Goal: Task Accomplishment & Management: Use online tool/utility

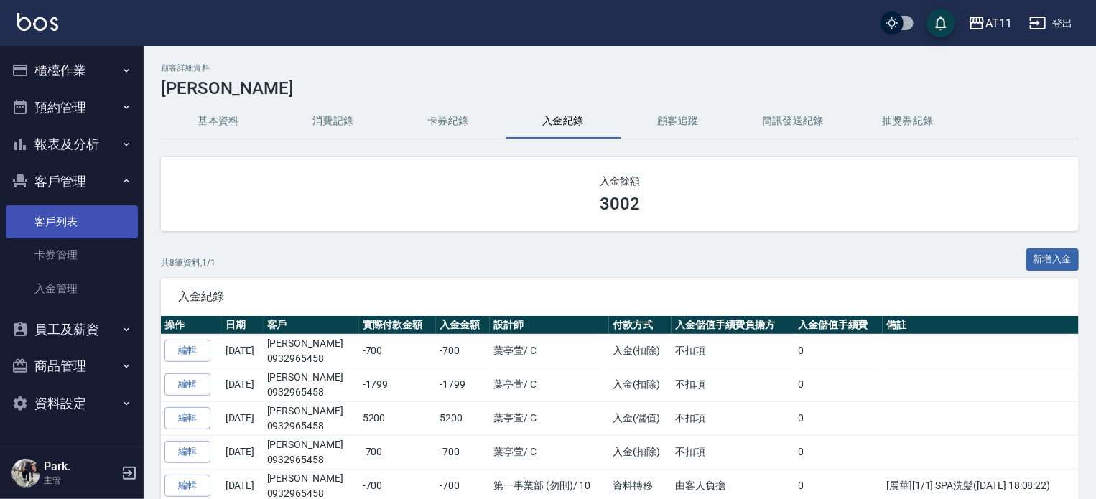
click at [67, 228] on link "客戶列表" at bounding box center [72, 221] width 132 height 33
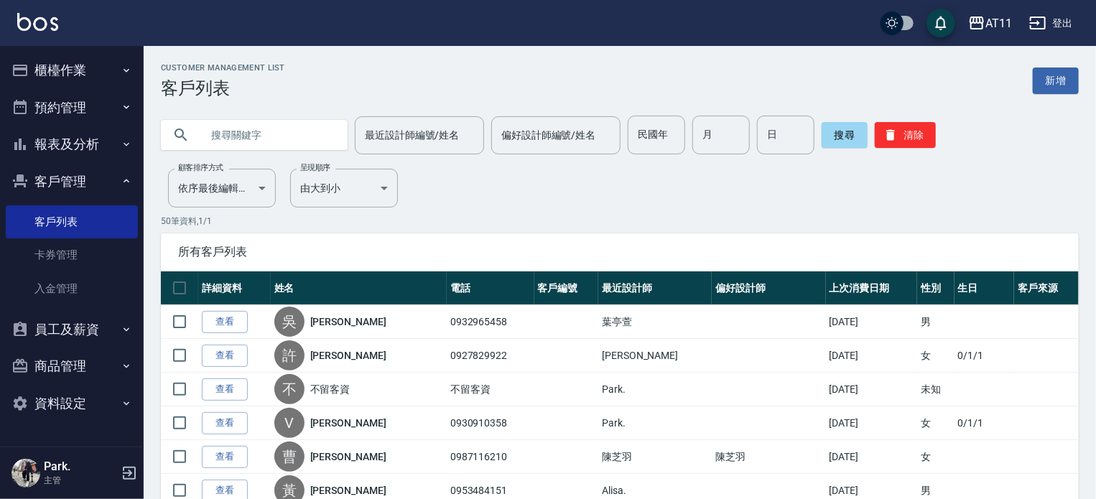
click at [251, 131] on input "text" at bounding box center [268, 135] width 135 height 39
type input "0922060542"
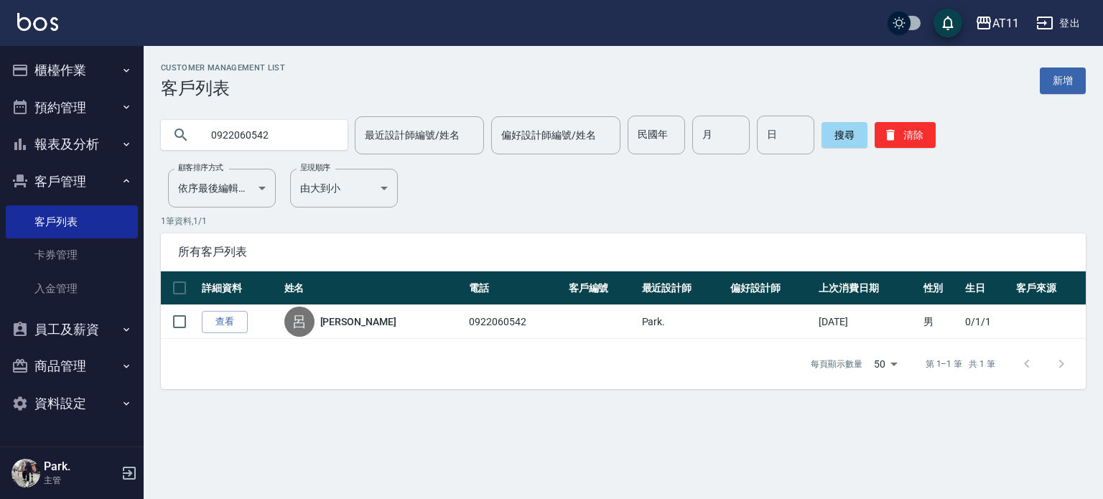
click at [217, 318] on link "查看" at bounding box center [225, 322] width 46 height 22
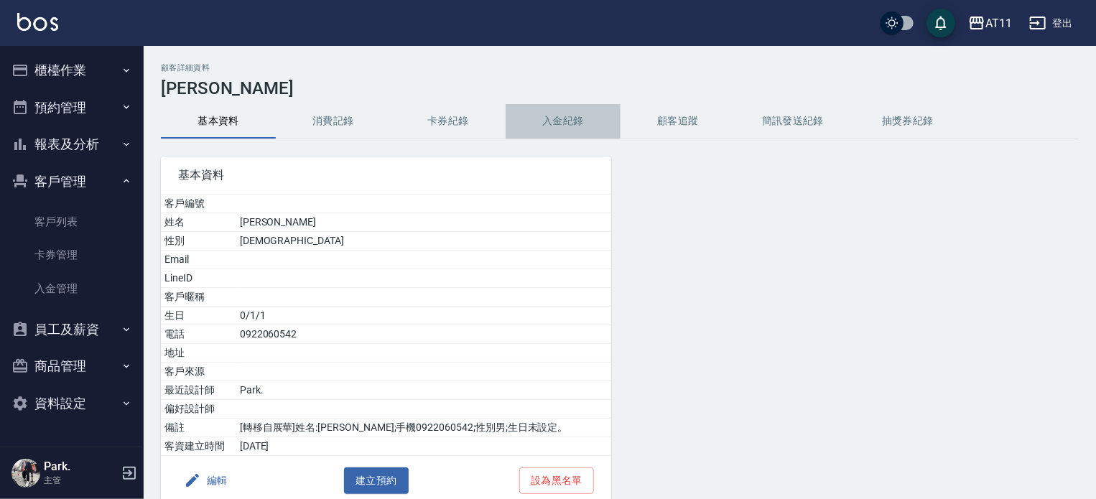
click at [566, 111] on button "入金紀錄" at bounding box center [563, 121] width 115 height 34
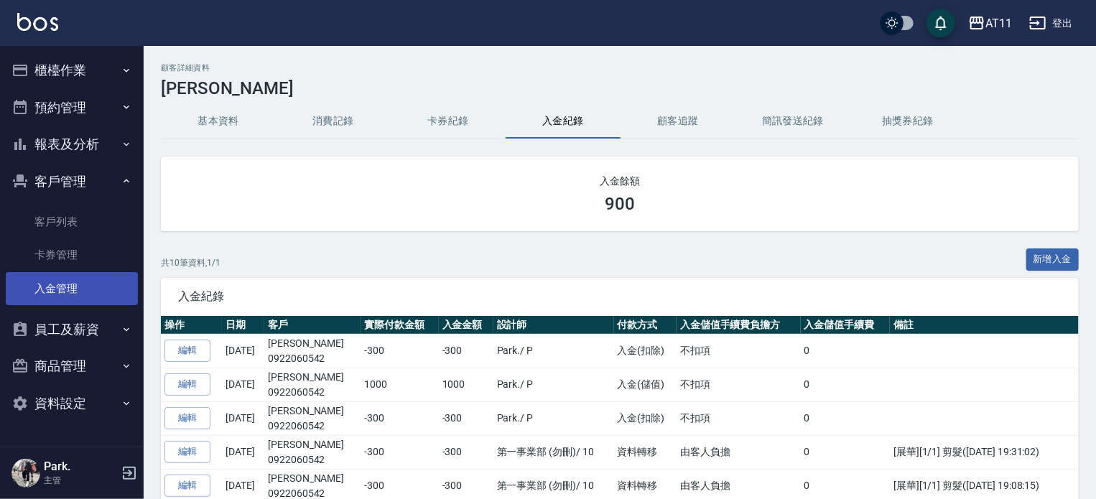
click at [67, 292] on link "入金管理" at bounding box center [72, 288] width 132 height 33
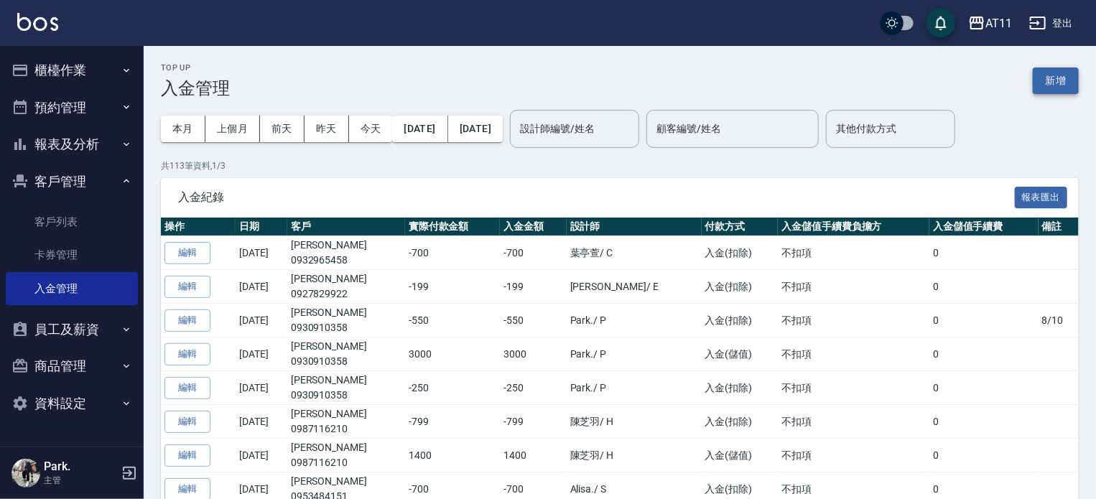
click at [1067, 80] on button "新增" at bounding box center [1056, 81] width 46 height 27
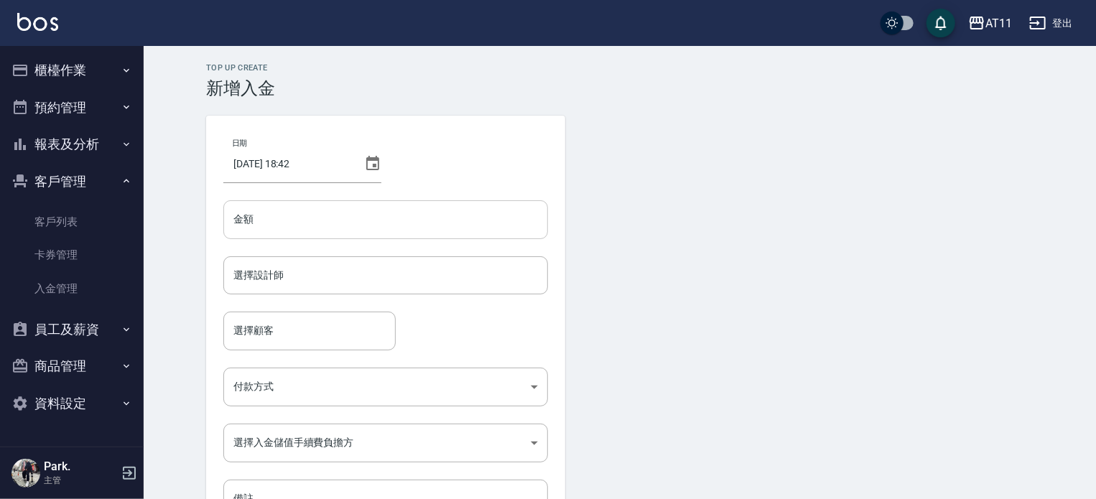
click at [336, 215] on input "金額" at bounding box center [385, 219] width 325 height 39
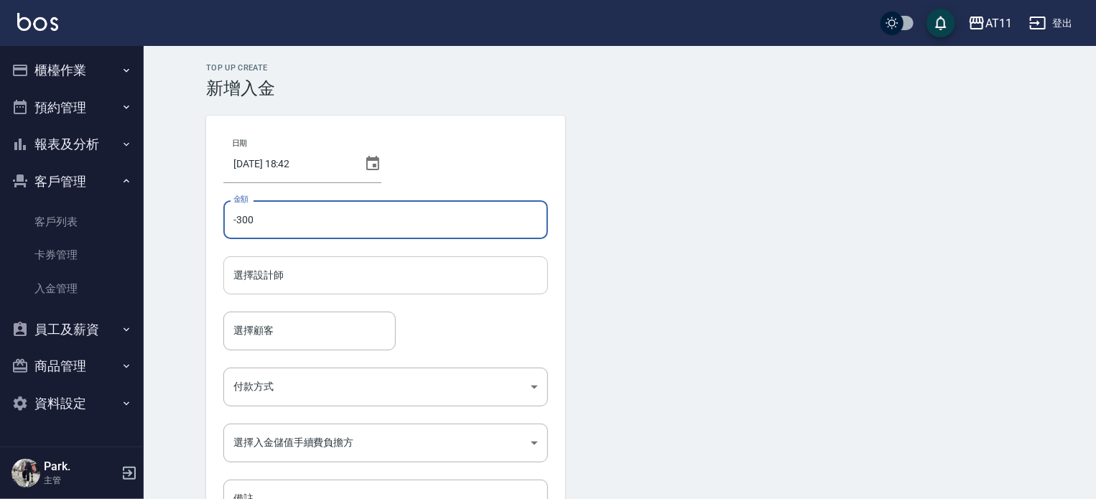
type input "-300"
click at [345, 279] on input "選擇設計師" at bounding box center [386, 275] width 312 height 25
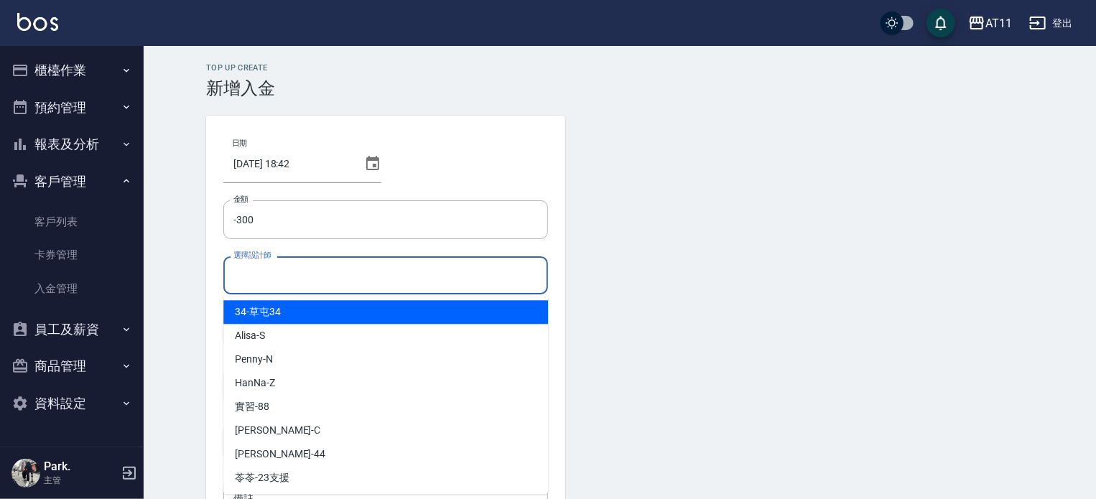
type input "ㄣ"
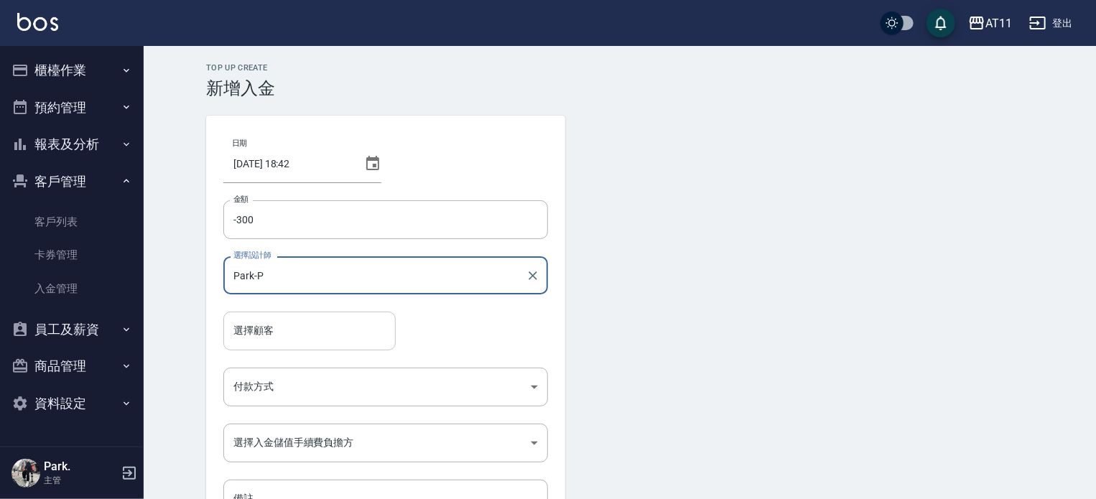
type input "Park-P"
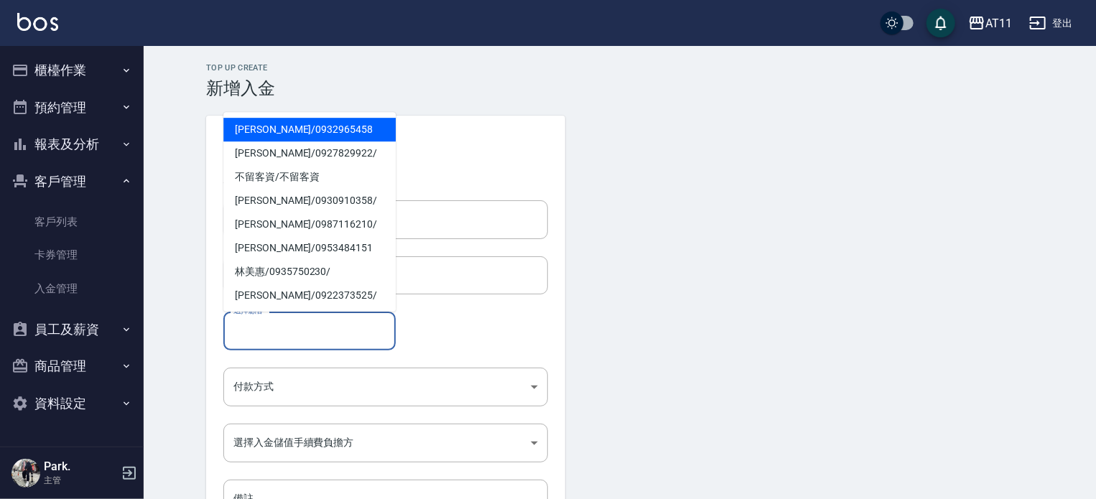
click at [304, 333] on input "選擇顧客" at bounding box center [309, 330] width 159 height 25
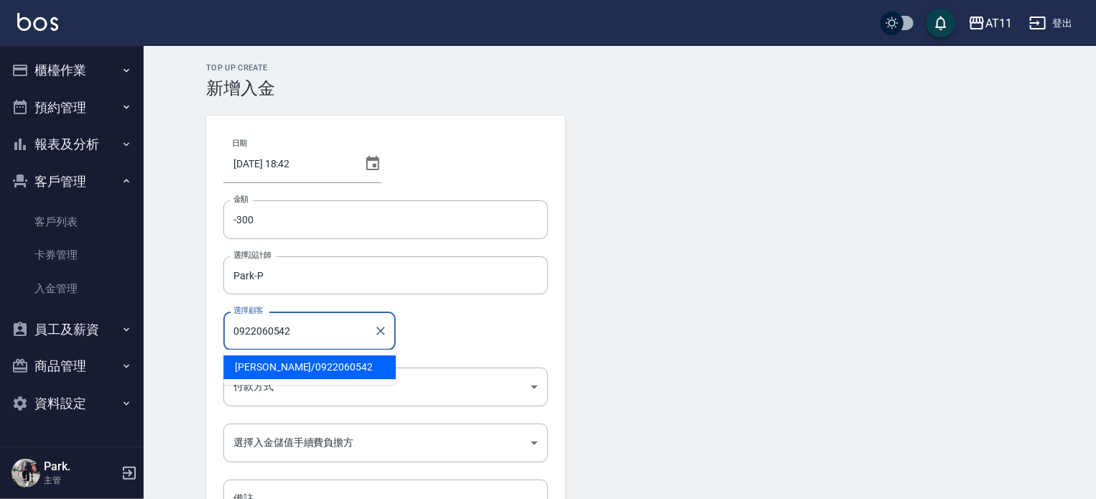
click at [282, 363] on span "呂信宏 / 0922060542" at bounding box center [309, 368] width 172 height 24
type input "呂信宏/0922060542"
click at [338, 386] on body "AT11 登出 櫃檯作業 打帳單 帳單列表 現金收支登錄 材料自購登錄 每日結帳 排班表 現場電腦打卡 掃碼打卡 預約管理 預約管理 單日預約紀錄 單週預約紀…" at bounding box center [548, 298] width 1096 height 596
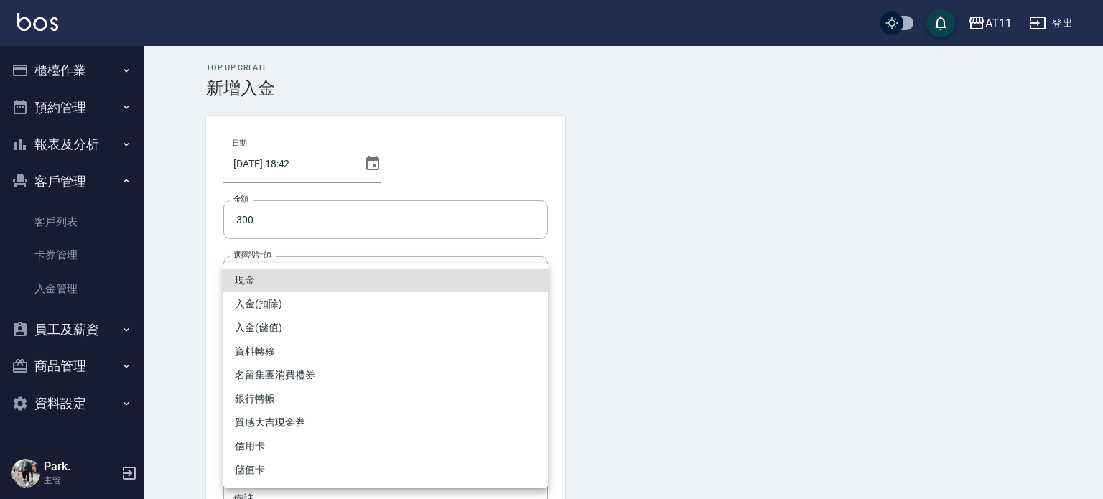
click at [345, 304] on li "入金(扣除)" at bounding box center [385, 304] width 325 height 24
type input "入金(扣除)"
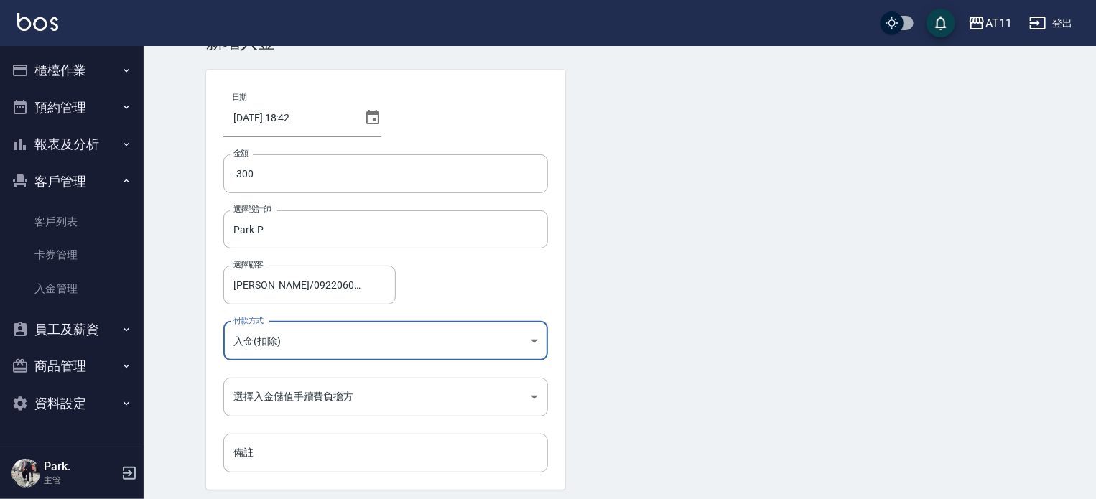
scroll to position [72, 0]
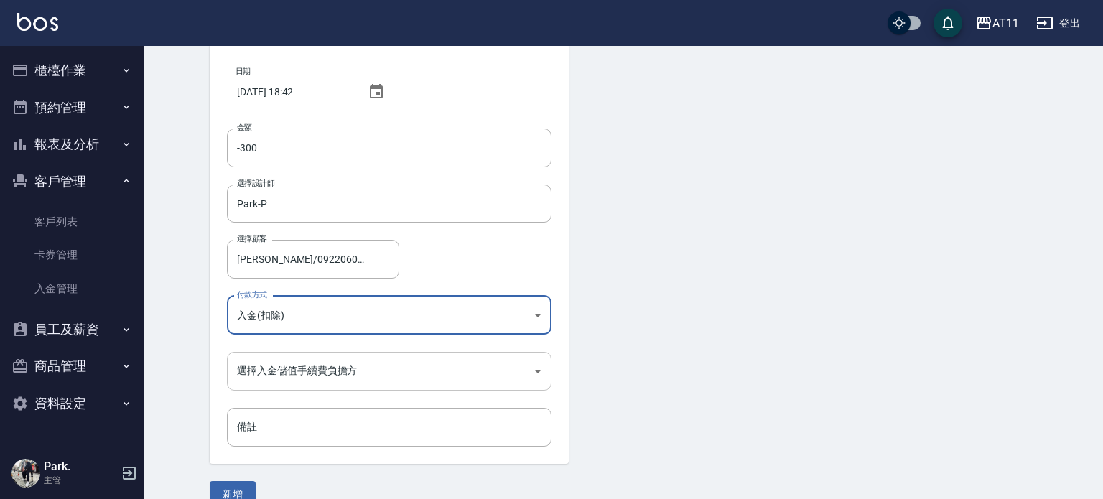
click at [428, 367] on body "AT11 登出 櫃檯作業 打帳單 帳單列表 現金收支登錄 材料自購登錄 每日結帳 排班表 現場電腦打卡 掃碼打卡 預約管理 預約管理 單日預約紀錄 單週預約紀…" at bounding box center [551, 226] width 1103 height 596
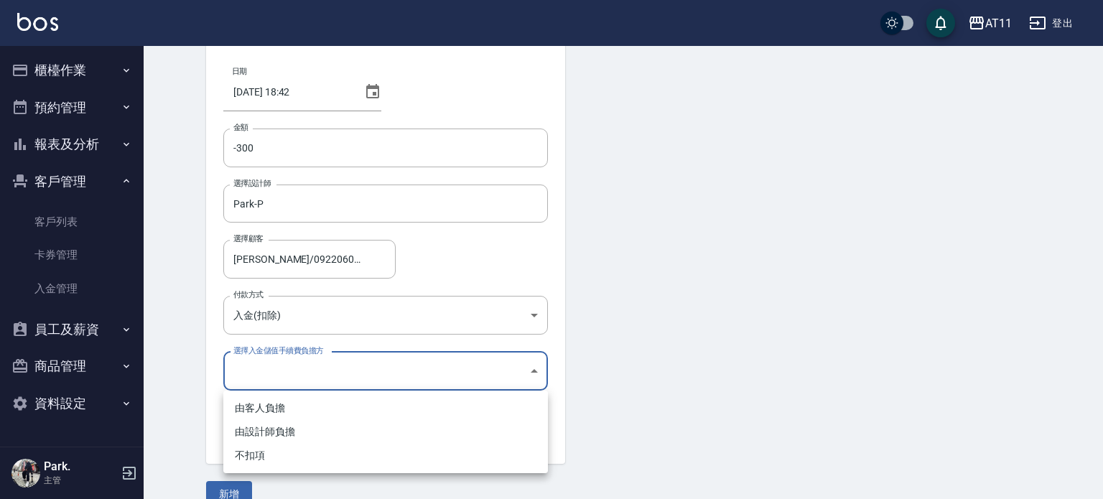
click at [348, 458] on li "不扣項" at bounding box center [385, 456] width 325 height 24
type input "WITHOUTHANDLINGFEE"
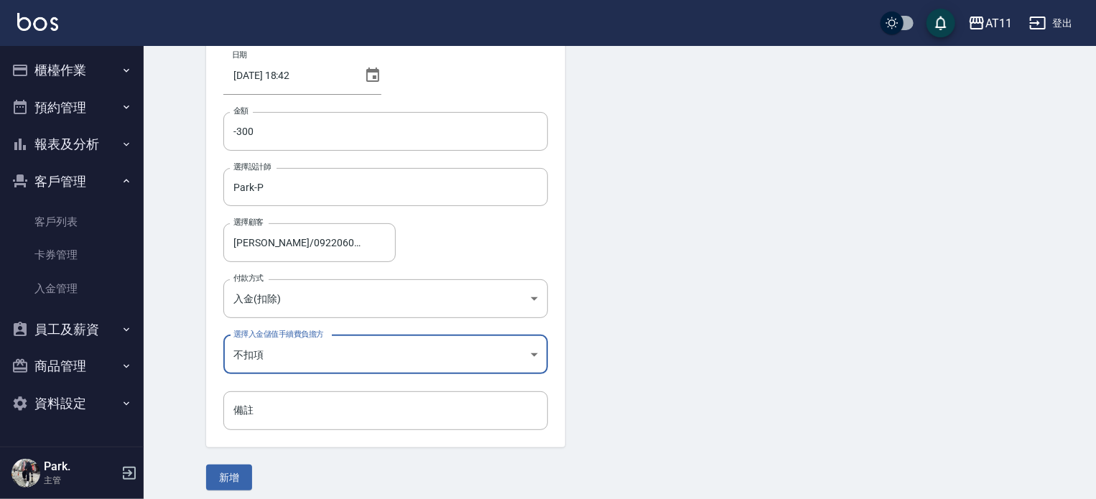
scroll to position [97, 0]
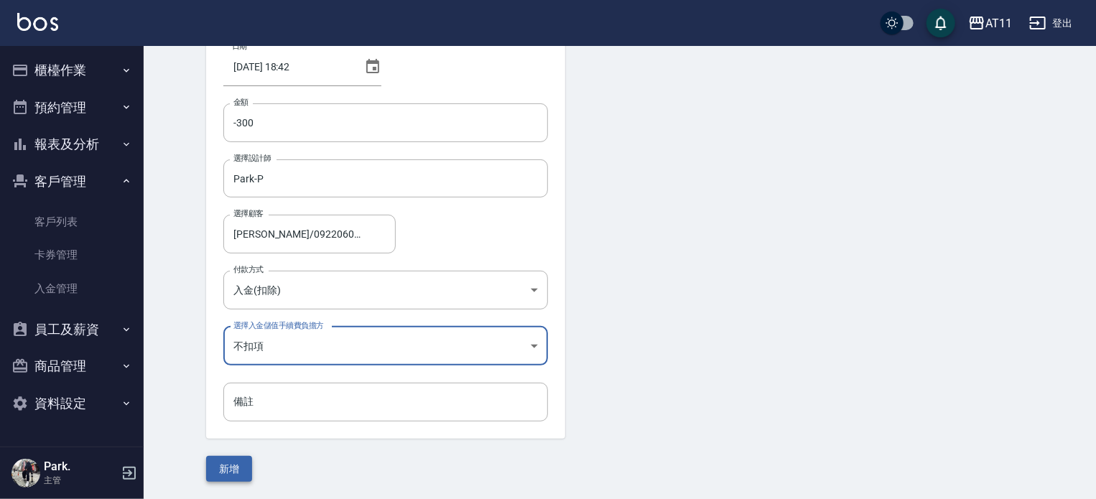
click at [233, 470] on button "新增" at bounding box center [229, 469] width 46 height 27
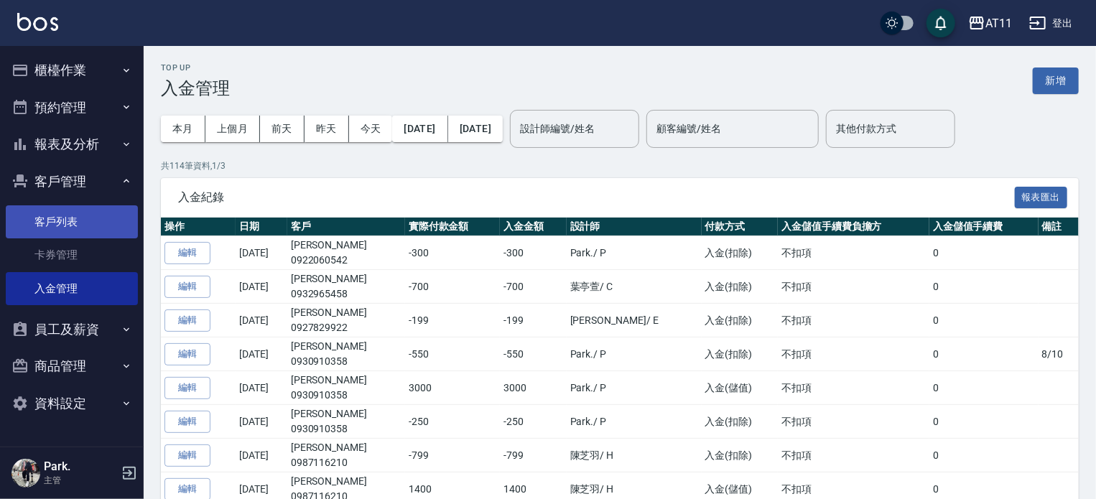
click at [70, 225] on link "客戶列表" at bounding box center [72, 221] width 132 height 33
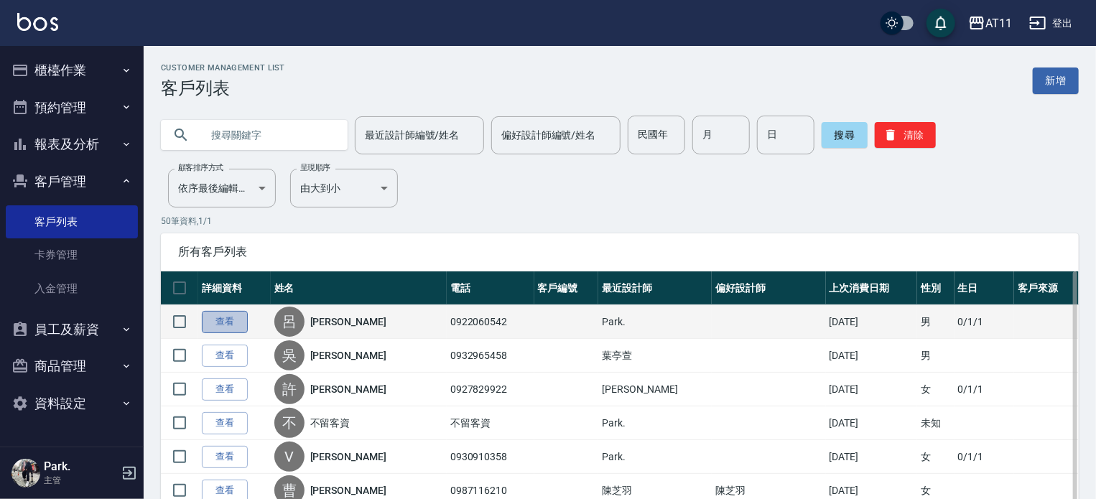
click at [221, 318] on link "查看" at bounding box center [225, 322] width 46 height 22
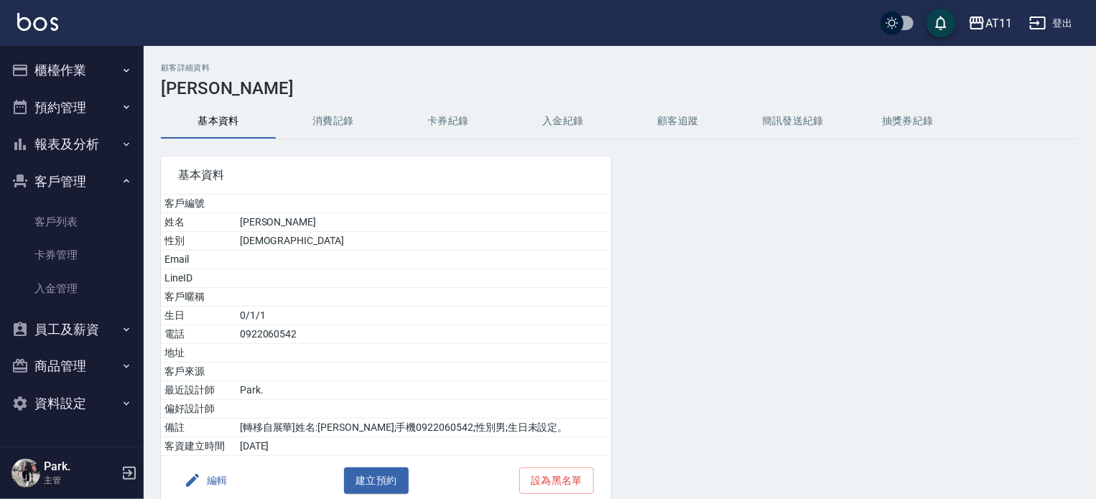
click at [569, 120] on button "入金紀錄" at bounding box center [563, 121] width 115 height 34
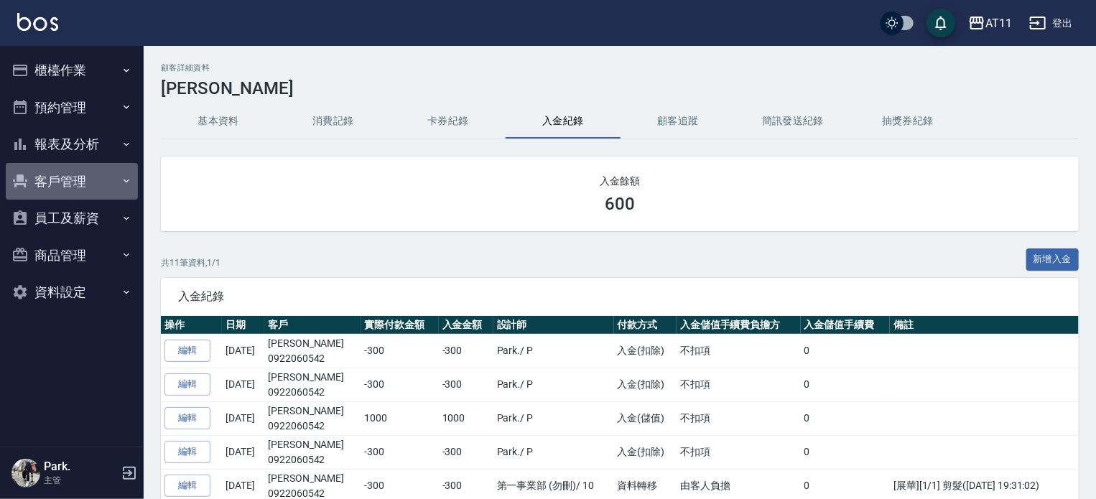
click at [92, 189] on button "客戶管理" at bounding box center [72, 181] width 132 height 37
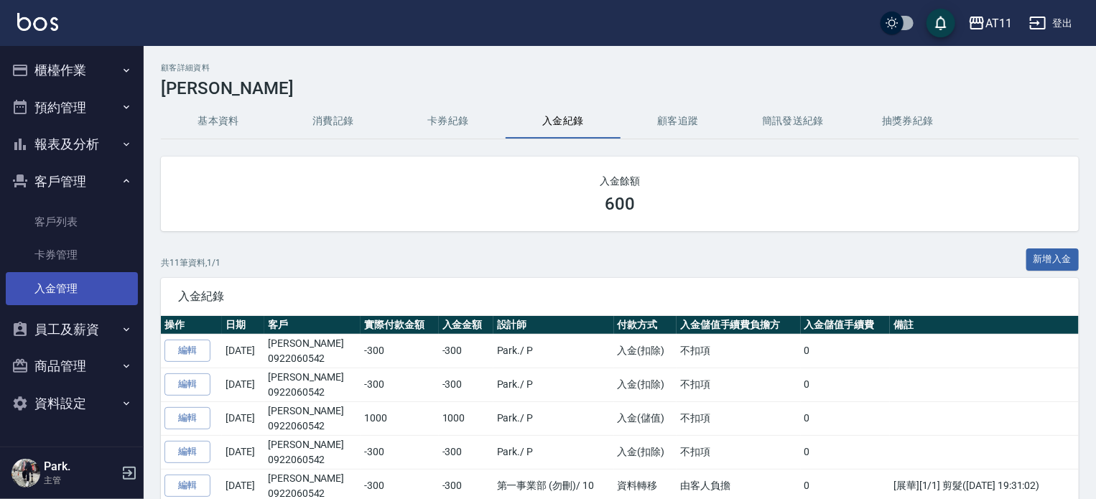
click at [72, 288] on link "入金管理" at bounding box center [72, 288] width 132 height 33
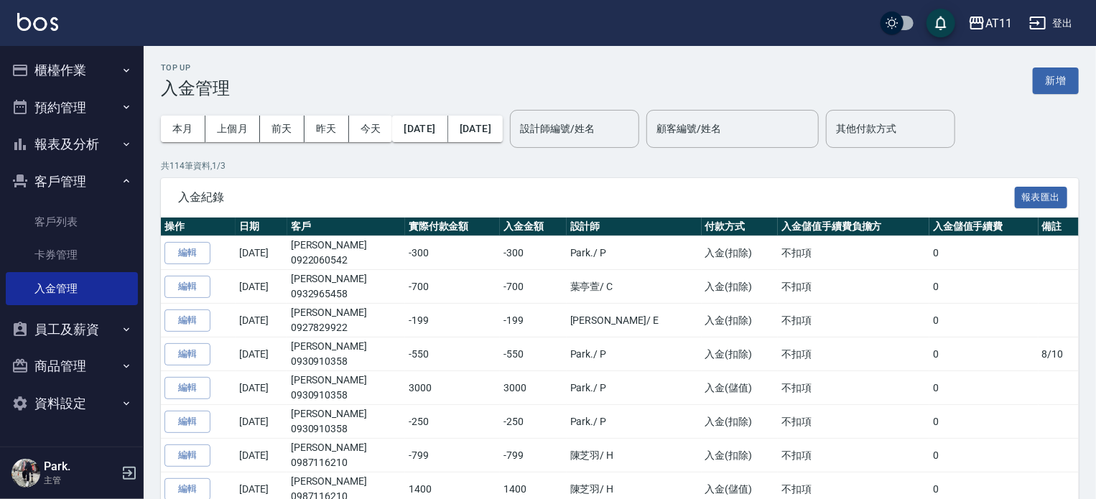
click at [1064, 83] on button "新增" at bounding box center [1056, 81] width 46 height 27
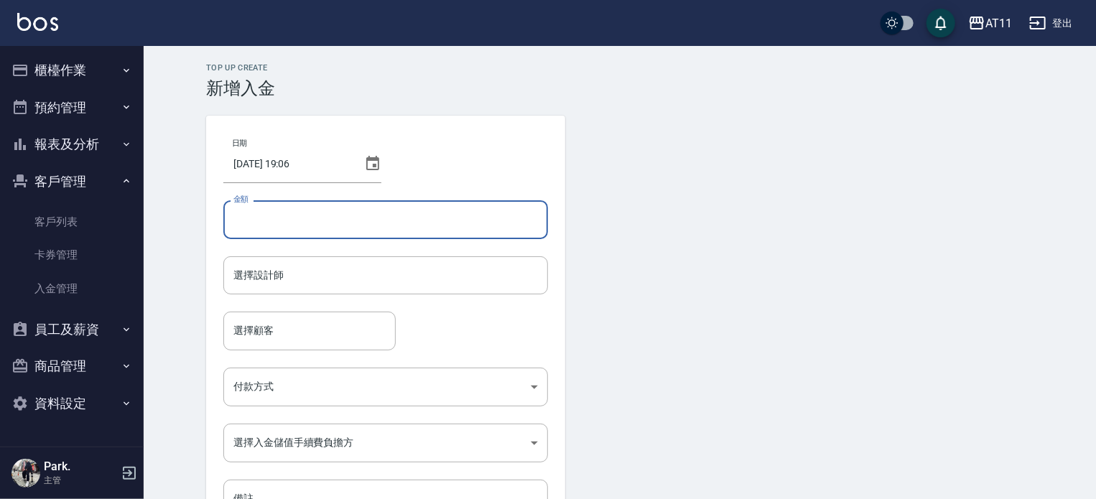
drag, startPoint x: 314, startPoint y: 218, endPoint x: 356, endPoint y: 214, distance: 42.5
click at [317, 218] on input "金額" at bounding box center [385, 219] width 325 height 39
type input "-1500"
click at [244, 284] on input "選擇設計師" at bounding box center [386, 275] width 312 height 25
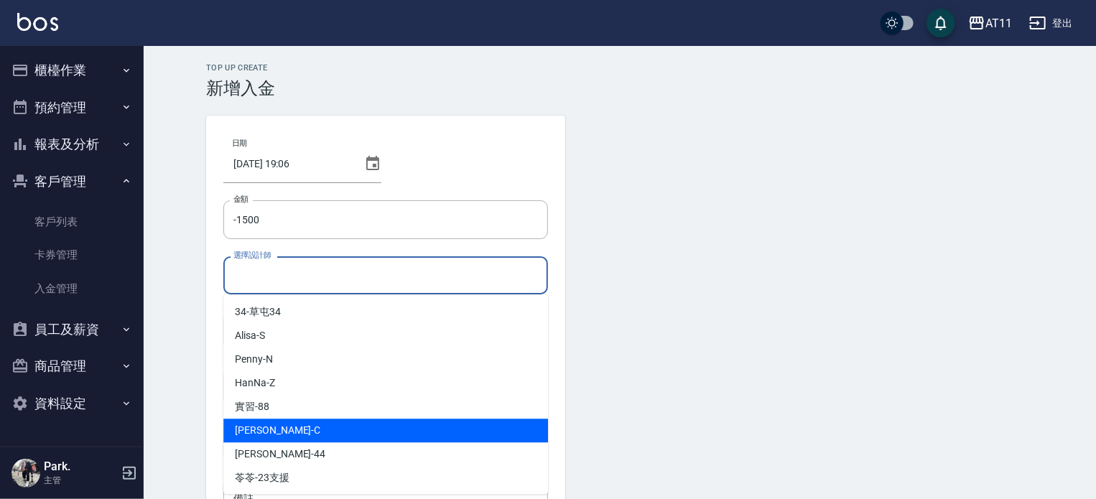
click at [317, 433] on div "Connie -C" at bounding box center [385, 431] width 325 height 24
type input "Connie-C"
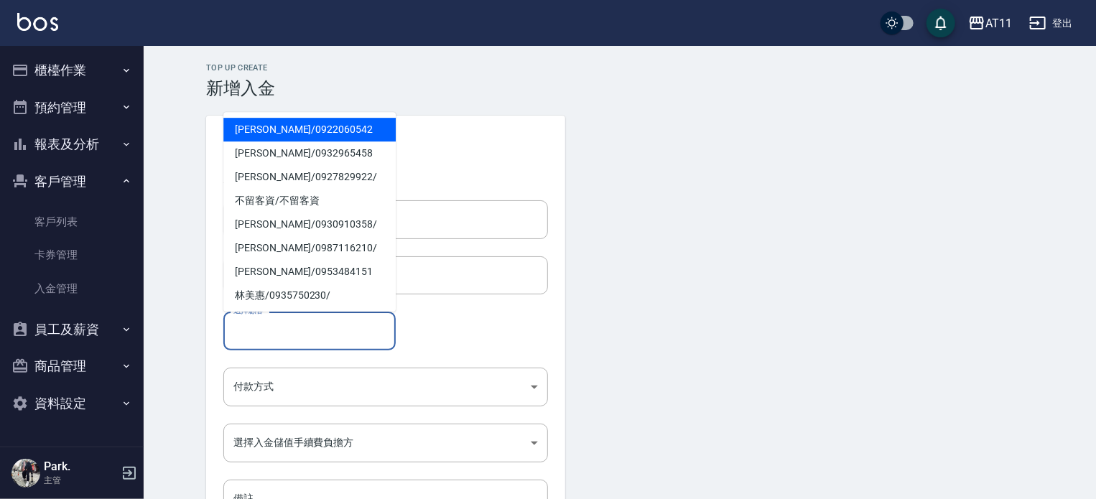
click at [277, 339] on input "選擇顧客" at bounding box center [309, 330] width 159 height 25
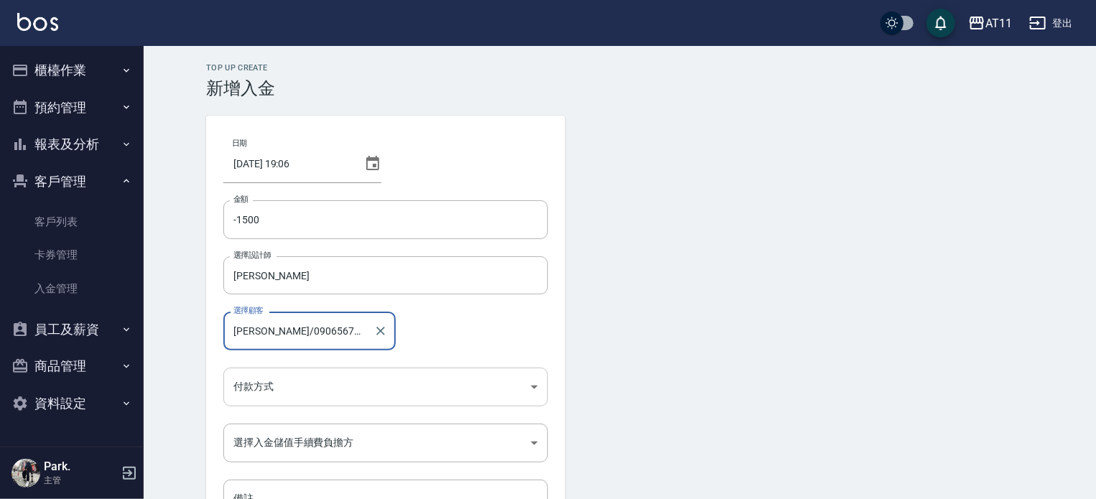
type input "蘇子豪/0906567848/"
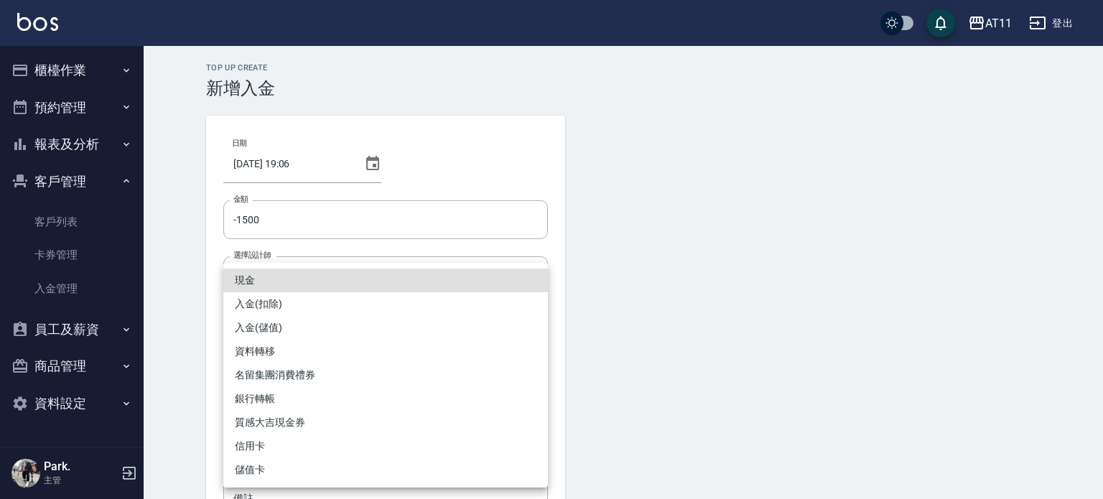
click at [328, 381] on body "AT11 登出 櫃檯作業 打帳單 帳單列表 現金收支登錄 材料自購登錄 每日結帳 排班表 現場電腦打卡 掃碼打卡 預約管理 預約管理 單日預約紀錄 單週預約紀…" at bounding box center [551, 298] width 1103 height 596
click at [279, 305] on li "入金(扣除)" at bounding box center [385, 304] width 325 height 24
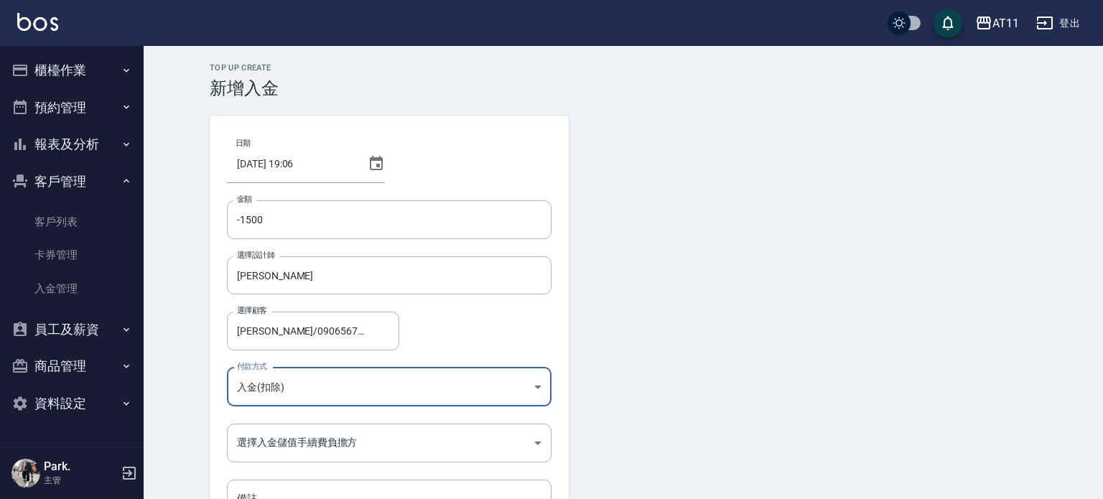
type input "入金(扣除)"
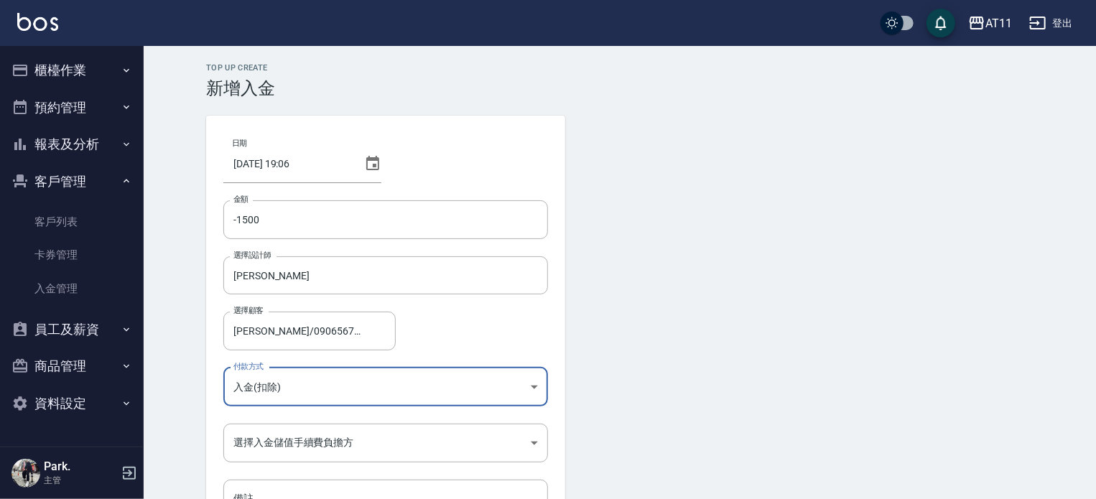
scroll to position [97, 0]
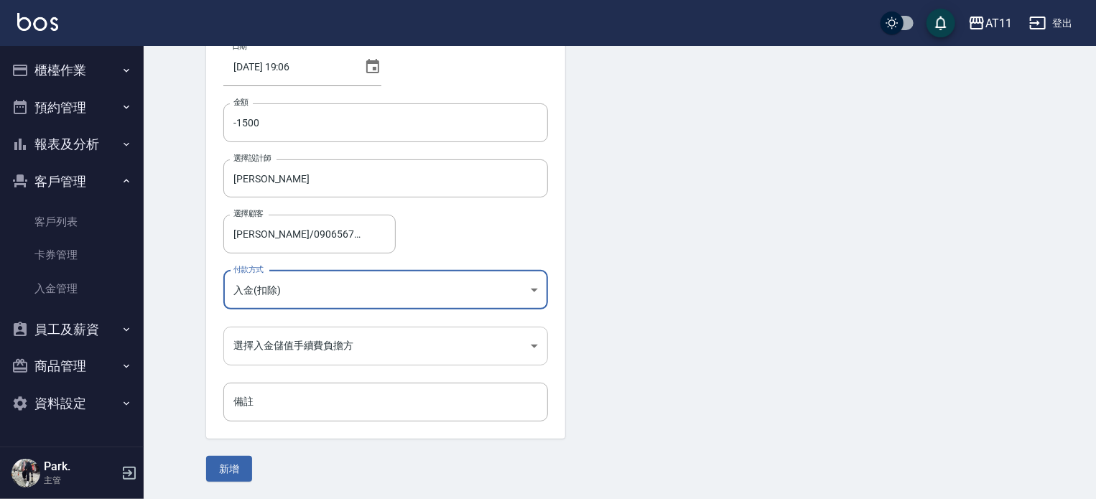
click at [289, 342] on body "AT11 登出 櫃檯作業 打帳單 帳單列表 現金收支登錄 材料自購登錄 每日結帳 排班表 現場電腦打卡 掃碼打卡 預約管理 預約管理 單日預約紀錄 單週預約紀…" at bounding box center [548, 201] width 1096 height 596
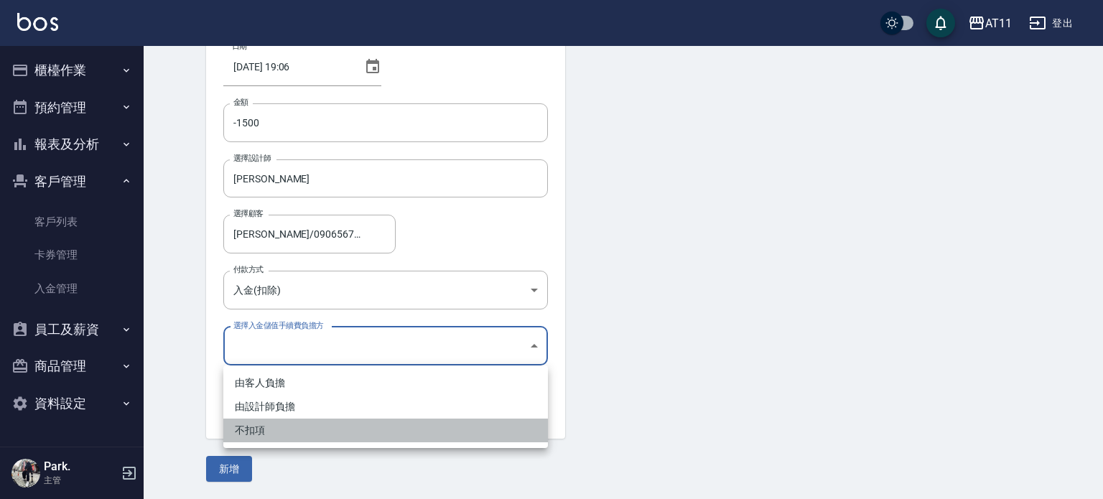
click at [274, 439] on li "不扣項" at bounding box center [385, 431] width 325 height 24
type input "WITHOUTHANDLINGFEE"
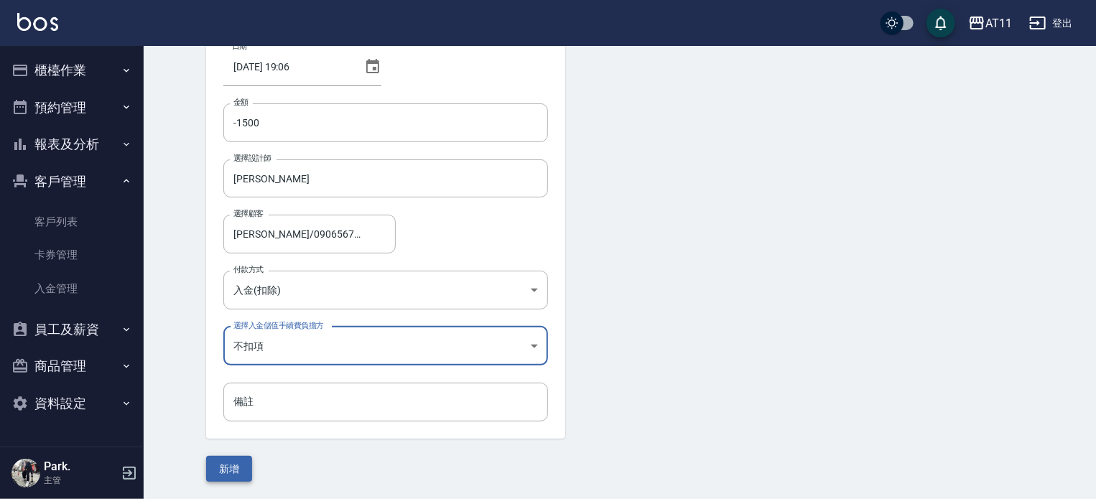
click at [238, 465] on button "新增" at bounding box center [229, 469] width 46 height 27
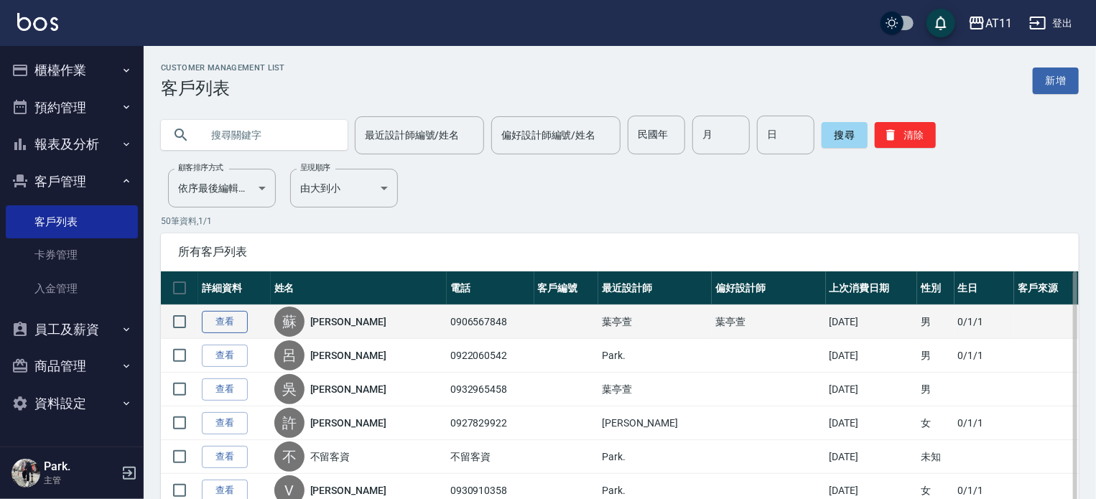
click at [234, 318] on link "查看" at bounding box center [225, 322] width 46 height 22
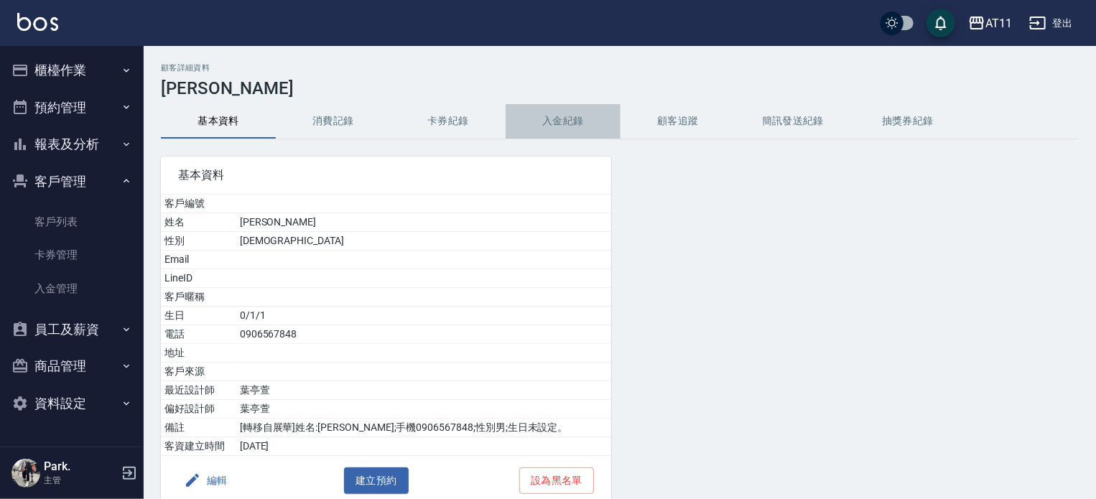
click at [557, 123] on button "入金紀錄" at bounding box center [563, 121] width 115 height 34
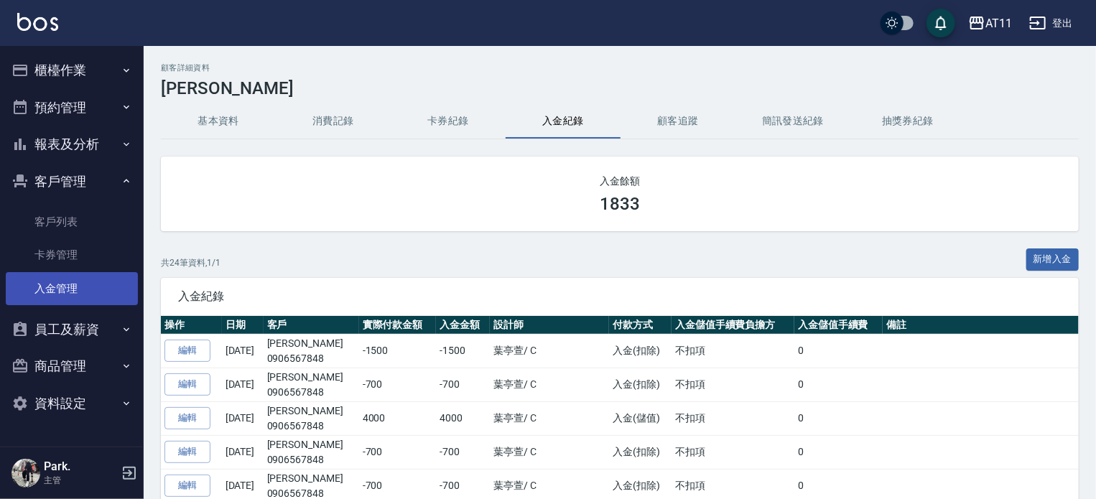
click at [98, 284] on link "入金管理" at bounding box center [72, 288] width 132 height 33
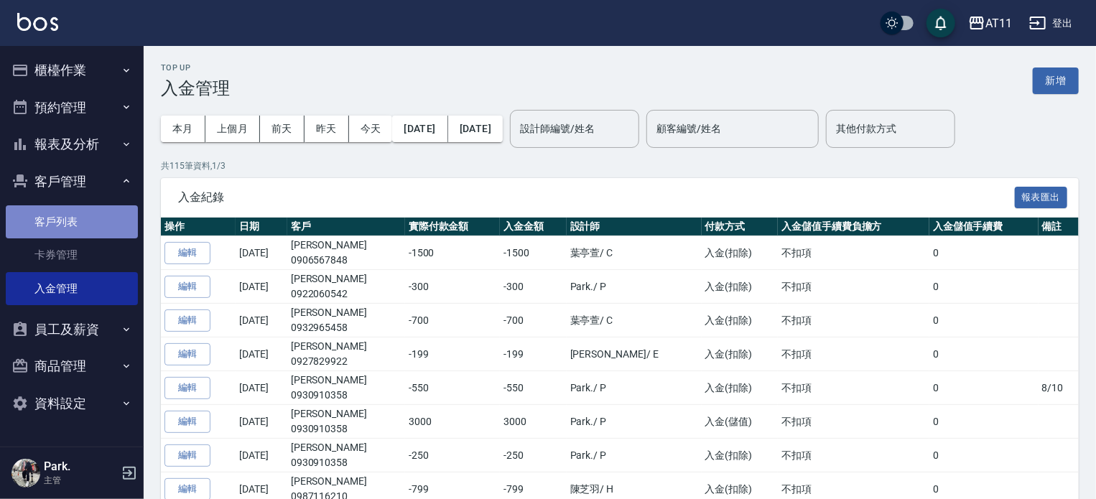
click at [83, 221] on link "客戶列表" at bounding box center [72, 221] width 132 height 33
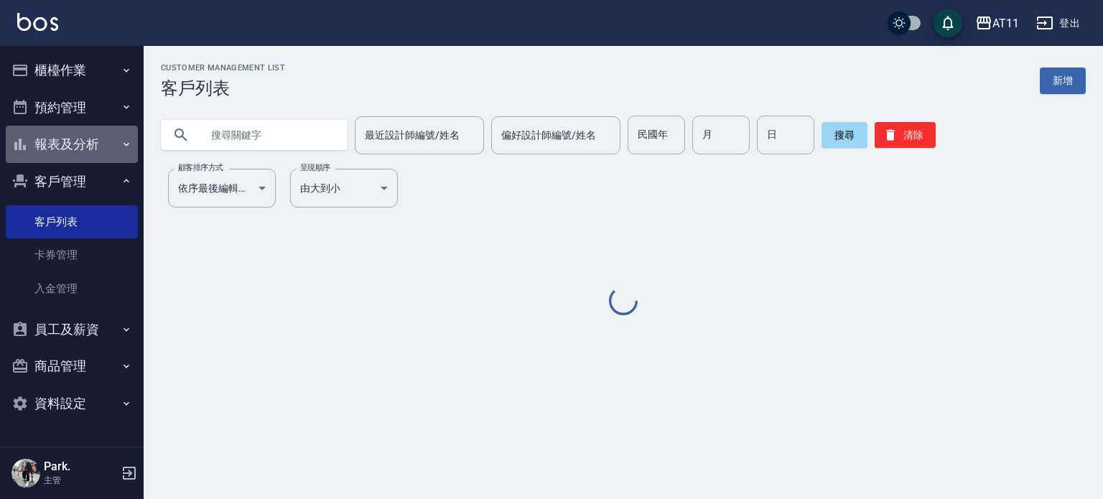
click at [80, 157] on button "報表及分析" at bounding box center [72, 144] width 132 height 37
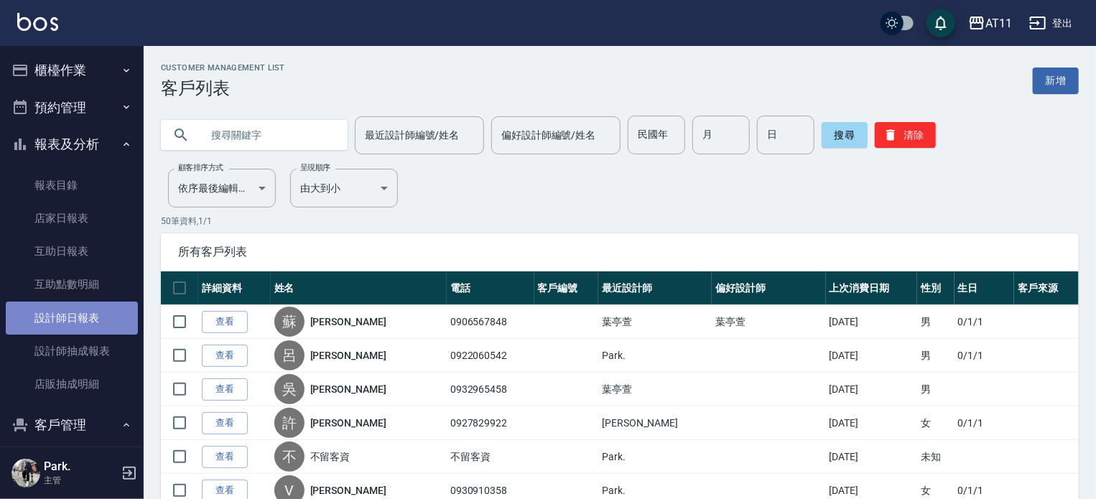
click at [96, 328] on link "設計師日報表" at bounding box center [72, 318] width 132 height 33
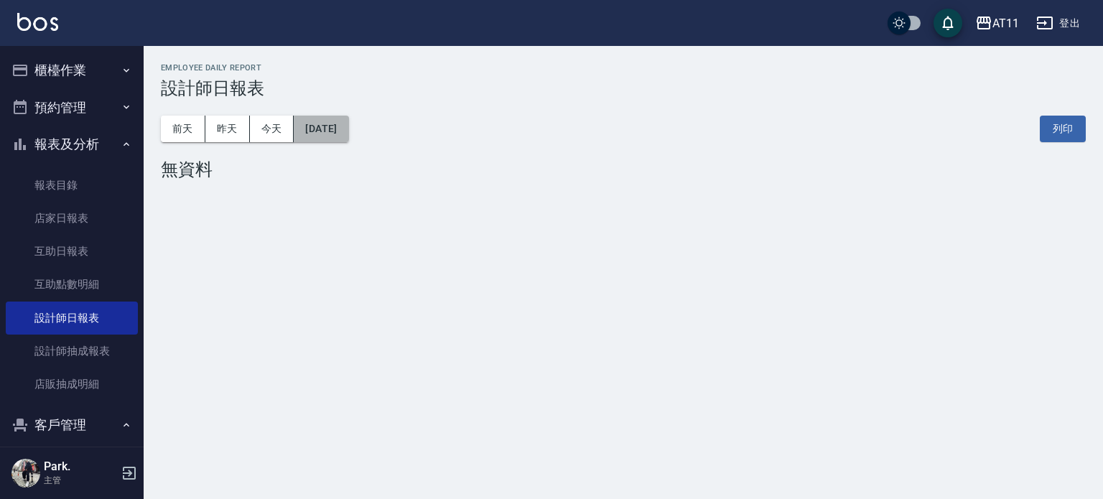
click at [325, 126] on button "[DATE]" at bounding box center [321, 129] width 55 height 27
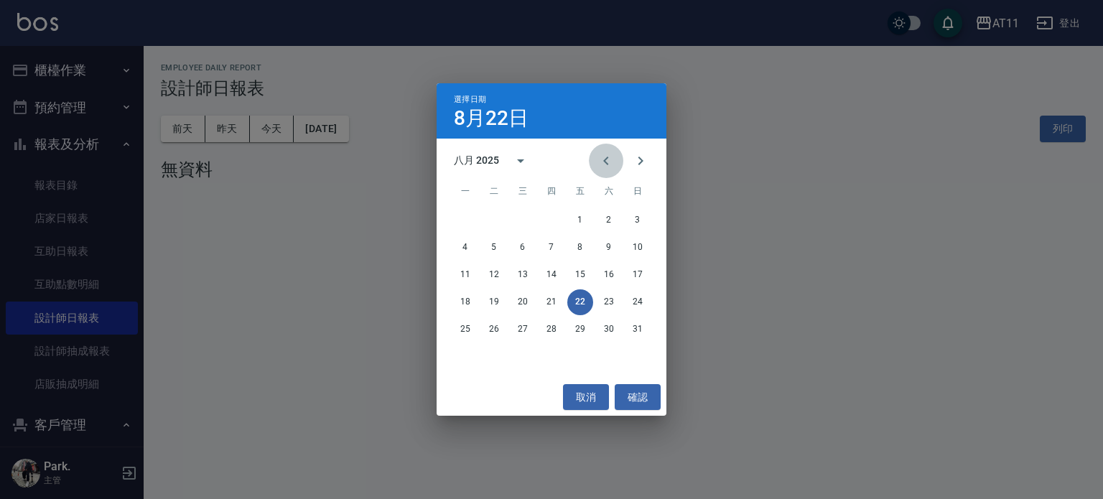
click at [598, 160] on icon "Previous month" at bounding box center [606, 160] width 17 height 17
click at [498, 302] on button "22" at bounding box center [494, 302] width 26 height 26
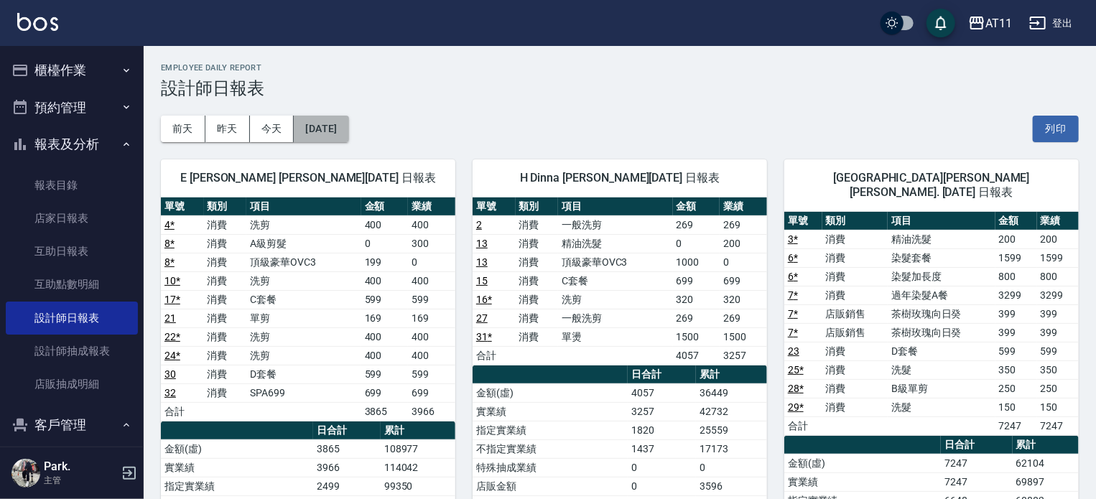
click at [333, 129] on button "[DATE]" at bounding box center [321, 129] width 55 height 27
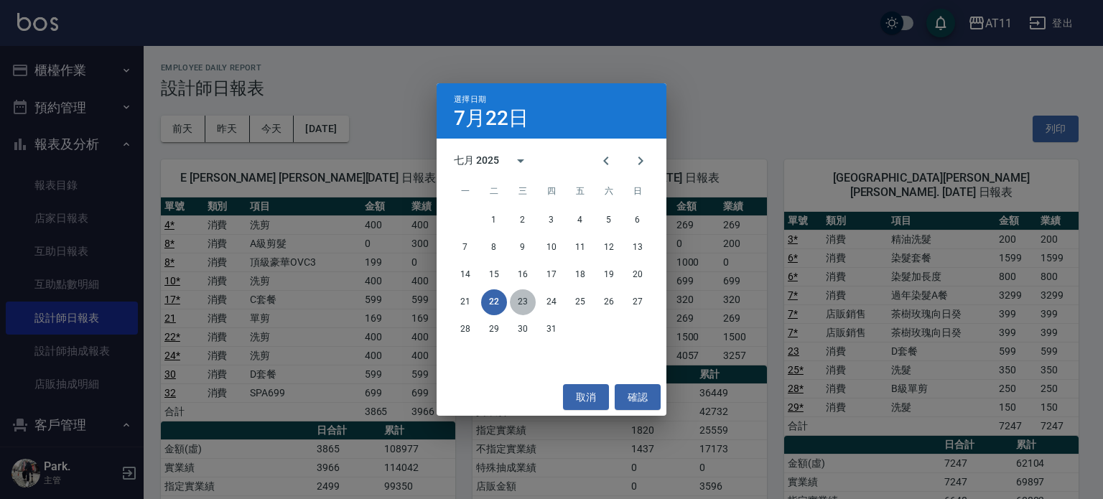
click at [517, 300] on button "23" at bounding box center [523, 302] width 26 height 26
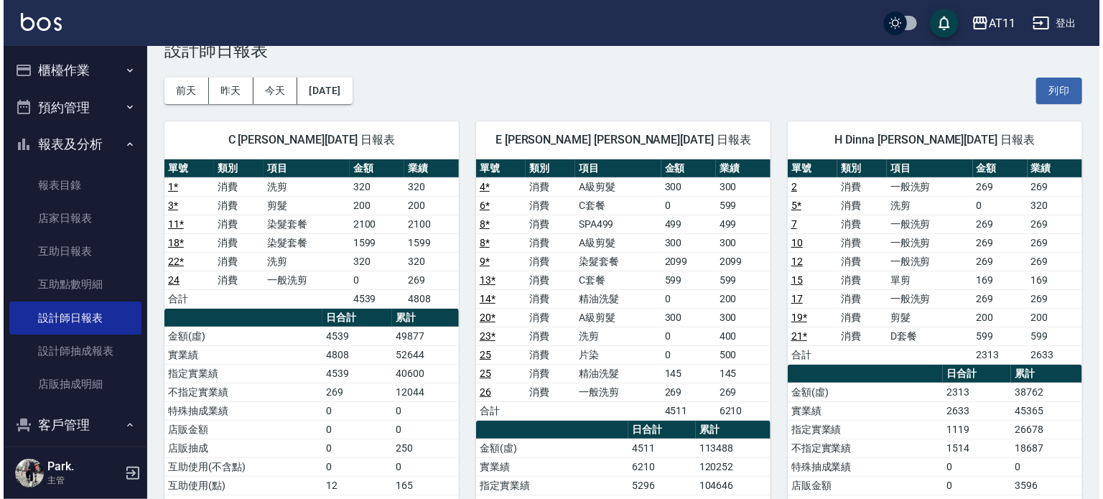
scroll to position [72, 0]
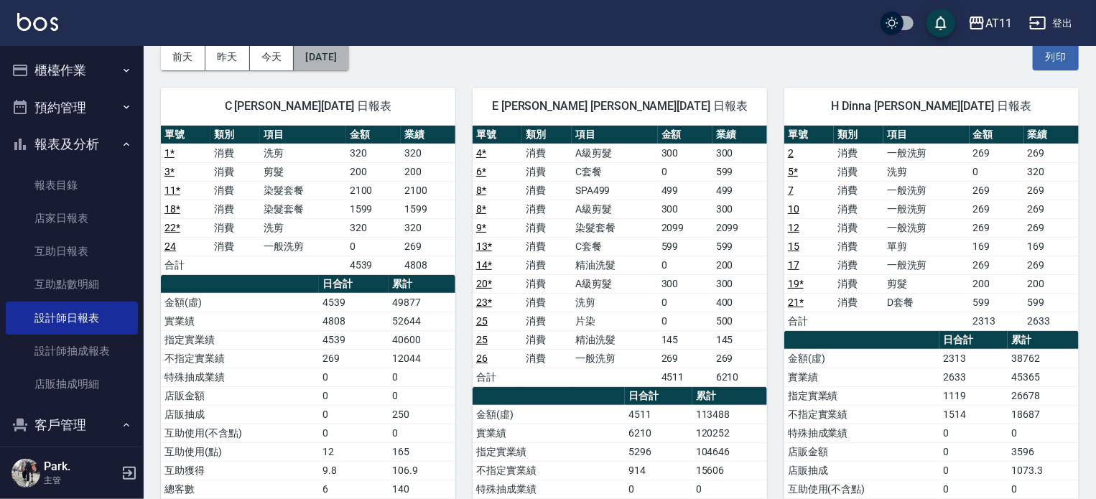
click at [315, 62] on button "[DATE]" at bounding box center [321, 57] width 55 height 27
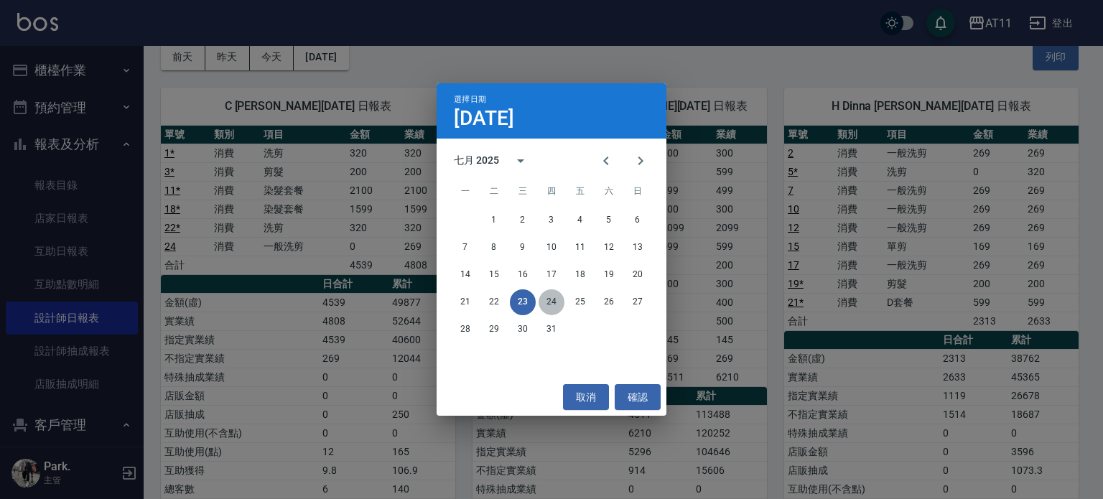
click at [553, 304] on button "24" at bounding box center [552, 302] width 26 height 26
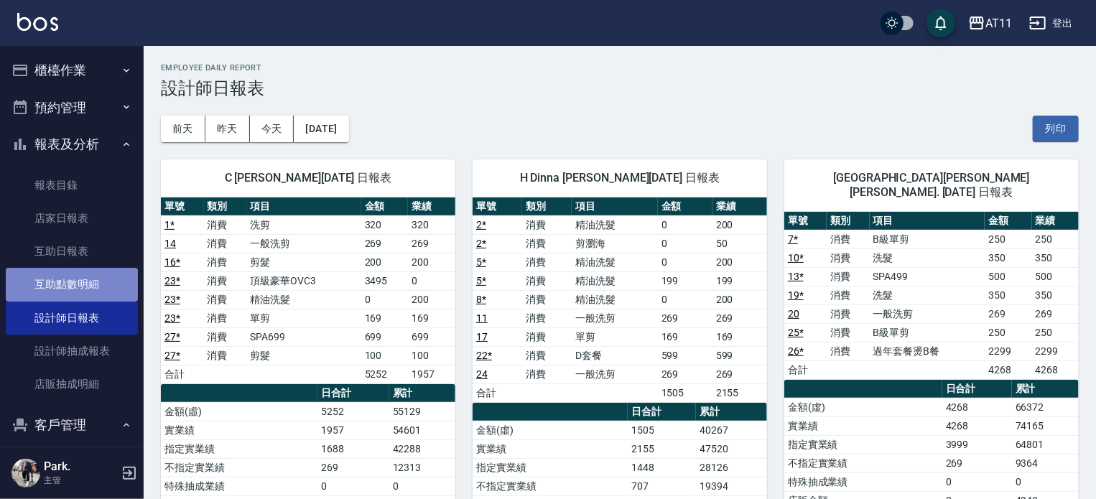
click at [100, 298] on link "互助點數明細" at bounding box center [72, 284] width 132 height 33
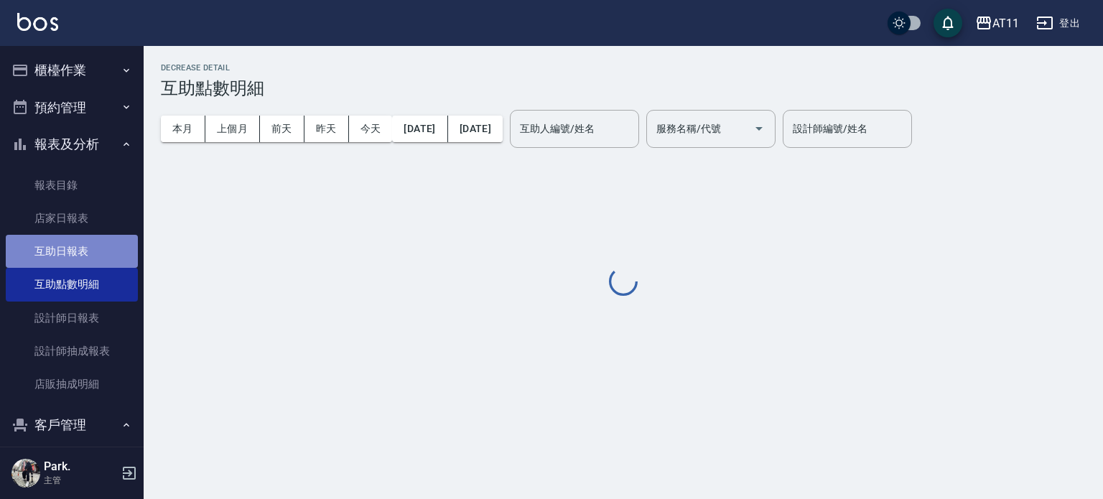
click at [73, 245] on link "互助日報表" at bounding box center [72, 251] width 132 height 33
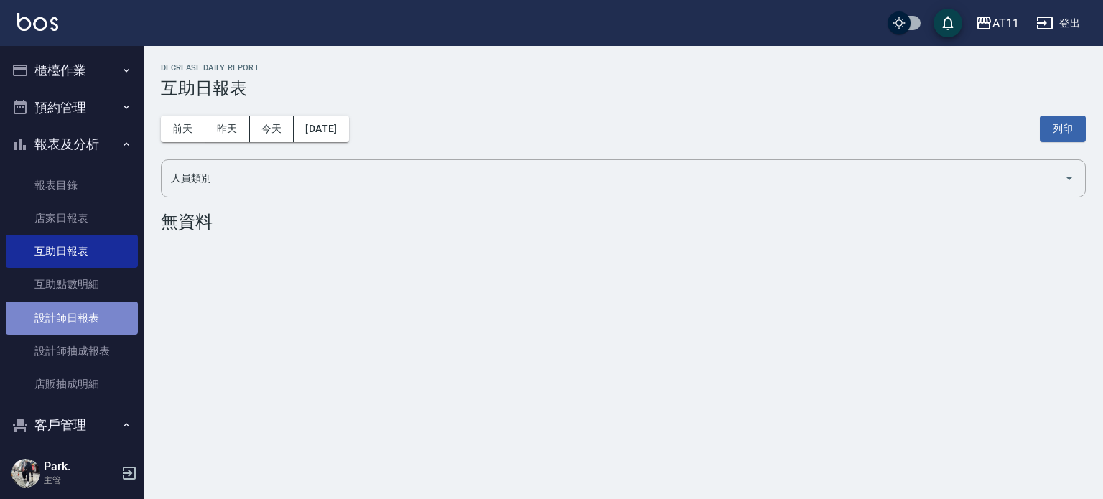
click at [97, 324] on link "設計師日報表" at bounding box center [72, 318] width 132 height 33
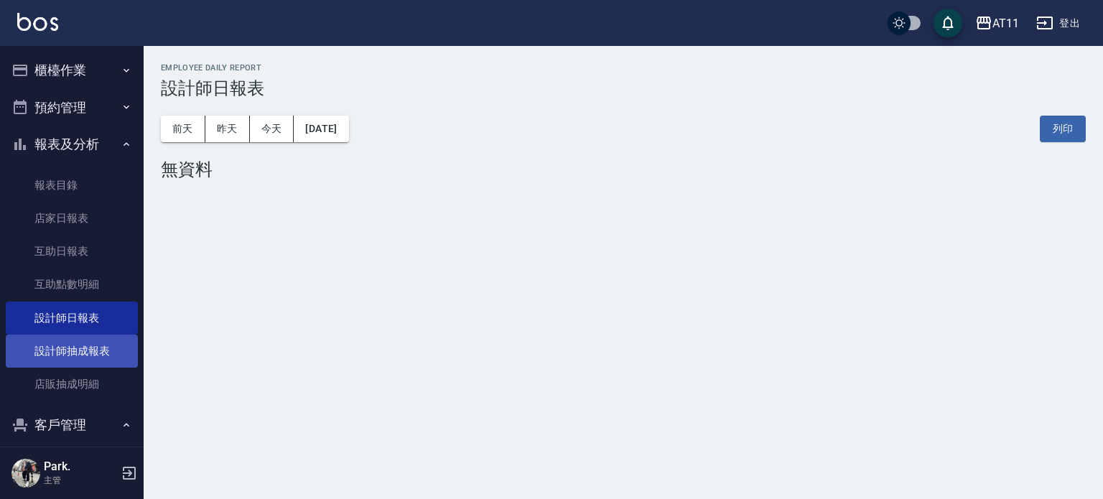
click at [99, 348] on link "設計師抽成報表" at bounding box center [72, 351] width 132 height 33
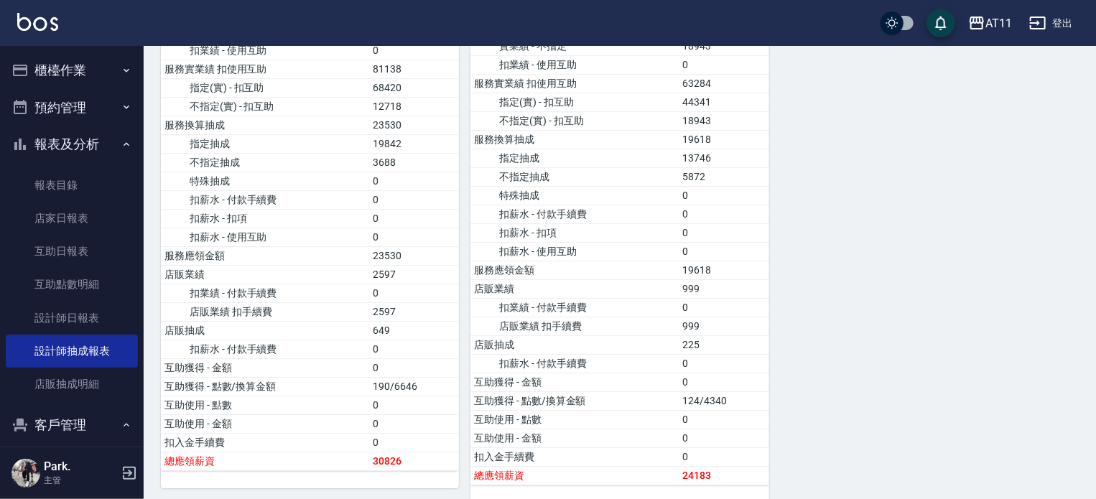
scroll to position [2196, 0]
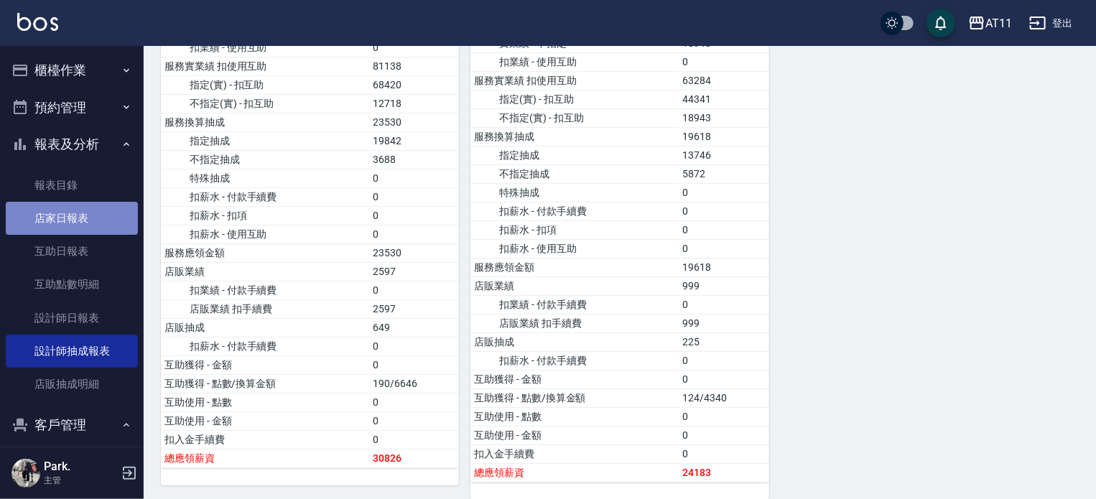
click at [98, 229] on link "店家日報表" at bounding box center [72, 218] width 132 height 33
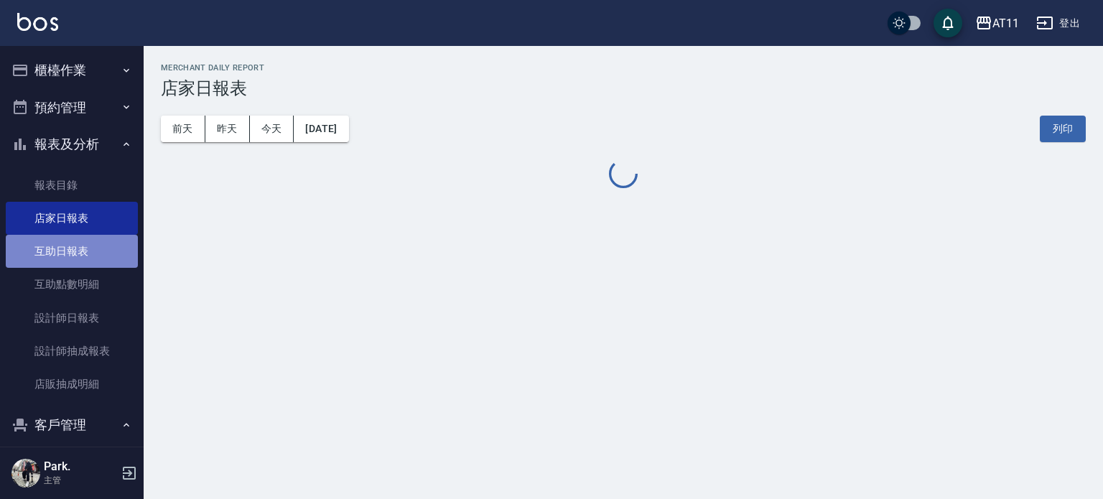
click at [94, 249] on link "互助日報表" at bounding box center [72, 251] width 132 height 33
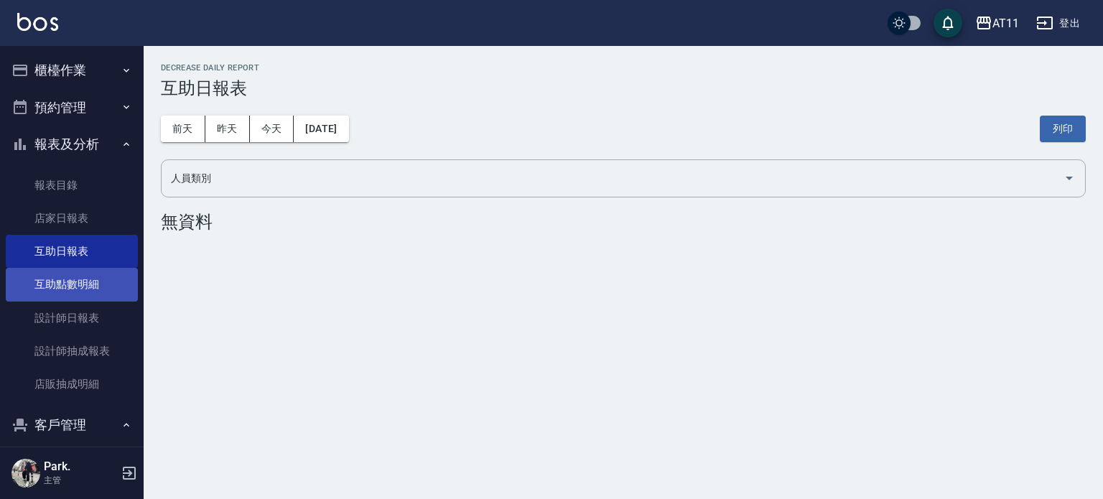
drag, startPoint x: 98, startPoint y: 289, endPoint x: 100, endPoint y: 299, distance: 9.6
click at [99, 289] on link "互助點數明細" at bounding box center [72, 284] width 132 height 33
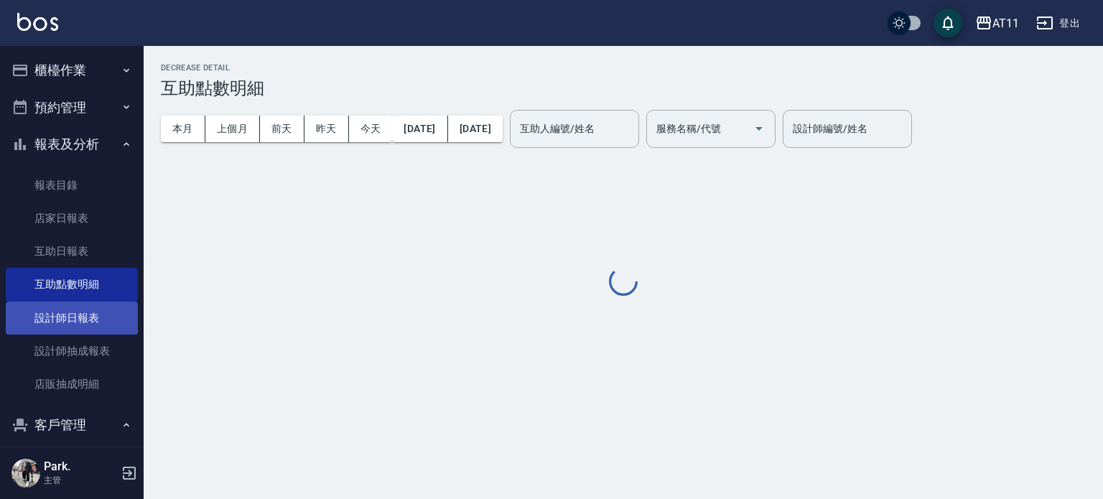
click at [102, 320] on link "設計師日報表" at bounding box center [72, 318] width 132 height 33
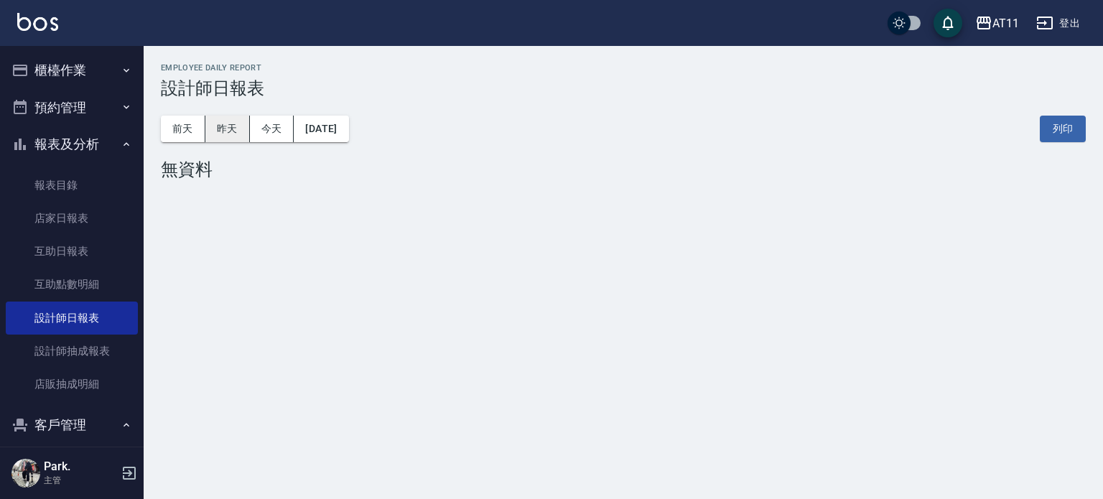
click at [222, 129] on button "昨天" at bounding box center [227, 129] width 45 height 27
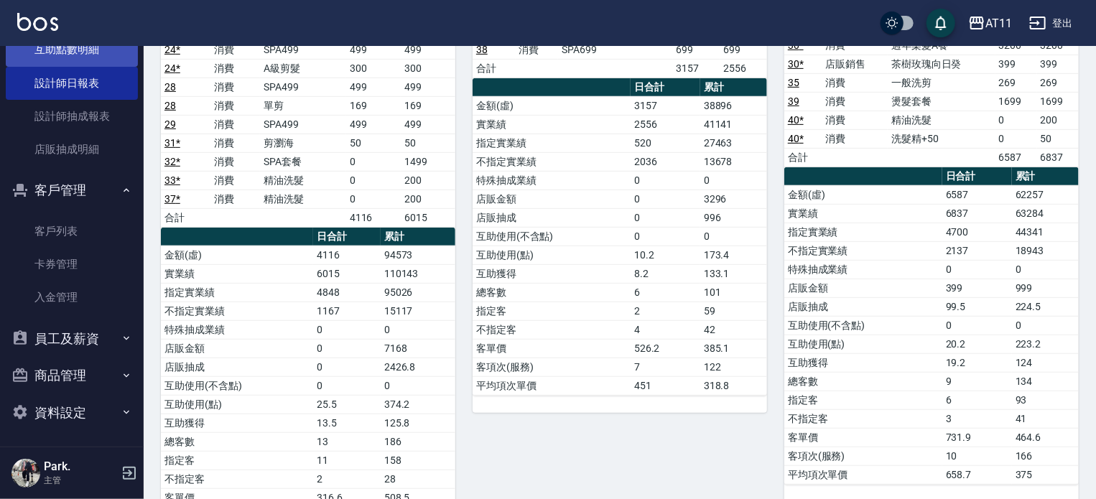
scroll to position [236, 0]
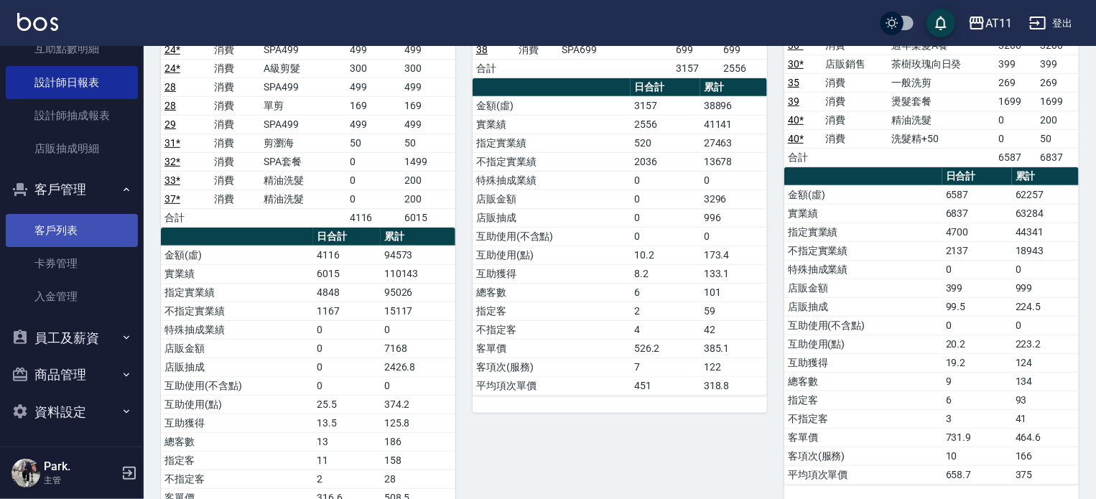
click at [83, 229] on link "客戶列表" at bounding box center [72, 230] width 132 height 33
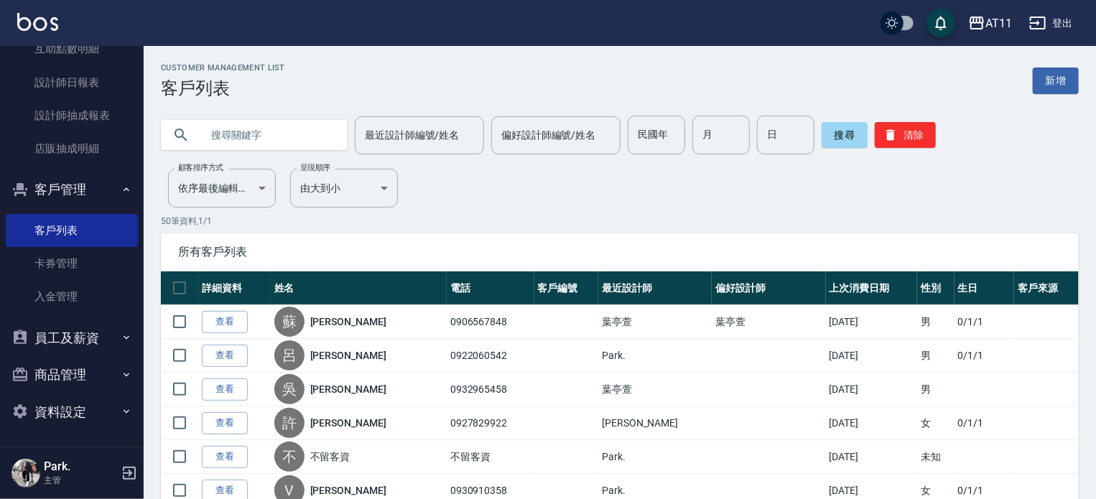
click at [262, 136] on input "text" at bounding box center [268, 135] width 135 height 39
type input "0921796878"
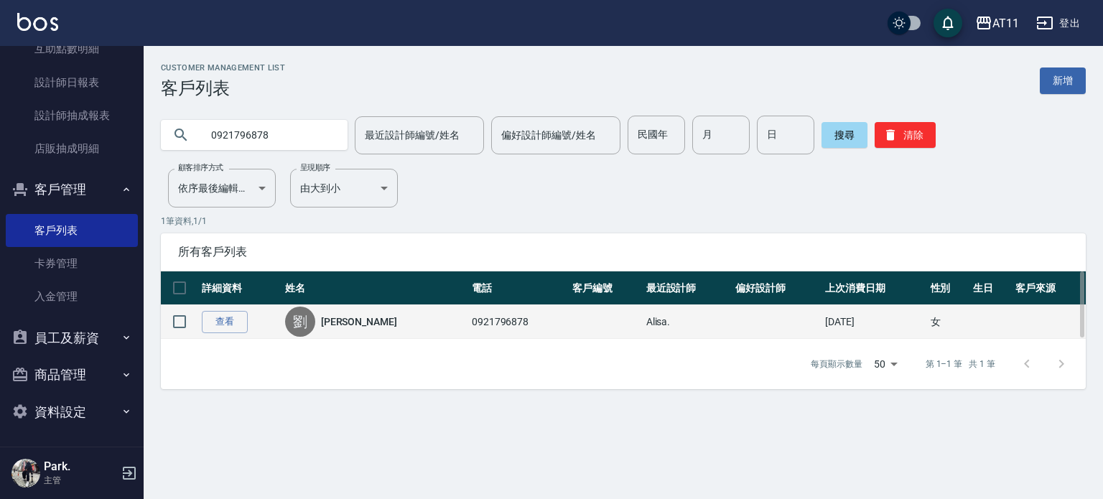
click at [238, 310] on td "查看" at bounding box center [239, 322] width 83 height 34
click at [236, 317] on link "查看" at bounding box center [225, 322] width 46 height 22
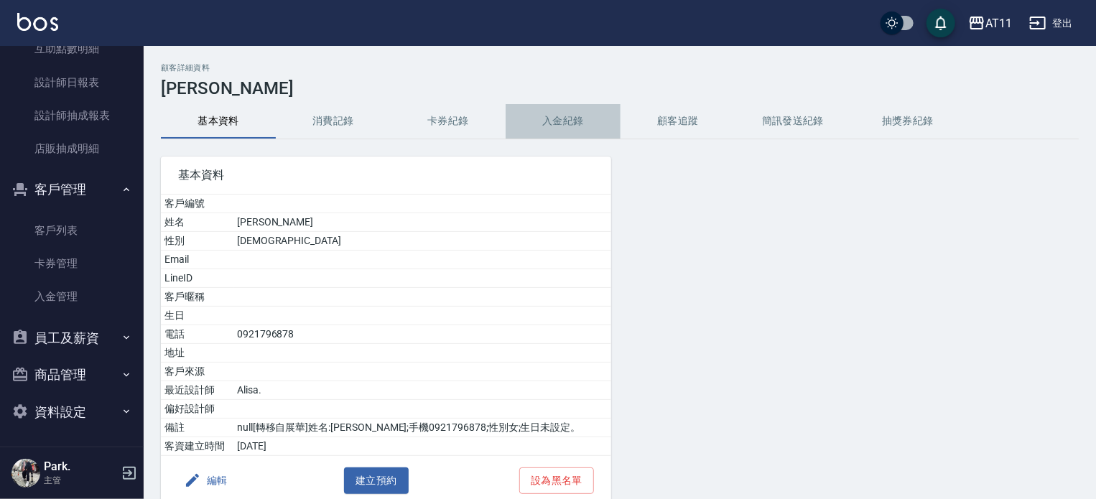
click at [548, 129] on button "入金紀錄" at bounding box center [563, 121] width 115 height 34
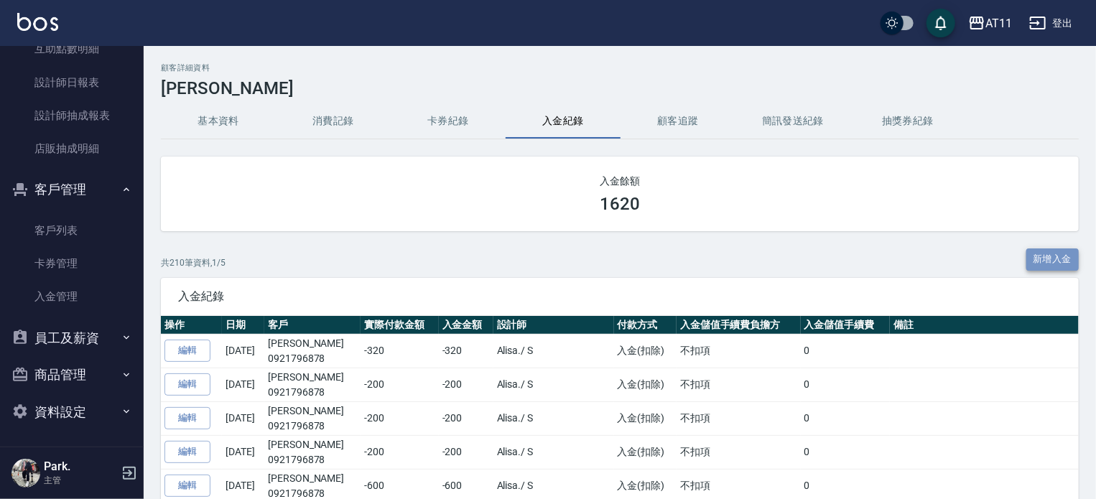
click at [1049, 255] on button "新增入金" at bounding box center [1052, 260] width 53 height 22
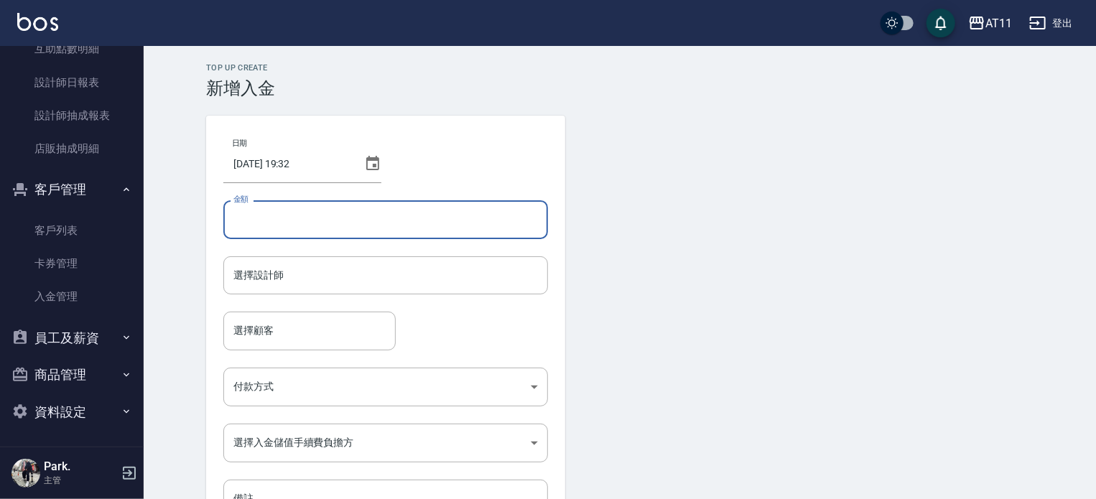
click at [270, 227] on input "金額" at bounding box center [385, 219] width 325 height 39
type input "-400"
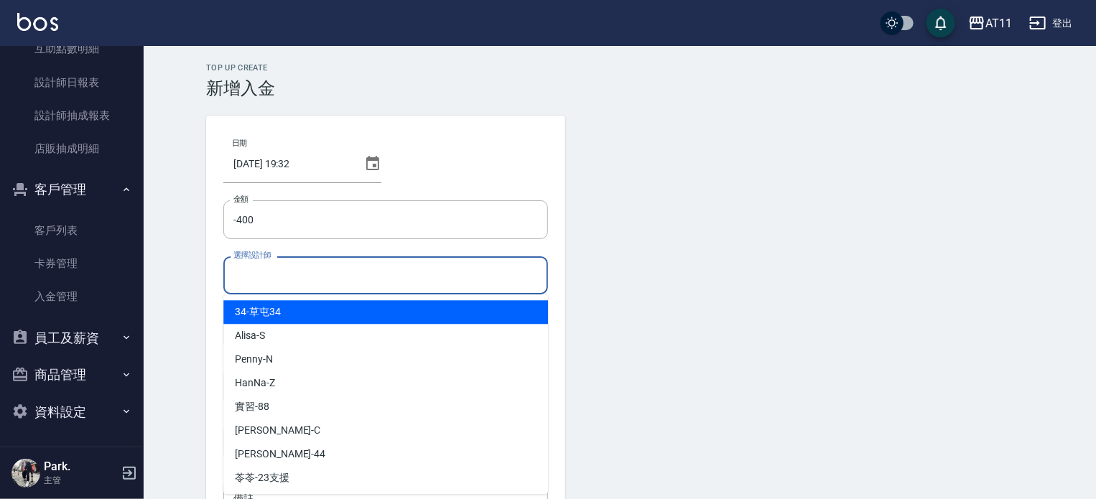
click at [296, 282] on input "選擇設計師" at bounding box center [386, 275] width 312 height 25
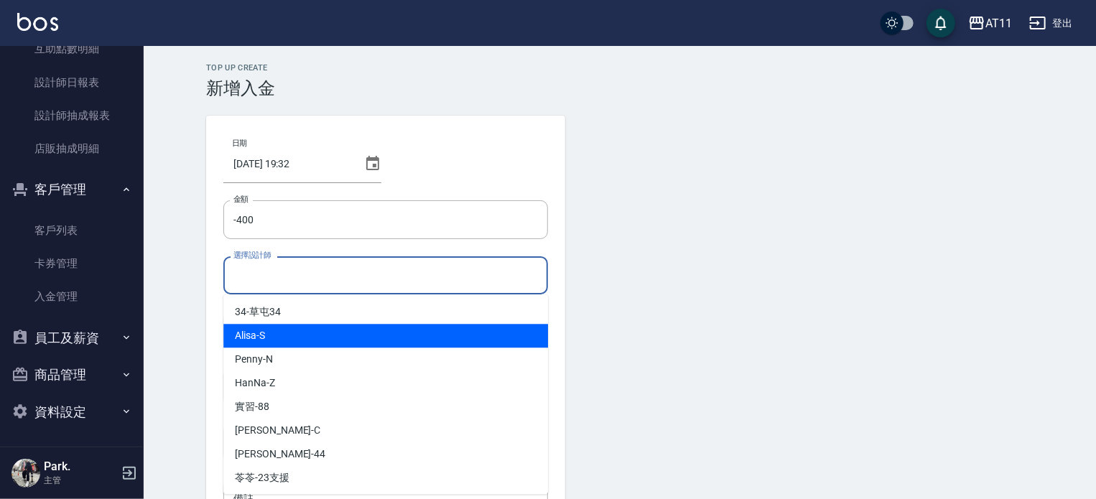
click at [277, 338] on div "Alisa -S" at bounding box center [385, 336] width 325 height 24
type input "Alisa-S"
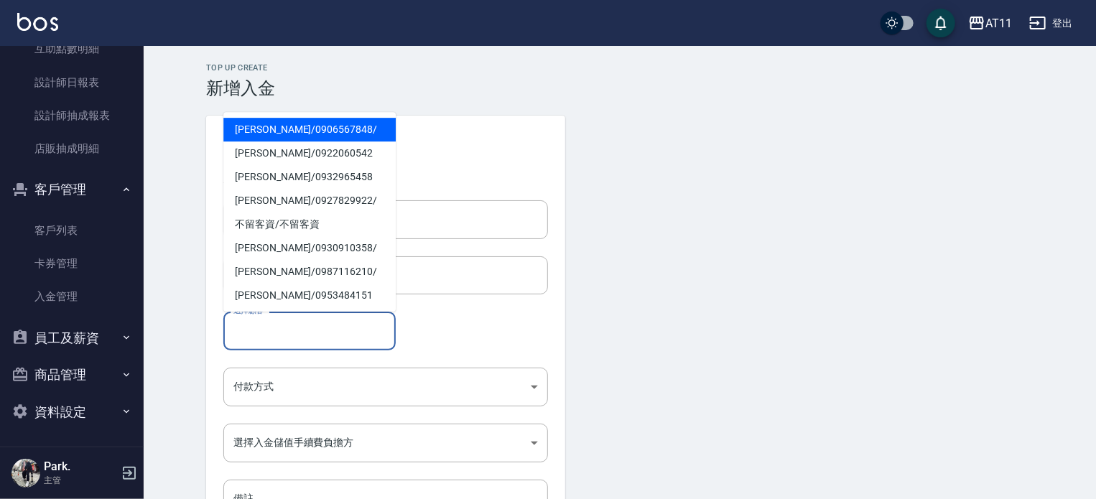
click at [274, 338] on input "選擇顧客" at bounding box center [309, 330] width 159 height 25
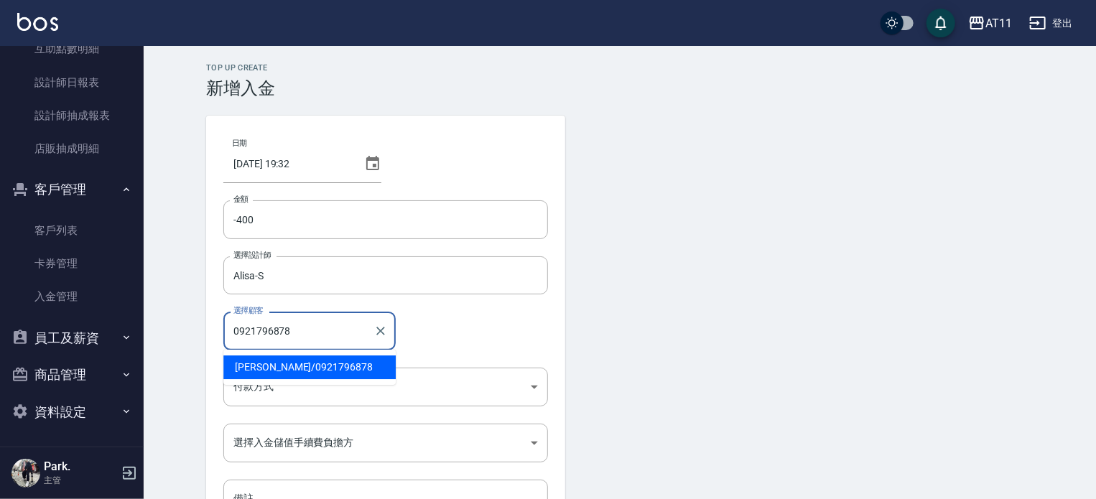
click at [287, 366] on span "[PERSON_NAME]/ 0921796878" at bounding box center [309, 368] width 172 height 24
type input "[PERSON_NAME]/0921796878"
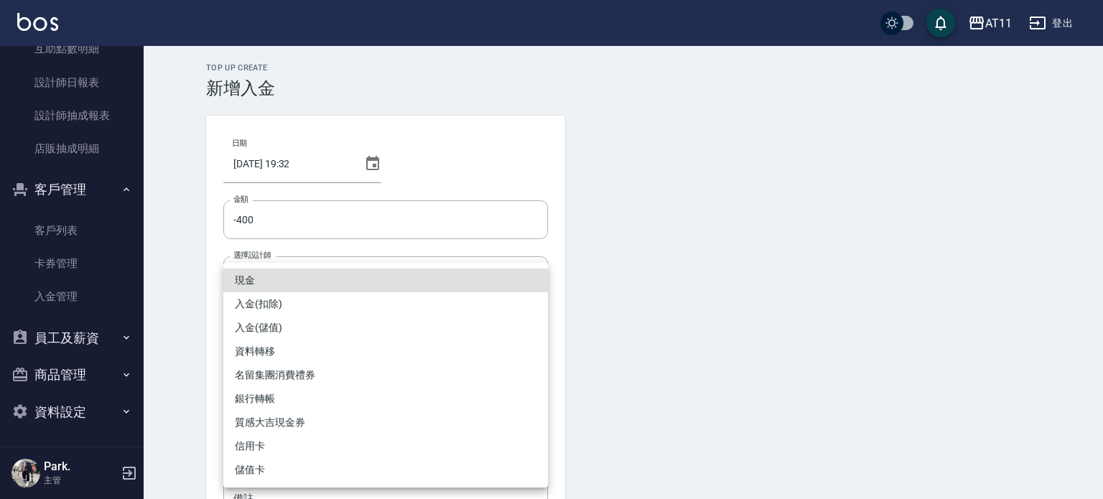
click at [284, 384] on body "AT11 登出 櫃檯作業 打帳單 帳單列表 現金收支登錄 材料自購登錄 每日結帳 排班表 現場電腦打卡 掃碼打卡 預約管理 預約管理 單日預約紀錄 單週預約紀…" at bounding box center [551, 298] width 1103 height 596
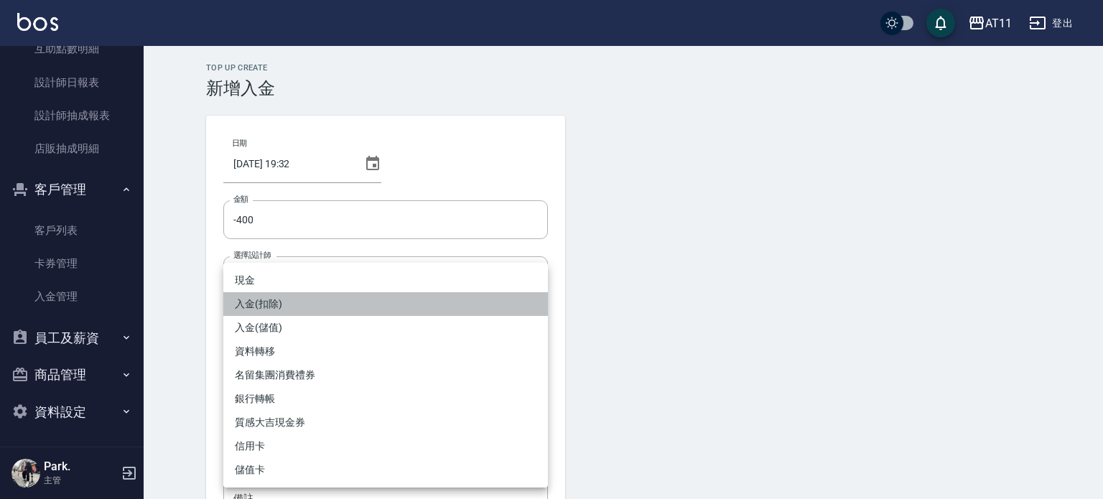
click at [284, 309] on li "入金(扣除)" at bounding box center [385, 304] width 325 height 24
type input "入金(扣除)"
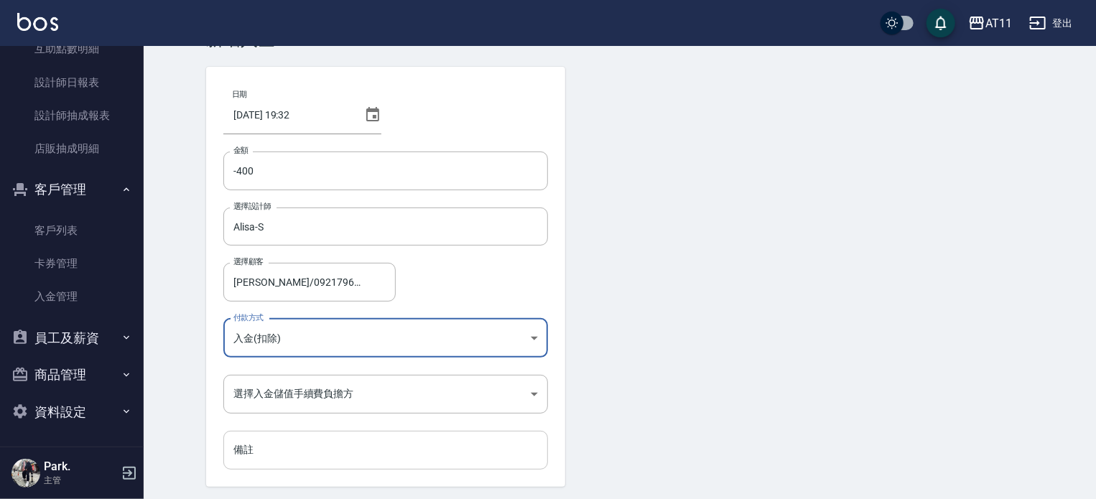
scroll to position [97, 0]
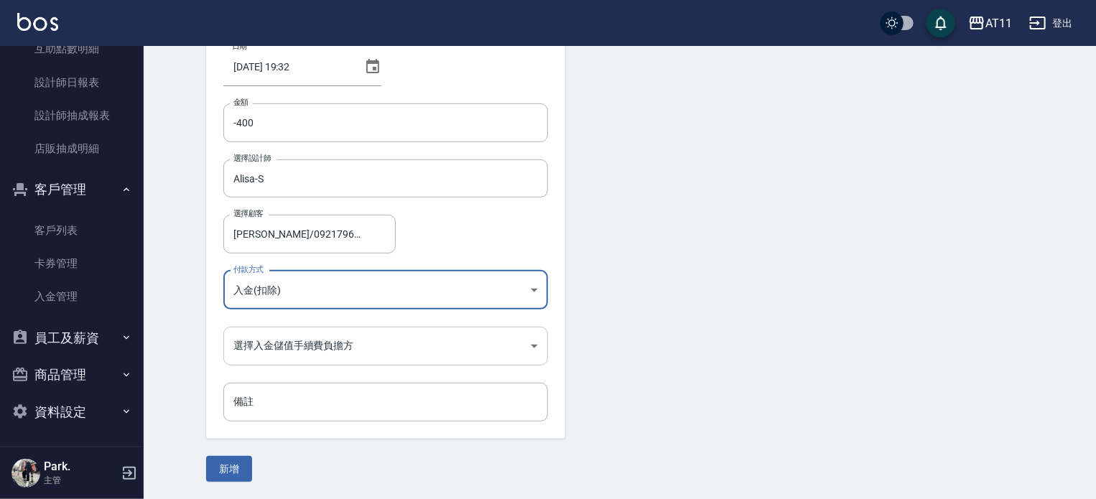
click at [259, 340] on body "AT11 登出 櫃檯作業 打帳單 帳單列表 現金收支登錄 材料自購登錄 每日結帳 排班表 現場電腦打卡 掃碼打卡 預約管理 預約管理 單日預約紀錄 單週預約紀…" at bounding box center [548, 201] width 1096 height 596
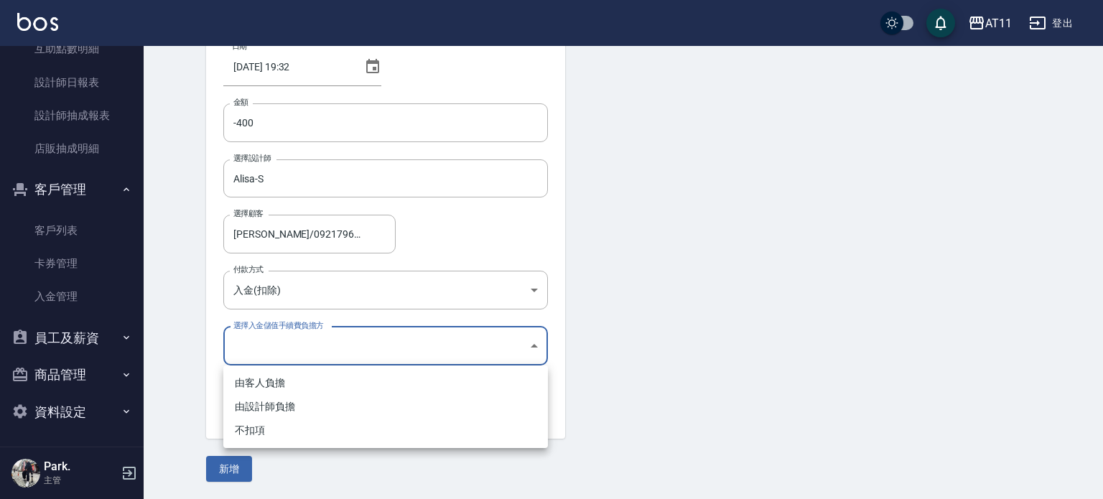
click at [273, 430] on li "不扣項" at bounding box center [385, 431] width 325 height 24
type input "WITHOUTHANDLINGFEE"
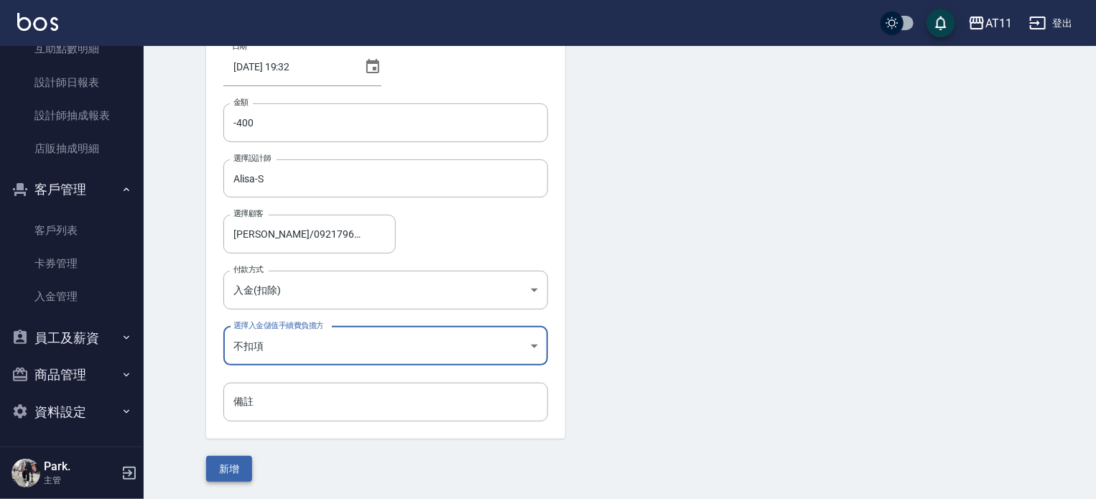
click at [241, 461] on button "新增" at bounding box center [229, 469] width 46 height 27
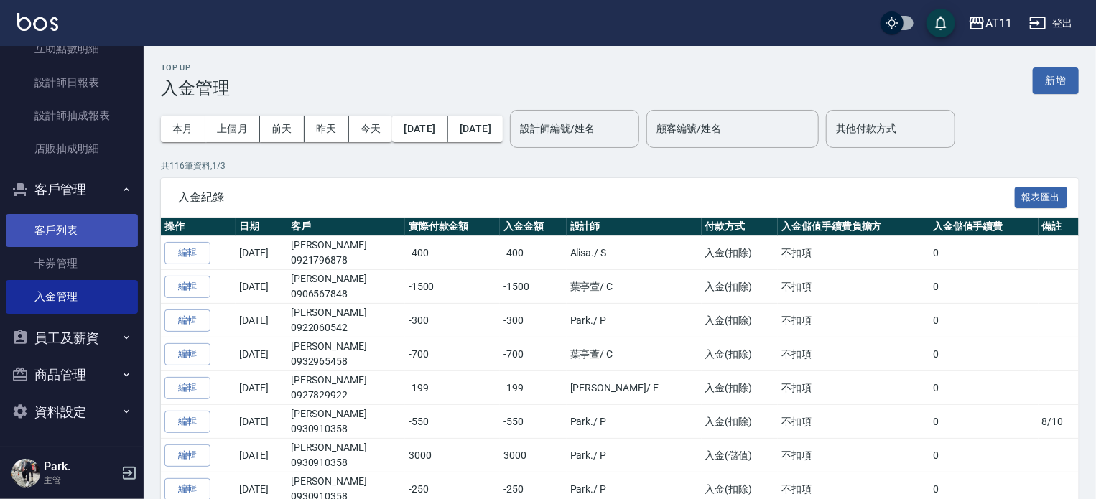
click at [48, 233] on link "客戶列表" at bounding box center [72, 230] width 132 height 33
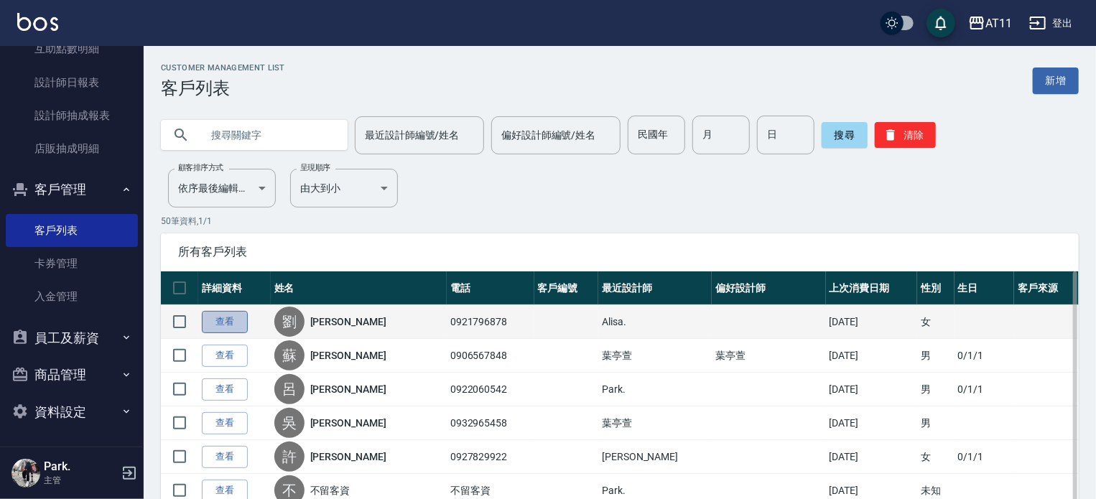
click at [229, 315] on link "查看" at bounding box center [225, 322] width 46 height 22
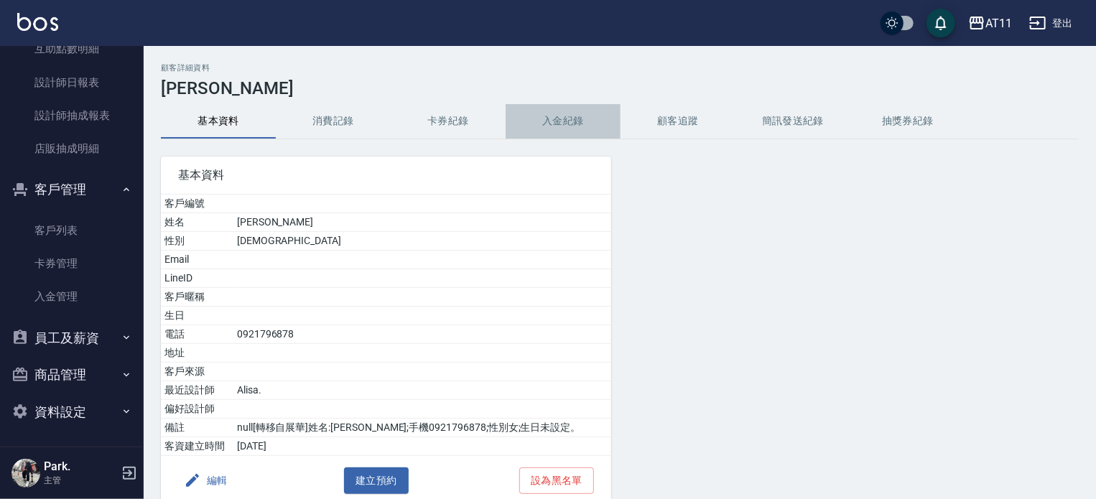
click at [560, 134] on button "入金紀錄" at bounding box center [563, 121] width 115 height 34
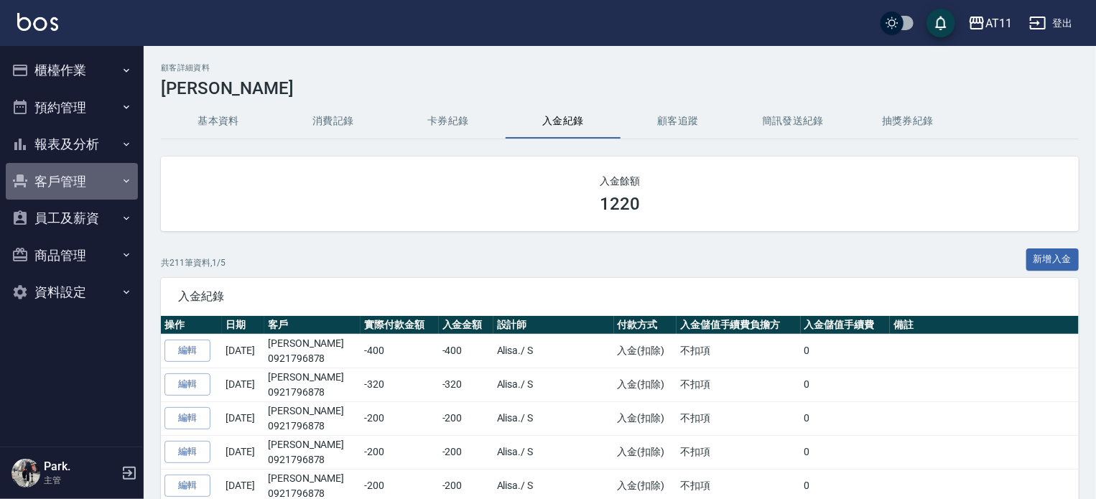
click at [78, 178] on button "客戶管理" at bounding box center [72, 181] width 132 height 37
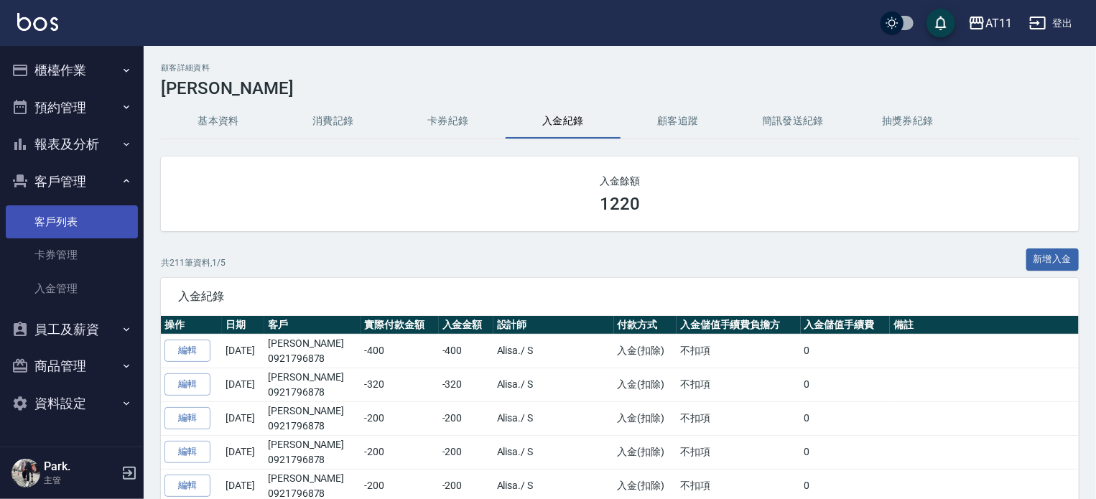
drag, startPoint x: 73, startPoint y: 219, endPoint x: 70, endPoint y: 211, distance: 8.7
click at [73, 219] on link "客戶列表" at bounding box center [72, 221] width 132 height 33
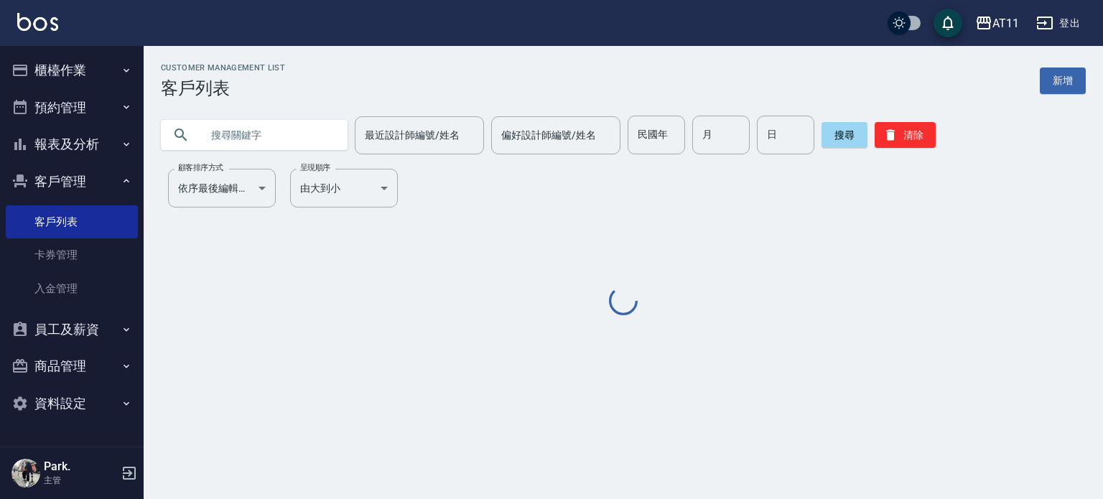
click at [218, 128] on input "text" at bounding box center [268, 135] width 135 height 39
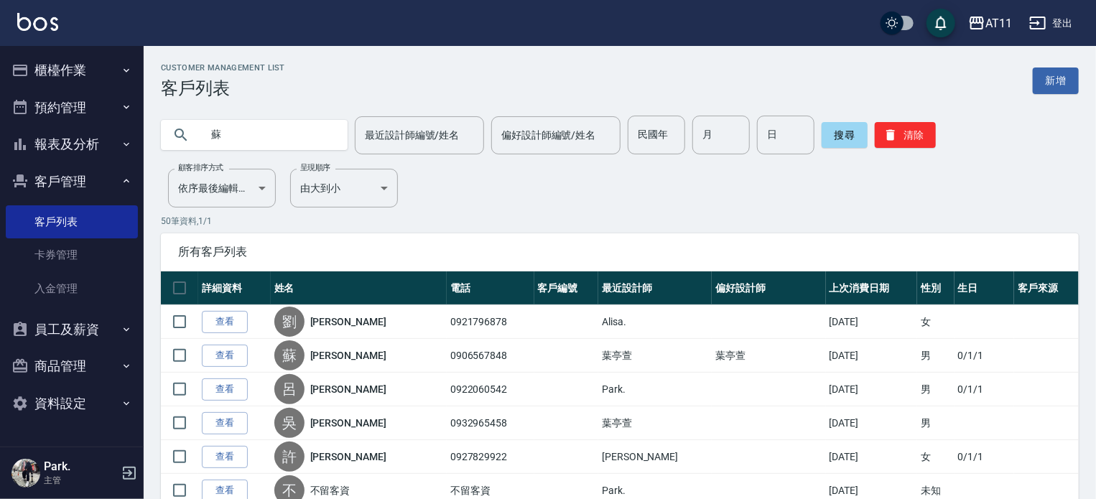
type input "蘇"
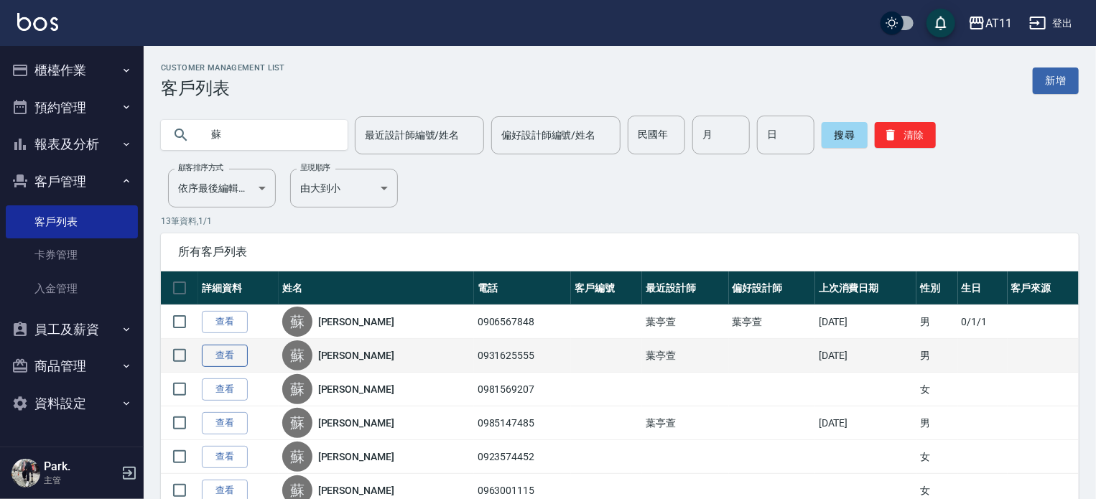
click at [238, 348] on link "查看" at bounding box center [225, 356] width 46 height 22
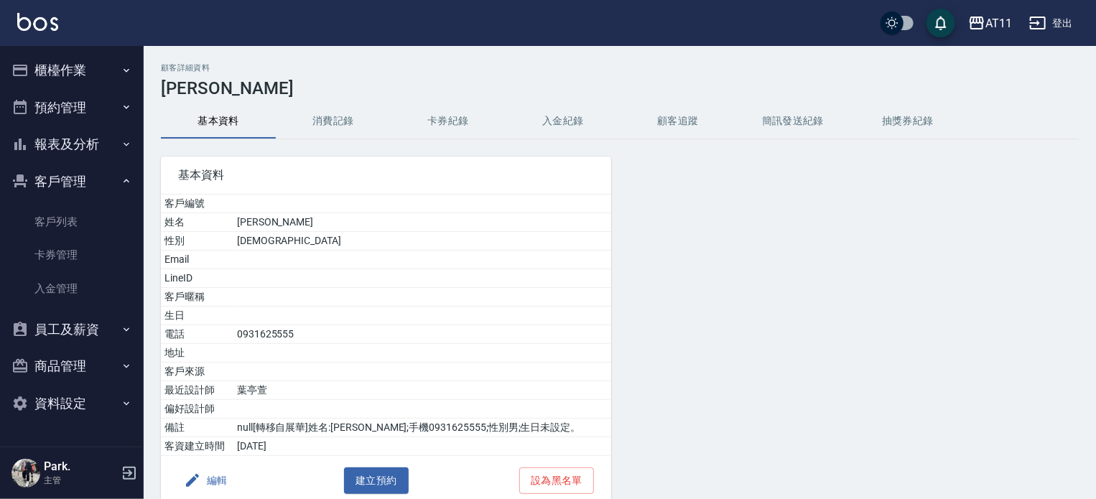
click at [570, 94] on h3 "蘇謹誌" at bounding box center [620, 88] width 918 height 20
click at [568, 131] on button "入金紀錄" at bounding box center [563, 121] width 115 height 34
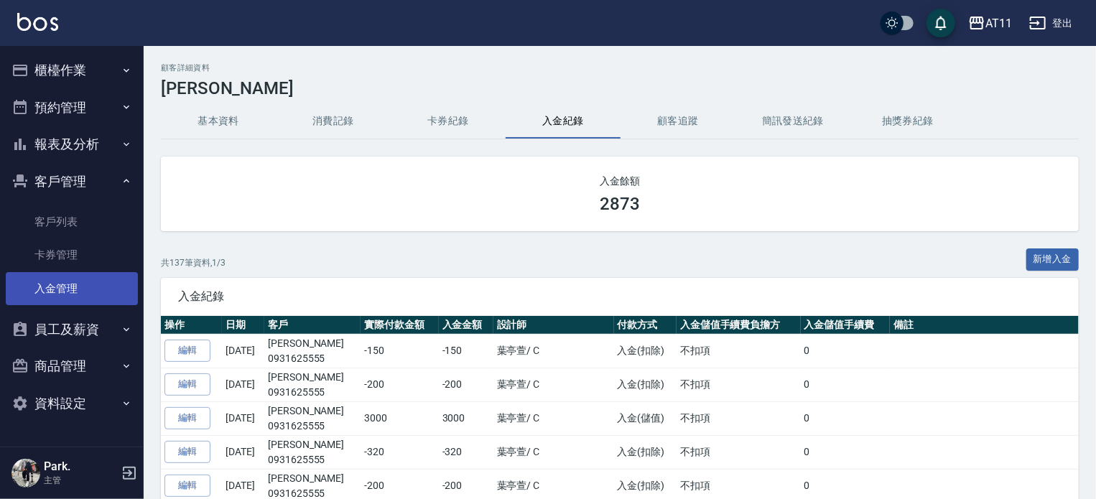
click at [57, 282] on link "入金管理" at bounding box center [72, 288] width 132 height 33
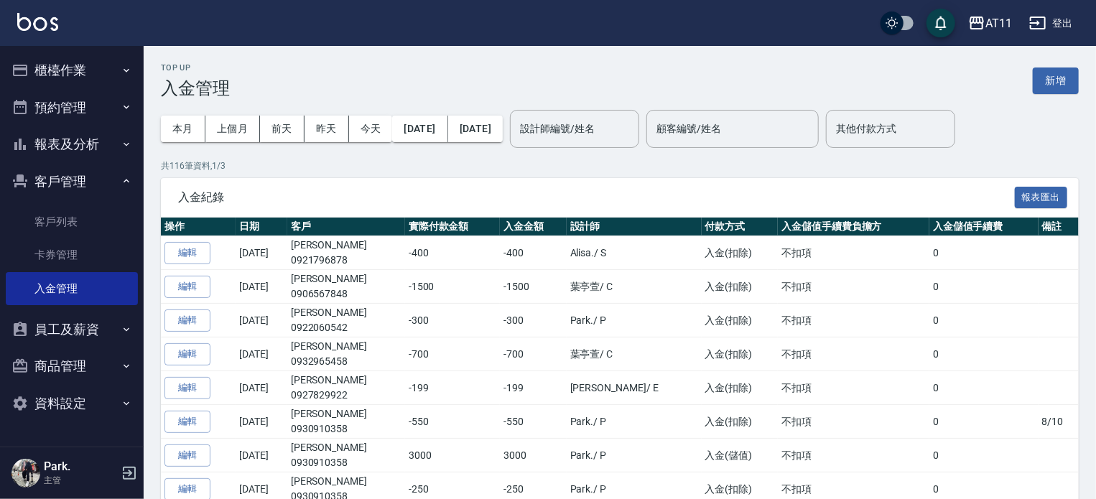
click at [1069, 73] on button "新增" at bounding box center [1056, 81] width 46 height 27
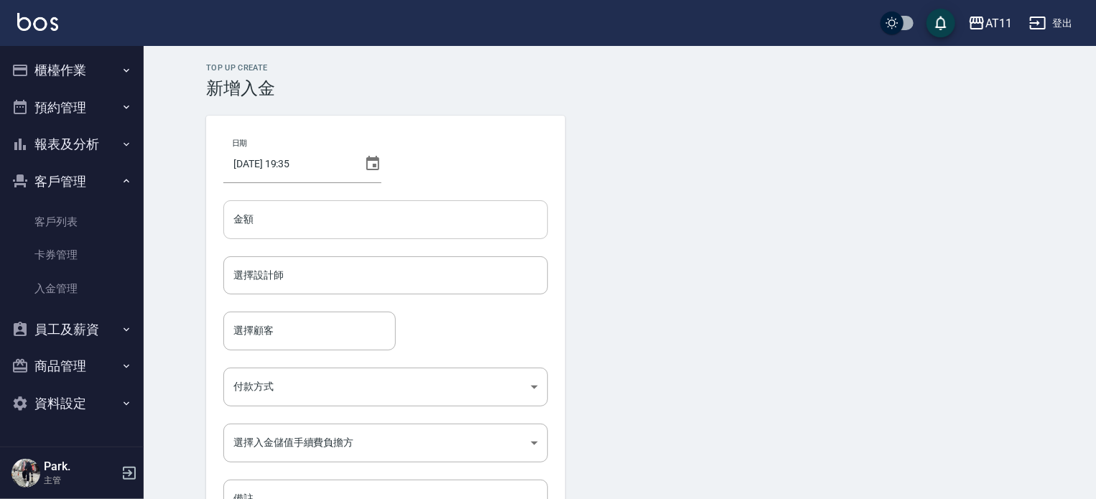
click at [335, 207] on input "金額" at bounding box center [385, 219] width 325 height 39
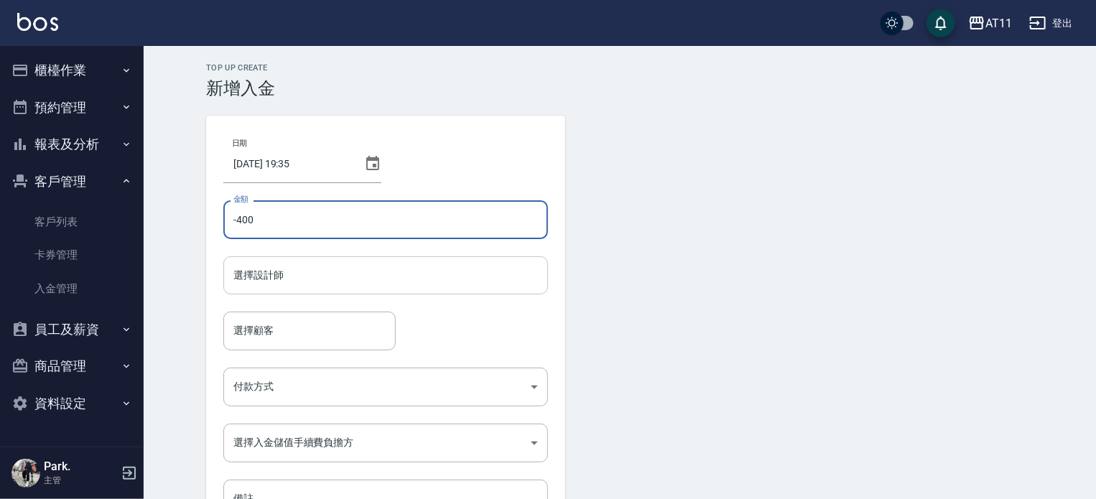
type input "-400"
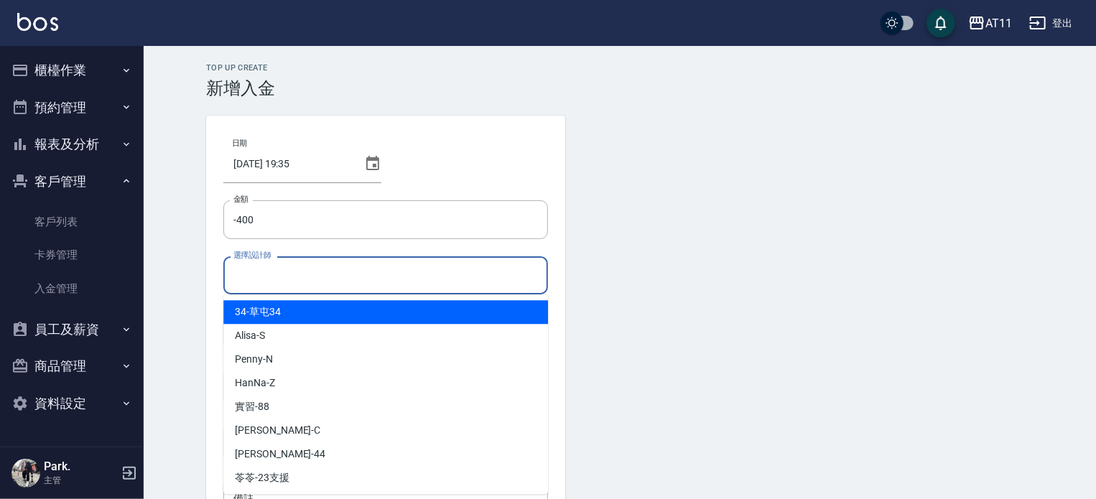
click at [351, 282] on input "選擇設計師" at bounding box center [386, 275] width 312 height 25
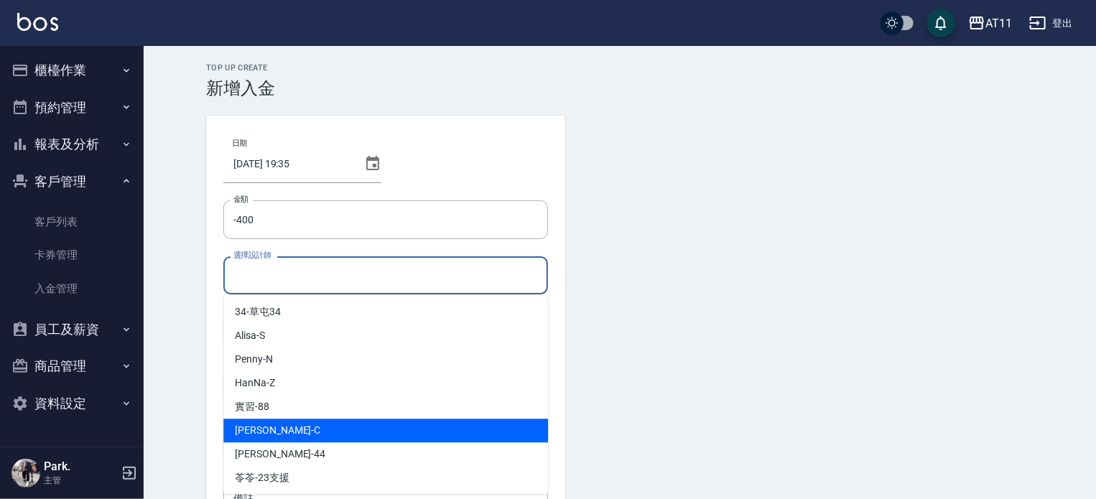
click at [286, 435] on div "Connie -C" at bounding box center [385, 431] width 325 height 24
type input "Connie-C"
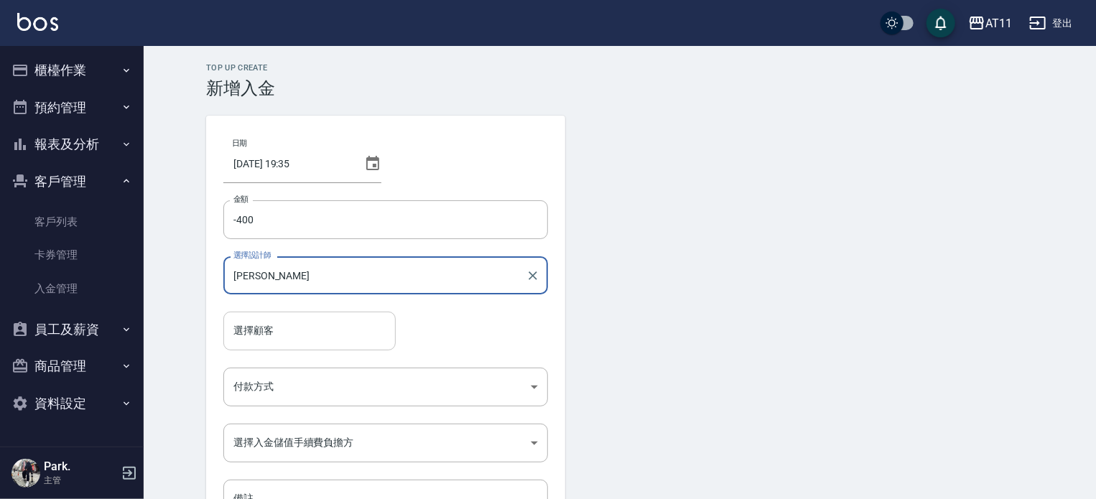
click at [263, 333] on input "選擇顧客" at bounding box center [309, 330] width 159 height 25
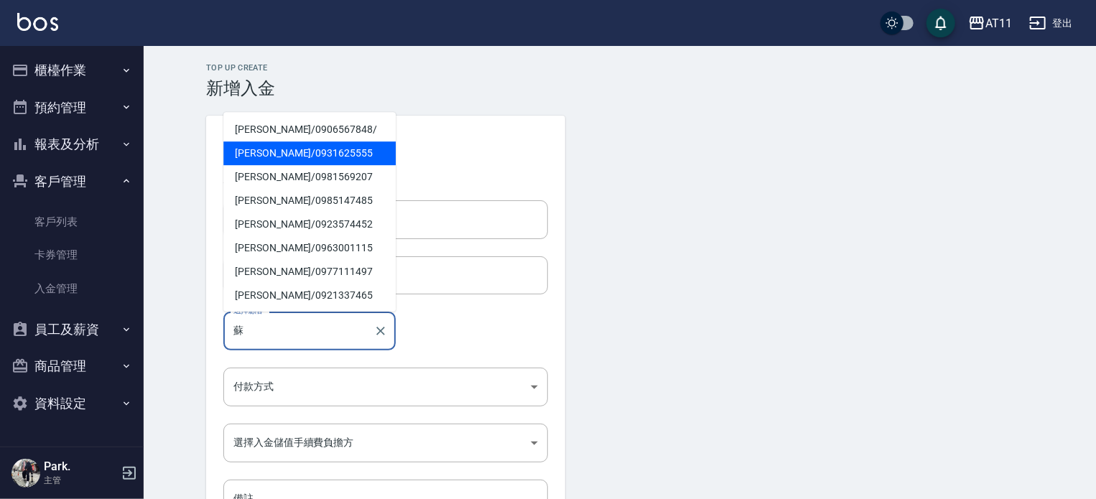
click at [319, 157] on span "蘇謹誌 / 0931625555" at bounding box center [309, 153] width 172 height 24
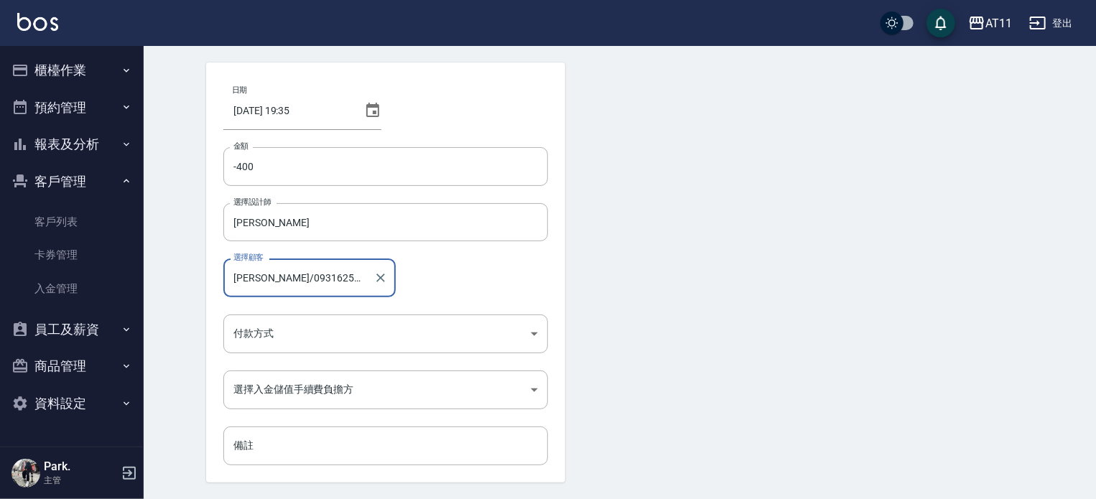
scroll to position [97, 0]
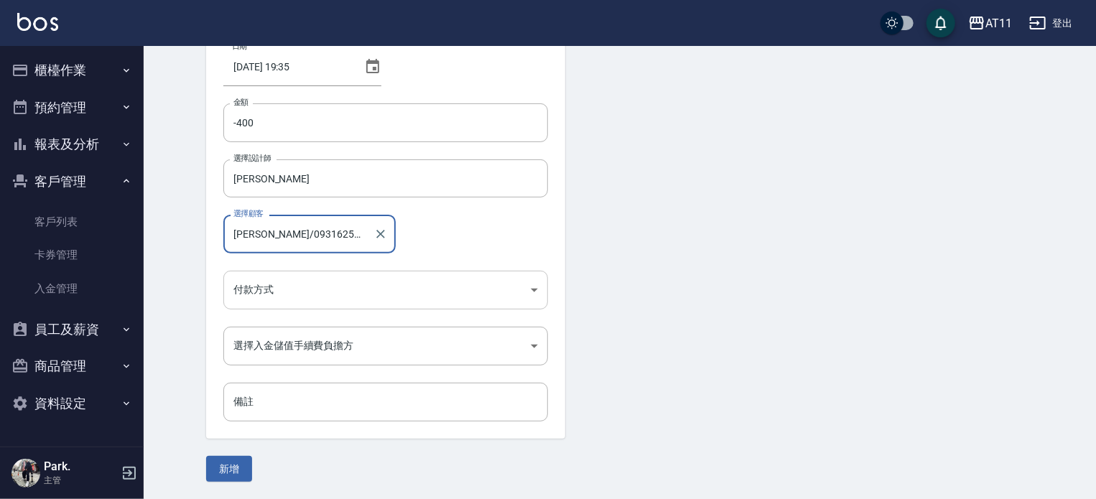
type input "蘇謹誌/0931625555"
click at [282, 292] on body "AT11 登出 櫃檯作業 打帳單 帳單列表 現金收支登錄 材料自購登錄 每日結帳 排班表 現場電腦打卡 掃碼打卡 預約管理 預約管理 單日預約紀錄 單週預約紀…" at bounding box center [548, 201] width 1096 height 596
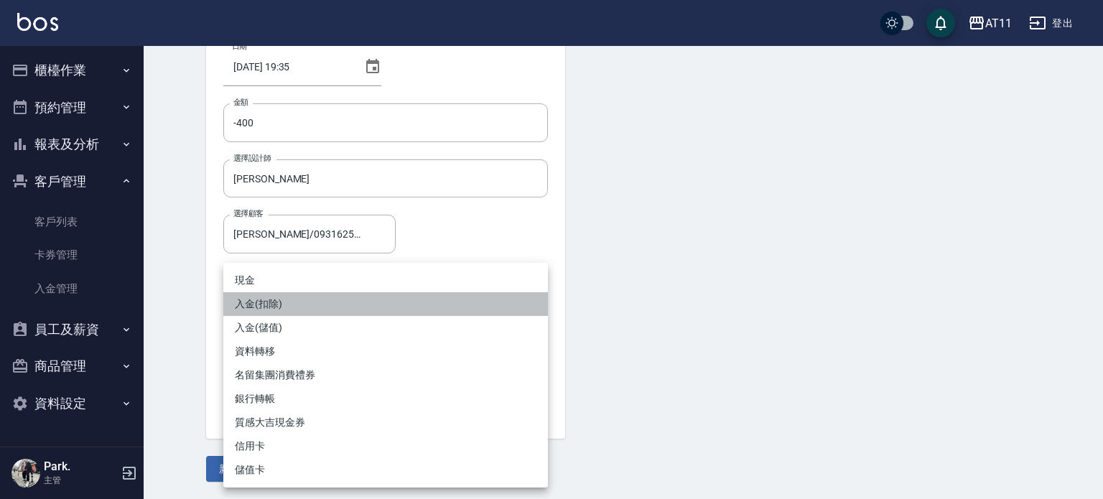
click at [275, 308] on li "入金(扣除)" at bounding box center [385, 304] width 325 height 24
type input "入金(扣除)"
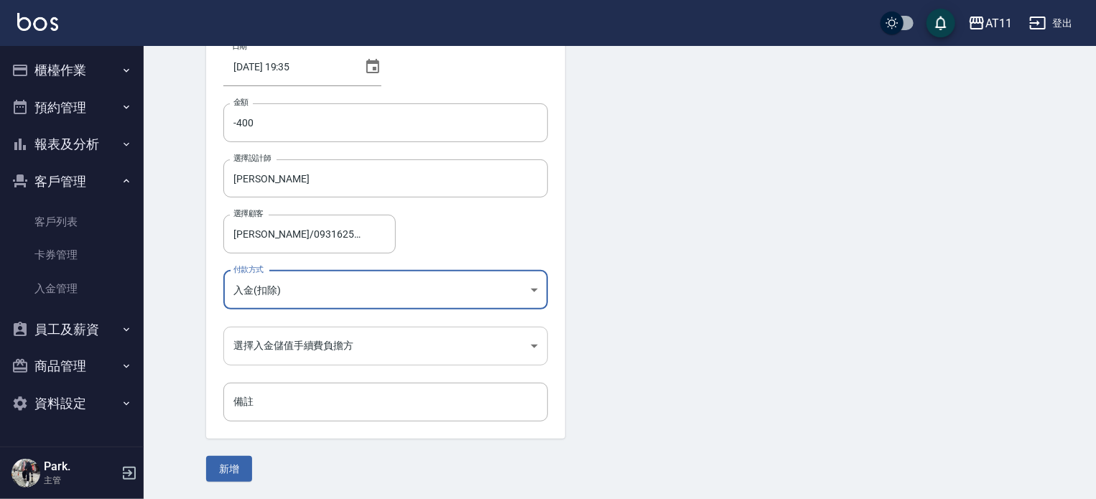
click at [284, 347] on body "AT11 登出 櫃檯作業 打帳單 帳單列表 現金收支登錄 材料自購登錄 每日結帳 排班表 現場電腦打卡 掃碼打卡 預約管理 預約管理 單日預約紀錄 單週預約紀…" at bounding box center [548, 201] width 1096 height 596
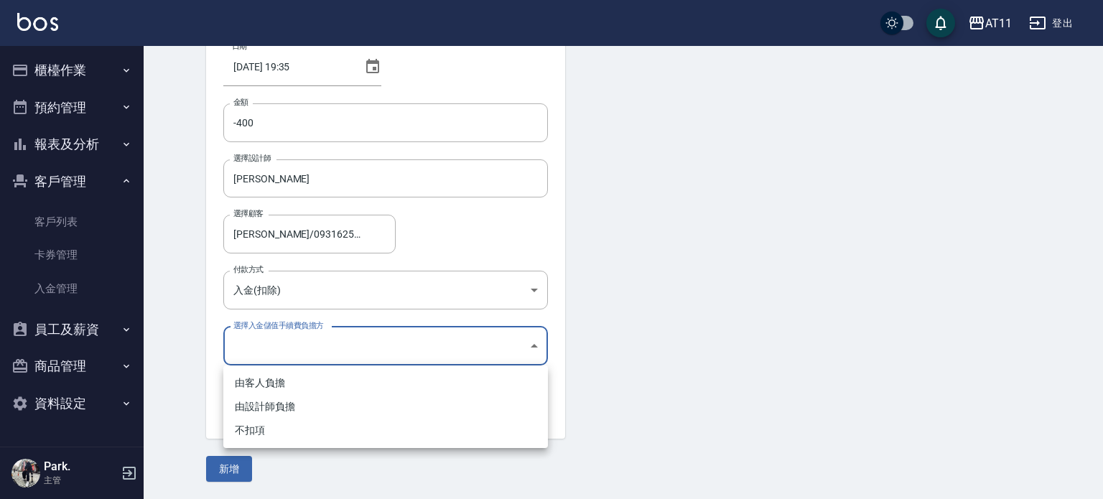
click at [267, 432] on li "不扣項" at bounding box center [385, 431] width 325 height 24
type input "WITHOUTHANDLINGFEE"
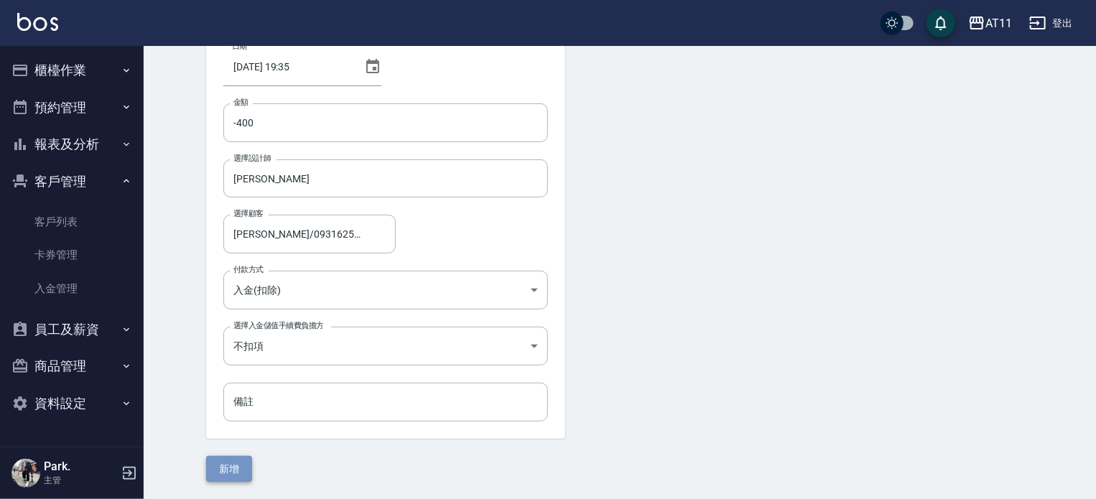
click at [238, 460] on button "新增" at bounding box center [229, 469] width 46 height 27
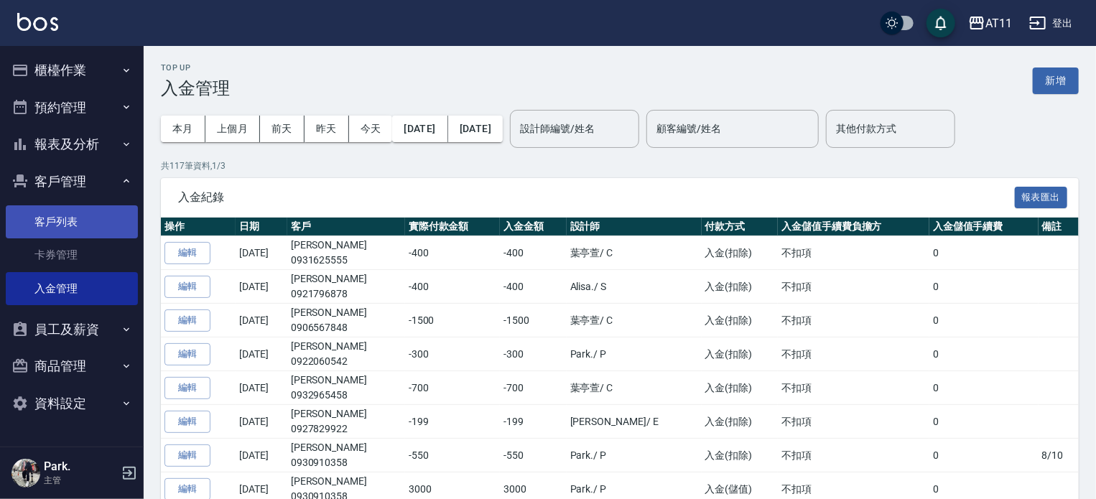
click at [101, 212] on link "客戶列表" at bounding box center [72, 221] width 132 height 33
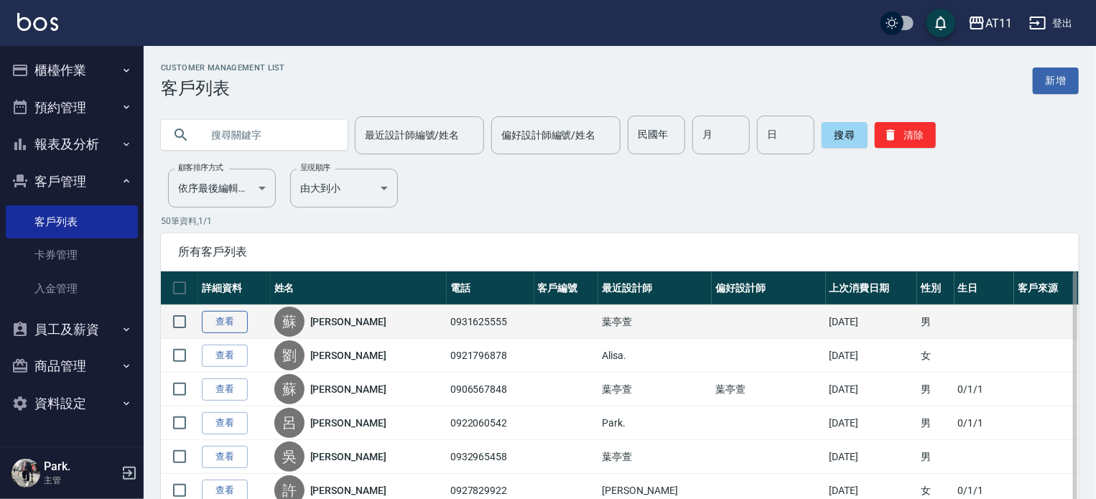
click at [247, 318] on link "查看" at bounding box center [225, 322] width 46 height 22
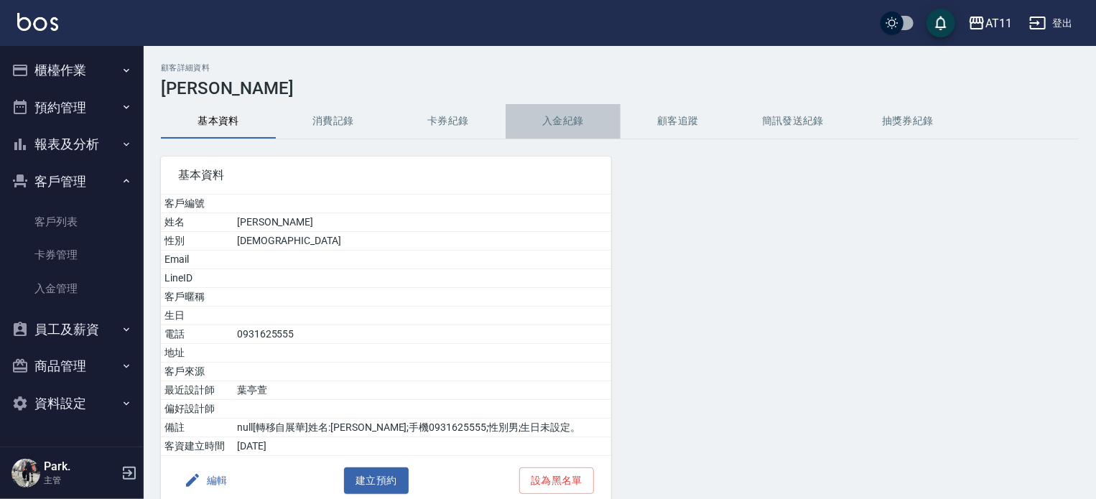
click at [575, 112] on button "入金紀錄" at bounding box center [563, 121] width 115 height 34
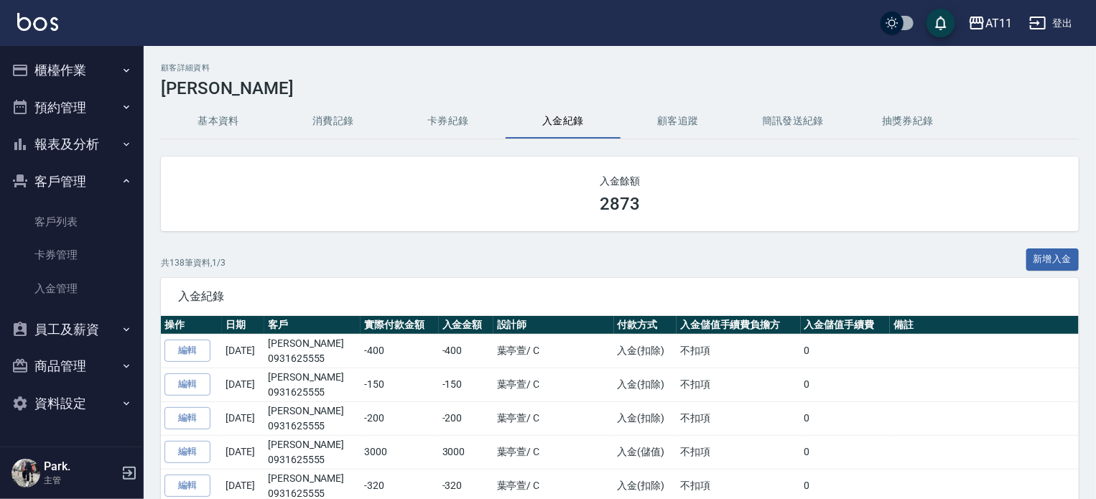
click at [89, 68] on button "櫃檯作業" at bounding box center [72, 70] width 132 height 37
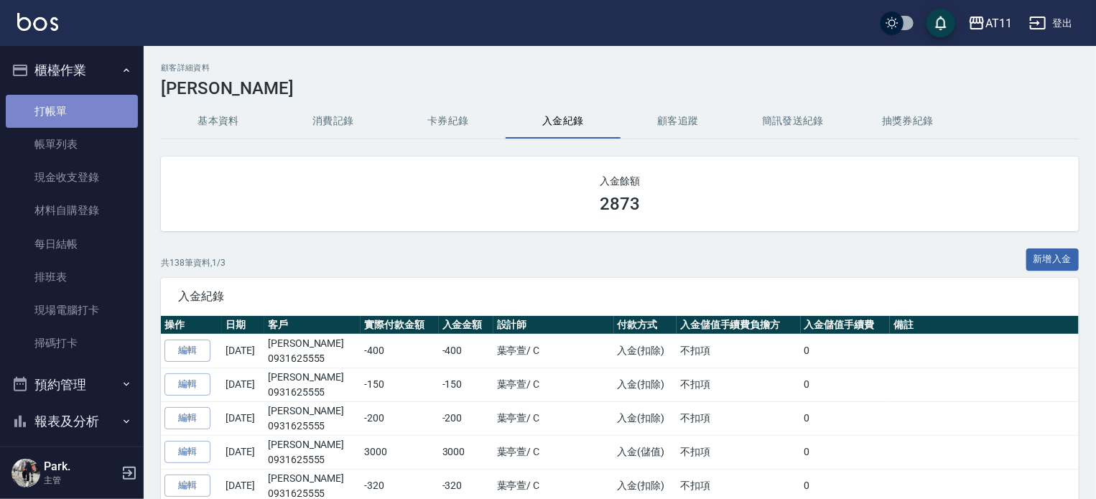
click at [92, 108] on link "打帳單" at bounding box center [72, 111] width 132 height 33
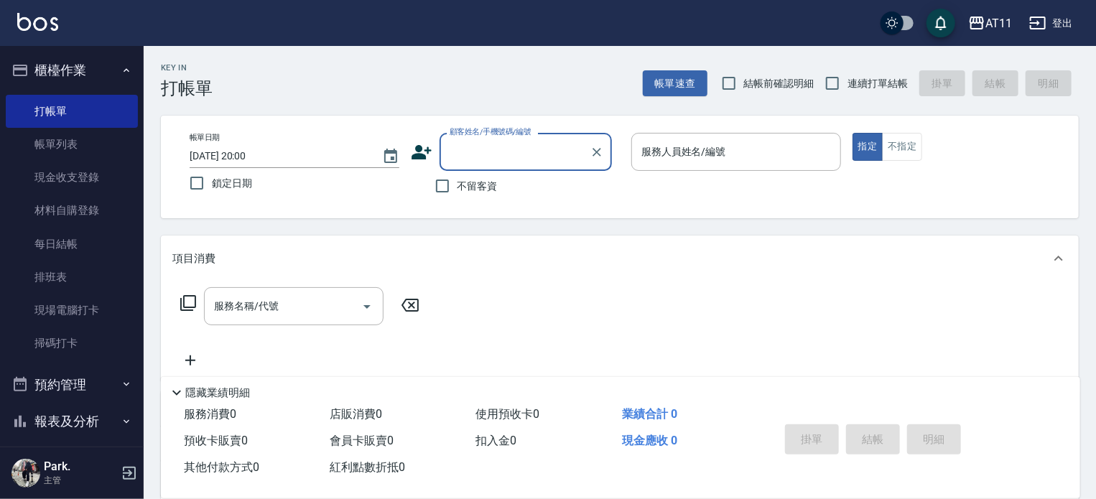
click at [468, 190] on span "不留客資" at bounding box center [478, 186] width 40 height 15
click at [458, 190] on input "不留客資" at bounding box center [442, 186] width 30 height 30
checkbox input "true"
click at [827, 83] on input "連續打單結帳" at bounding box center [832, 83] width 30 height 30
checkbox input "true"
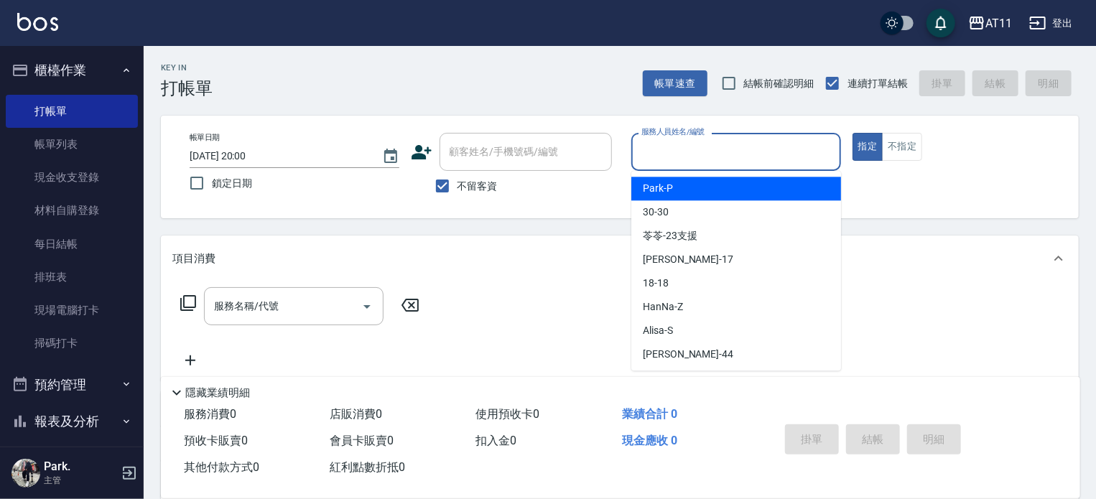
click at [700, 163] on input "服務人員姓名/編號" at bounding box center [736, 151] width 197 height 25
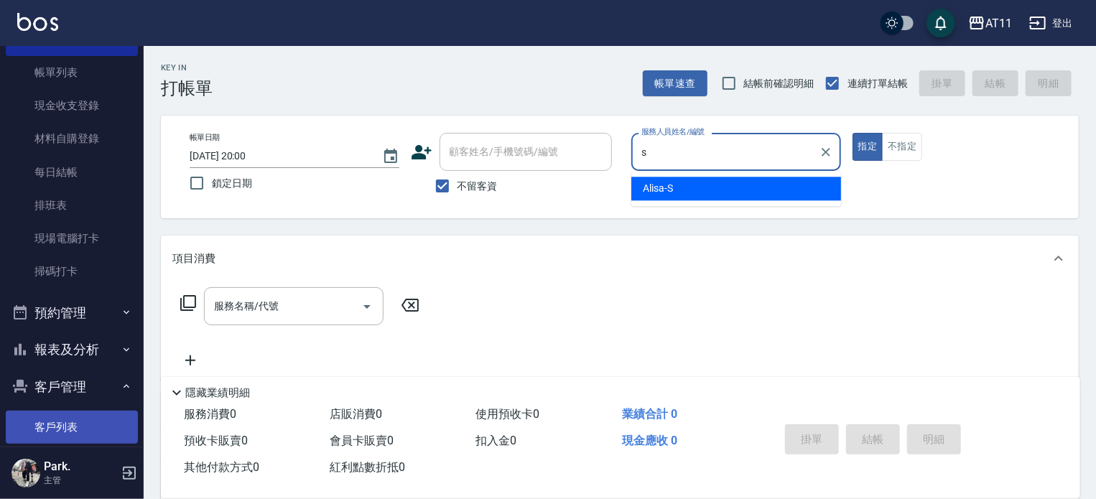
scroll to position [215, 0]
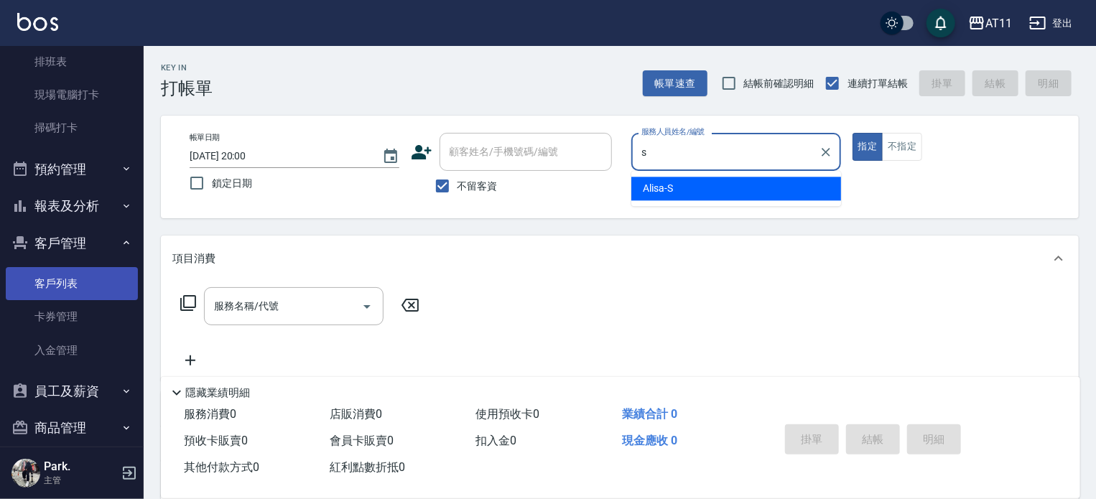
type input "s"
click at [79, 294] on link "客戶列表" at bounding box center [72, 283] width 132 height 33
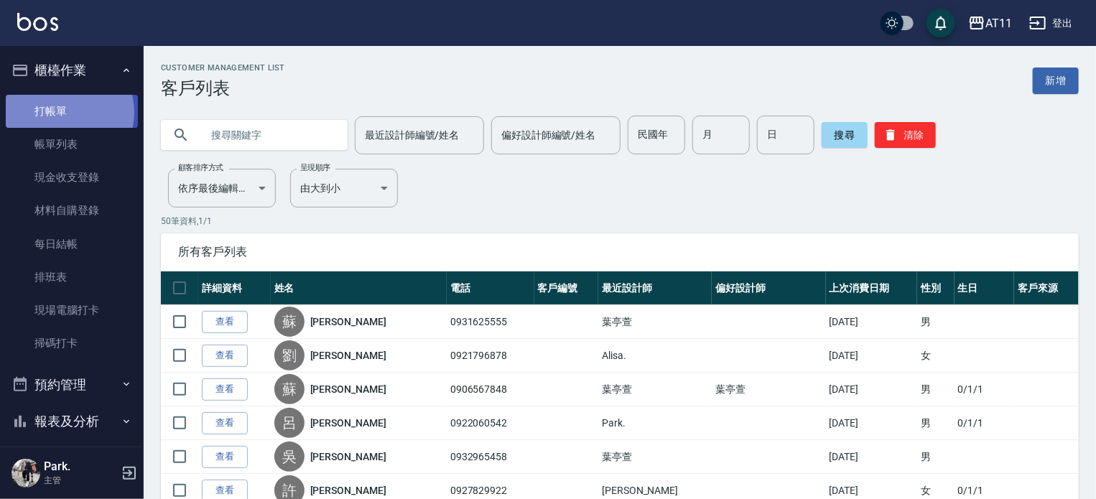
click at [63, 112] on link "打帳單" at bounding box center [72, 111] width 132 height 33
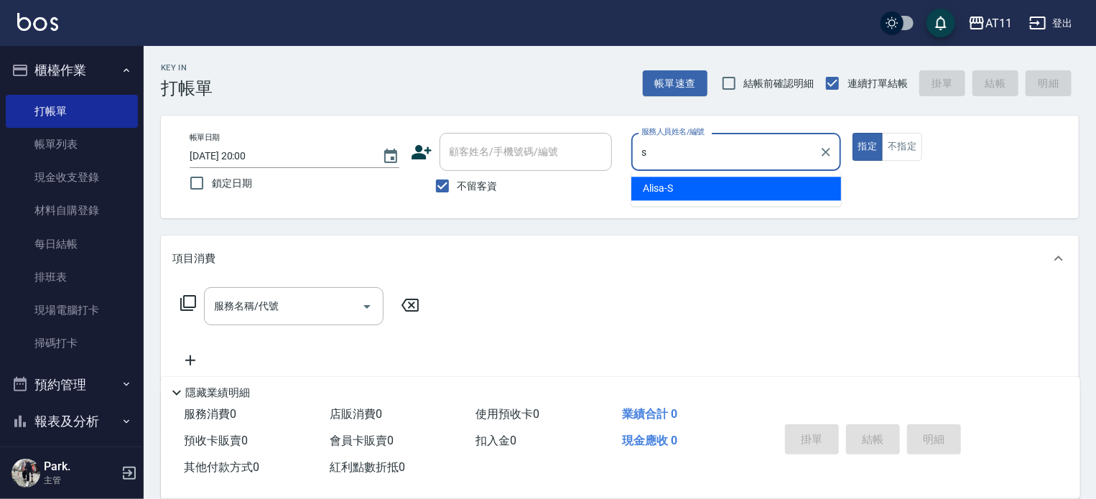
type input "Alisa-S"
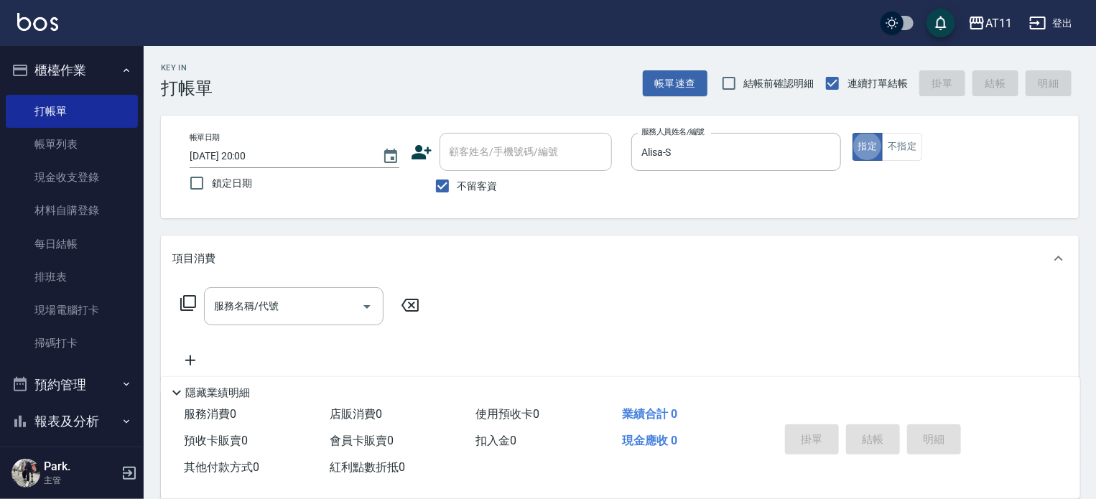
type button "true"
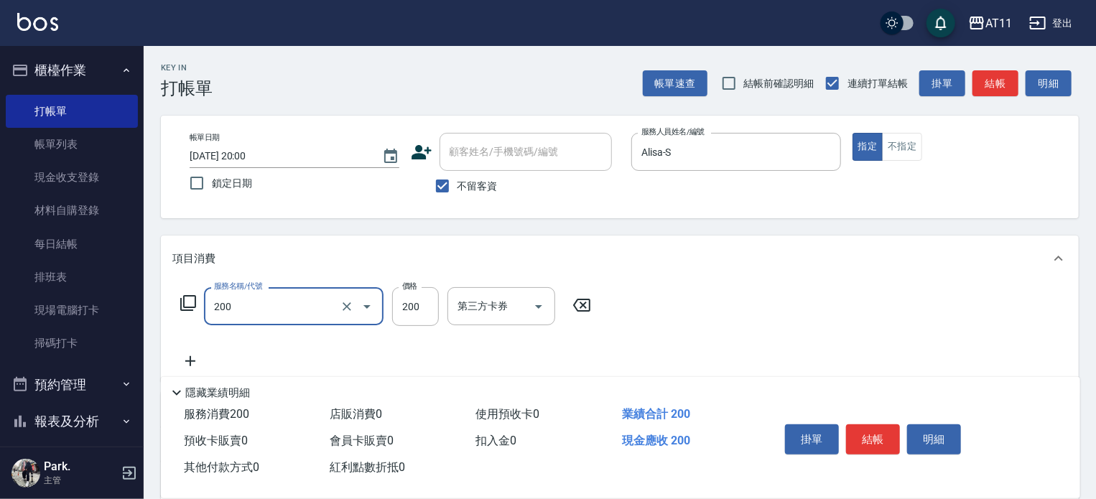
type input "剪髮(200)"
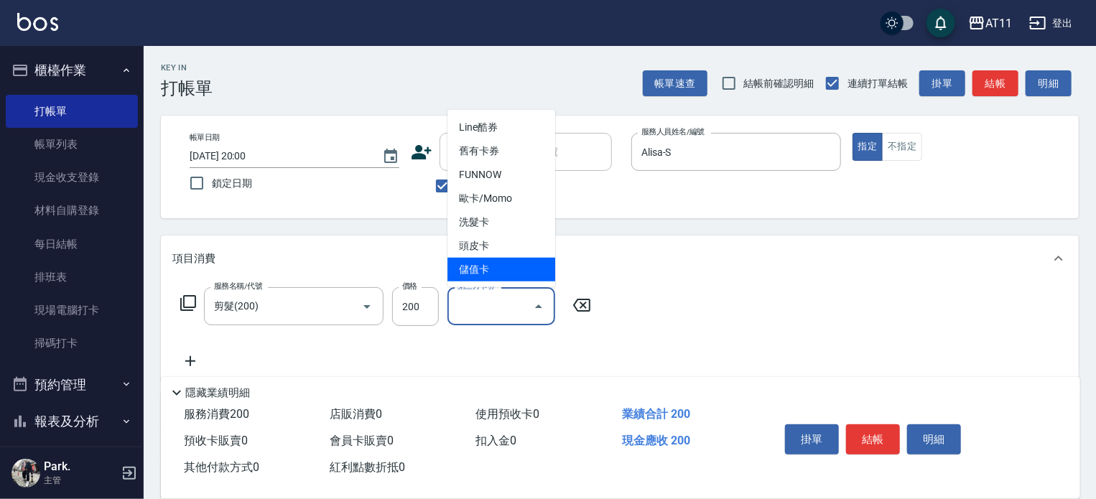
type input "儲值卡"
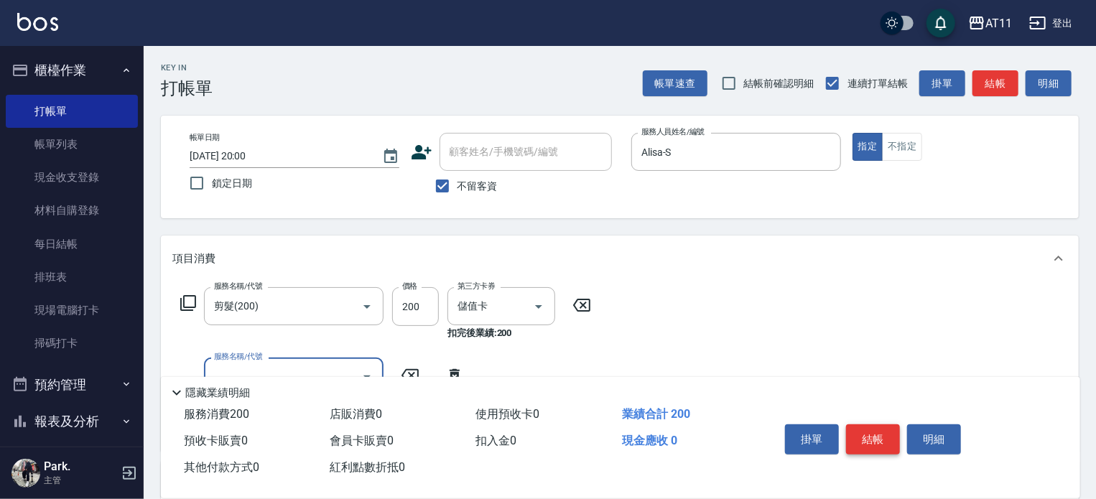
click at [877, 437] on button "結帳" at bounding box center [873, 439] width 54 height 30
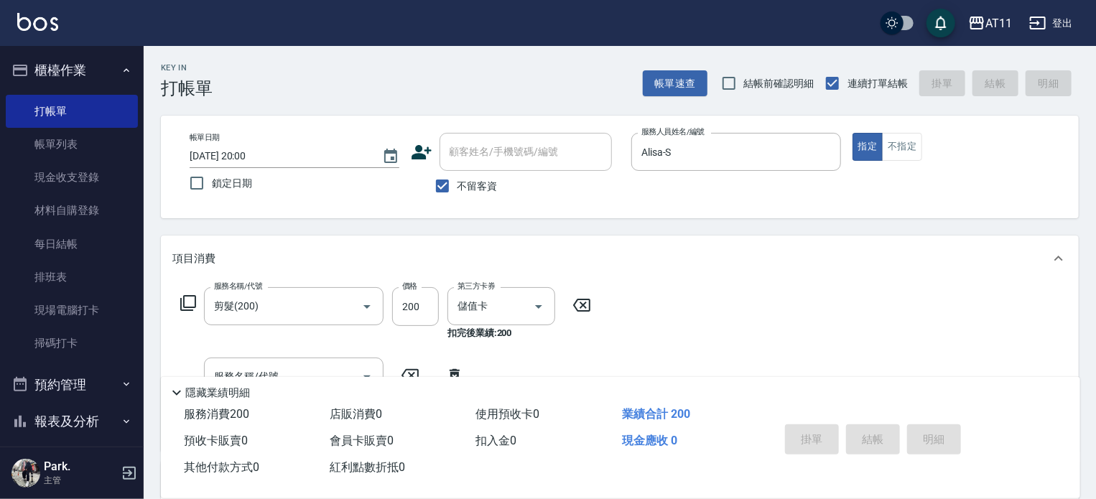
type input "2025/08/22 20:01"
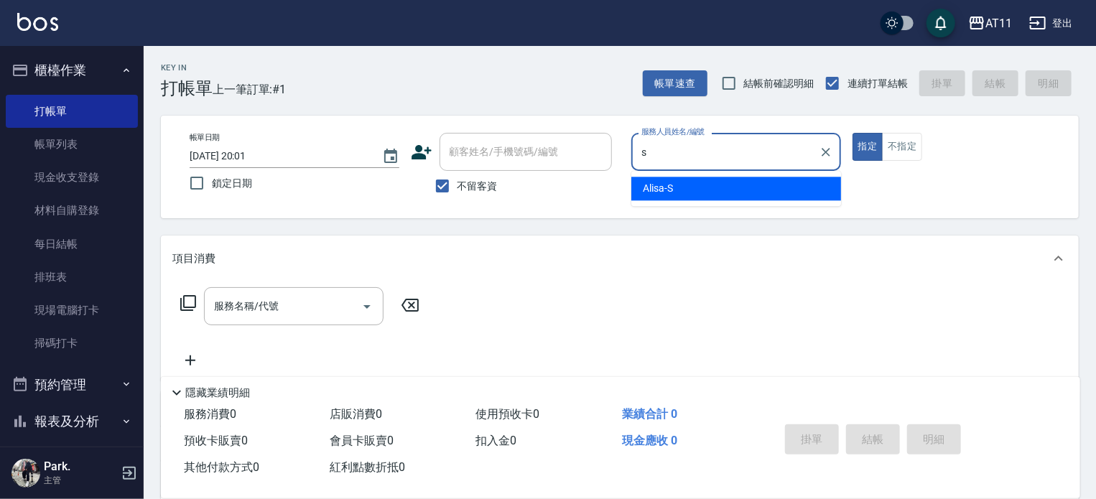
type input "Alisa-S"
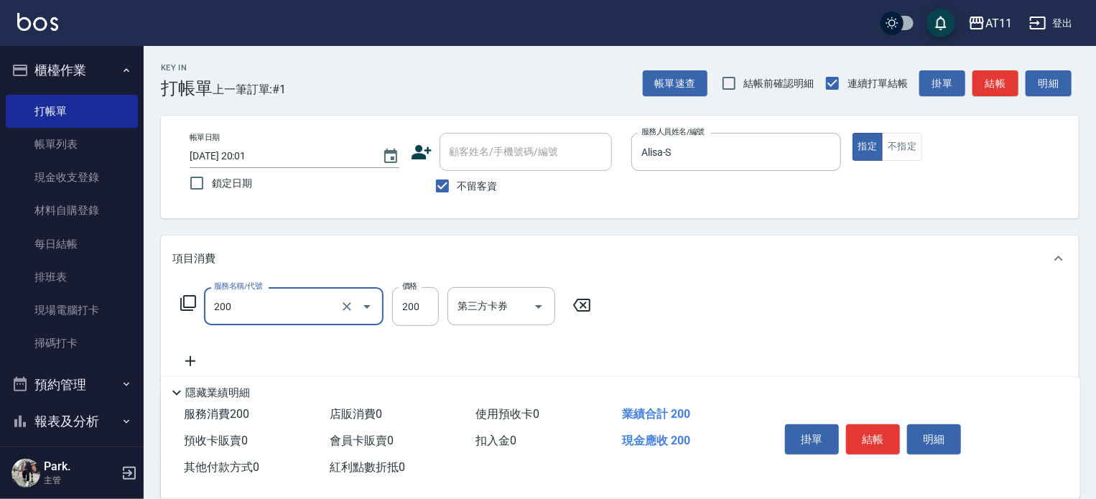
type input "剪髮(200)"
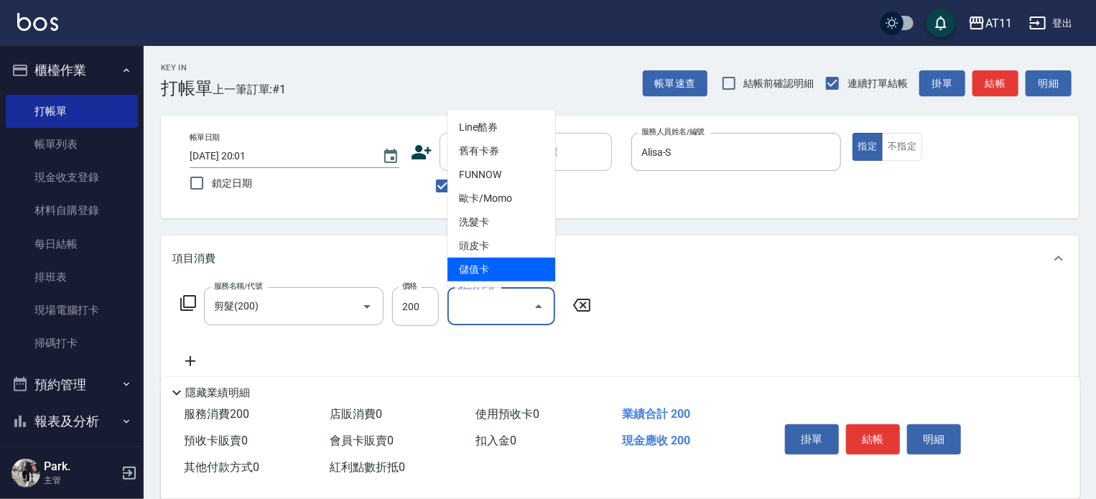
type input "儲值卡"
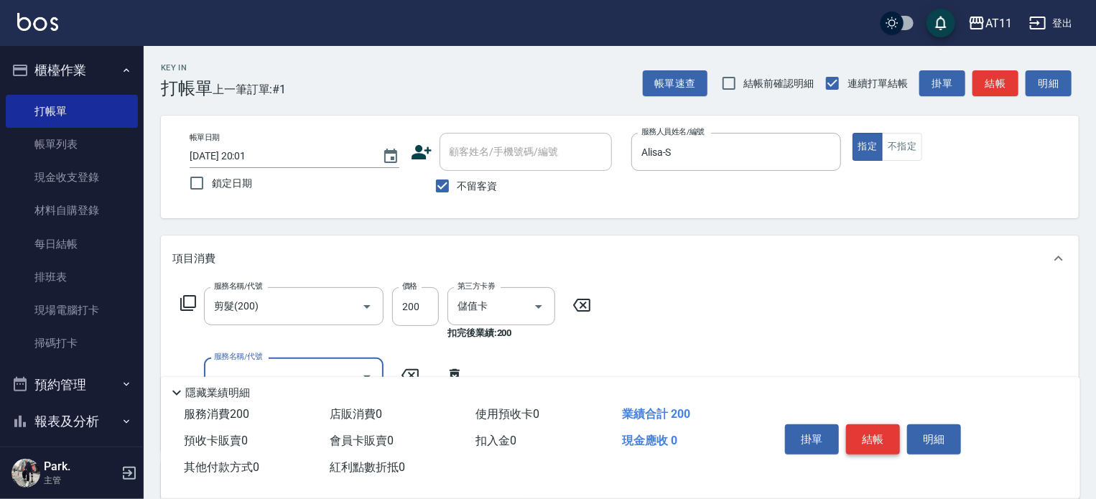
click at [874, 442] on button "結帳" at bounding box center [873, 439] width 54 height 30
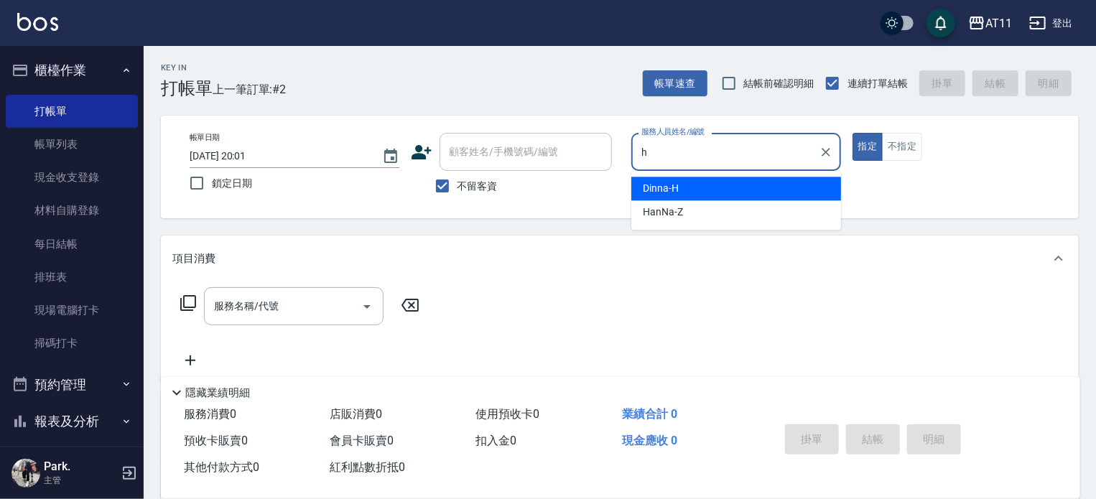
type input "Dinna-H"
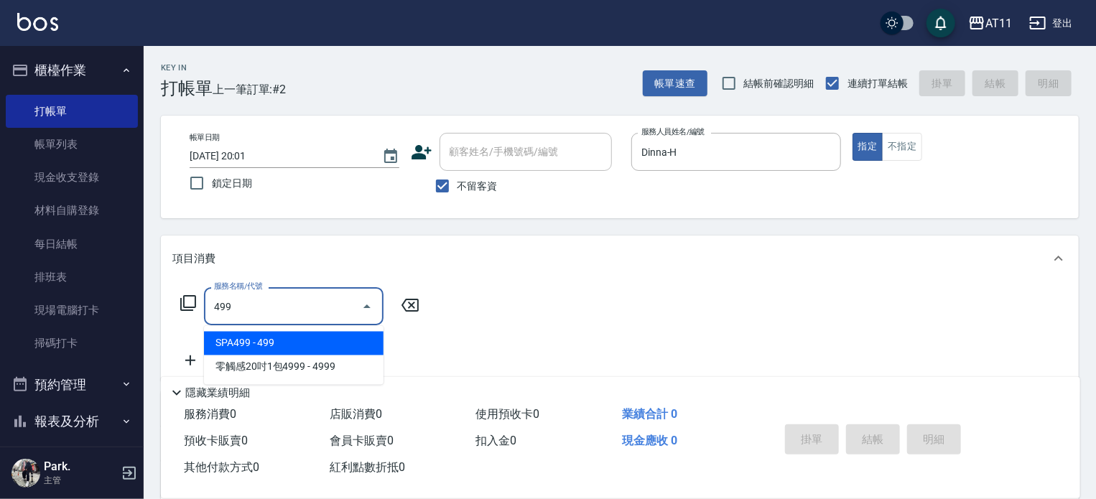
type input "SPA499(499)"
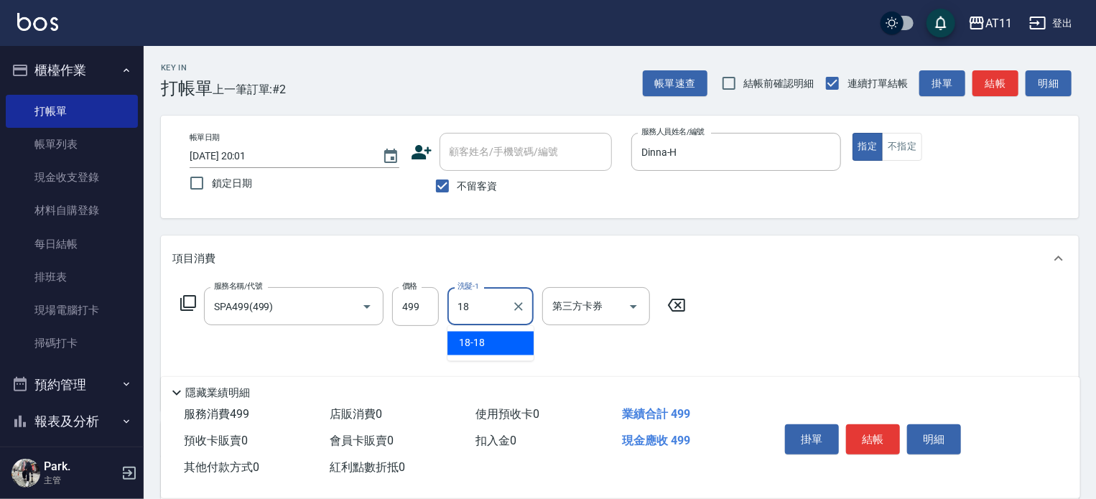
type input "18-18"
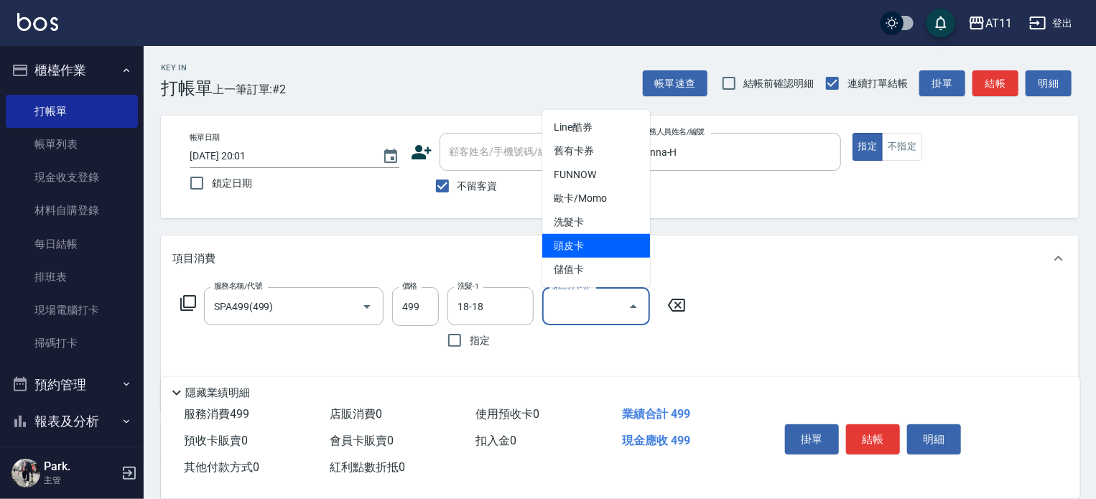
type input "頭皮卡"
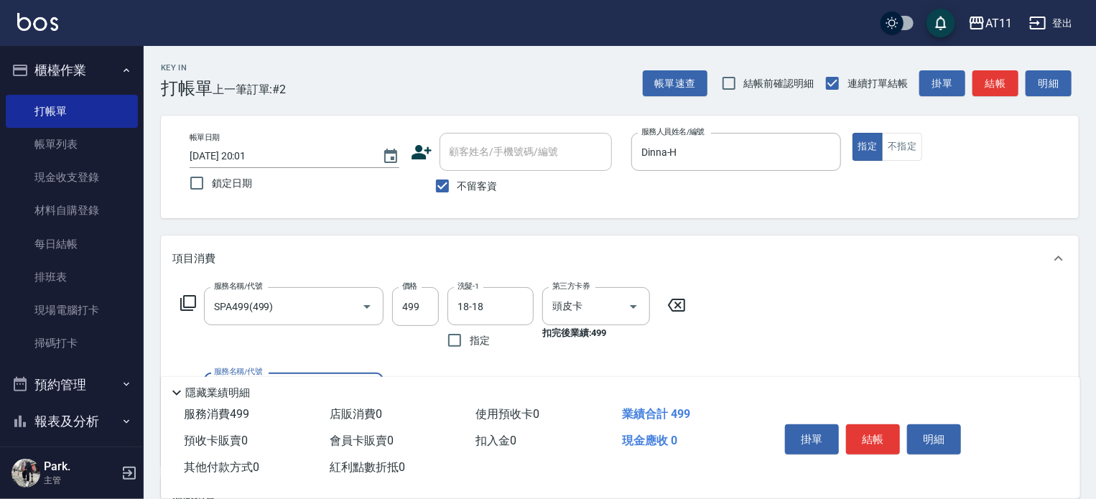
click at [866, 436] on button "結帳" at bounding box center [873, 439] width 54 height 30
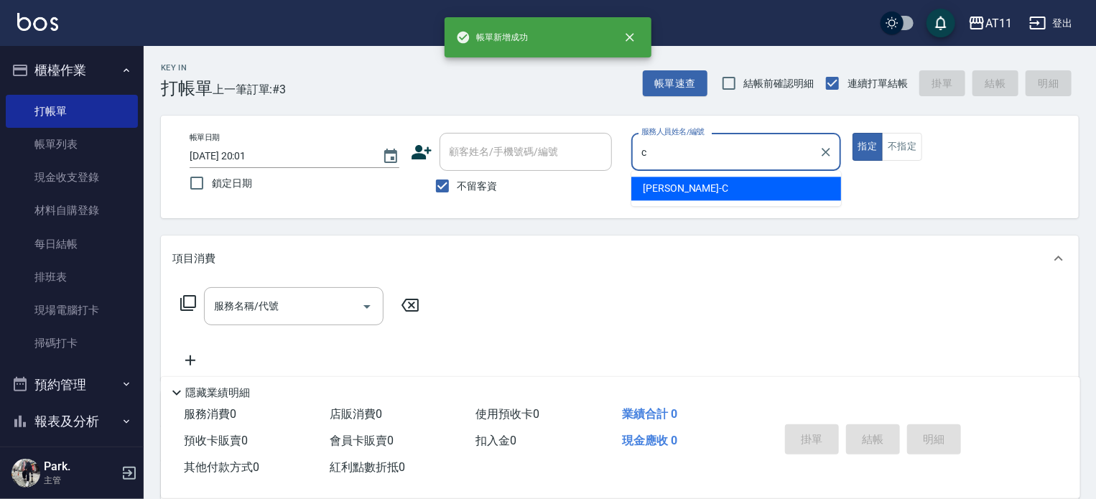
type input "Connie-C"
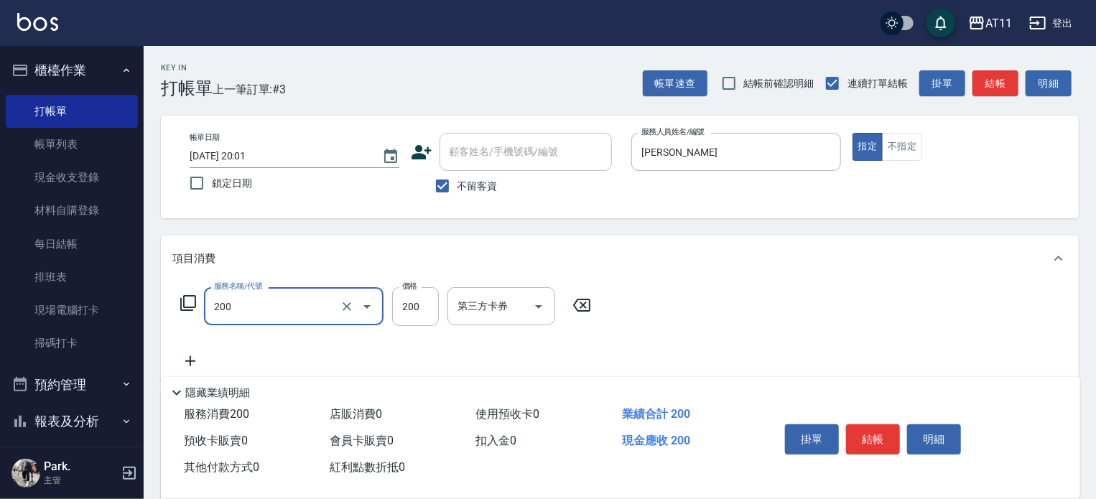
type input "剪髮(200)"
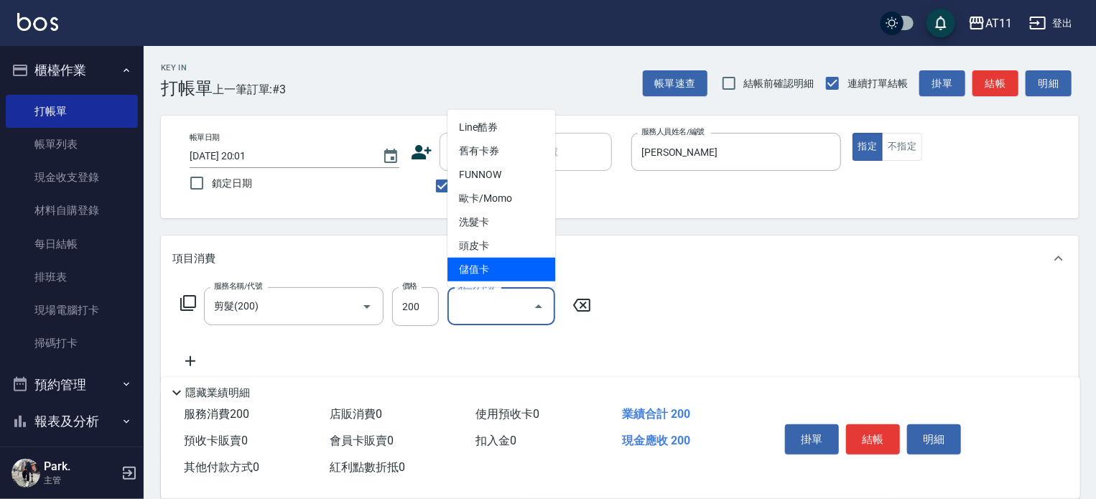
type input "儲值卡"
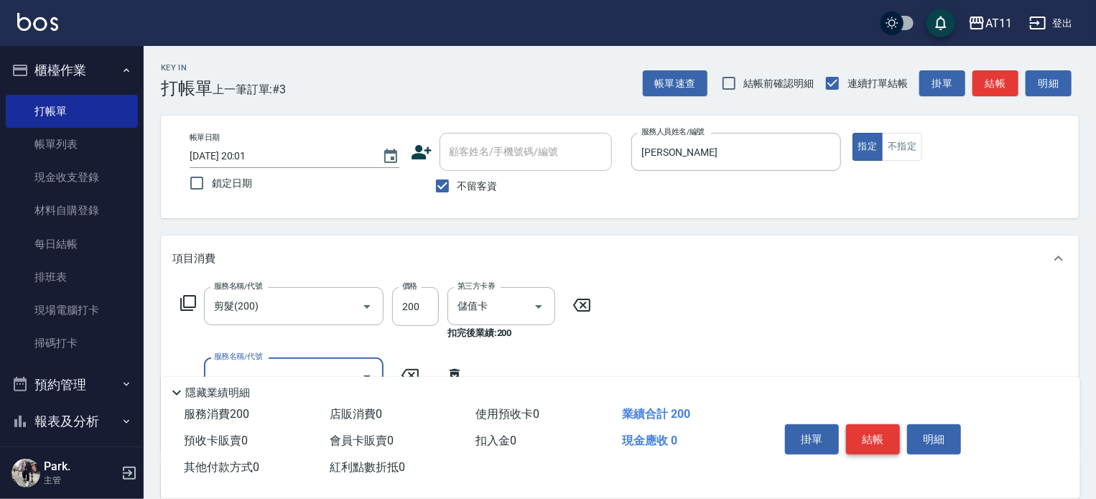
click at [853, 435] on button "結帳" at bounding box center [873, 439] width 54 height 30
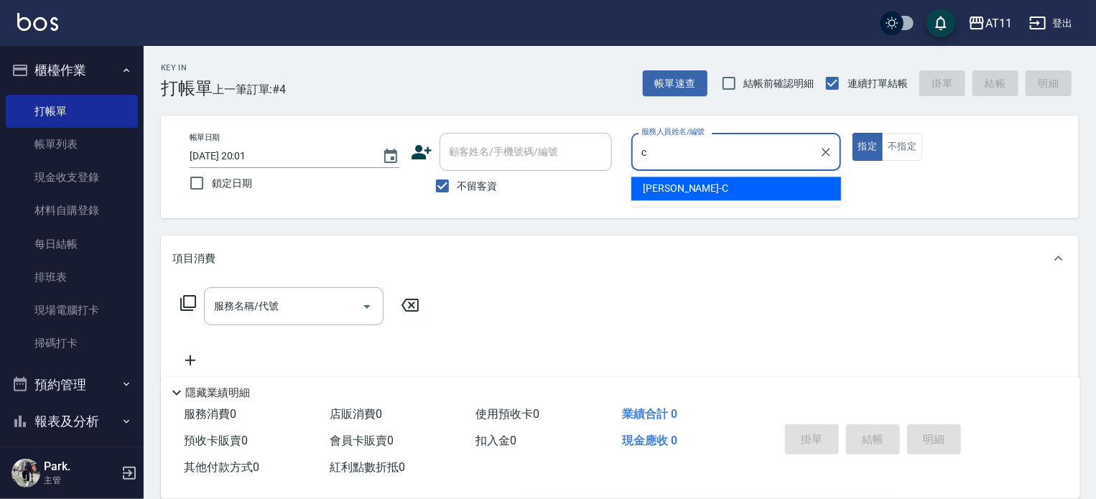
type input "Connie-C"
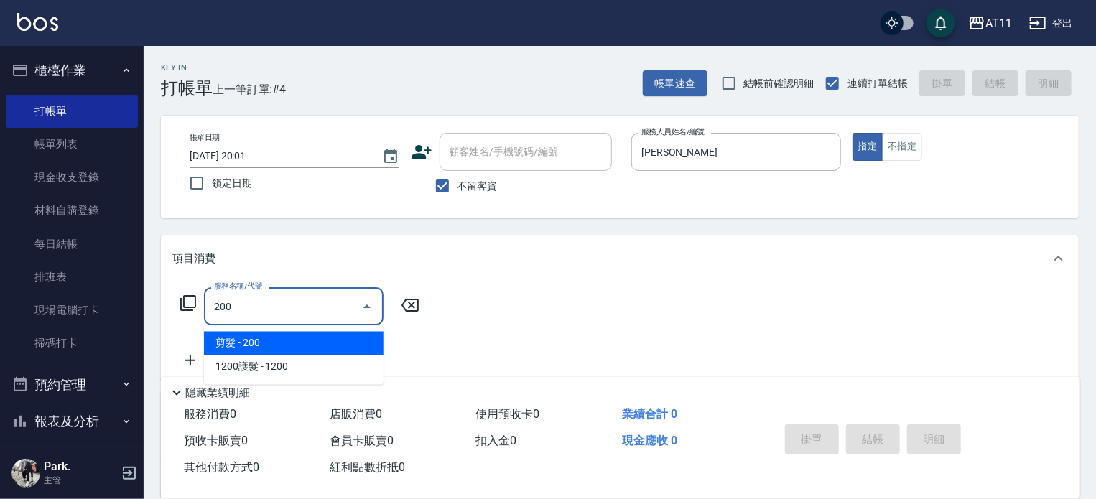
type input "剪髮(200)"
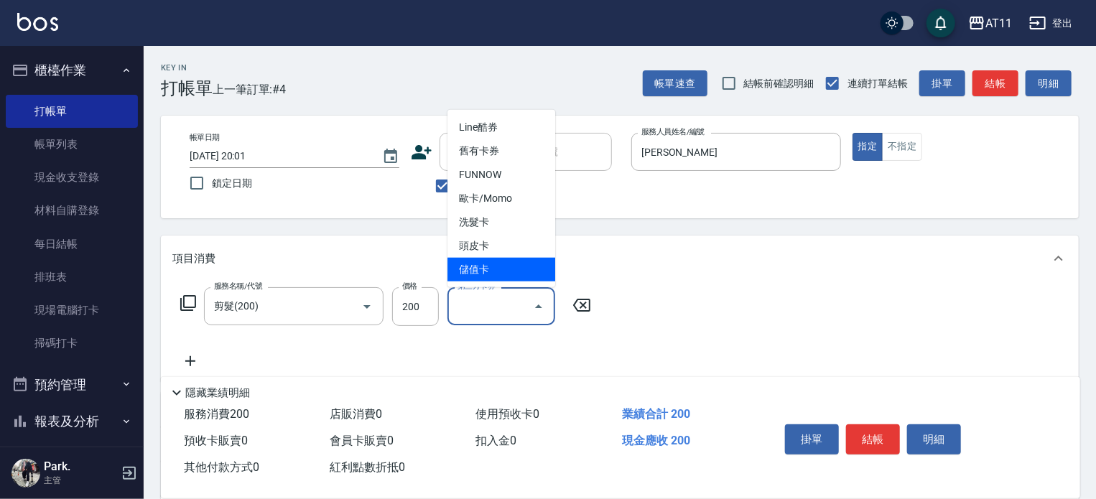
type input "儲值卡"
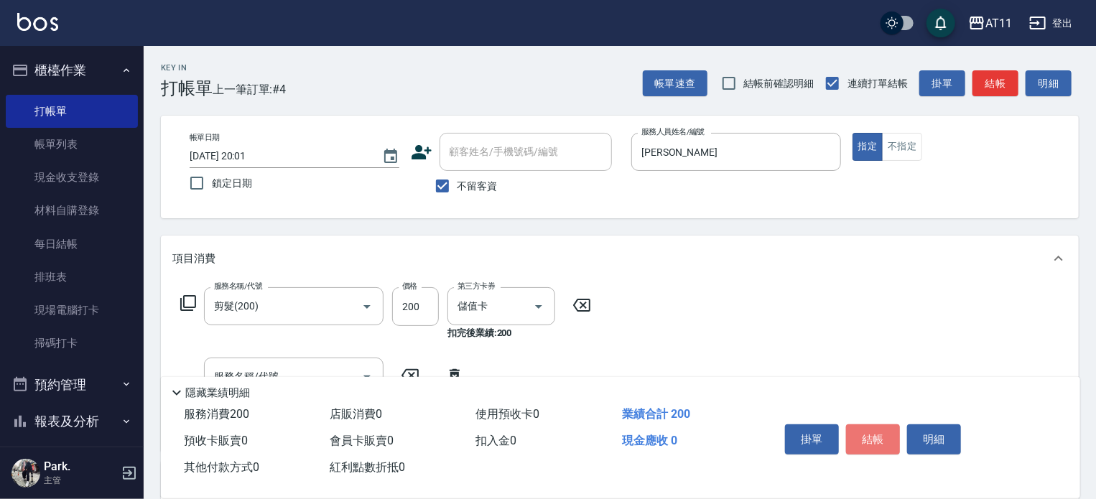
click at [853, 440] on button "結帳" at bounding box center [873, 439] width 54 height 30
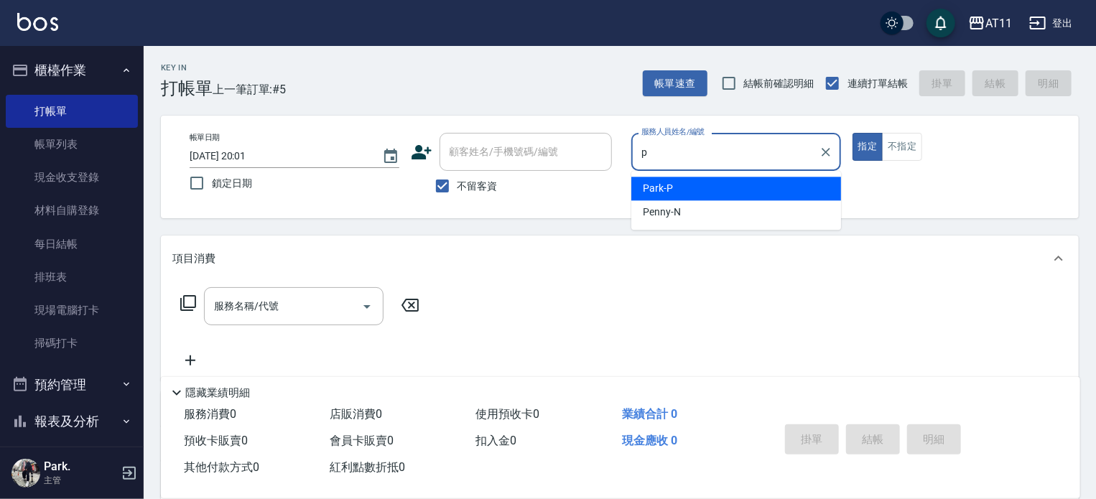
type input "Park-P"
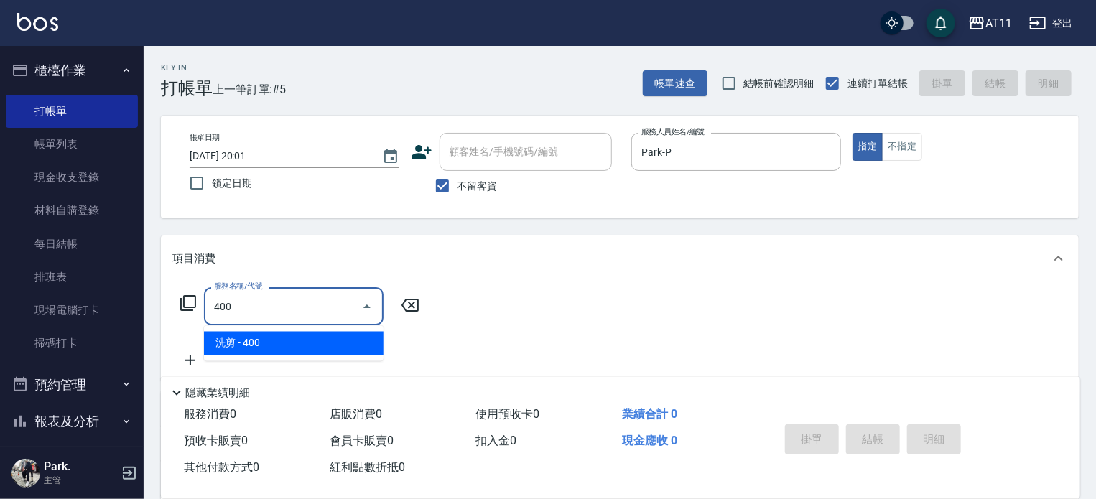
type input "洗剪(400)"
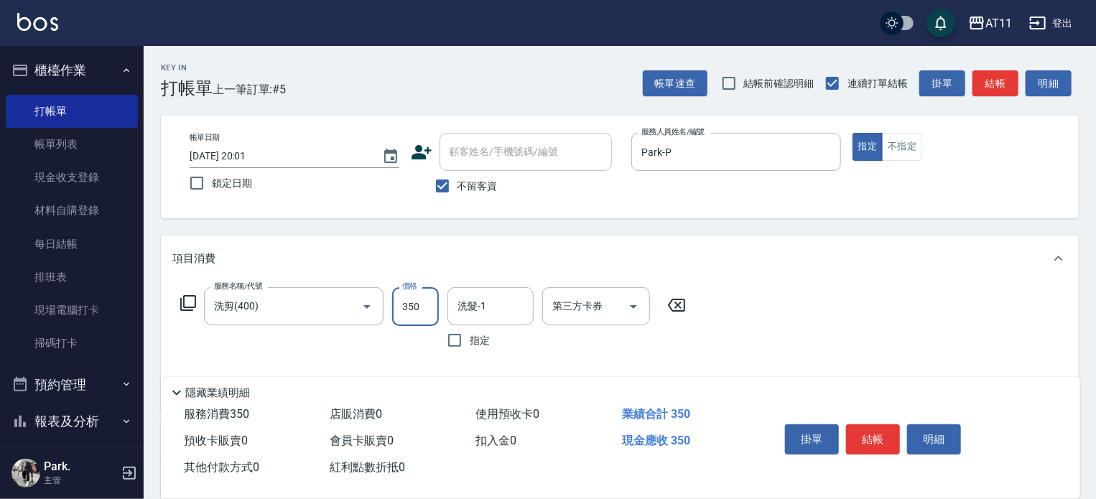
type input "350"
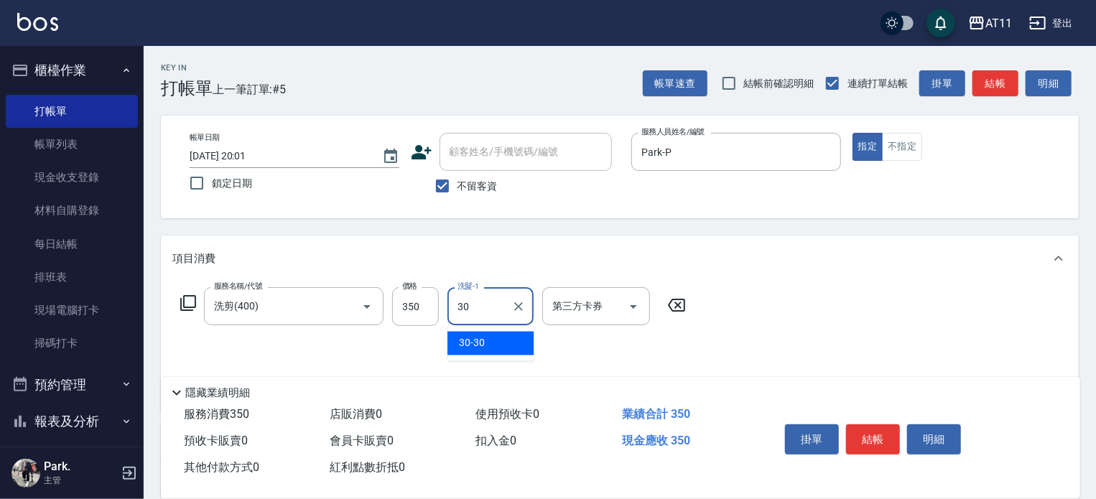
type input "30-30"
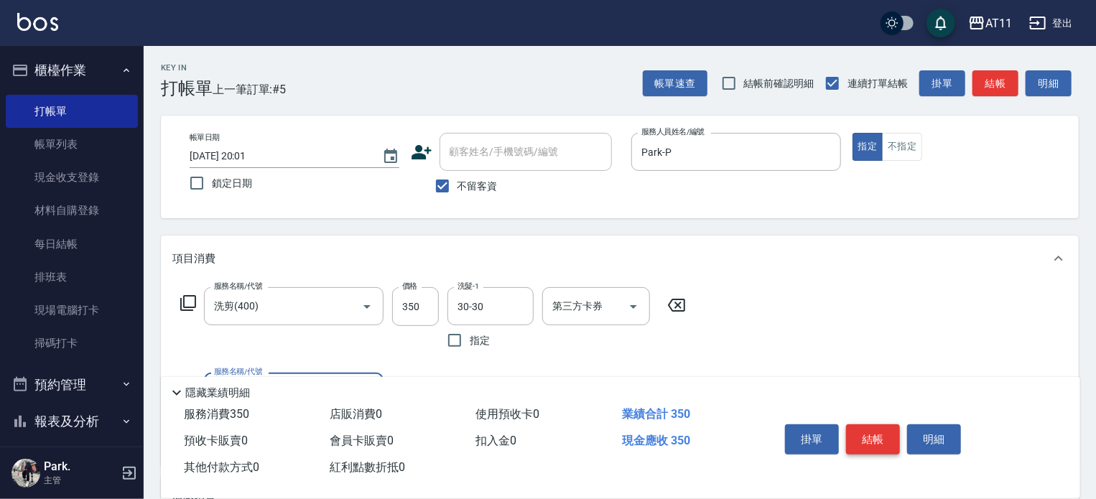
click at [858, 442] on button "結帳" at bounding box center [873, 439] width 54 height 30
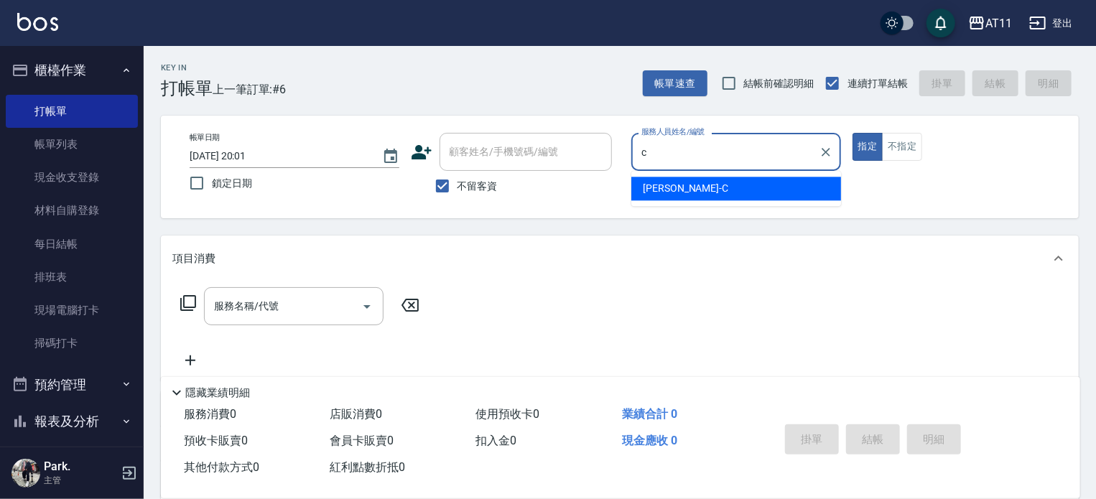
type input "Connie-C"
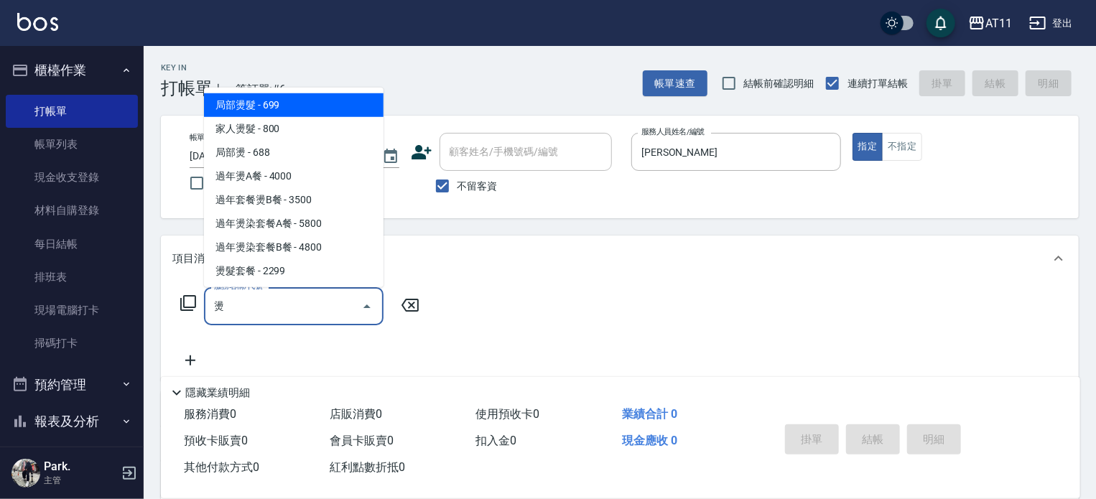
scroll to position [138, 0]
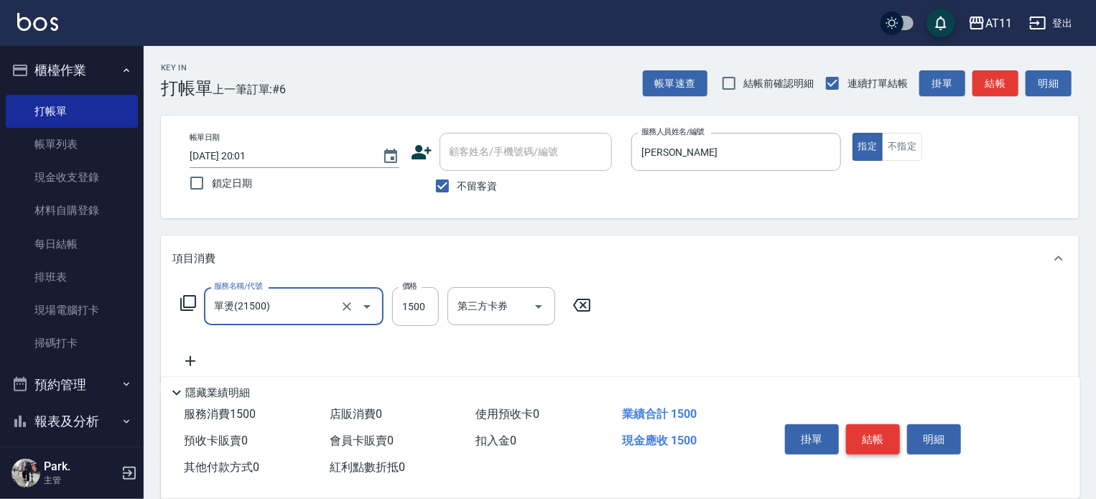
type input "單燙(21500)"
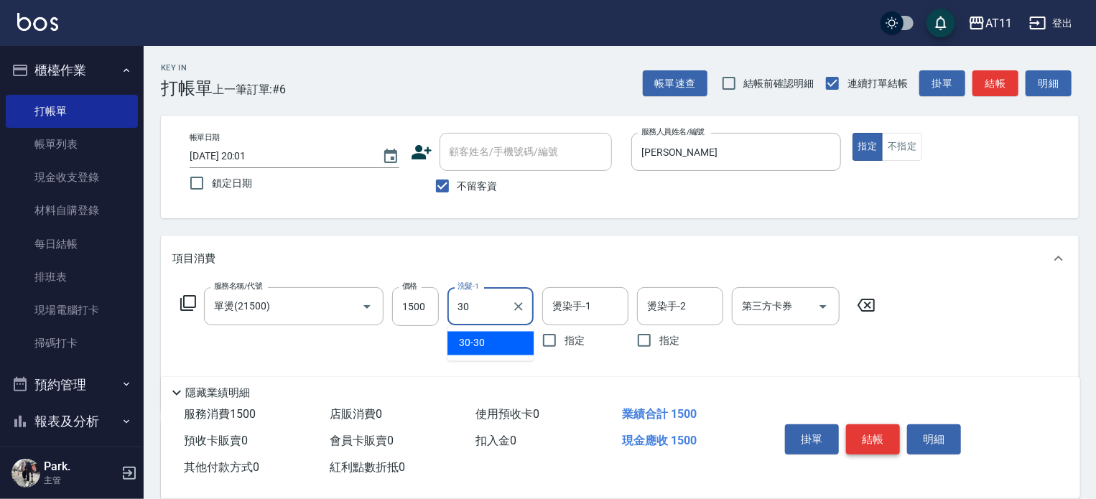
type input "30-30"
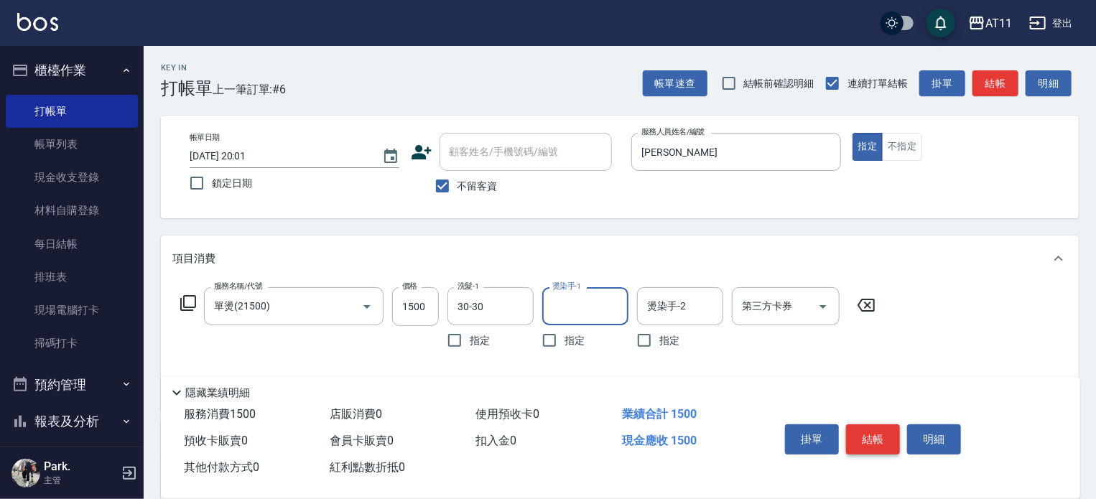
type input "ㄏ"
type input "Connie-C"
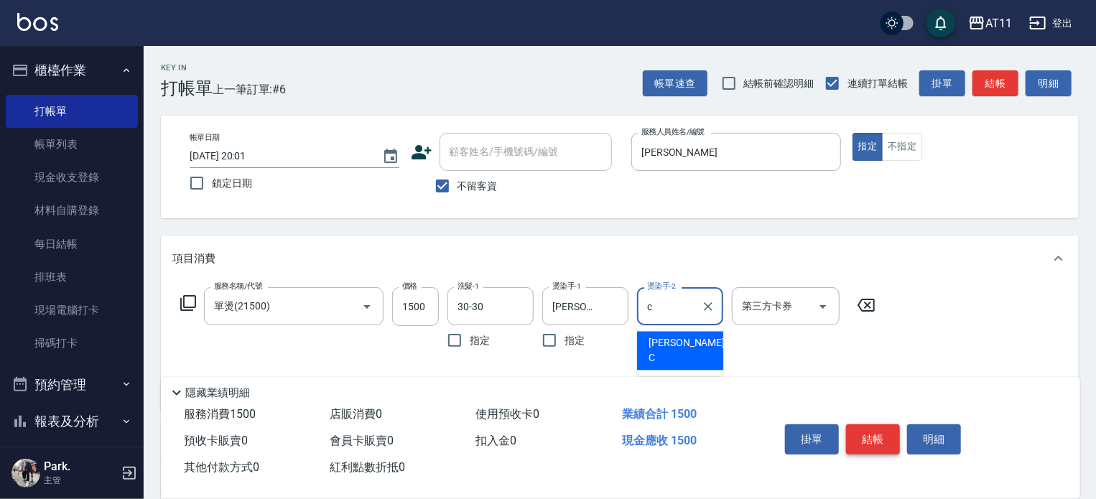
type input "Connie-C"
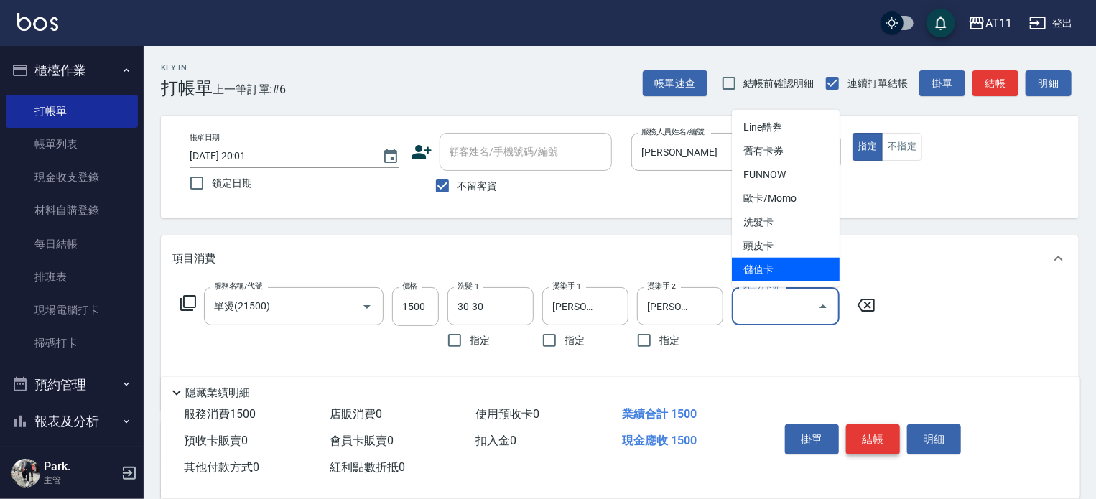
type input "儲值卡"
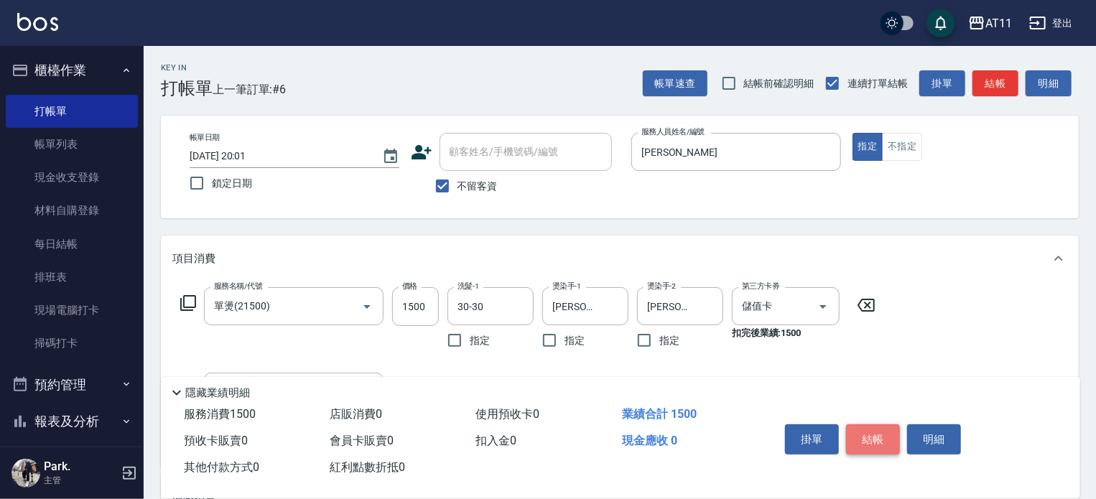
click at [866, 433] on button "結帳" at bounding box center [873, 439] width 54 height 30
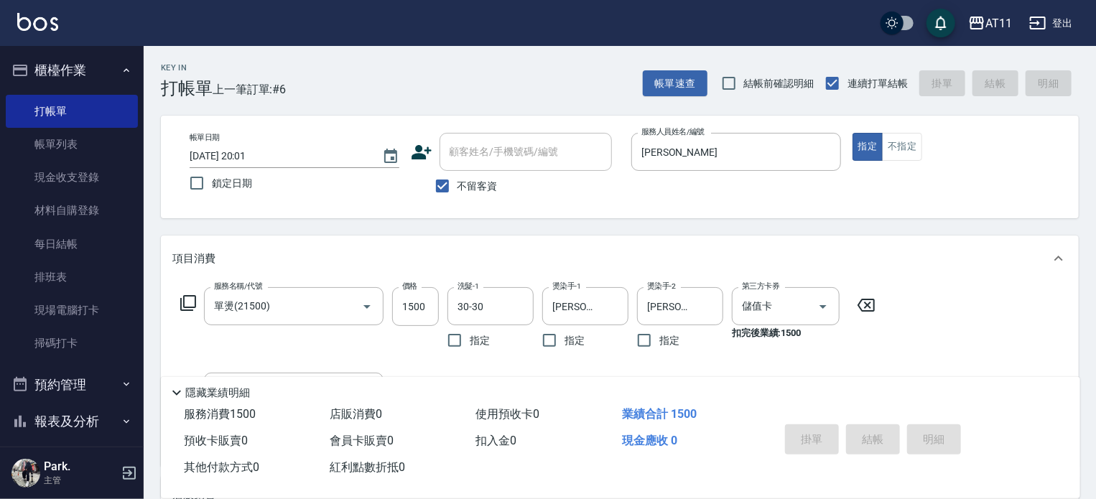
type input "2025/08/22 20:02"
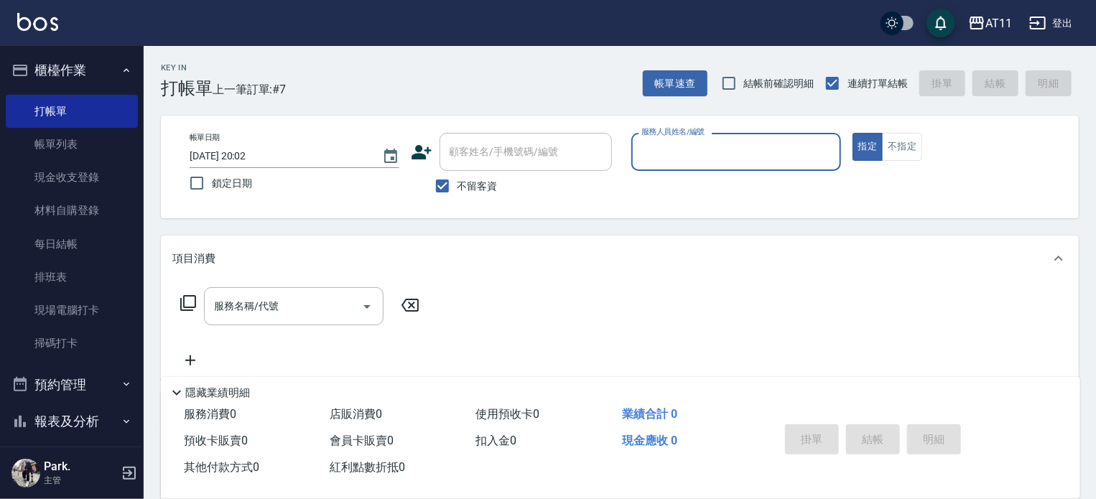
type input "o"
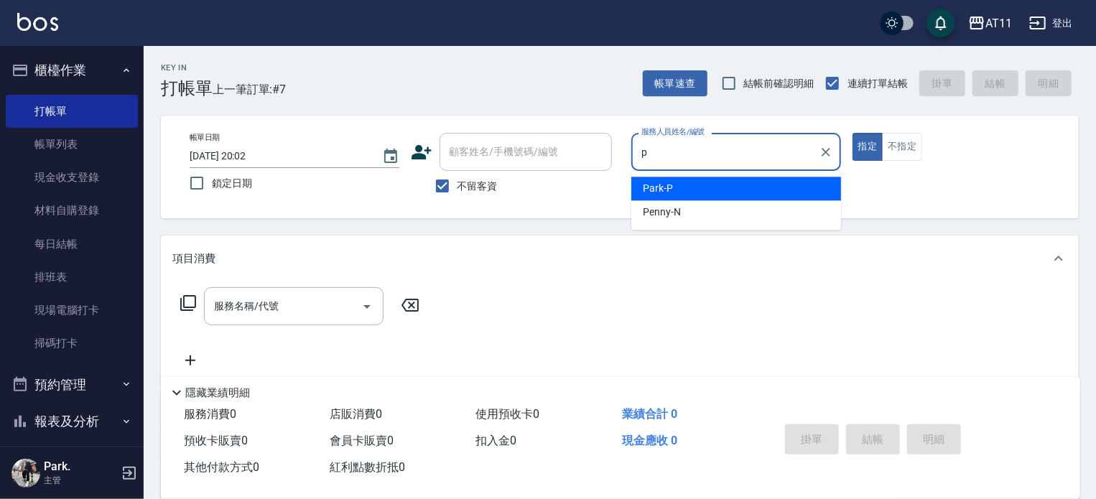
type input "Park-P"
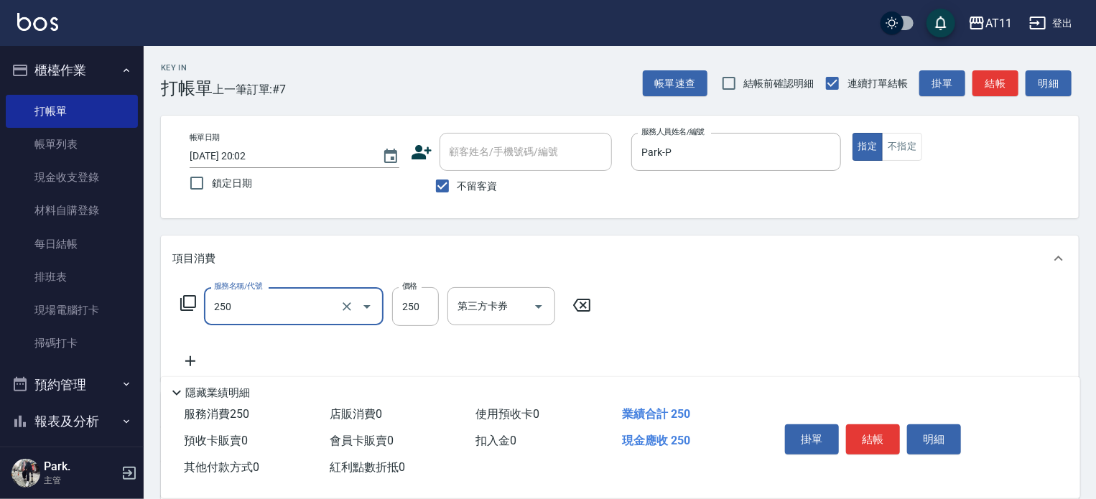
type input "B級單剪(250)"
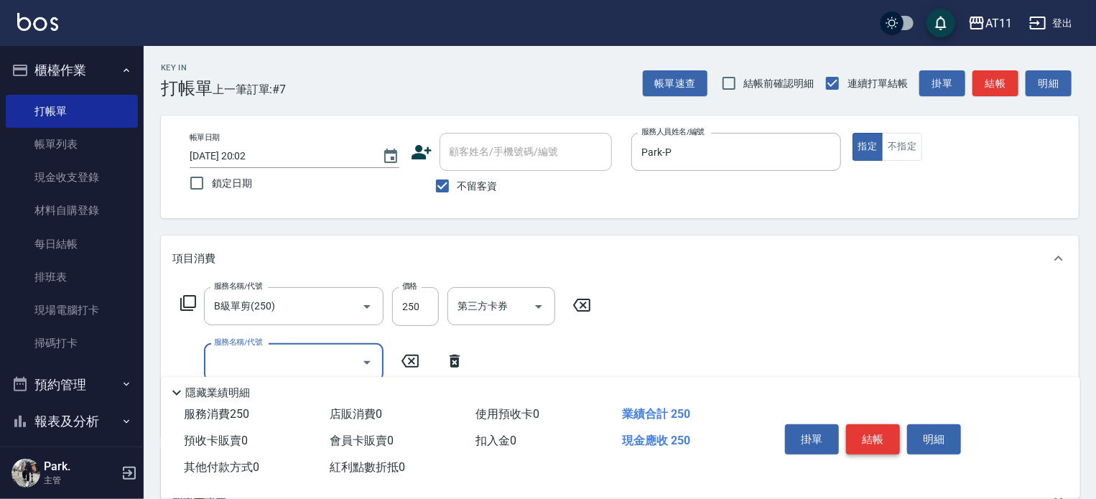
click at [862, 430] on button "結帳" at bounding box center [873, 439] width 54 height 30
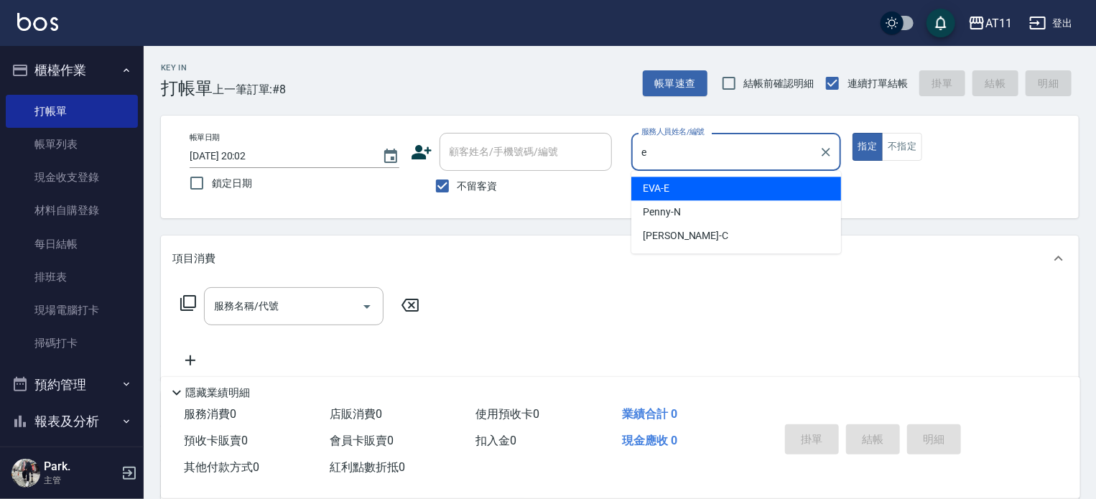
type input "EVA-E"
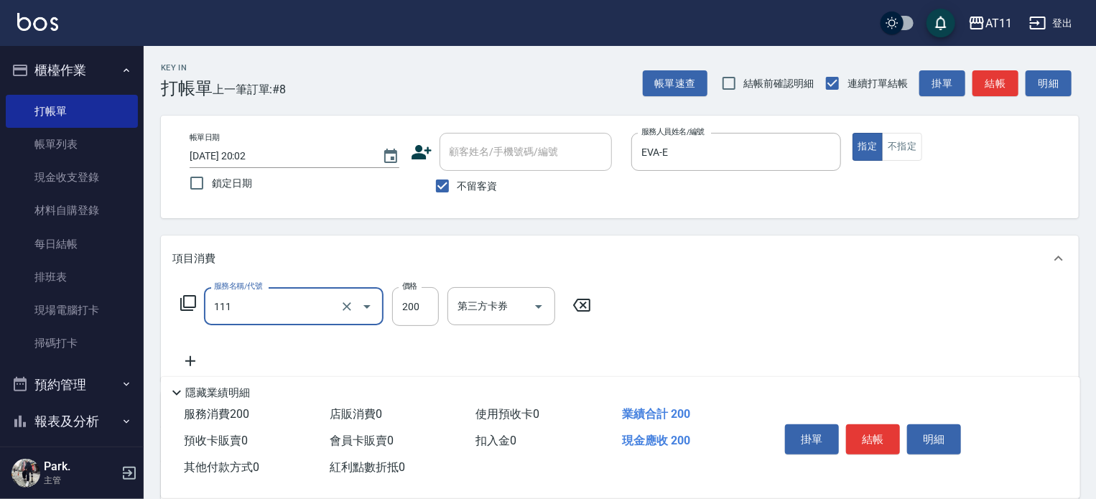
type input "精油洗髮(111)"
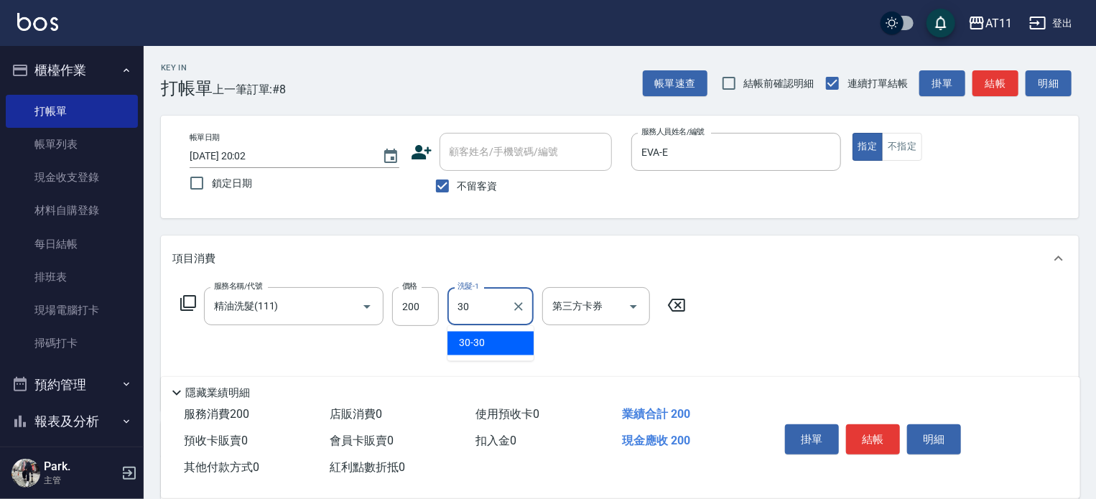
type input "30-30"
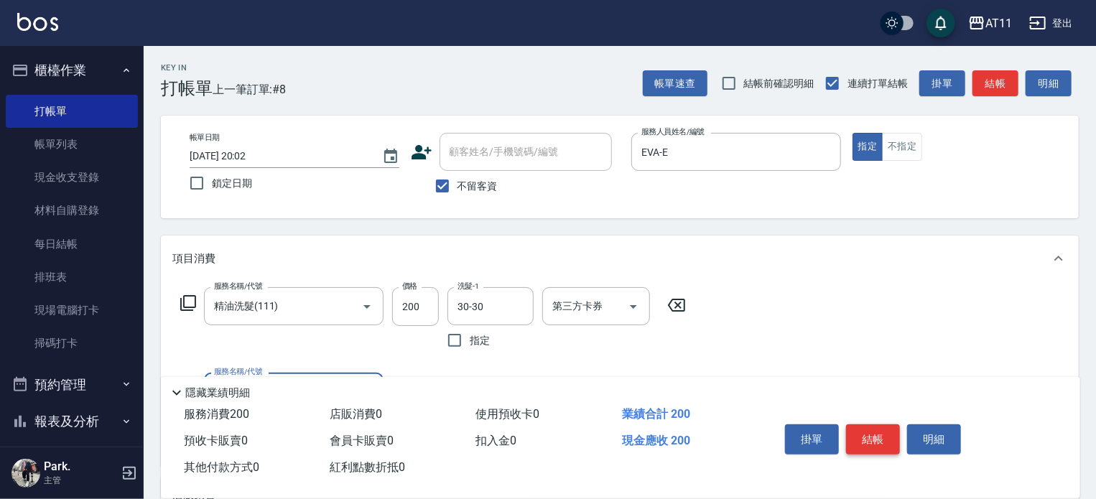
click at [866, 431] on button "結帳" at bounding box center [873, 439] width 54 height 30
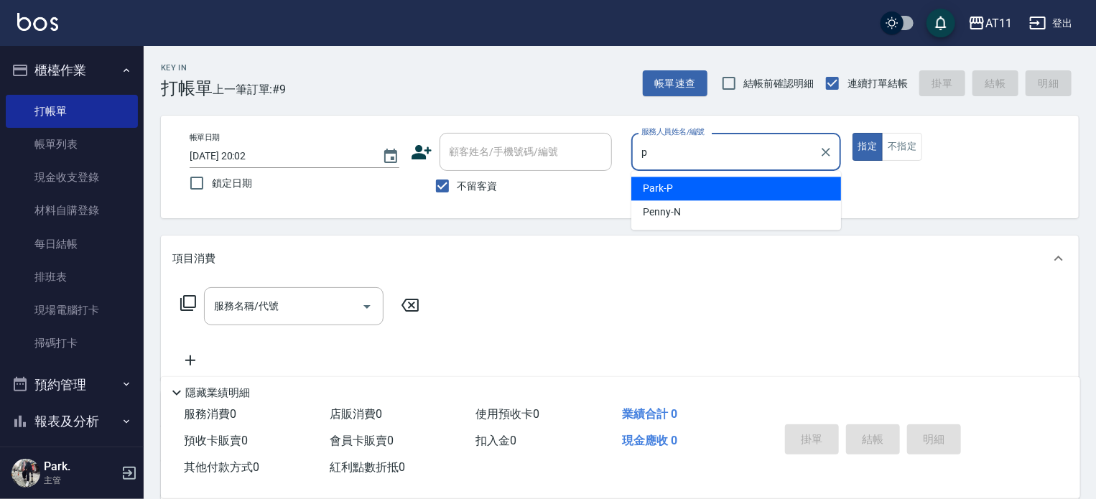
type input "Park-P"
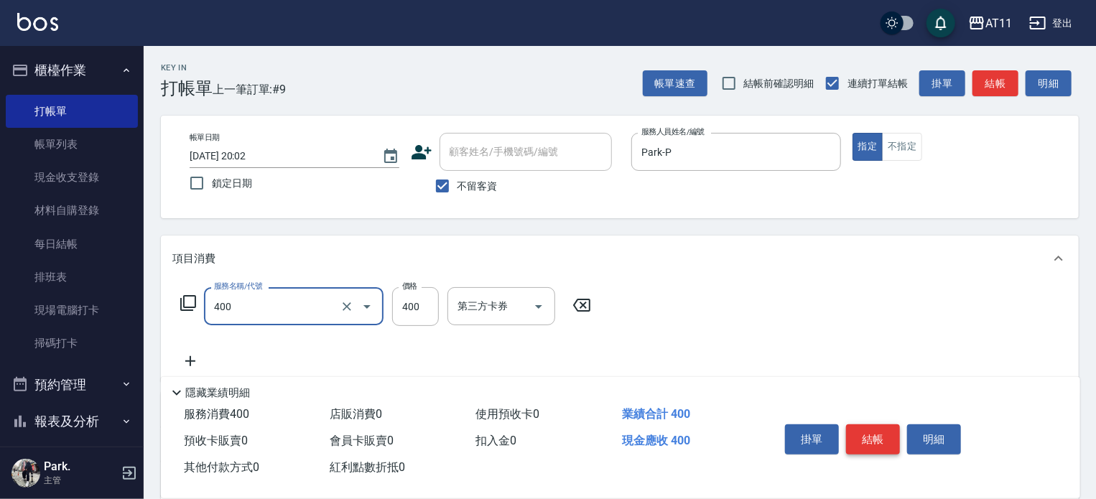
type input "洗剪(400)"
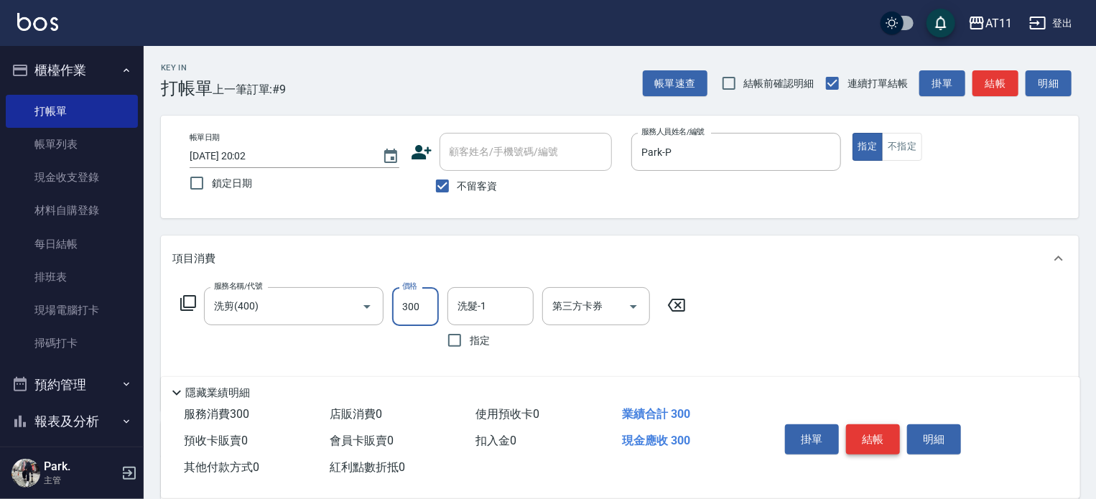
type input "300"
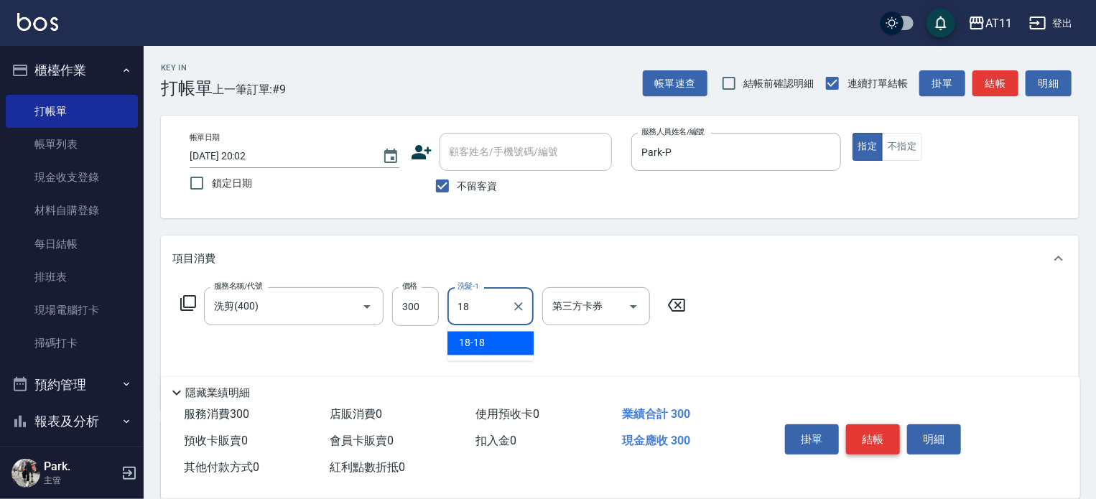
type input "18-18"
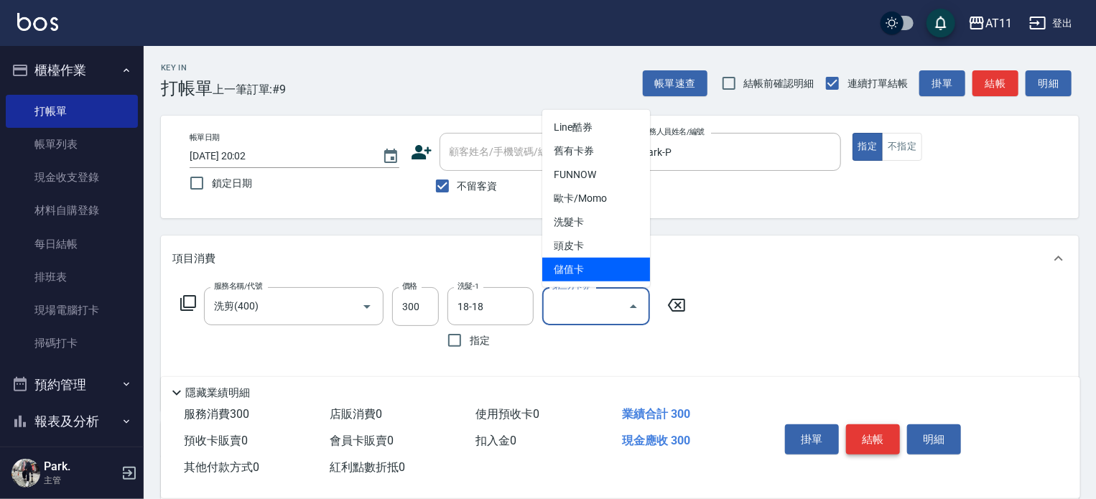
type input "儲值卡"
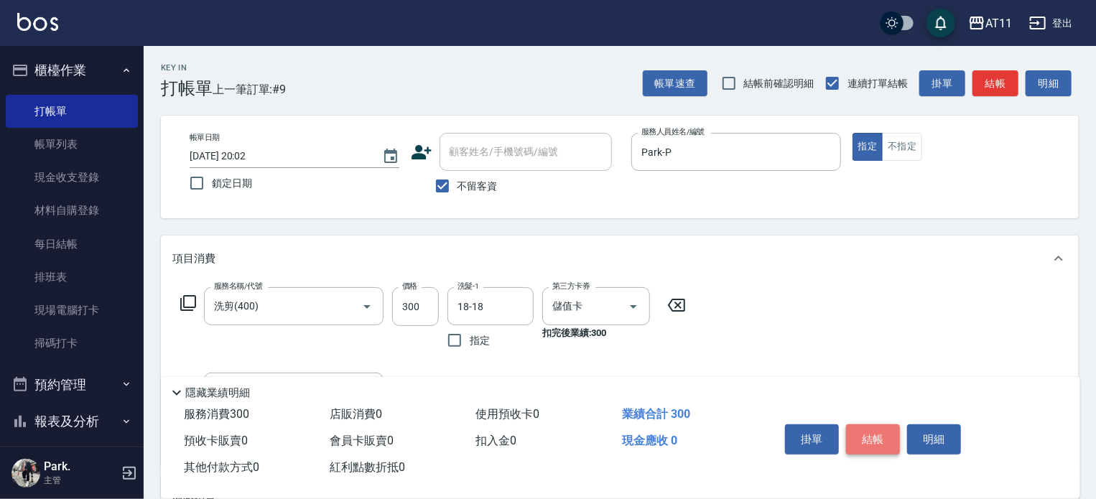
click at [871, 442] on button "結帳" at bounding box center [873, 439] width 54 height 30
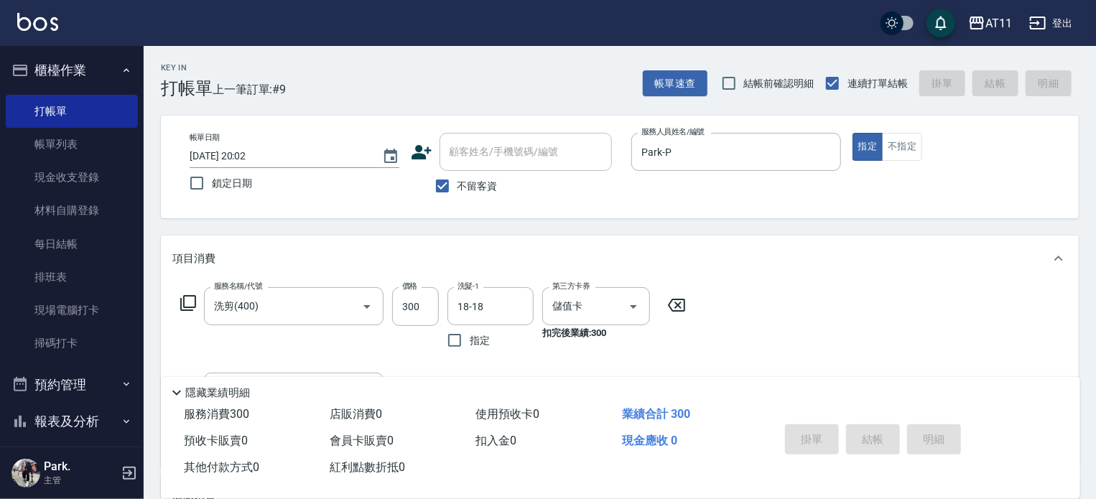
type input "2025/08/22 20:03"
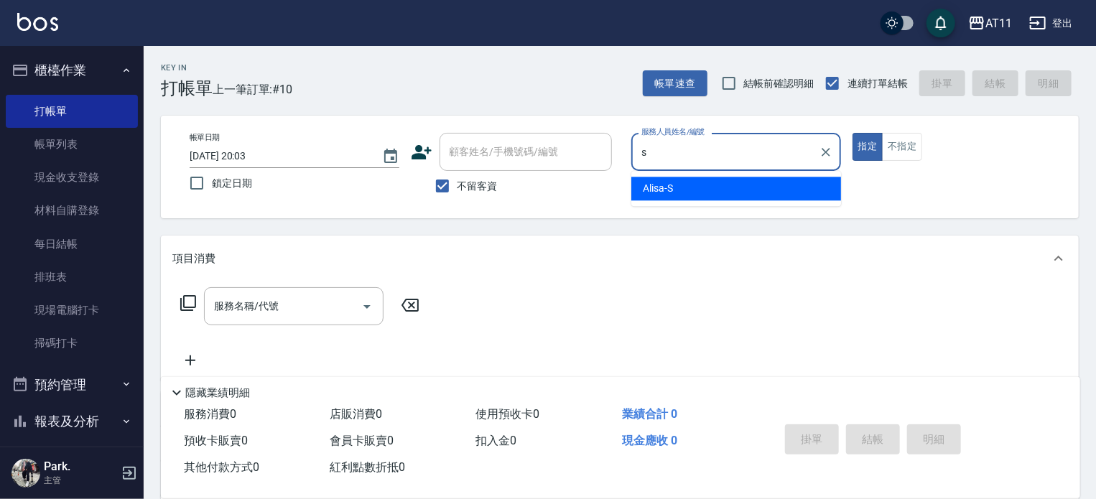
type input "Alisa-S"
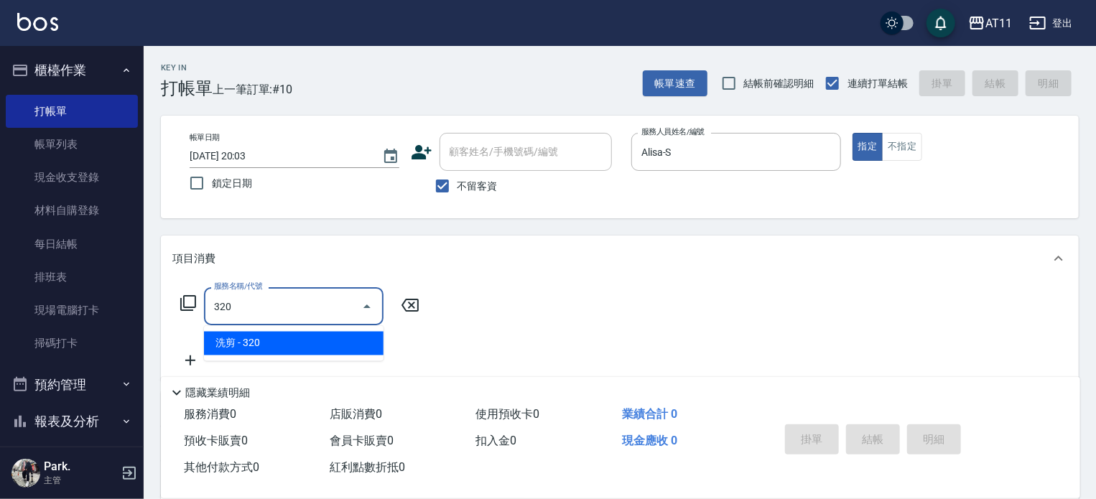
type input "洗剪(320)"
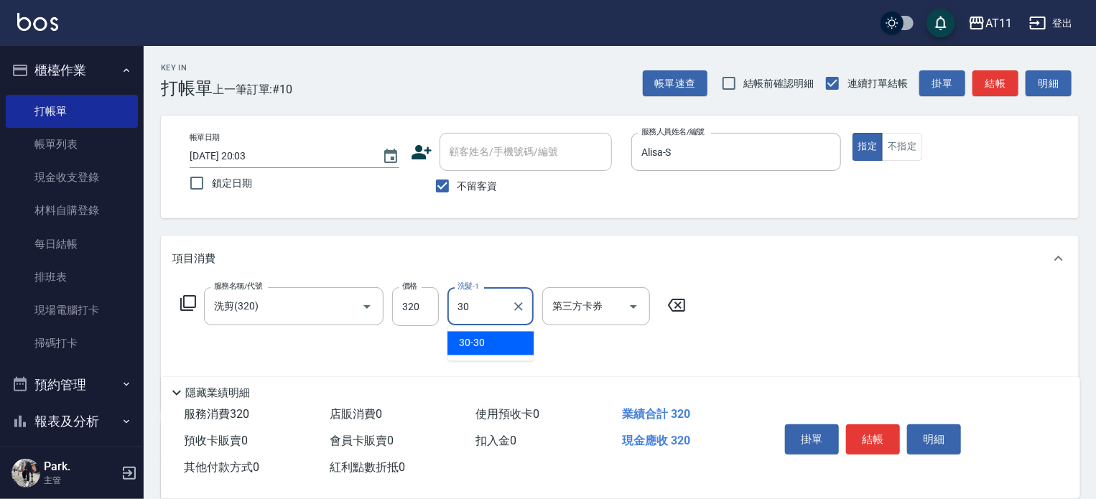
type input "30-30"
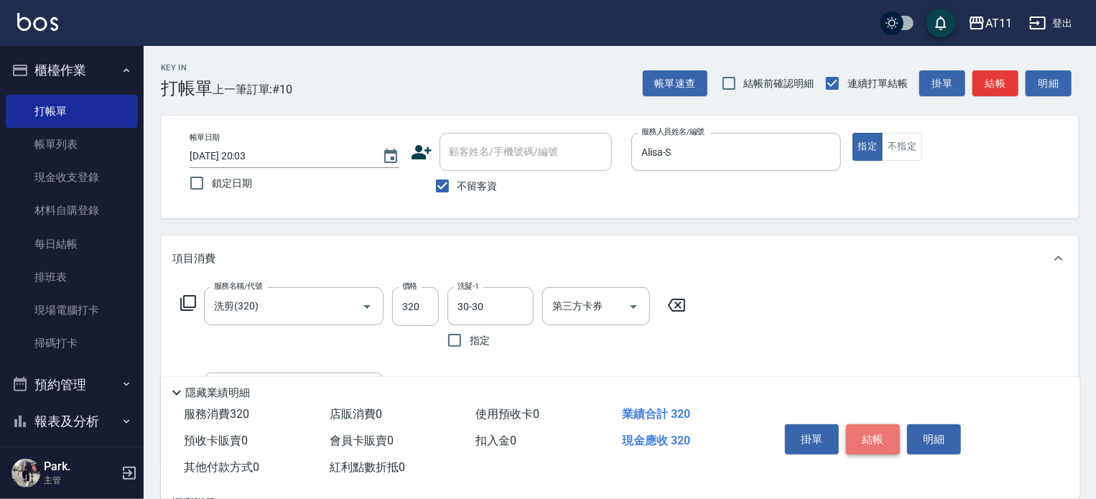
click at [876, 435] on button "結帳" at bounding box center [873, 439] width 54 height 30
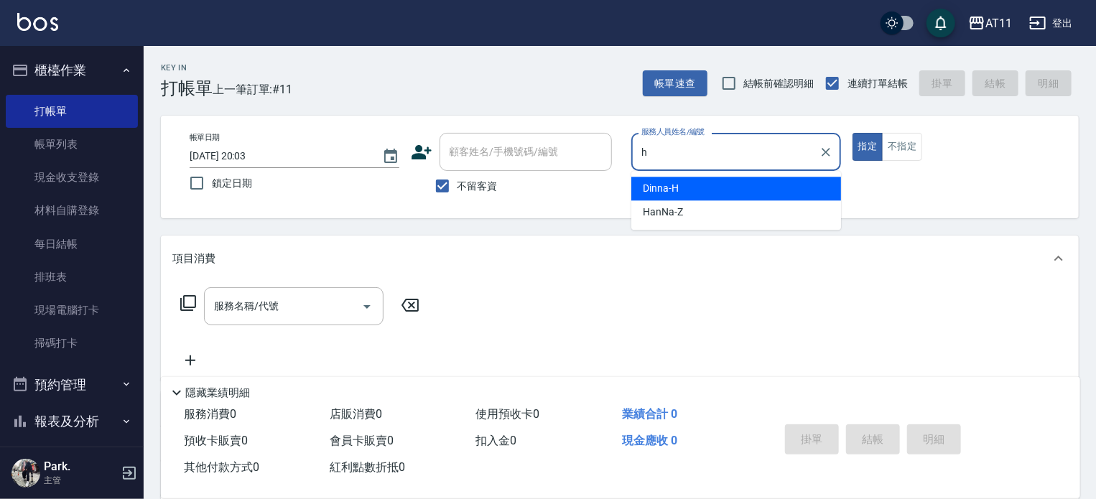
type input "Dinna-H"
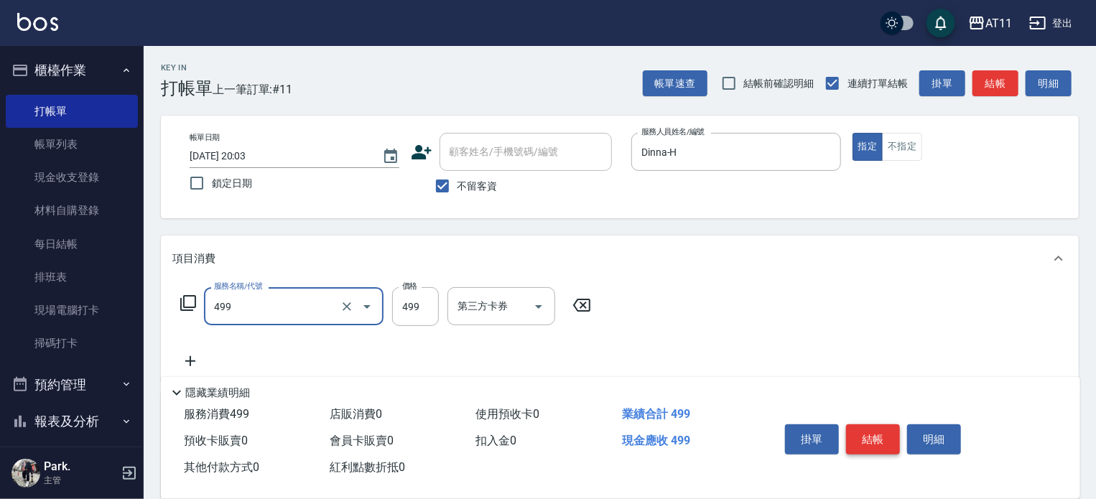
type input "SPA499(499)"
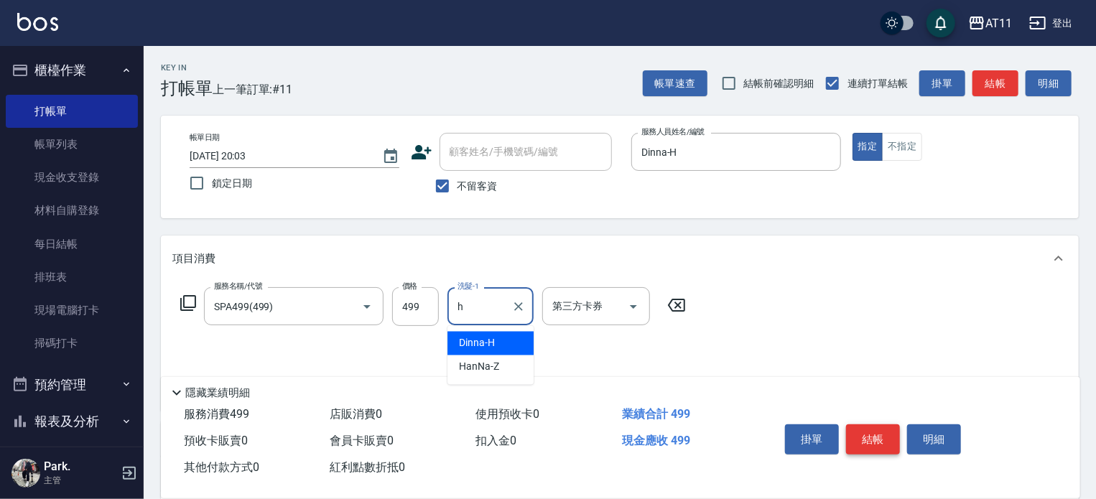
type input "Dinna-H"
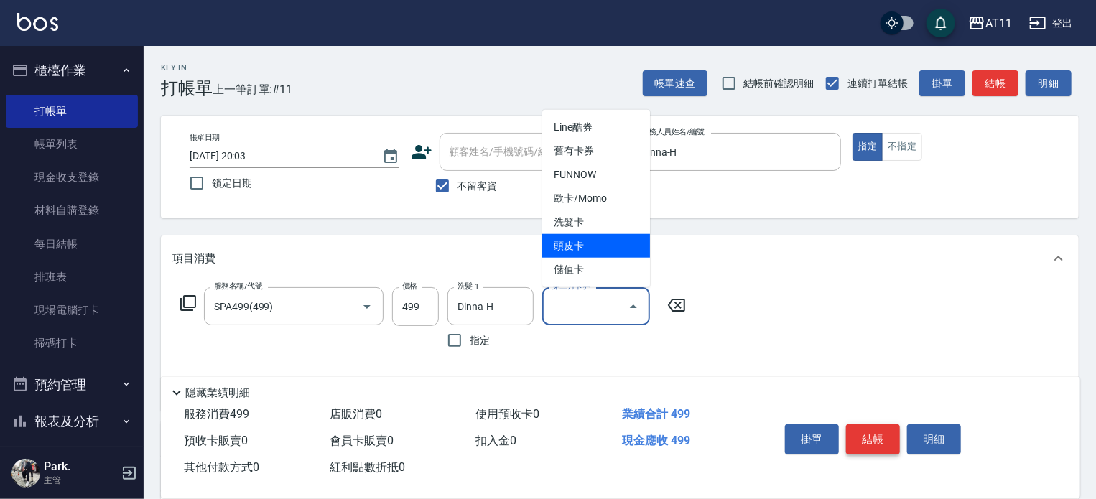
type input "頭皮卡"
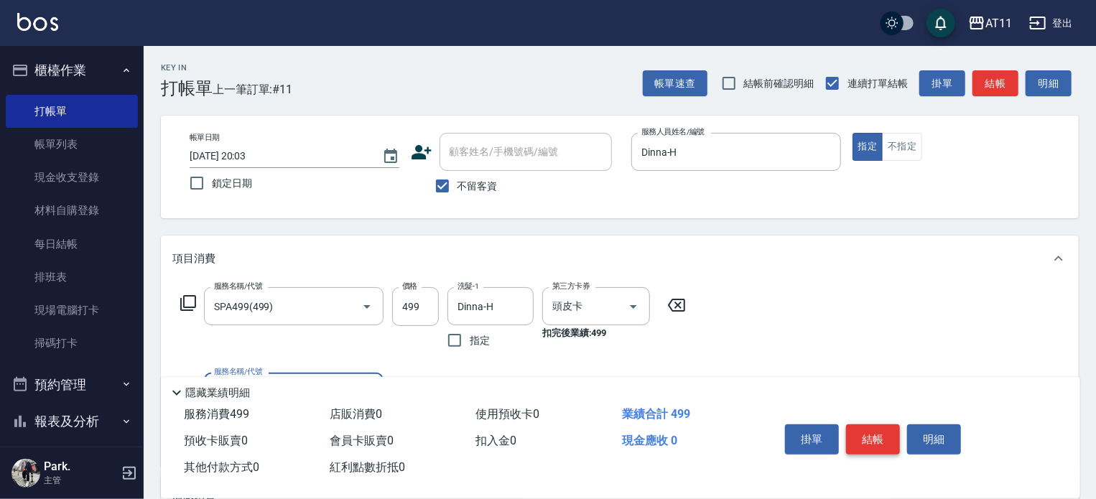
scroll to position [144, 0]
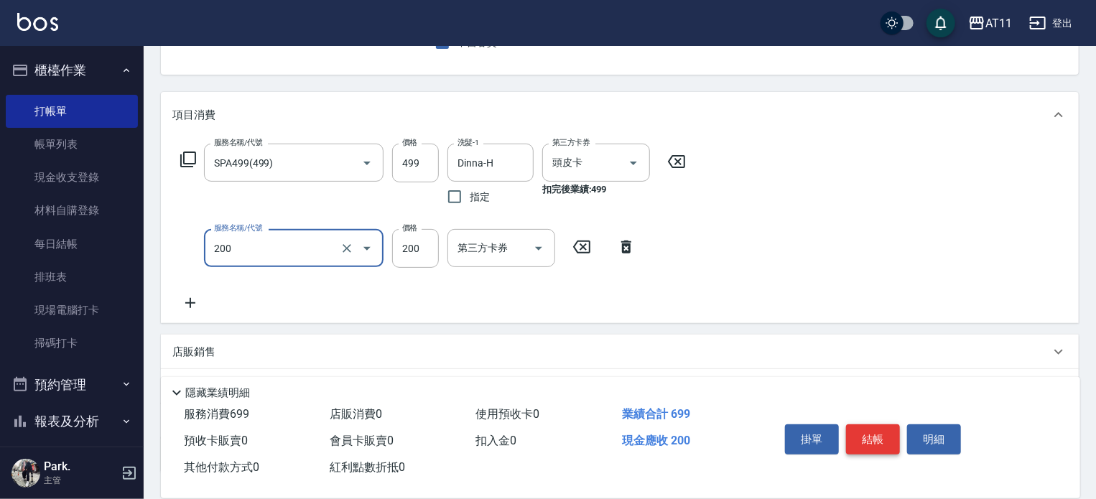
type input "剪髮(200)"
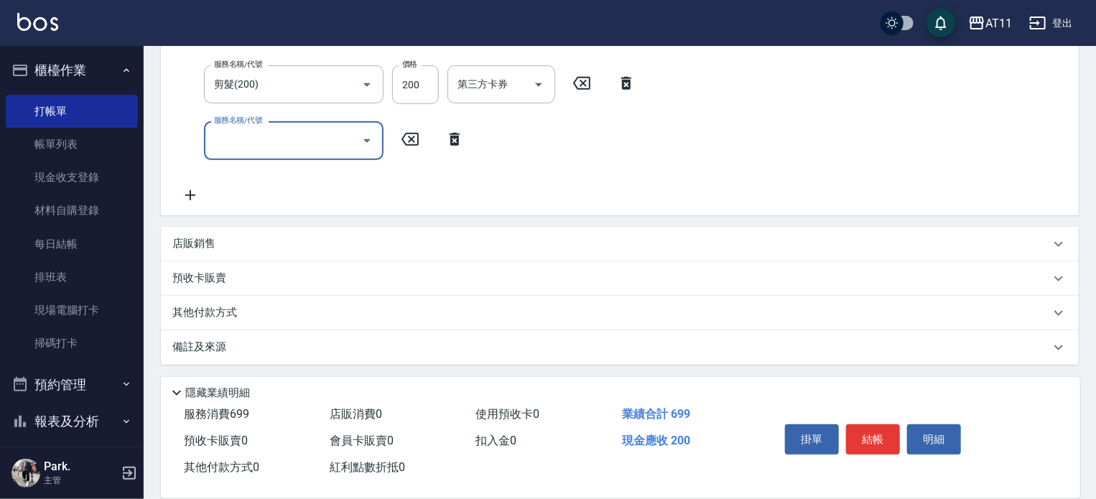
scroll to position [309, 0]
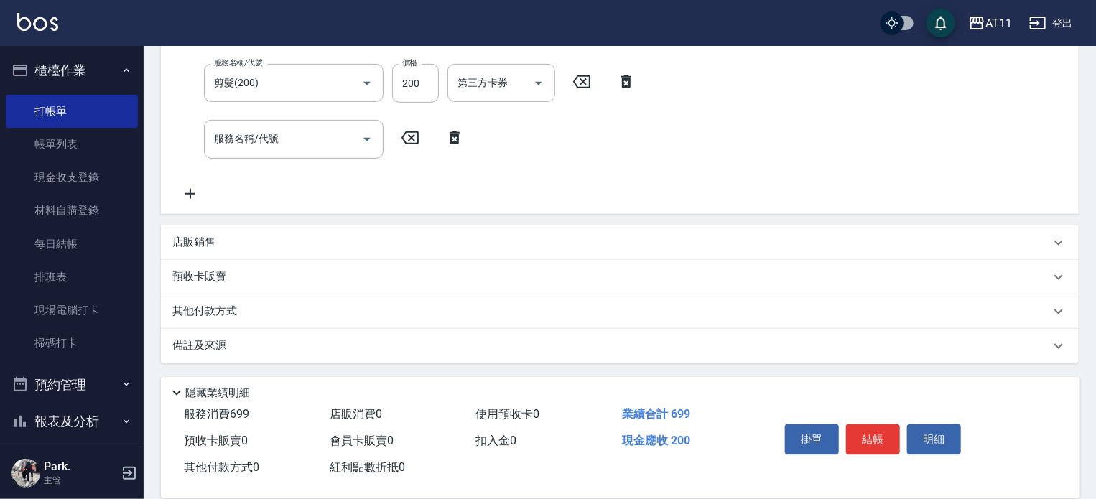
click at [251, 312] on div "其他付款方式" at bounding box center [611, 312] width 878 height 16
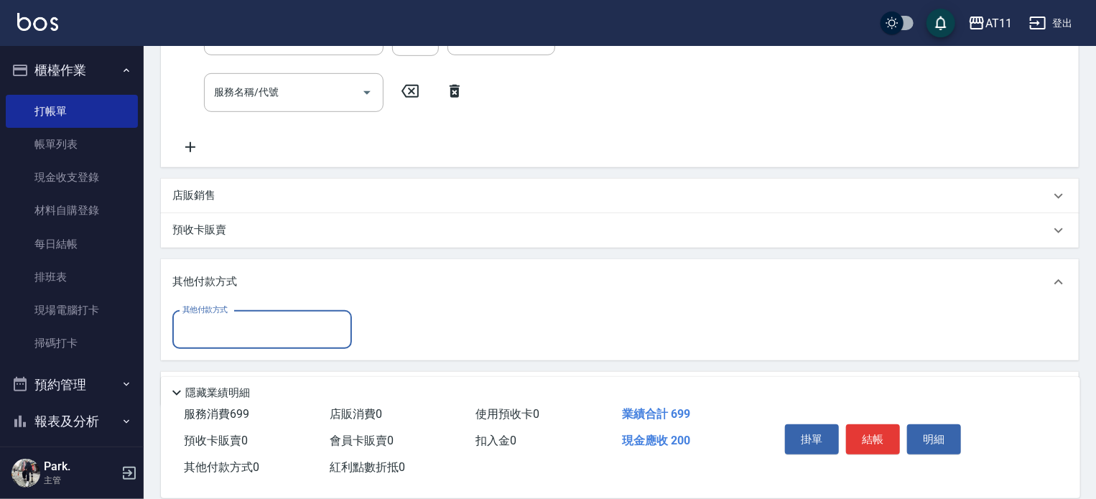
scroll to position [399, 0]
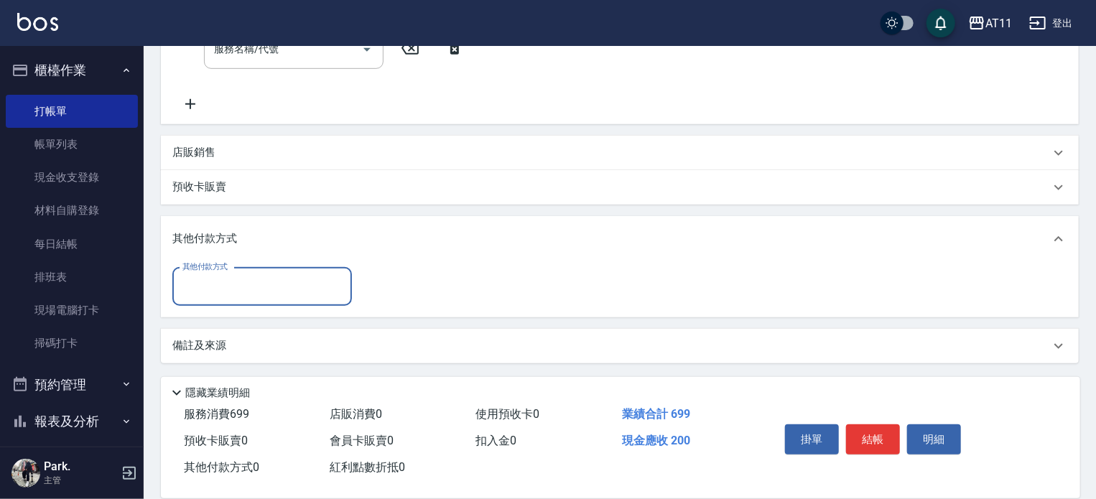
click at [251, 272] on div "其他付款方式" at bounding box center [262, 287] width 180 height 38
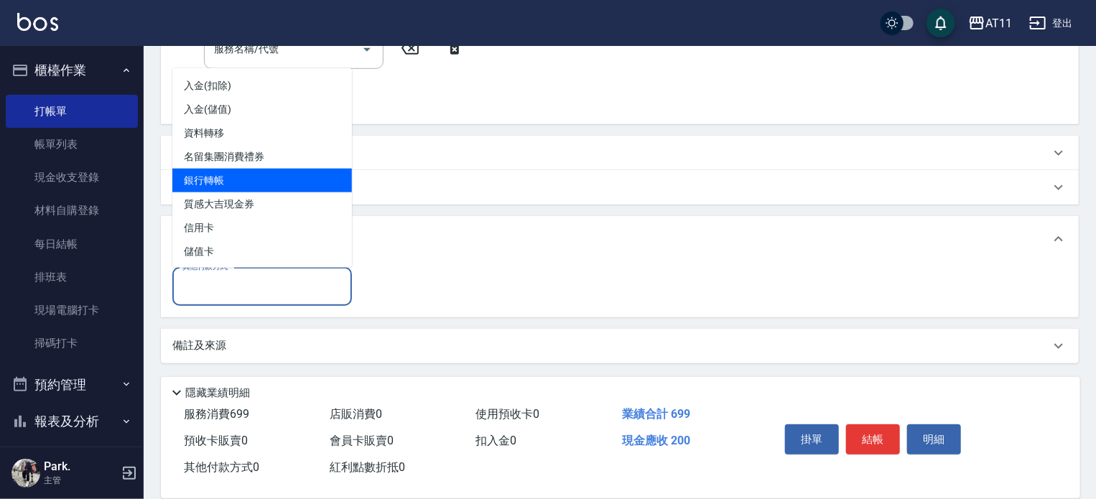
click at [245, 172] on span "銀行轉帳" at bounding box center [262, 181] width 180 height 24
type input "銀行轉帳"
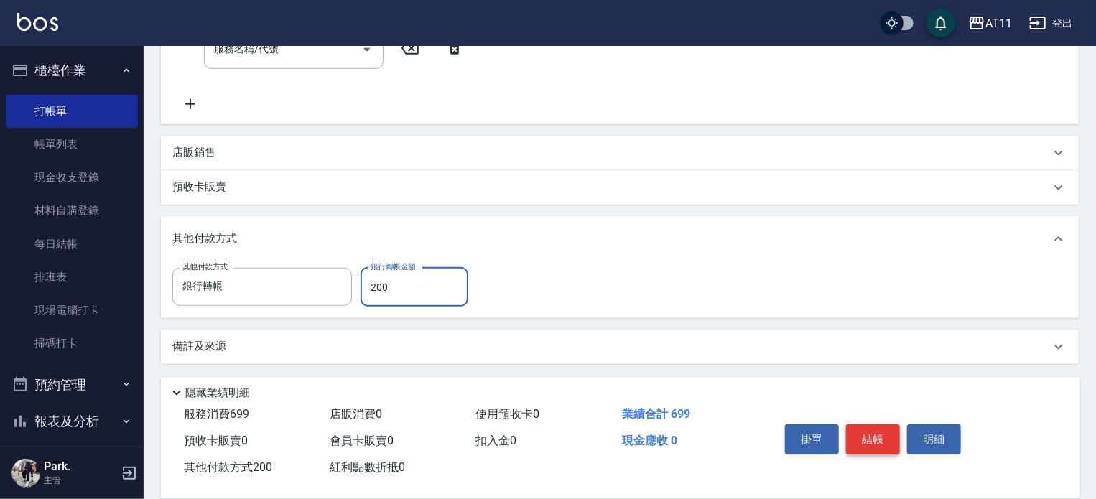
type input "200"
click at [879, 429] on button "結帳" at bounding box center [873, 439] width 54 height 30
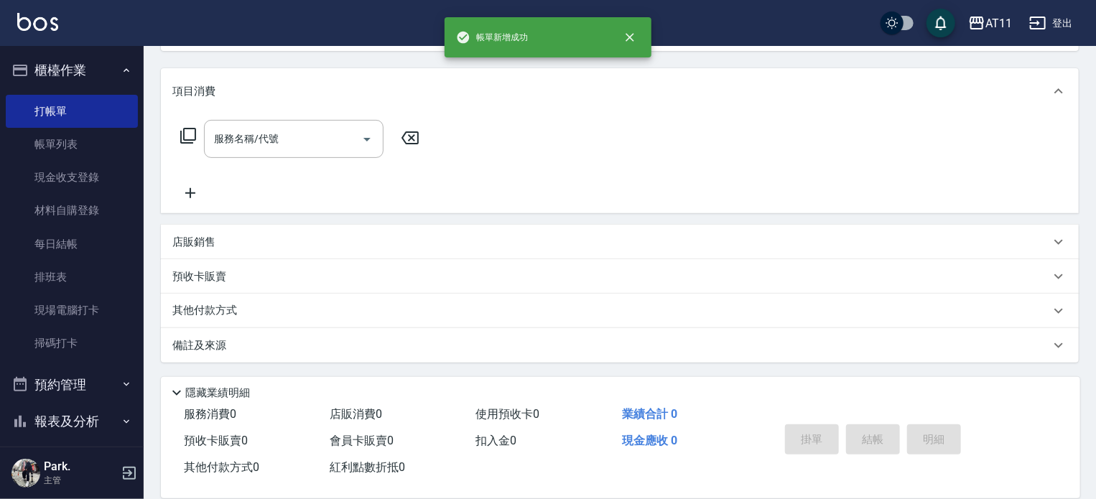
scroll to position [0, 0]
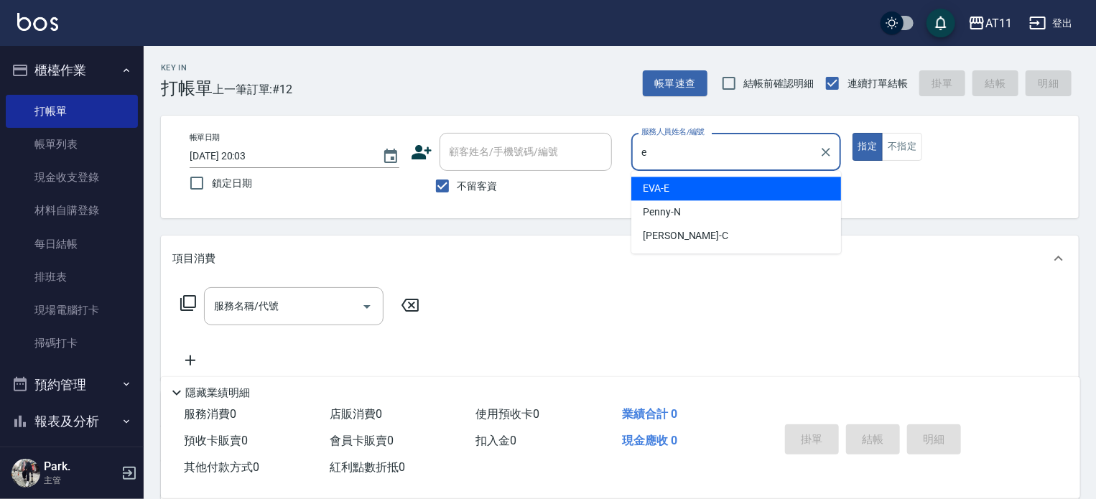
type input "EVA-E"
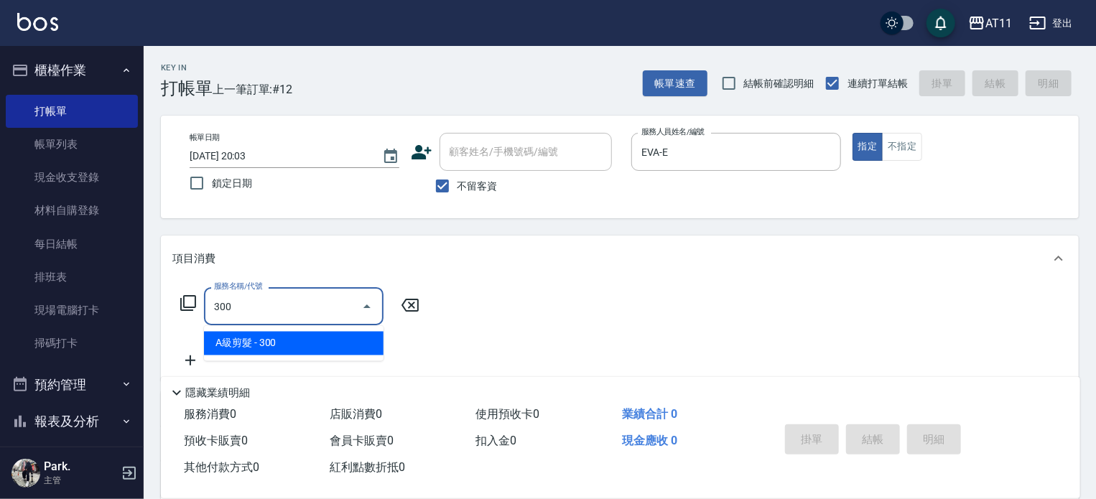
type input "A級剪髮(300)"
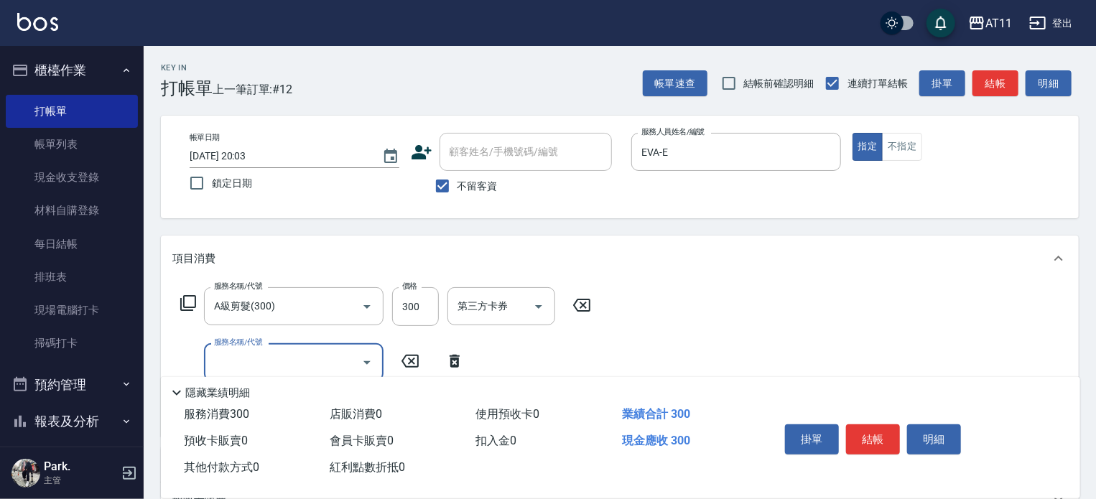
click at [879, 425] on button "結帳" at bounding box center [873, 439] width 54 height 30
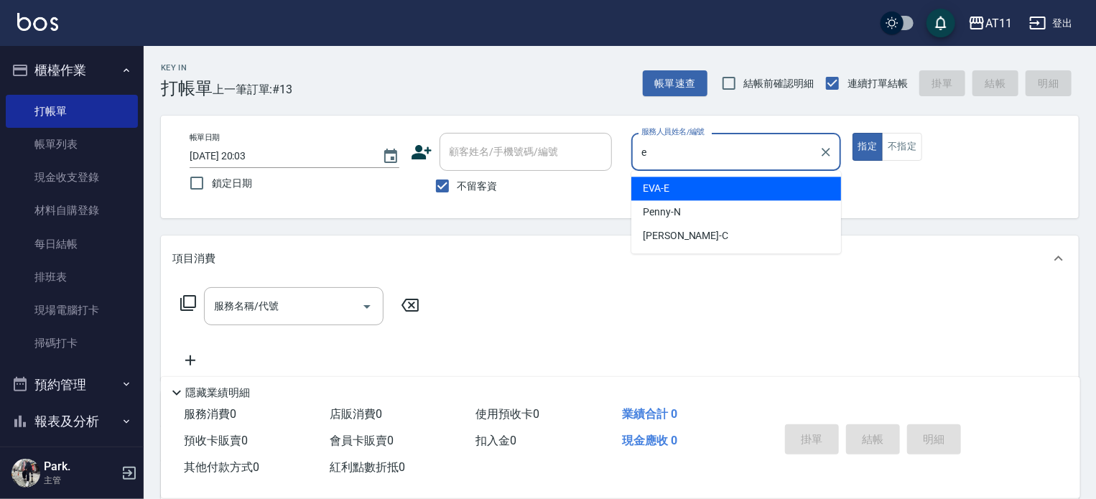
type input "EVA-E"
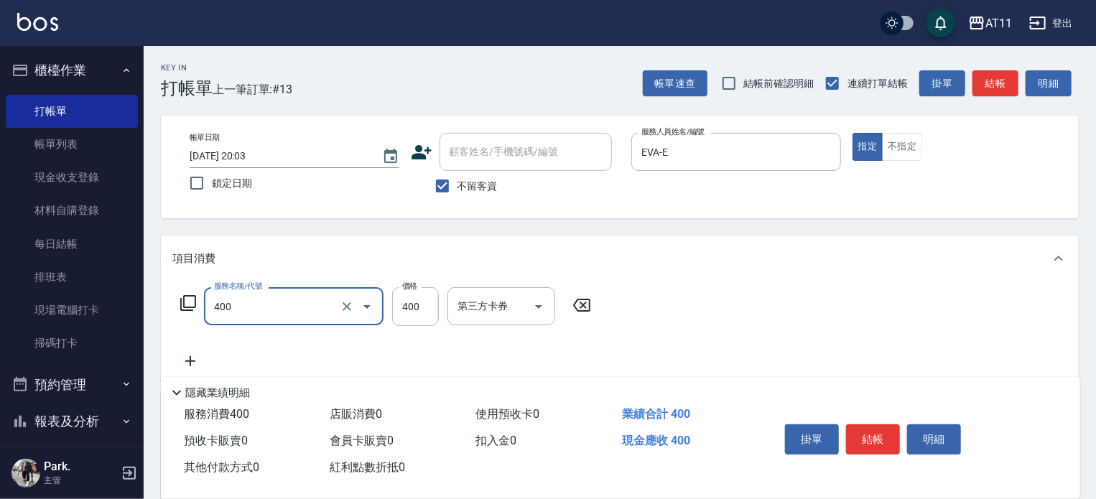
type input "洗剪(400)"
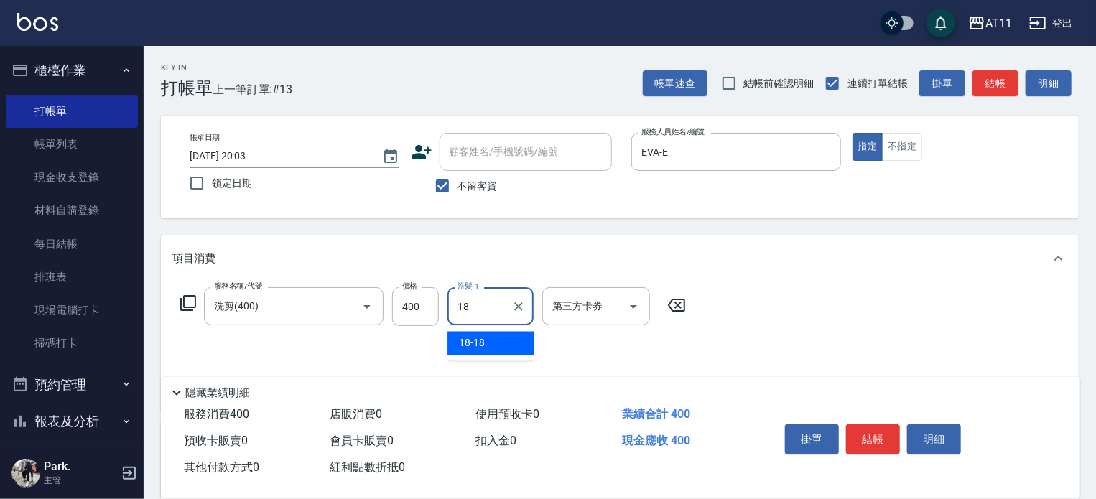
type input "18-18"
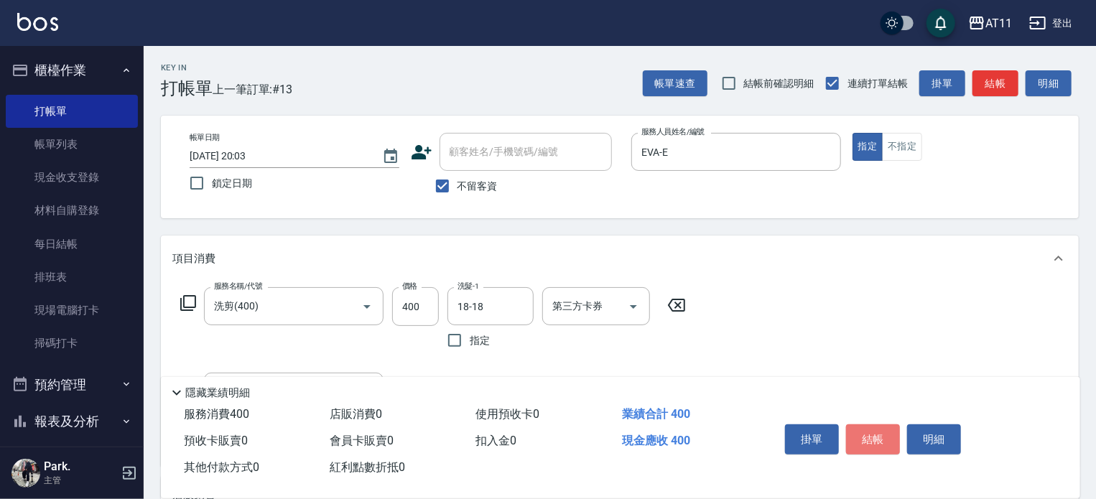
click at [878, 424] on button "結帳" at bounding box center [873, 439] width 54 height 30
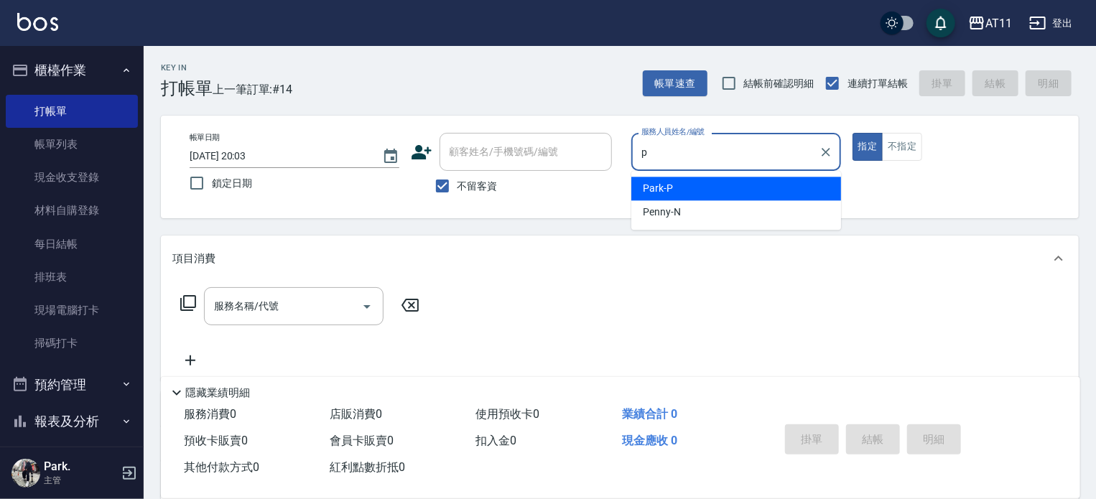
type input "Park-P"
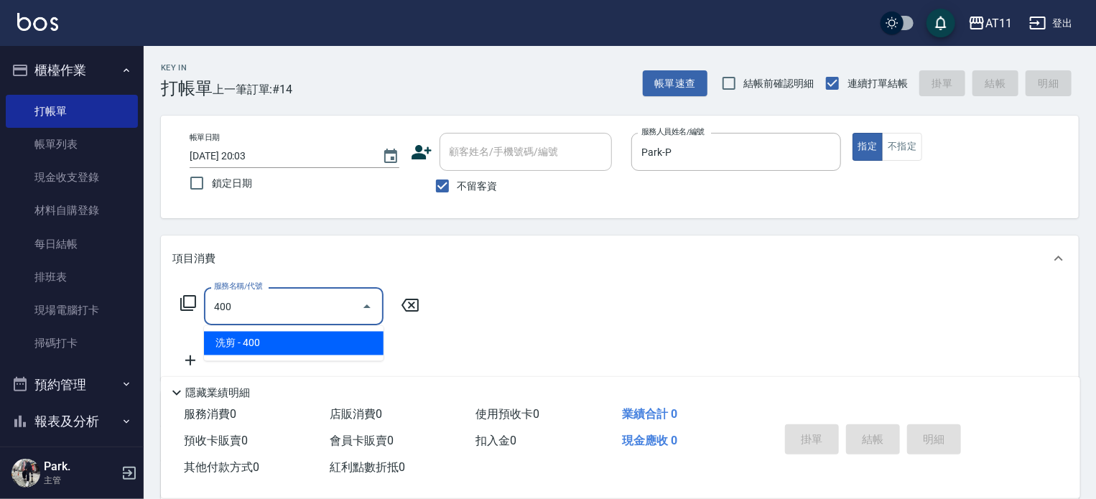
type input "洗剪(400)"
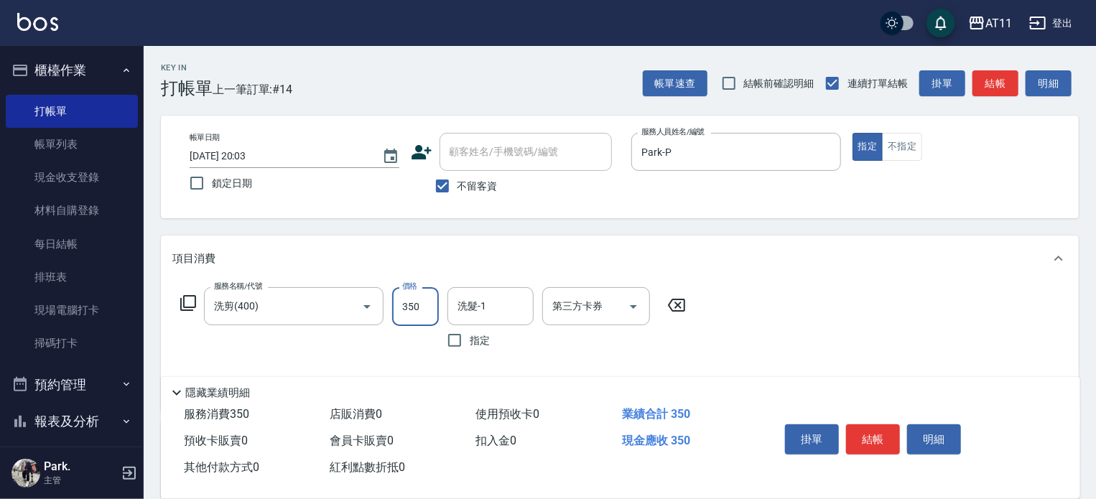
type input "350"
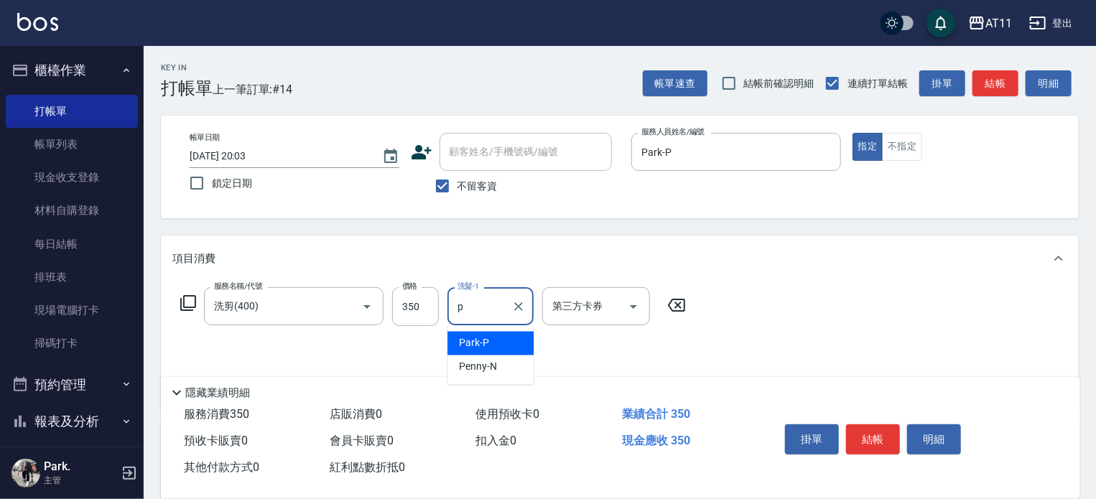
type input "Park-P"
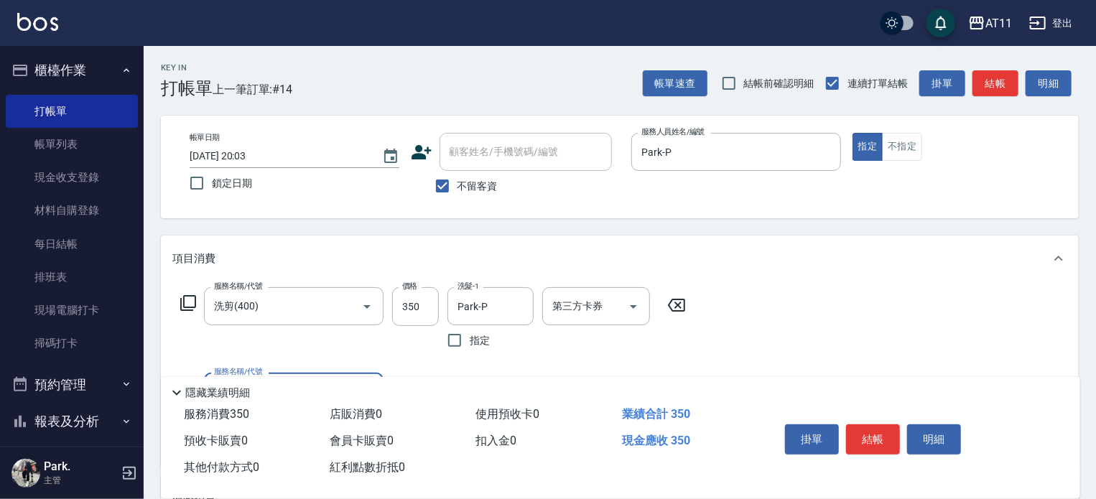
click at [878, 424] on button "結帳" at bounding box center [873, 439] width 54 height 30
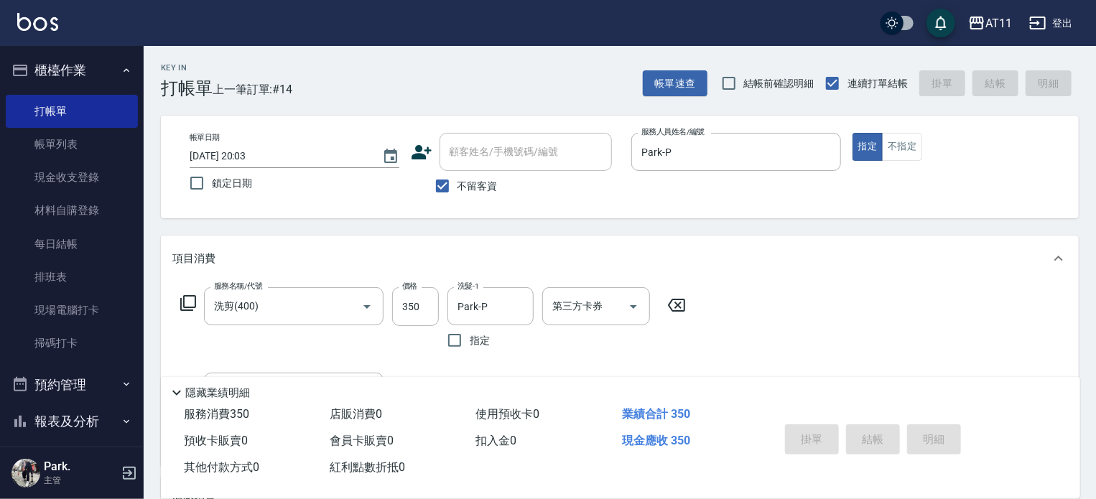
type input "2025/08/22 20:04"
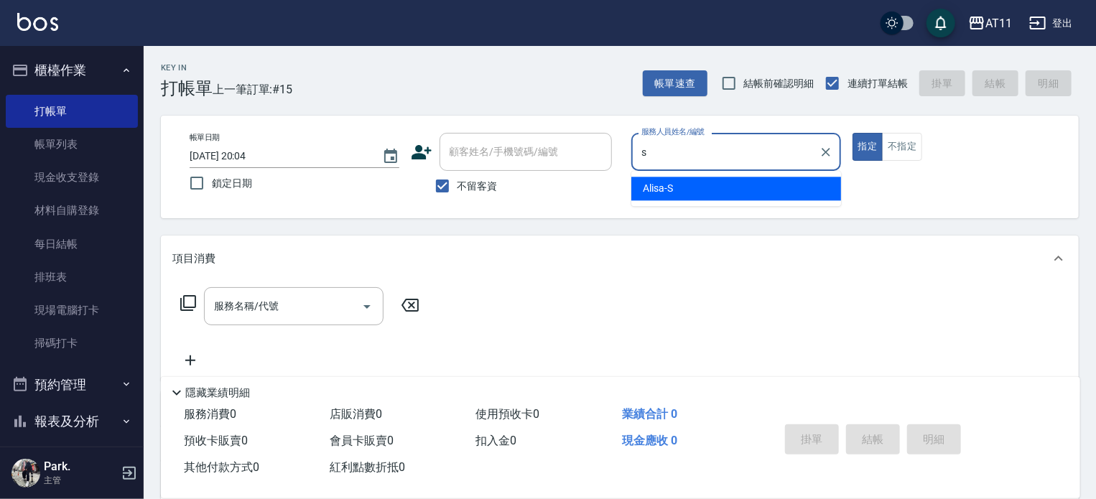
type input "Alisa-S"
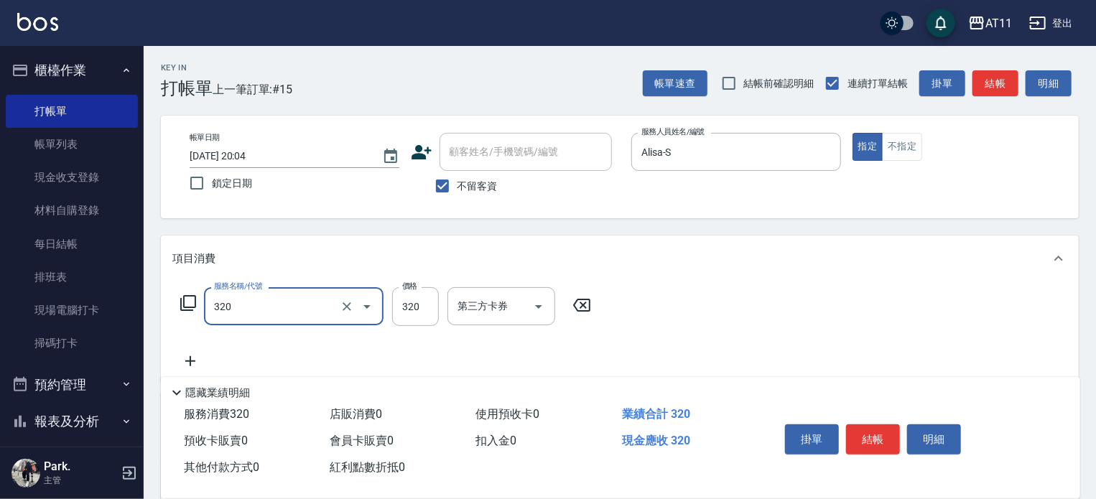
type input "洗剪(320)"
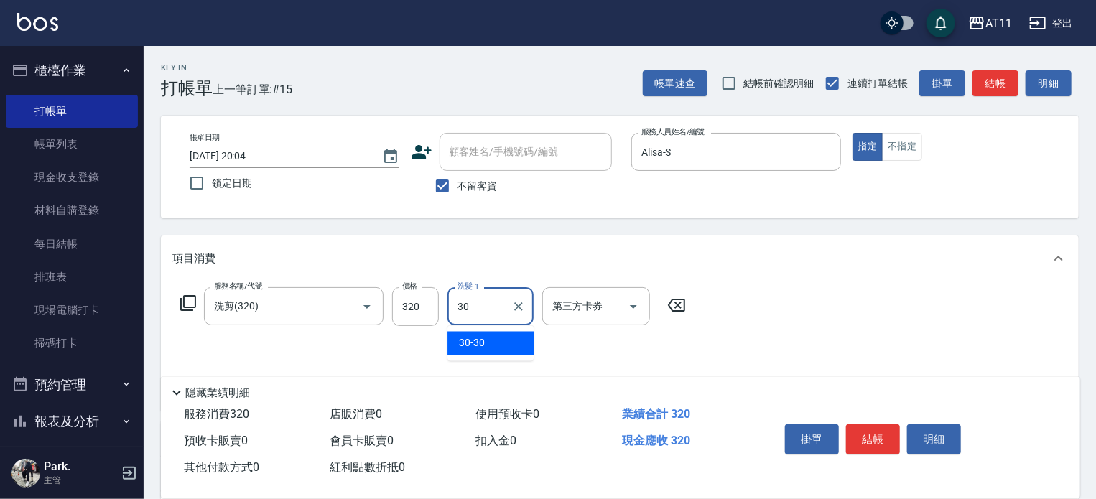
type input "30-30"
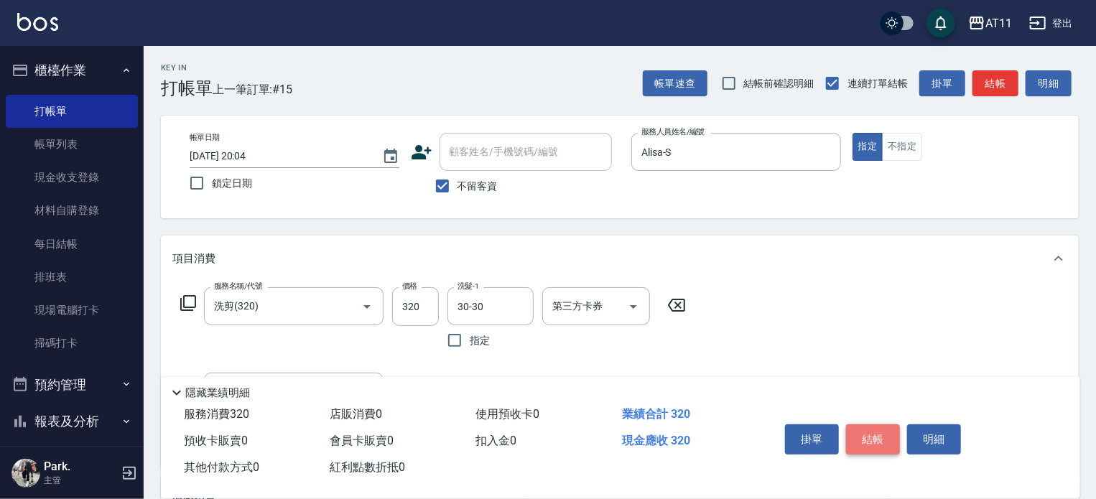
click at [865, 430] on button "結帳" at bounding box center [873, 439] width 54 height 30
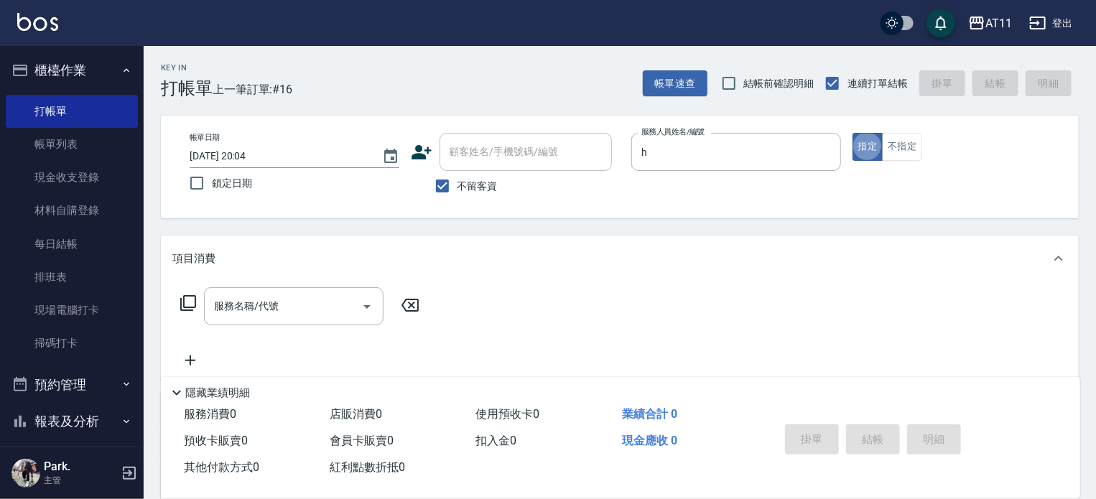
type input "Dinna-H"
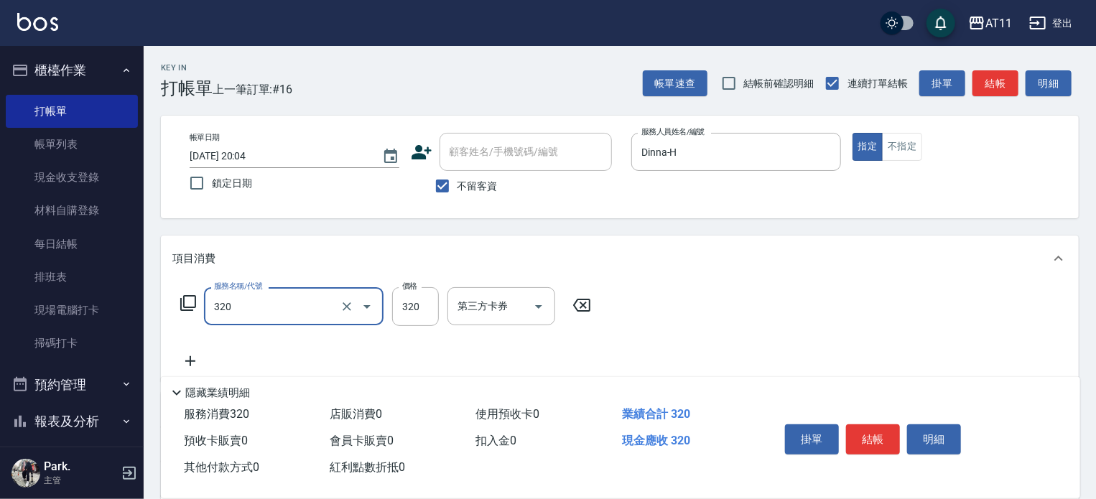
type input "洗剪(320)"
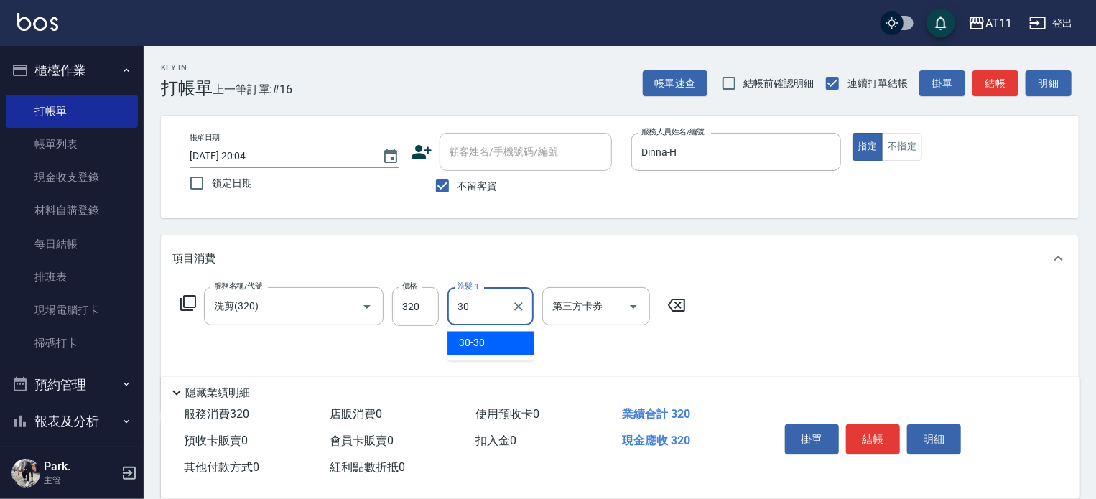
type input "30-30"
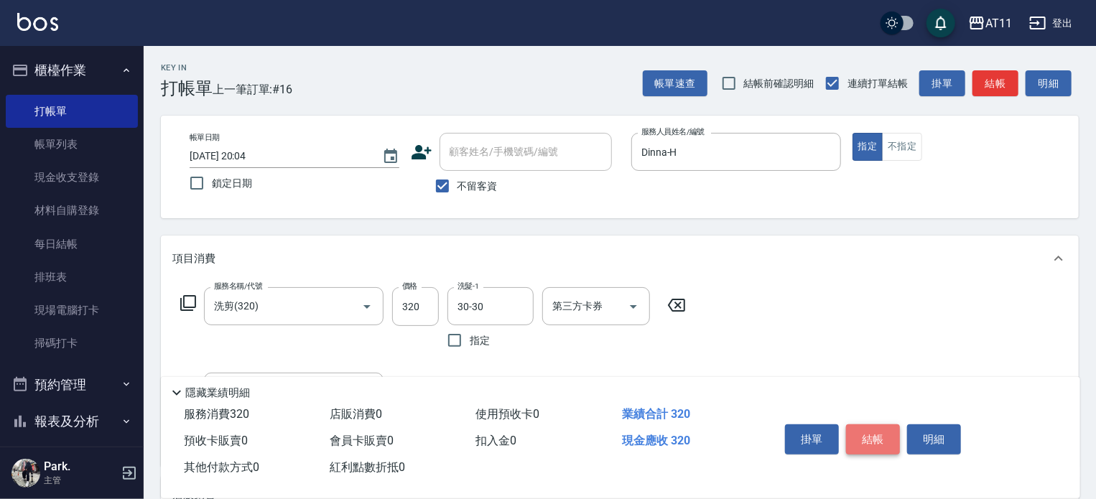
click at [866, 432] on button "結帳" at bounding box center [873, 439] width 54 height 30
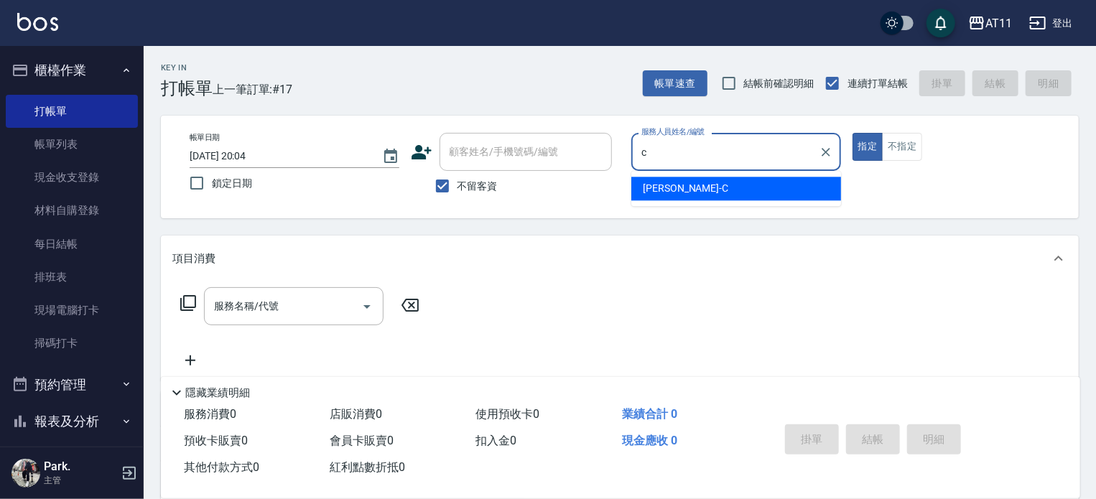
type input "Connie-C"
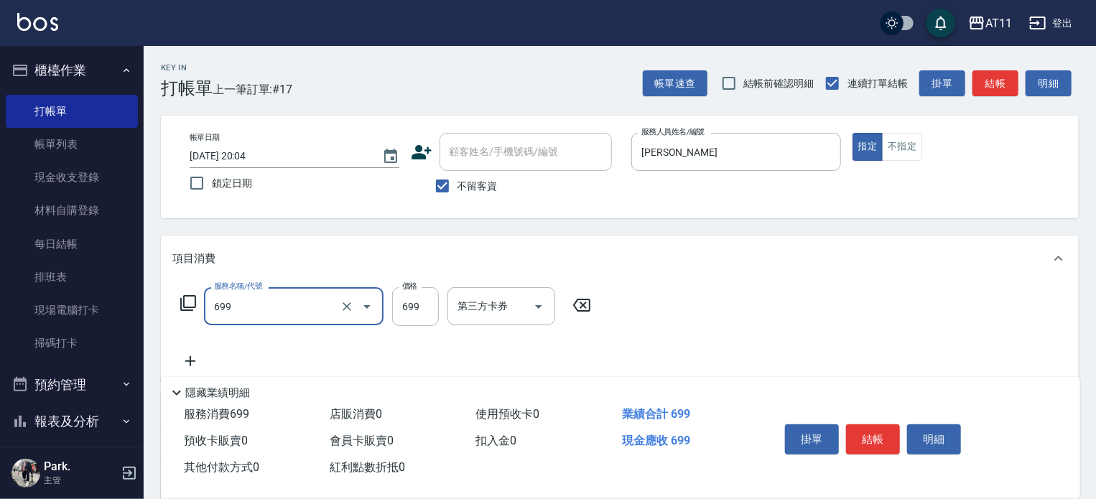
type input "SPA699(699)"
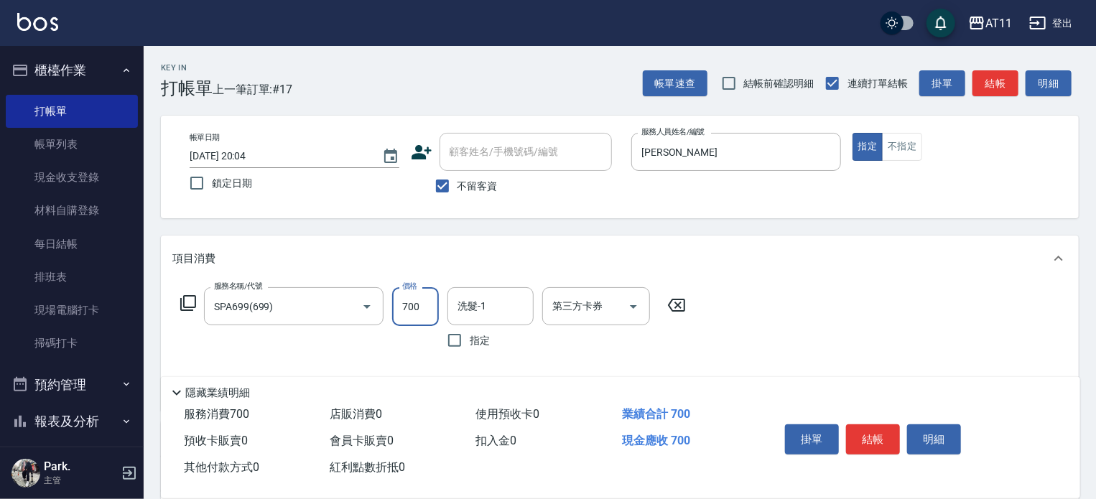
type input "700"
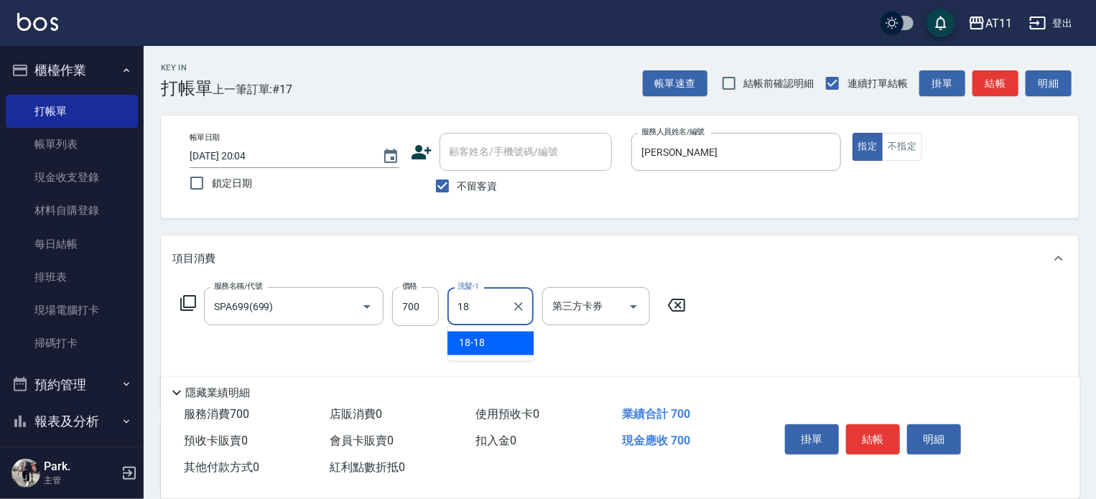
type input "18-18"
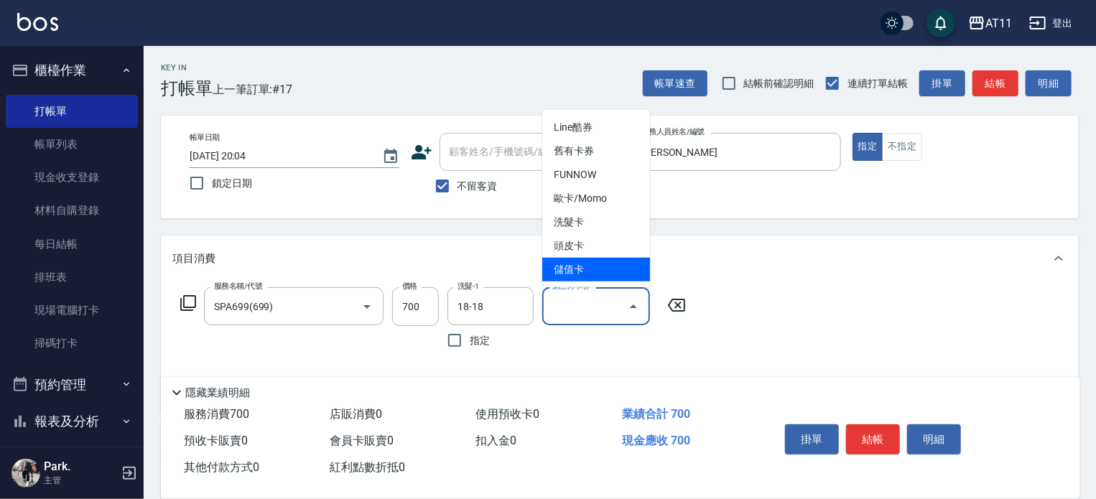
type input "儲值卡"
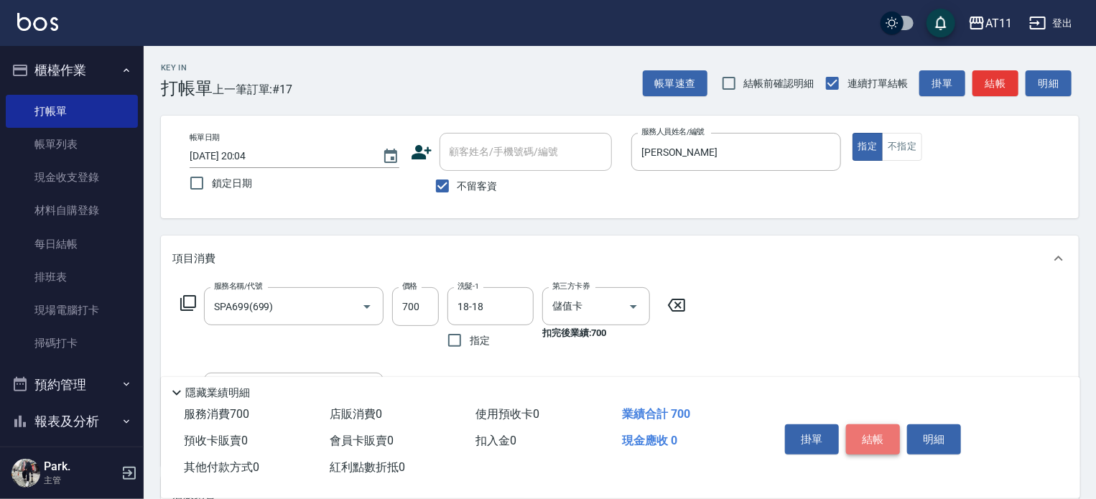
click at [875, 426] on button "結帳" at bounding box center [873, 439] width 54 height 30
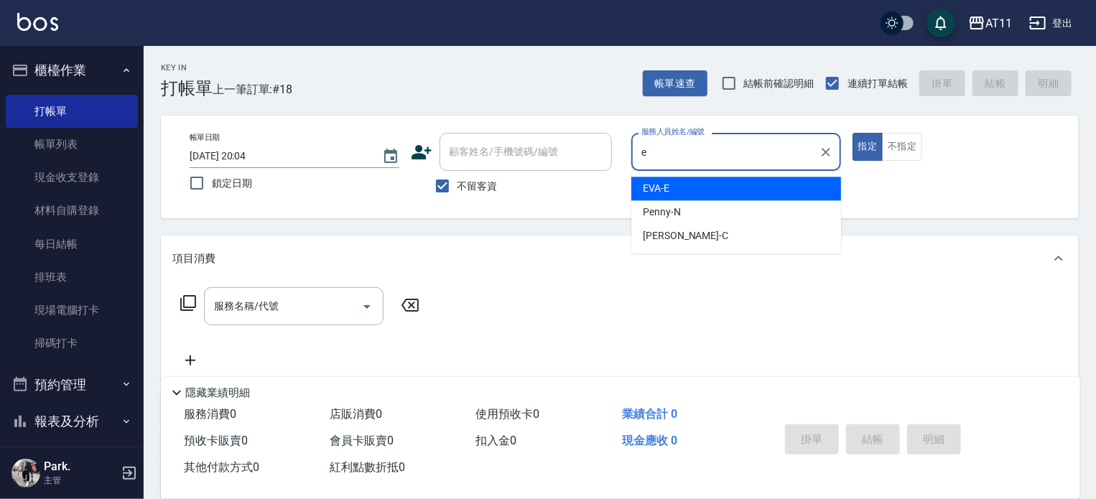
type input "EVA-E"
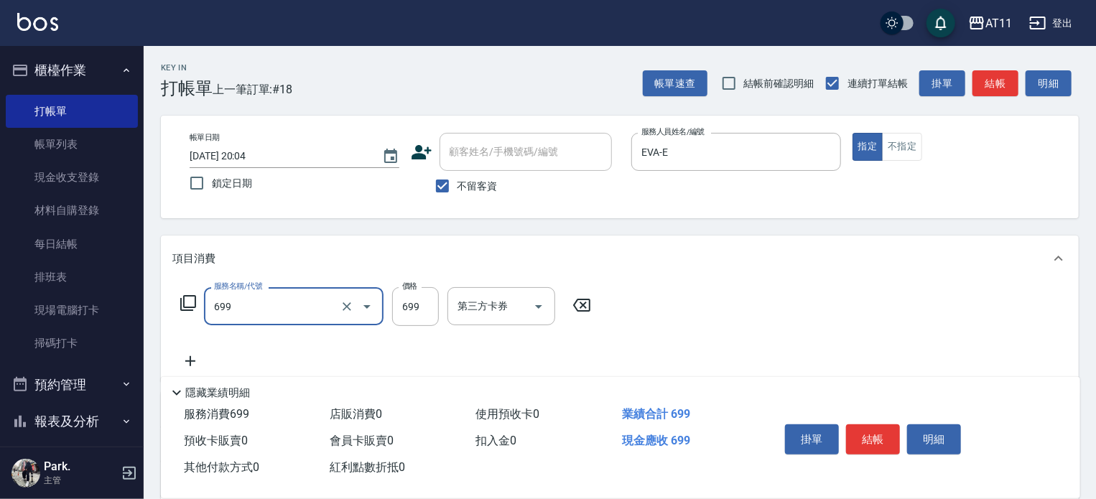
type input "SPA699(699)"
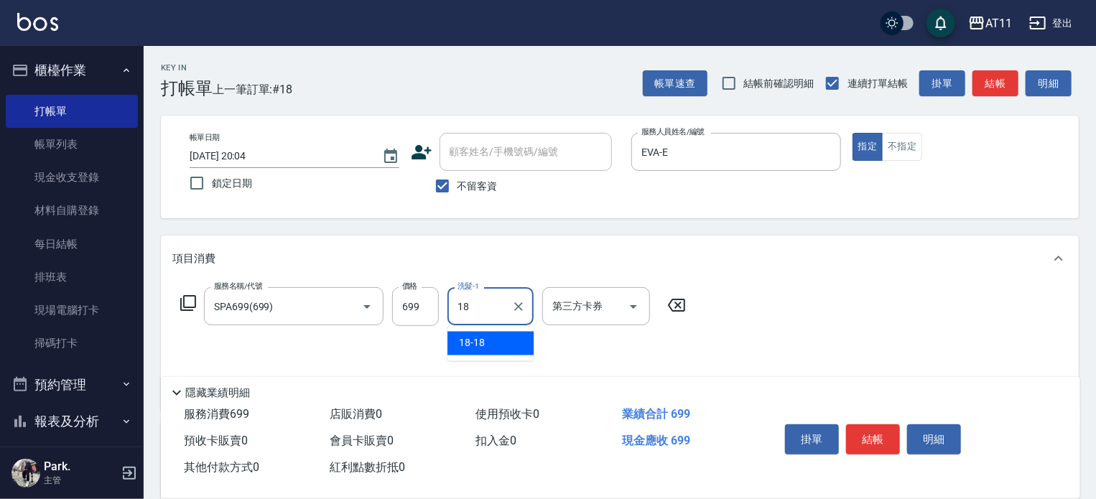
type input "18-18"
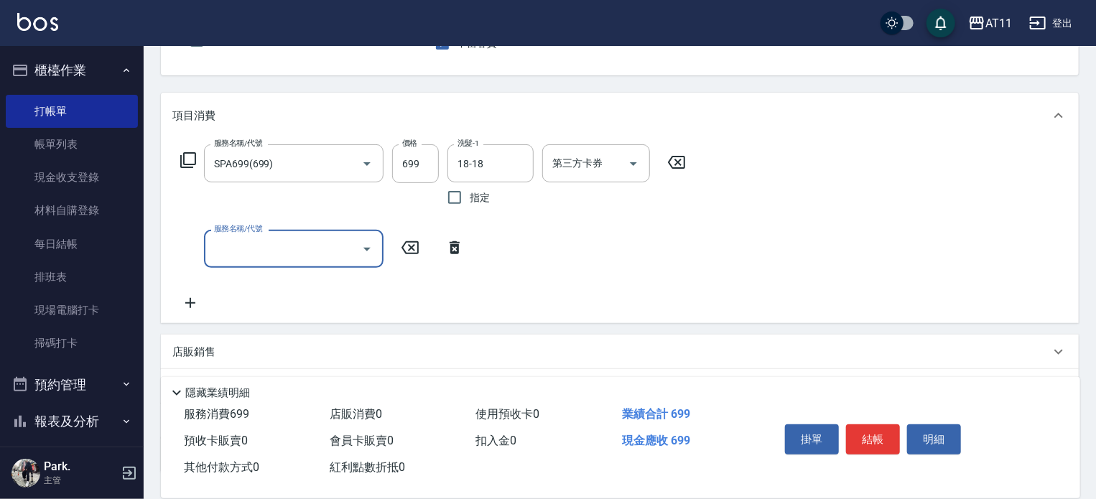
scroll to position [144, 0]
click at [629, 172] on button "Open" at bounding box center [633, 163] width 23 height 23
click at [599, 359] on div "店販銷售" at bounding box center [620, 351] width 918 height 34
drag, startPoint x: 600, startPoint y: 170, endPoint x: 622, endPoint y: 174, distance: 22.6
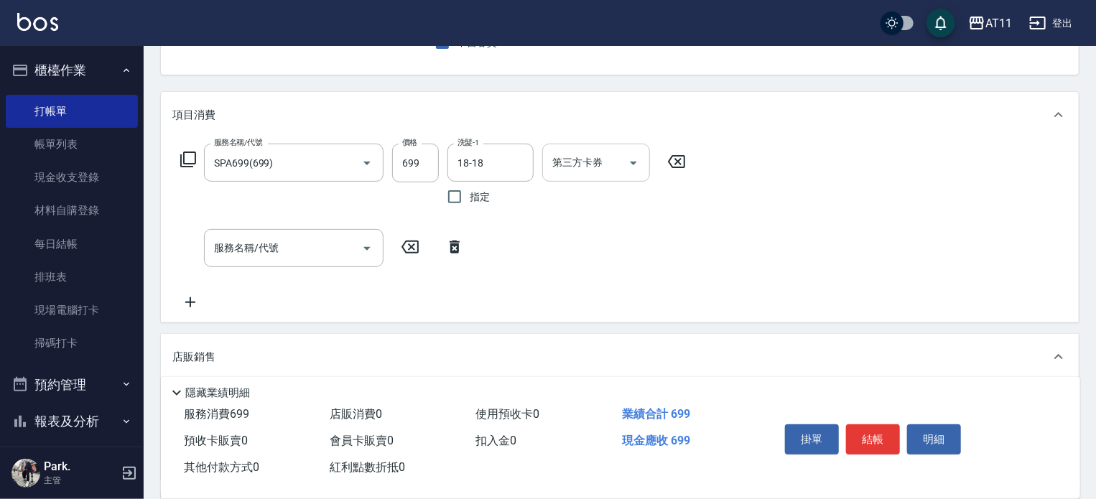
click at [605, 172] on input "第三方卡券" at bounding box center [585, 162] width 73 height 25
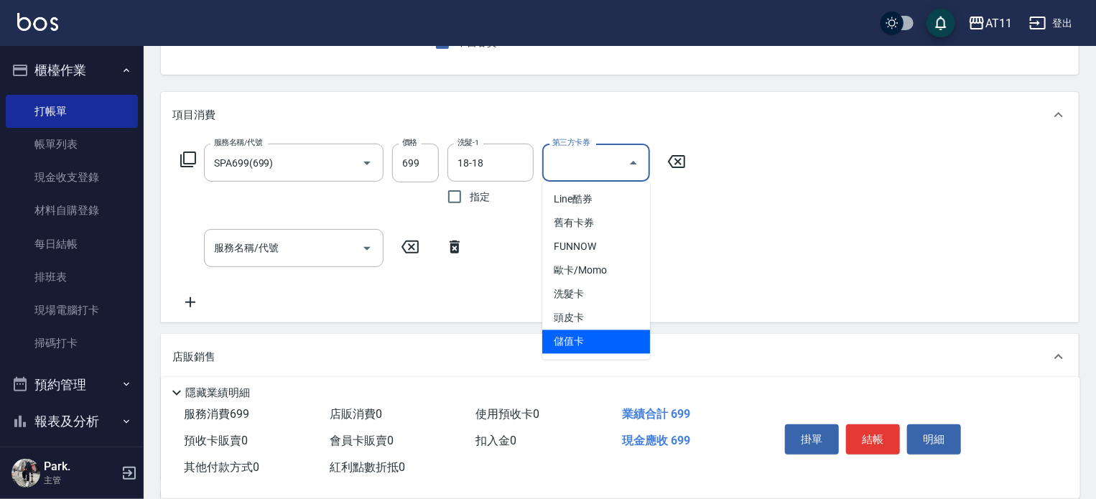
click at [572, 346] on span "儲值卡" at bounding box center [596, 342] width 108 height 24
type input "儲值卡"
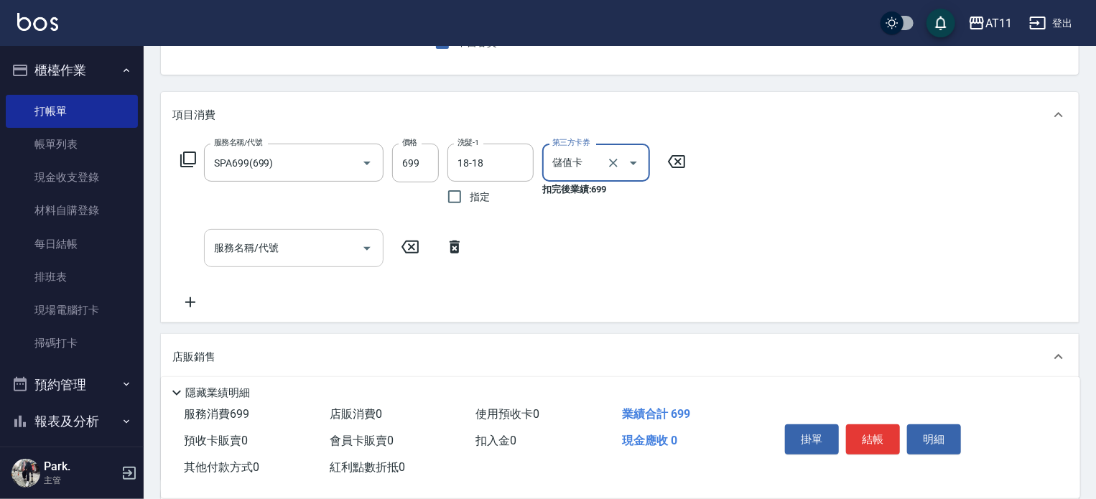
click at [265, 266] on div "服務名稱/代號" at bounding box center [294, 248] width 180 height 38
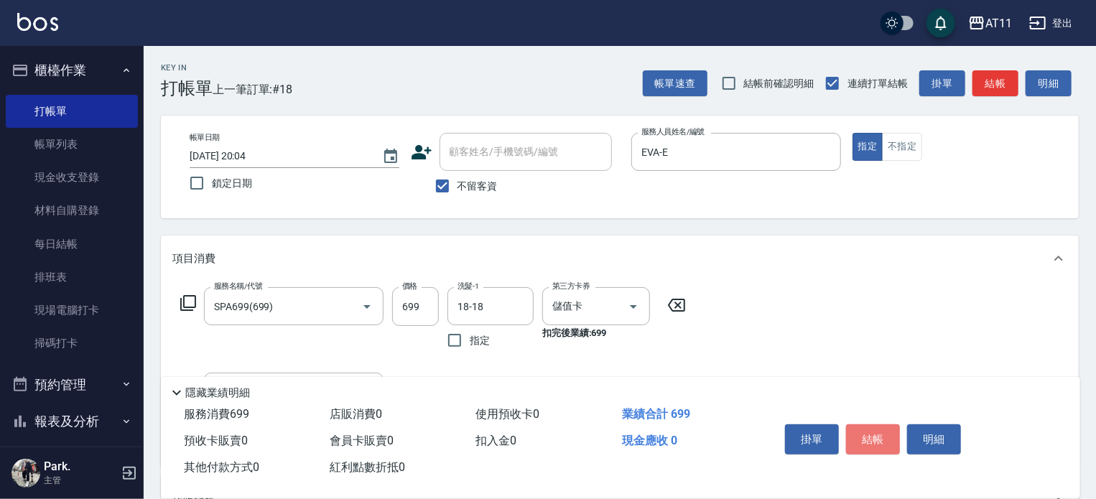
drag, startPoint x: 882, startPoint y: 427, endPoint x: 822, endPoint y: 398, distance: 66.5
click at [876, 427] on button "結帳" at bounding box center [873, 439] width 54 height 30
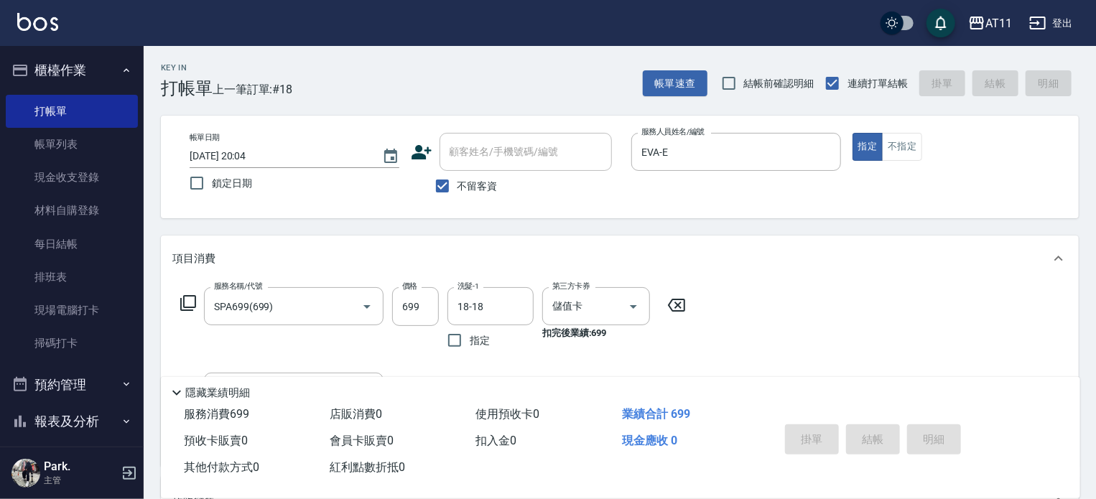
type input "2025/08/22 20:05"
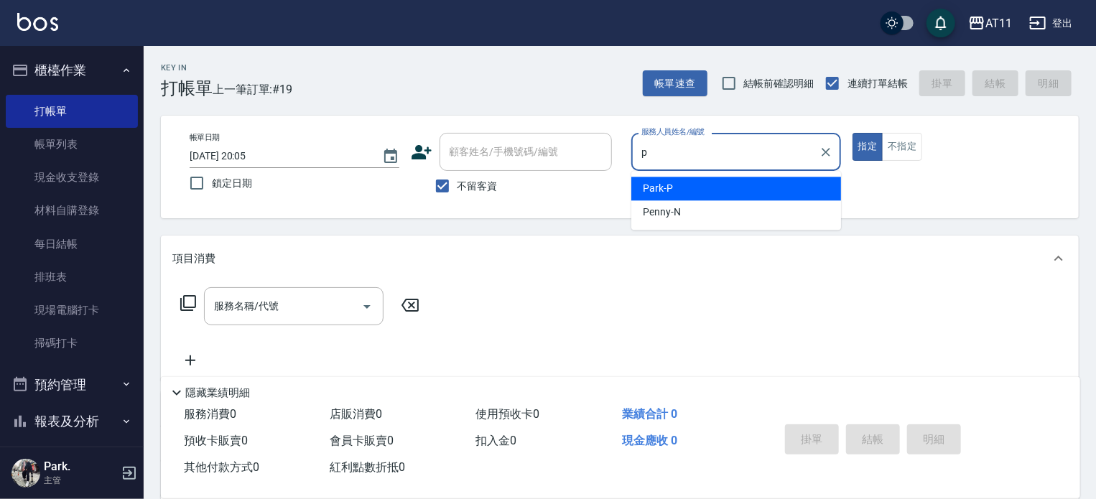
type input "Park-P"
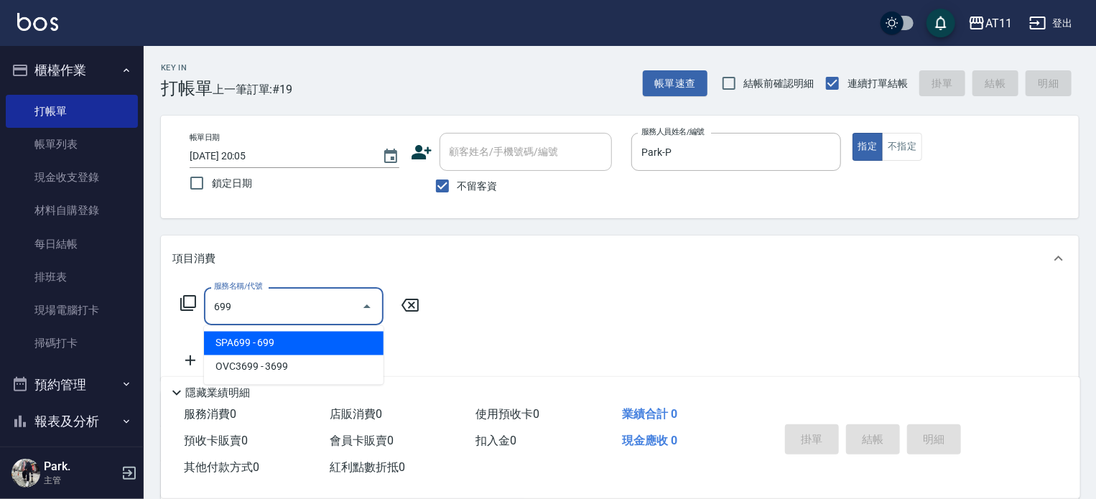
type input "SPA699(699)"
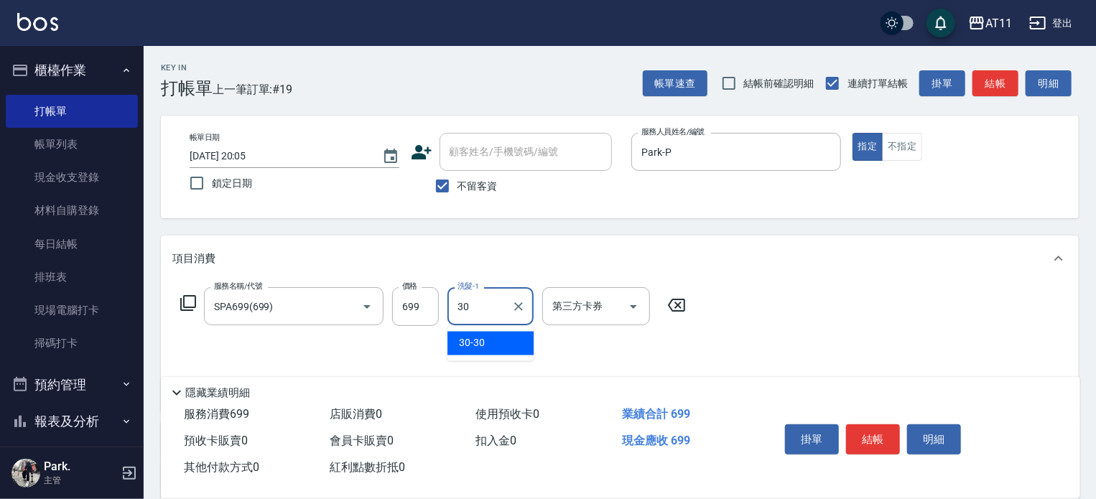
type input "30-30"
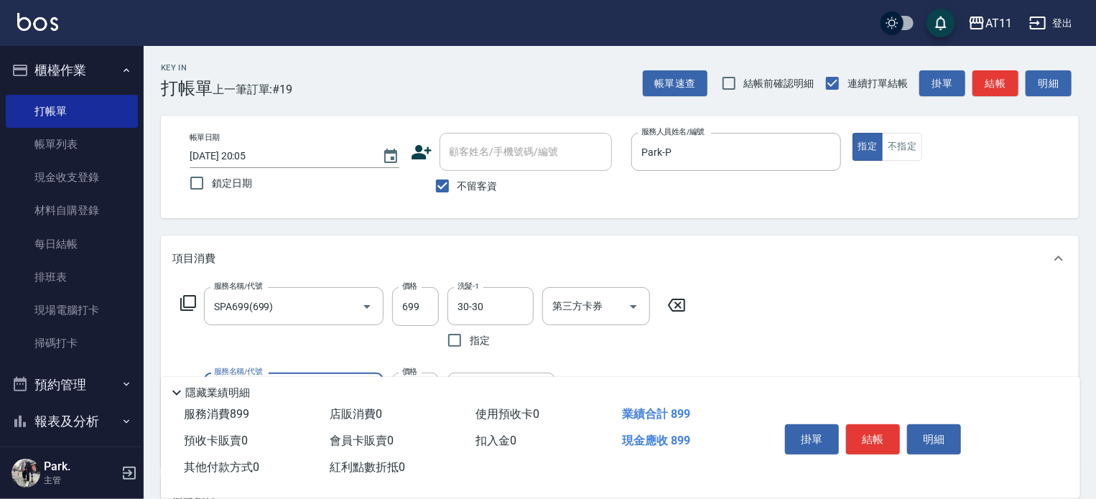
type input "剪髮(200)"
type input "100"
drag, startPoint x: 874, startPoint y: 433, endPoint x: 839, endPoint y: 427, distance: 35.7
click at [878, 435] on button "結帳" at bounding box center [873, 439] width 54 height 30
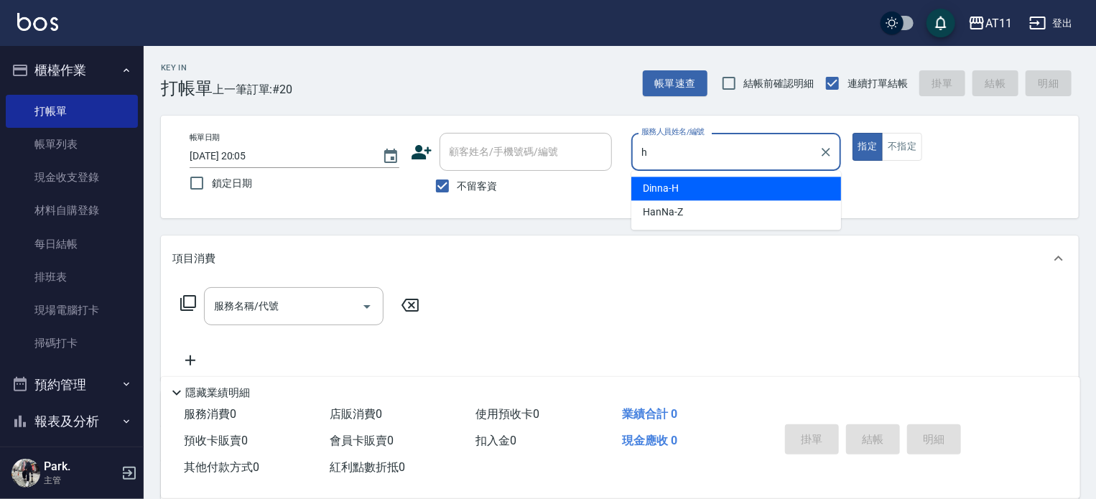
type input "Dinna-H"
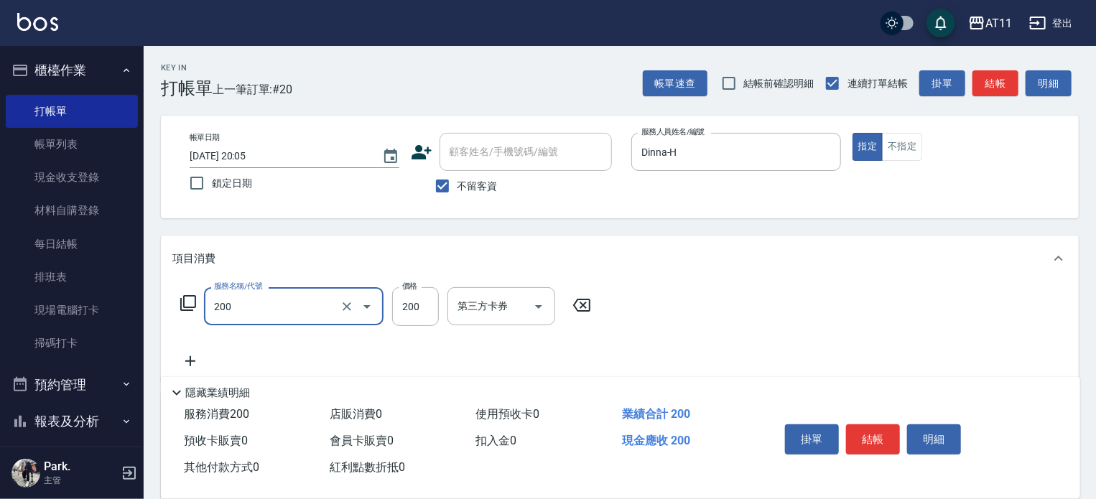
type input "剪髮(200)"
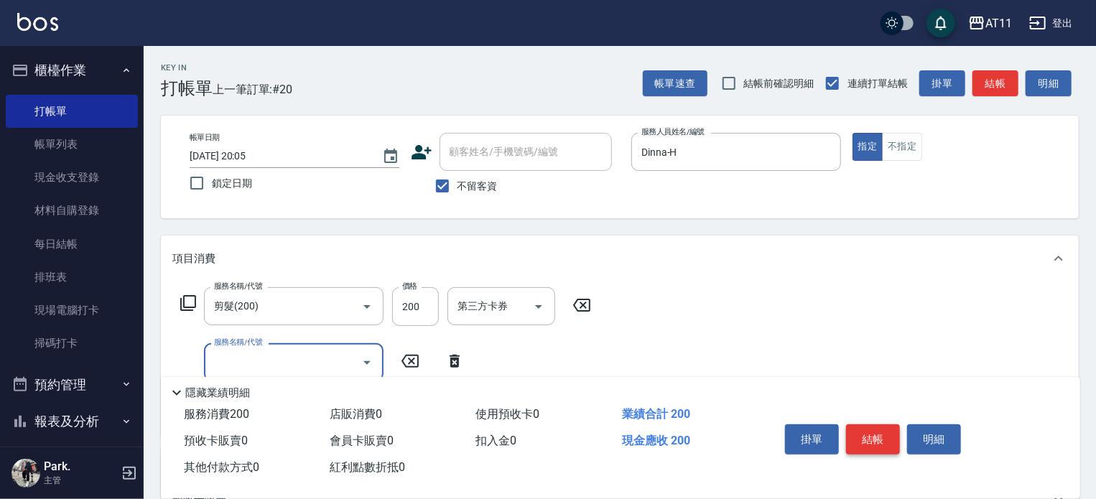
drag, startPoint x: 887, startPoint y: 430, endPoint x: 851, endPoint y: 415, distance: 39.0
click at [886, 430] on button "結帳" at bounding box center [873, 439] width 54 height 30
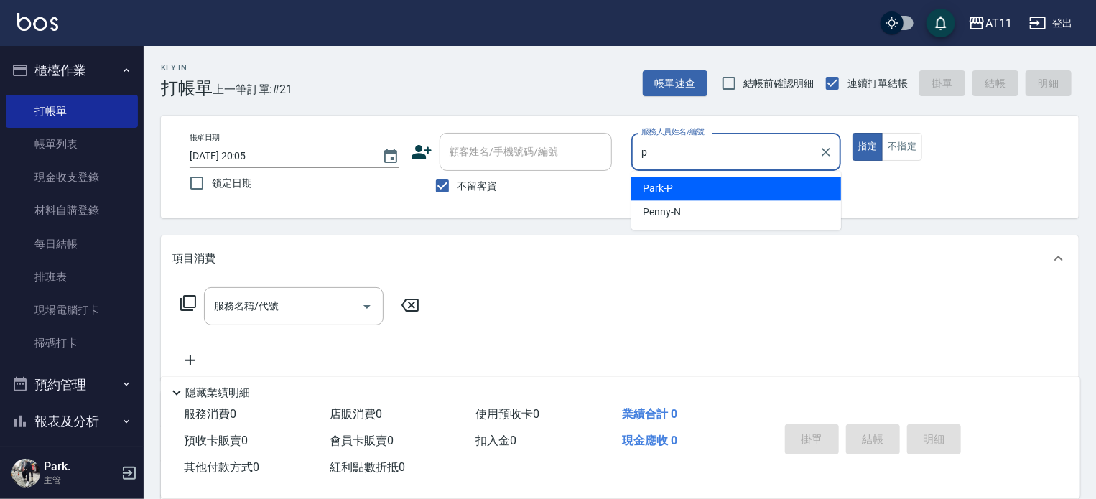
type input "Park-P"
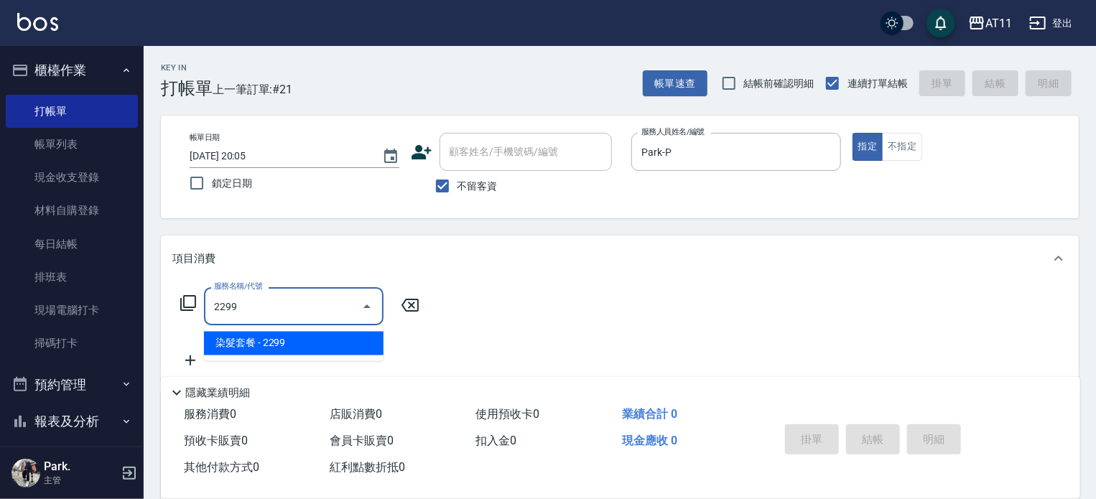
type input "染髮套餐(2299)"
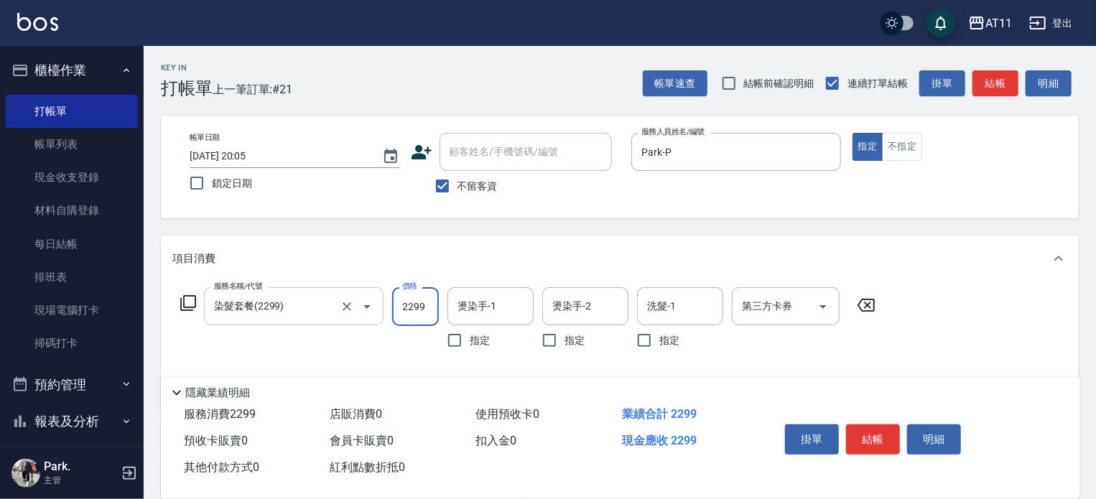
click at [332, 315] on input "染髮套餐(2299)" at bounding box center [273, 306] width 126 height 25
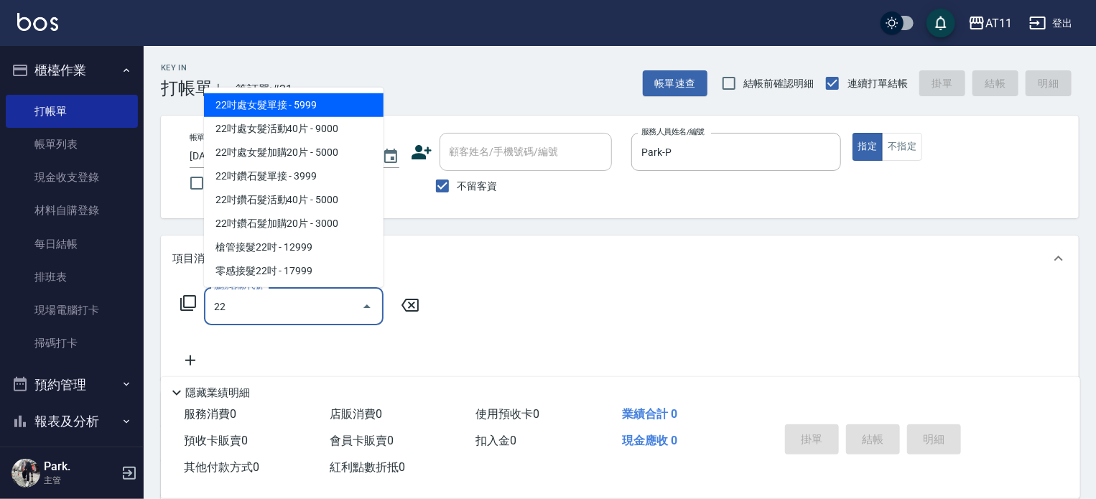
type input "2"
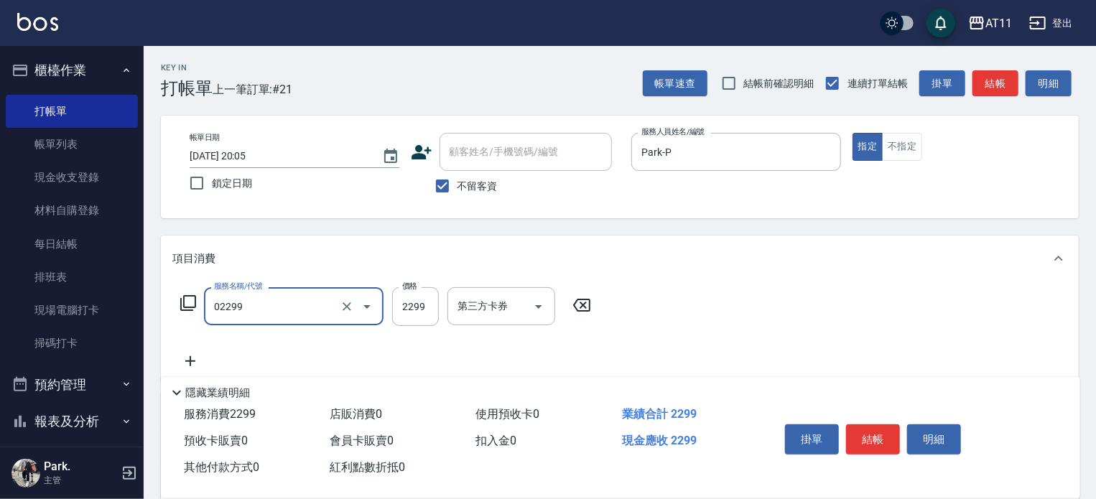
type input "燙髮套餐(02299)"
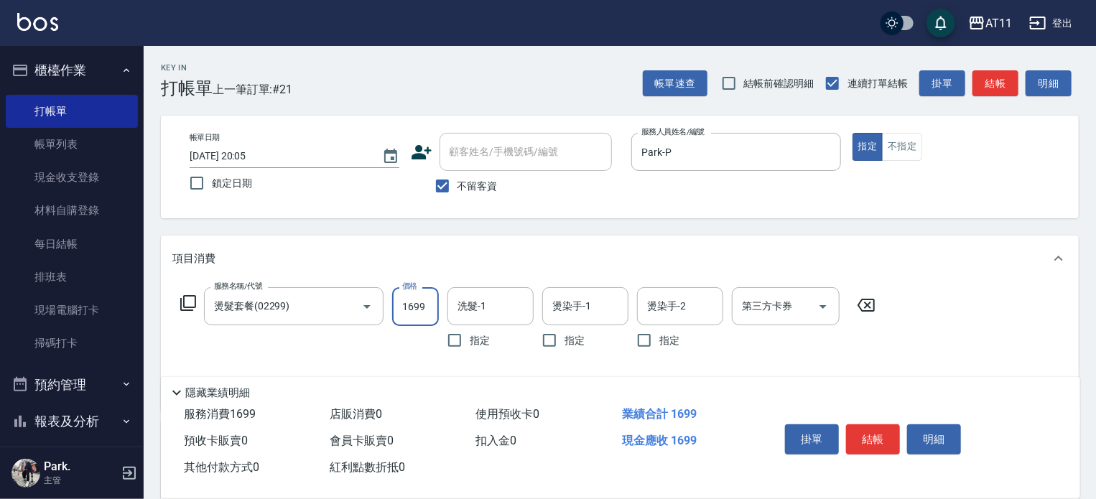
type input "1699"
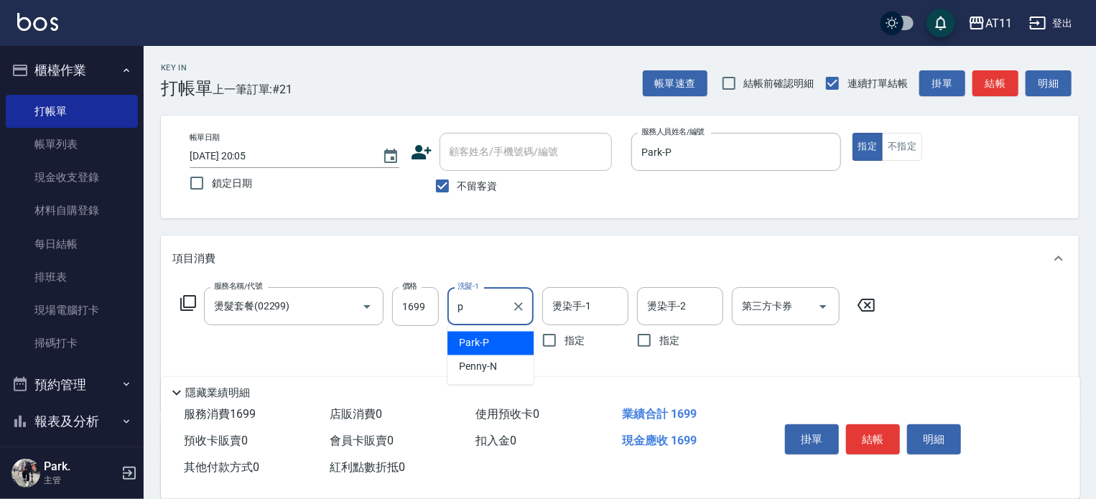
type input "Park-P"
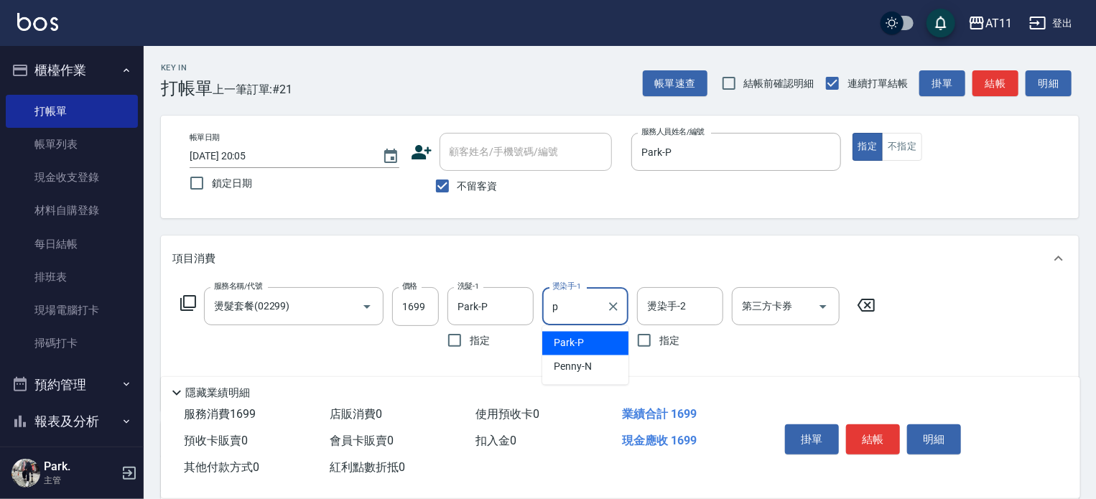
type input "Park-P"
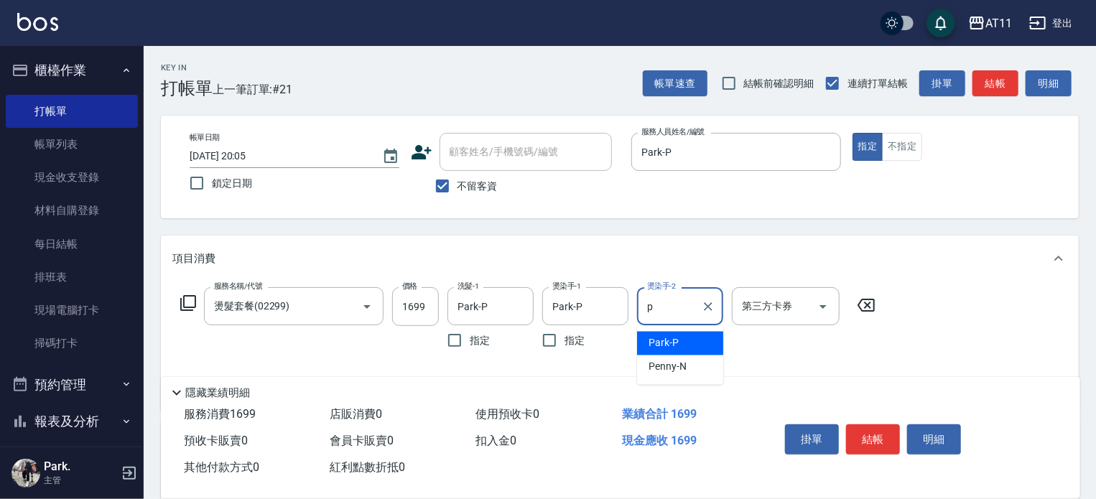
type input "Park-P"
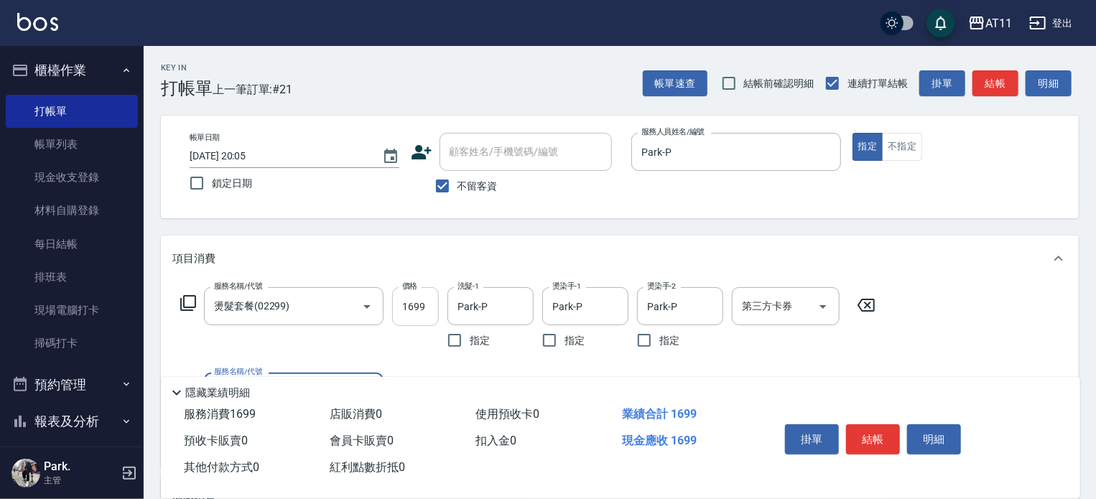
click at [420, 308] on input "1699" at bounding box center [415, 306] width 47 height 39
type input "2199"
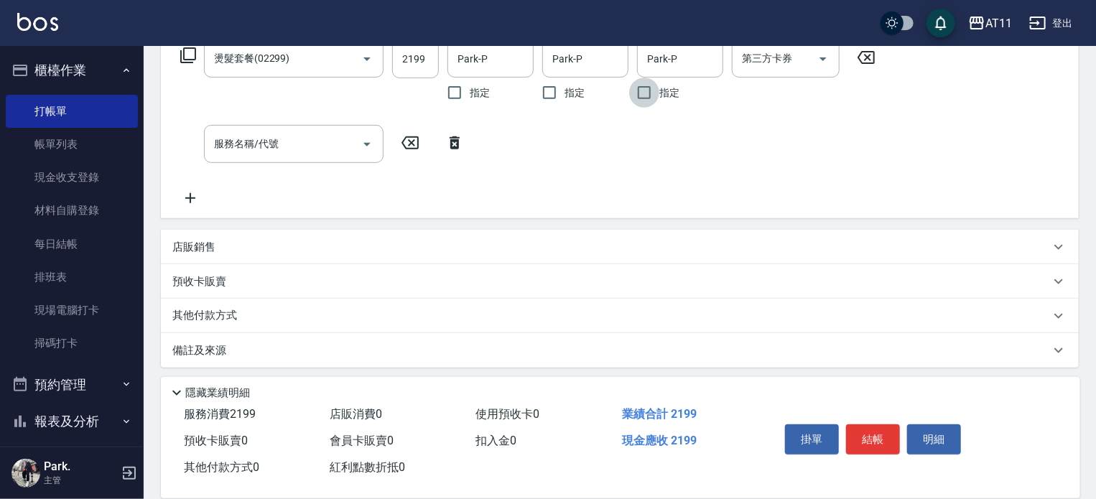
scroll to position [253, 0]
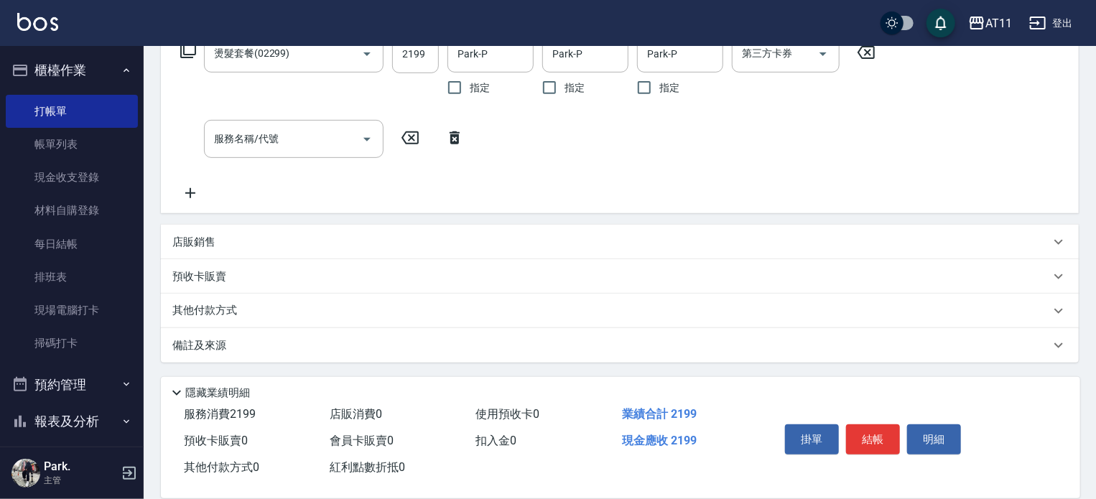
click at [235, 310] on p "其他付款方式" at bounding box center [208, 311] width 72 height 16
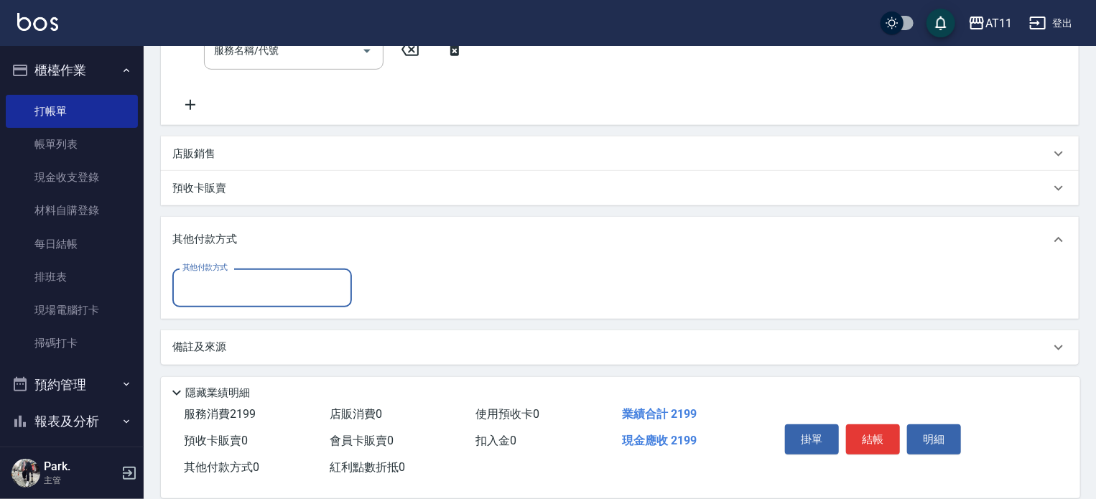
scroll to position [342, 0]
click at [227, 277] on input "其他付款方式" at bounding box center [262, 286] width 167 height 25
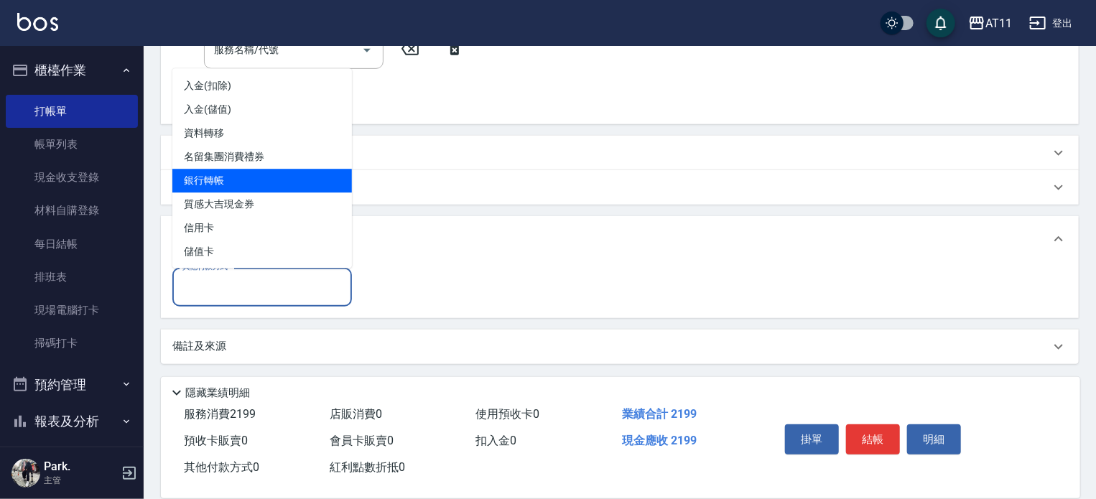
click at [237, 185] on span "銀行轉帳" at bounding box center [262, 181] width 180 height 24
type input "銀行轉帳"
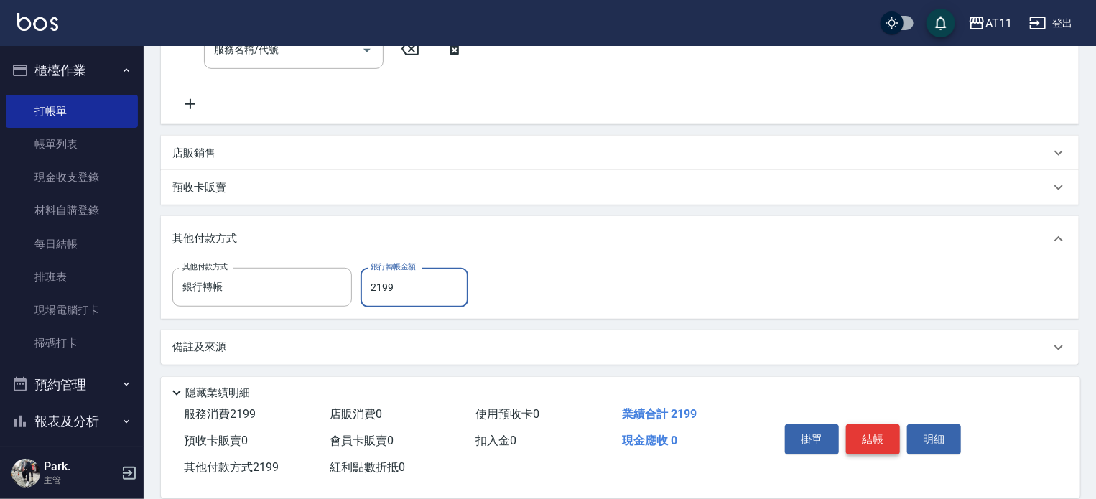
type input "2199"
drag, startPoint x: 870, startPoint y: 432, endPoint x: 856, endPoint y: 419, distance: 18.3
click at [869, 432] on button "結帳" at bounding box center [873, 439] width 54 height 30
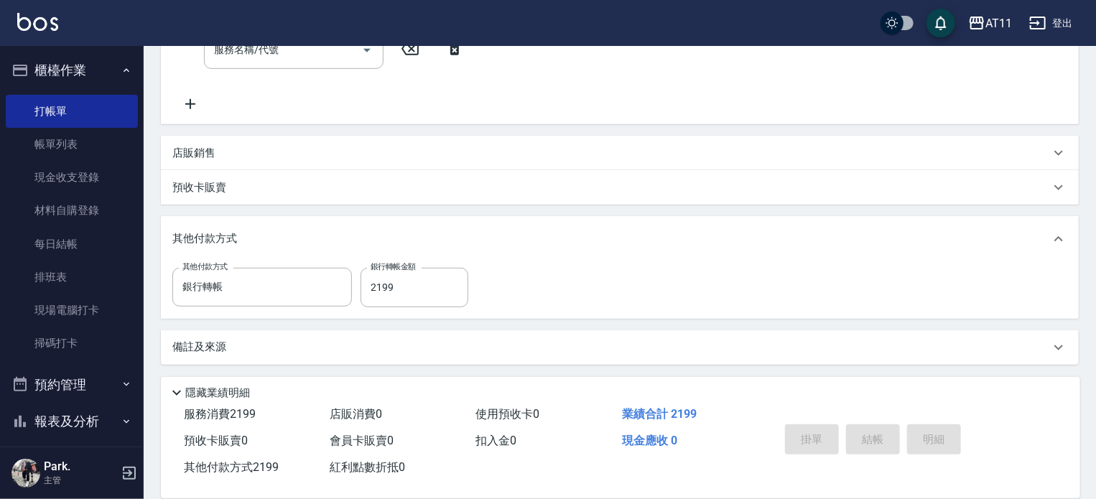
type input "2025/08/22 20:06"
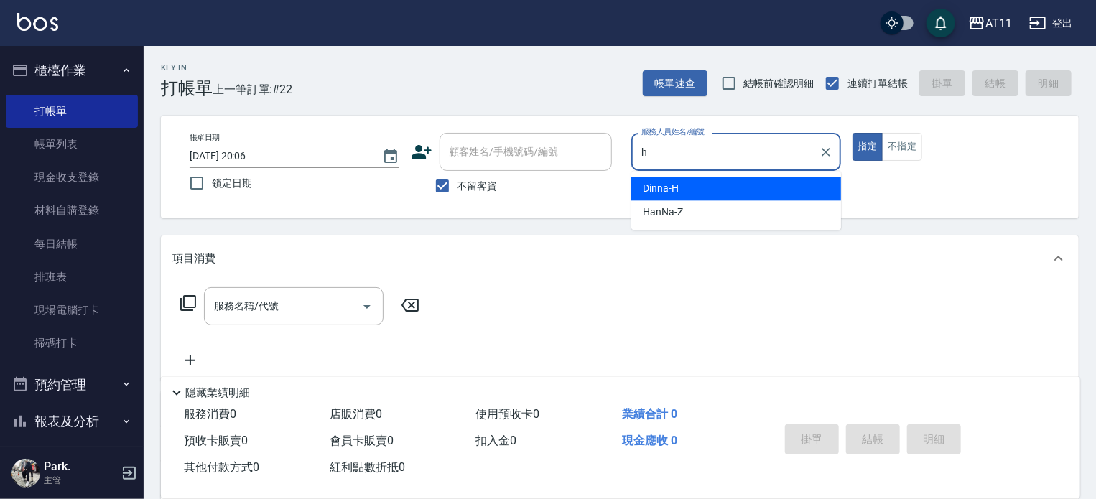
type input "Dinna-H"
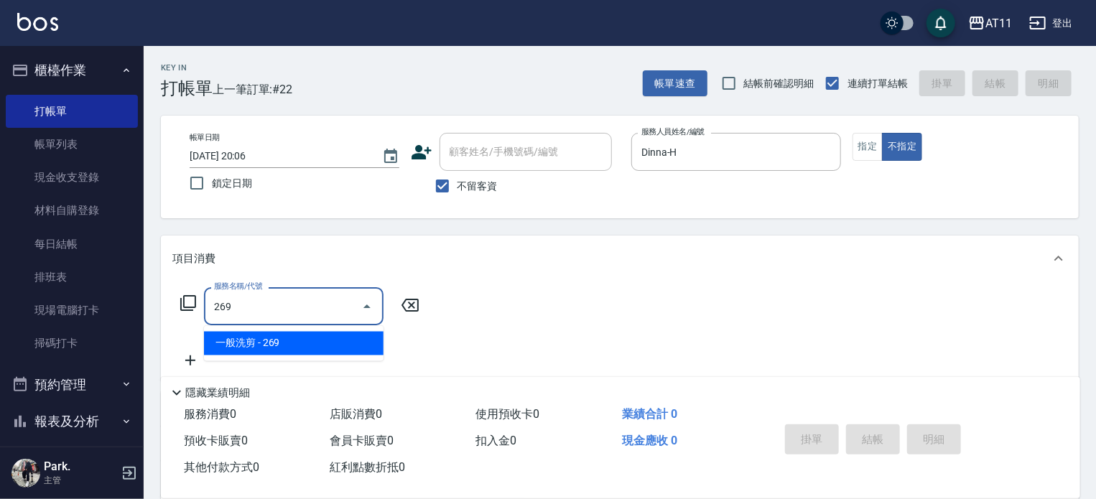
type input "一般洗剪(269)"
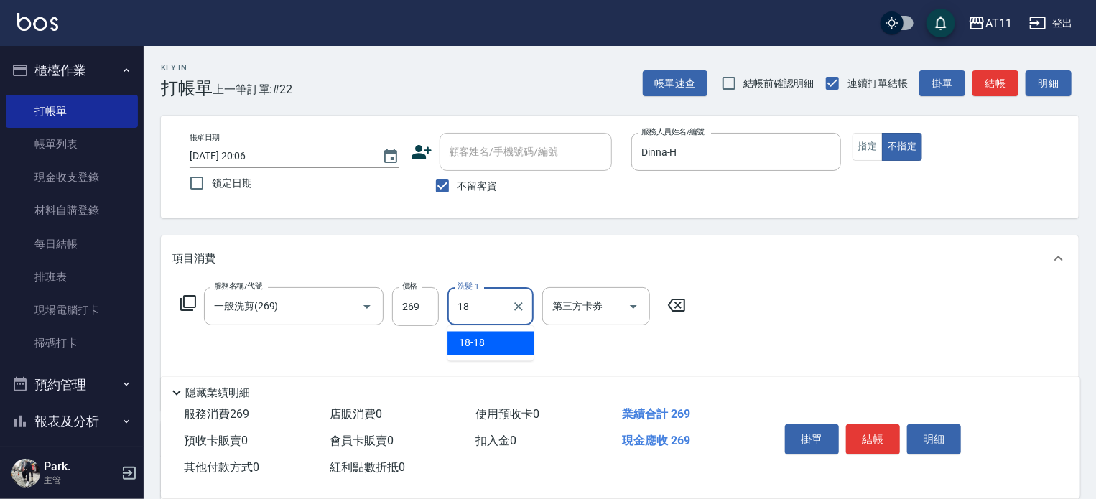
type input "18-18"
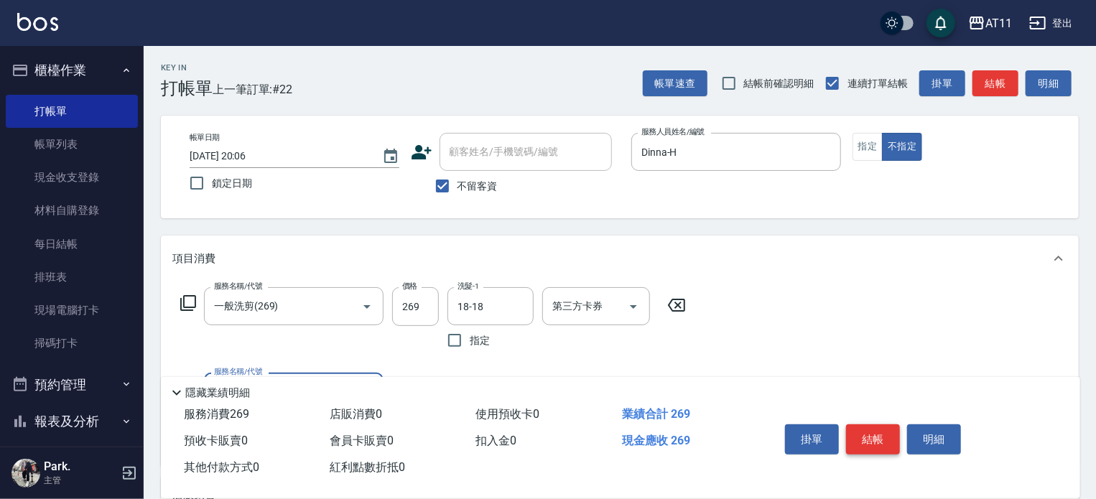
click at [861, 433] on button "結帳" at bounding box center [873, 439] width 54 height 30
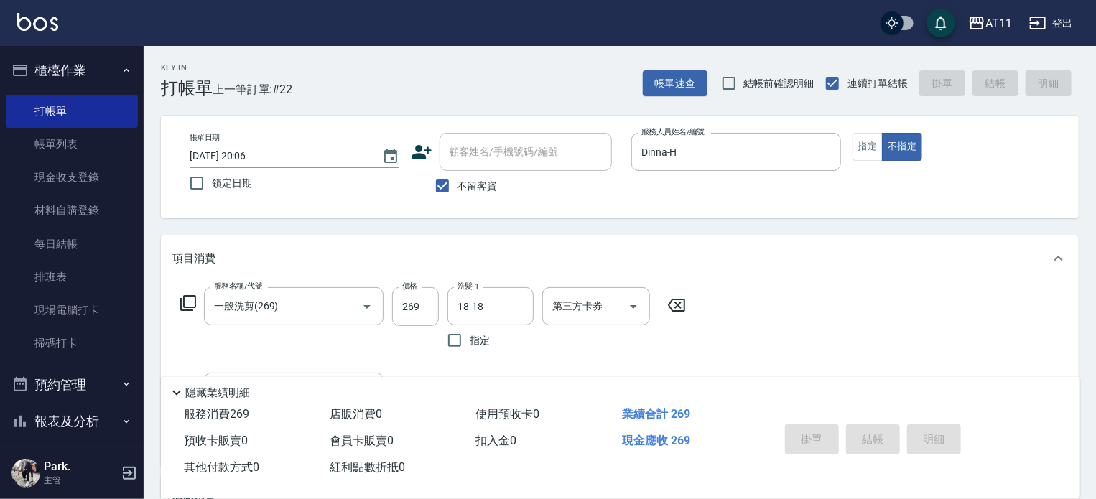
type input "2025/08/22 20:07"
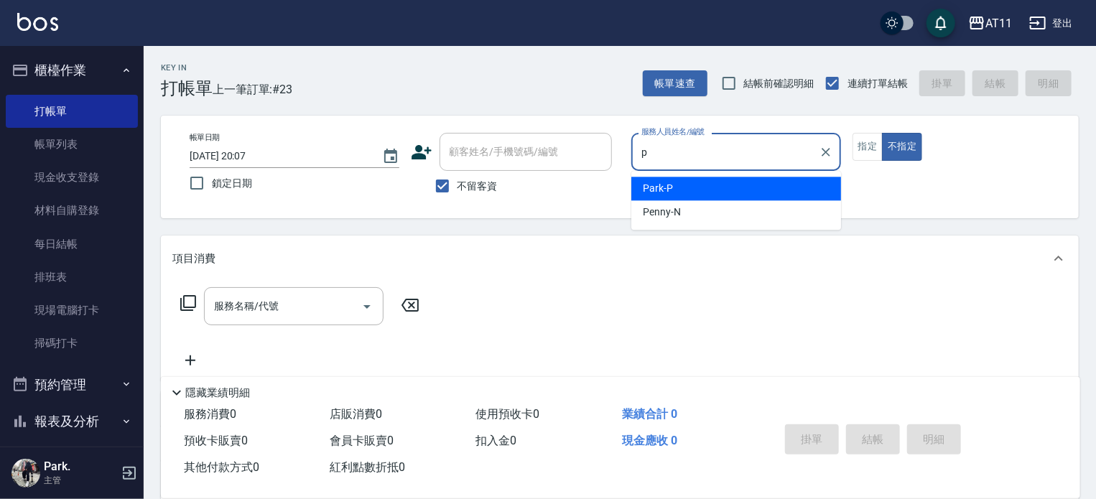
type input "Park-P"
type button "false"
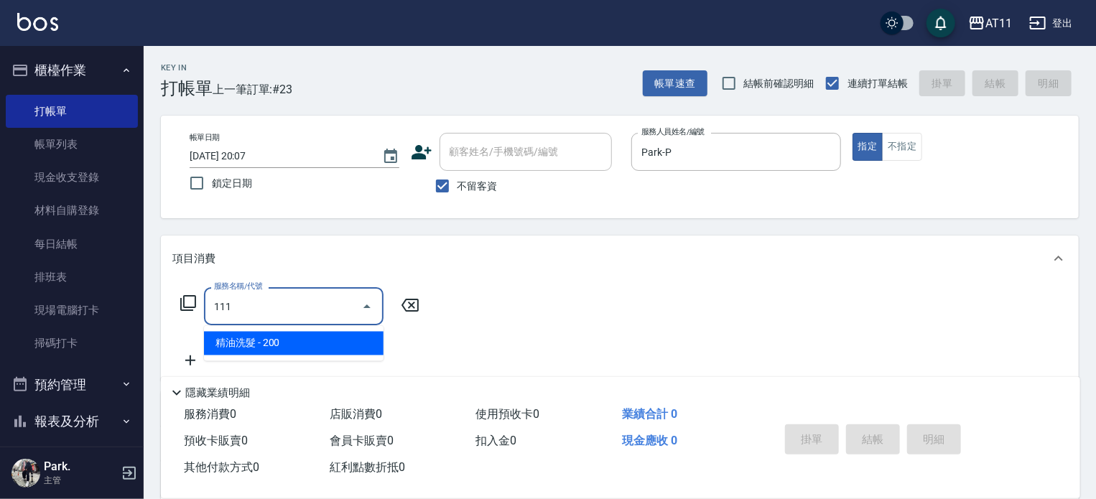
type input "精油洗髮(111)"
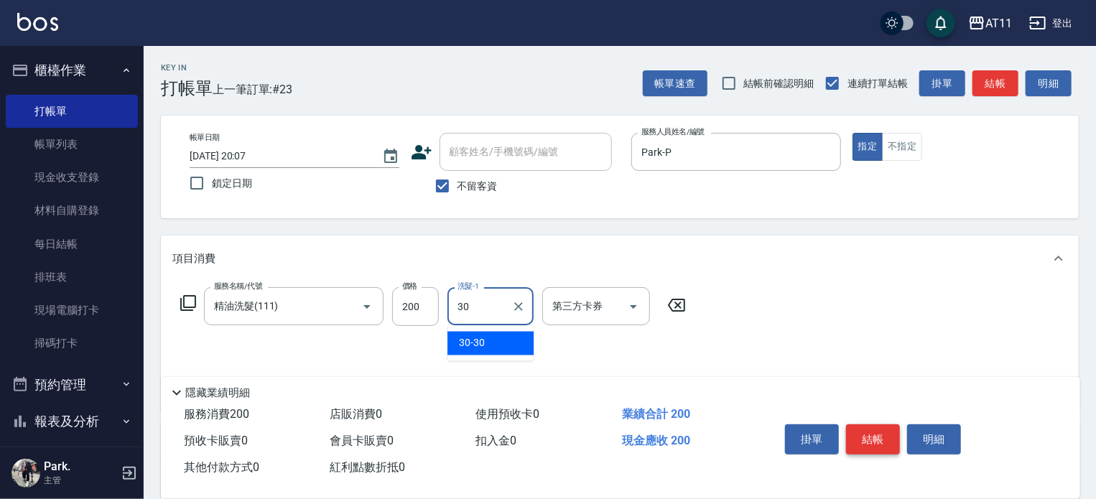
type input "30-30"
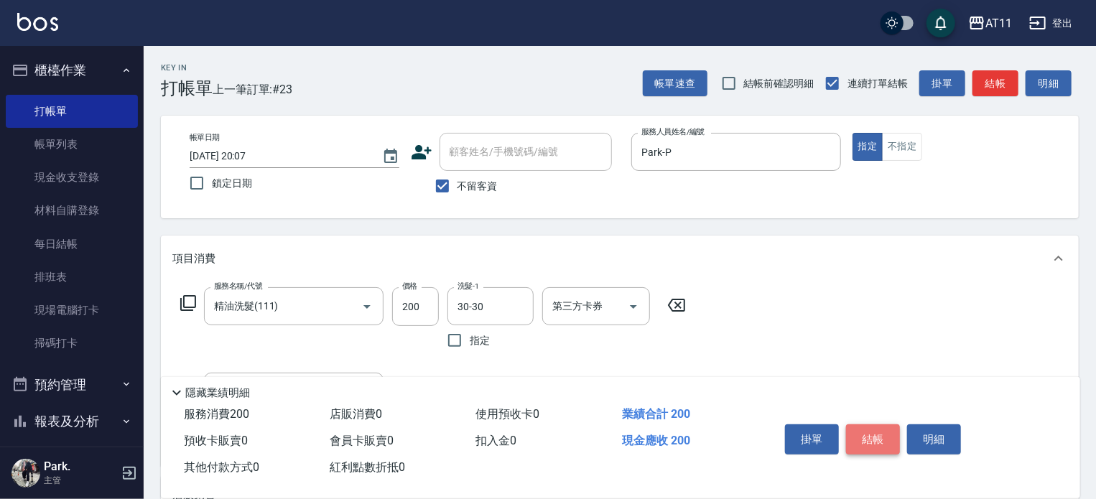
click at [861, 432] on button "結帳" at bounding box center [873, 439] width 54 height 30
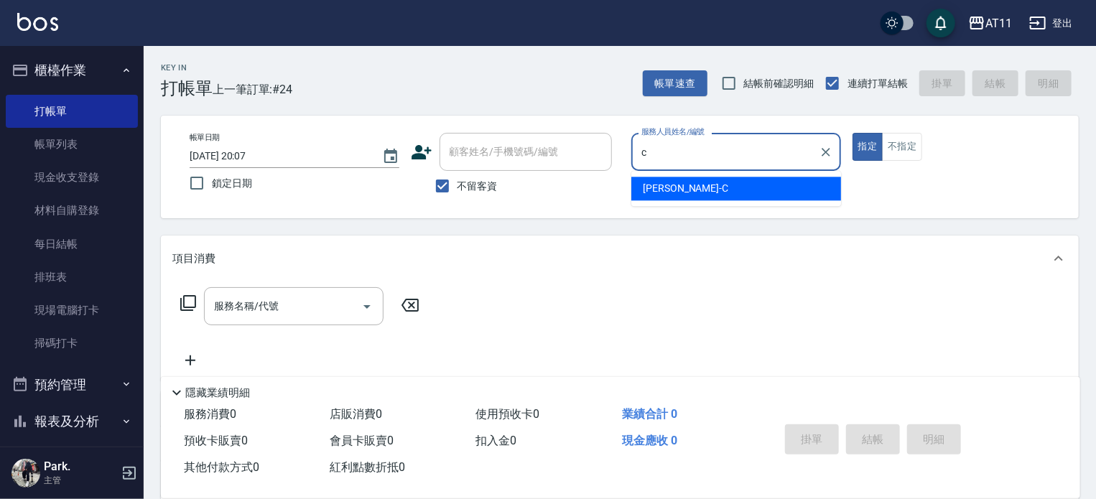
type input "Connie-C"
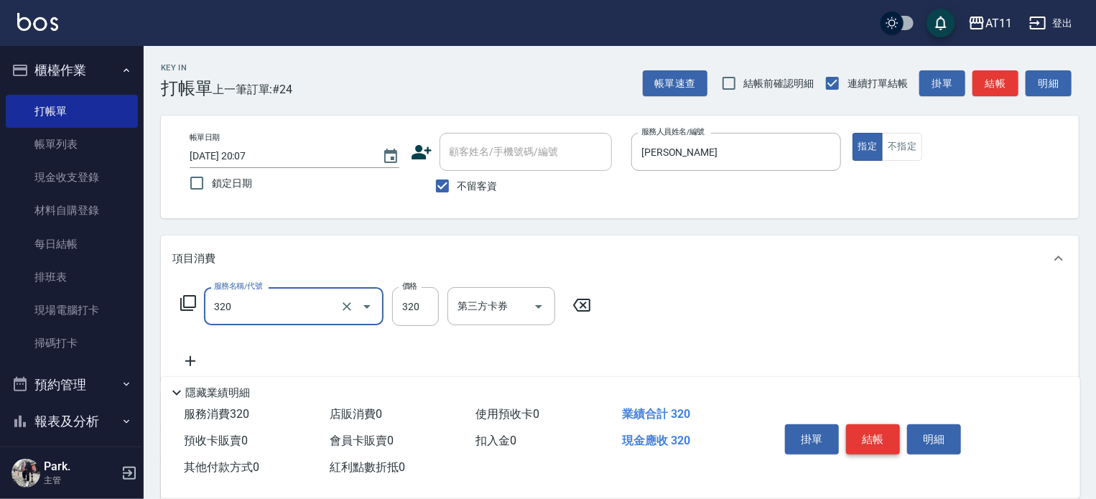
type input "洗剪(320)"
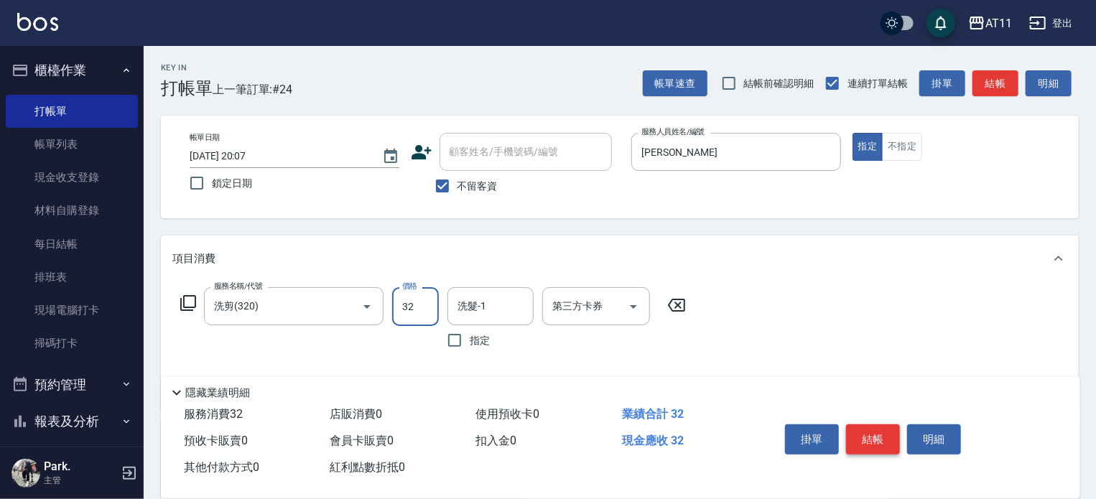
type input "320"
type input "18-18"
click at [861, 432] on button "結帳" at bounding box center [873, 439] width 54 height 30
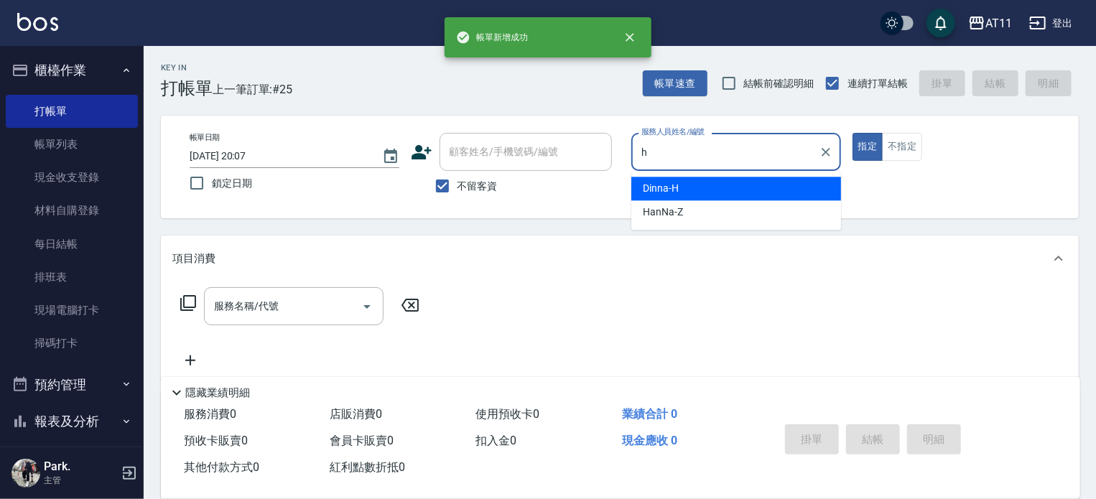
type input "Dinna-H"
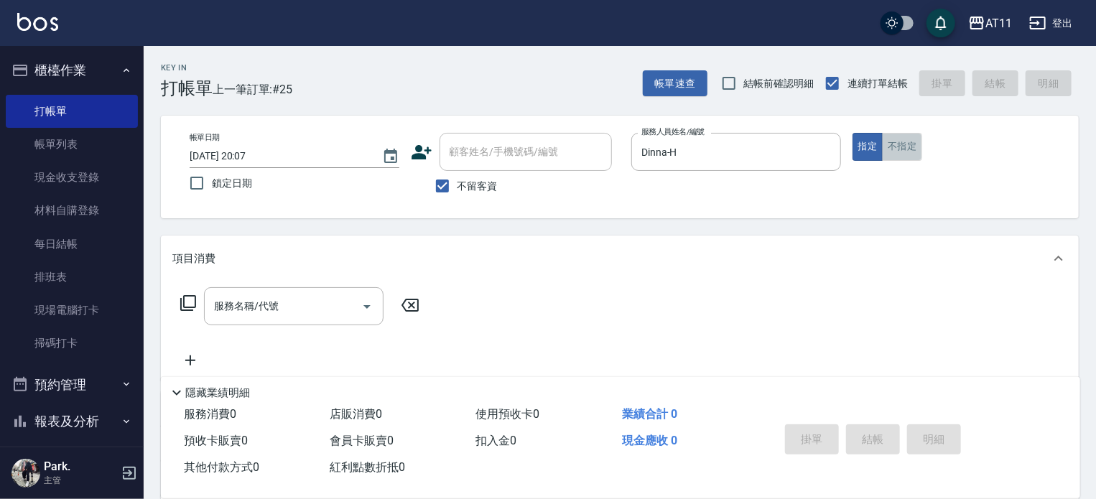
click at [914, 136] on button "不指定" at bounding box center [902, 147] width 40 height 28
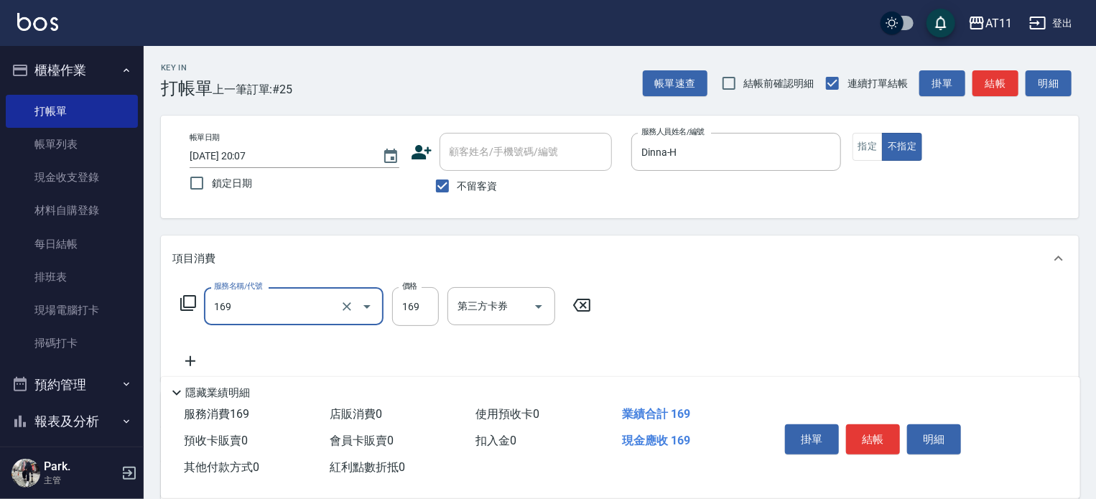
type input "單剪(169)"
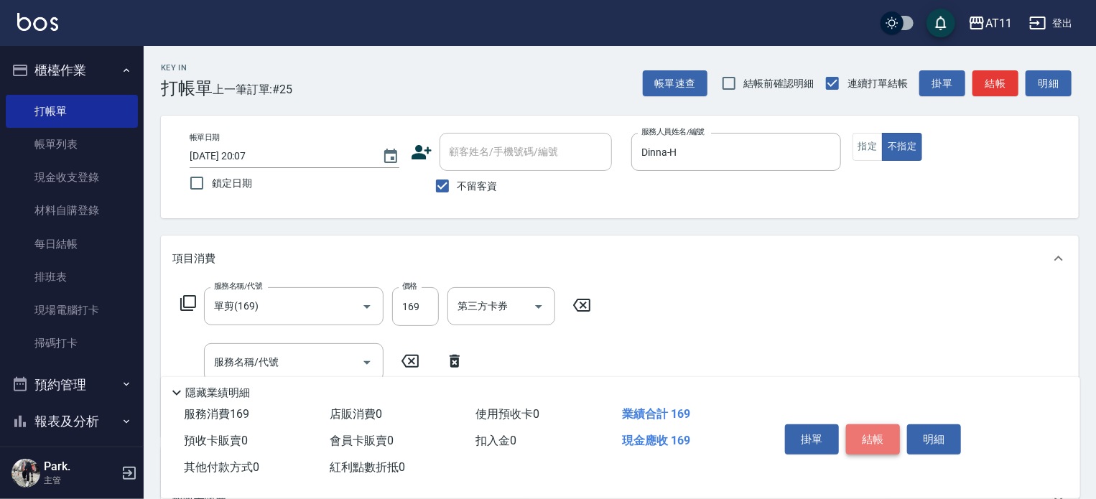
click at [866, 443] on button "結帳" at bounding box center [873, 439] width 54 height 30
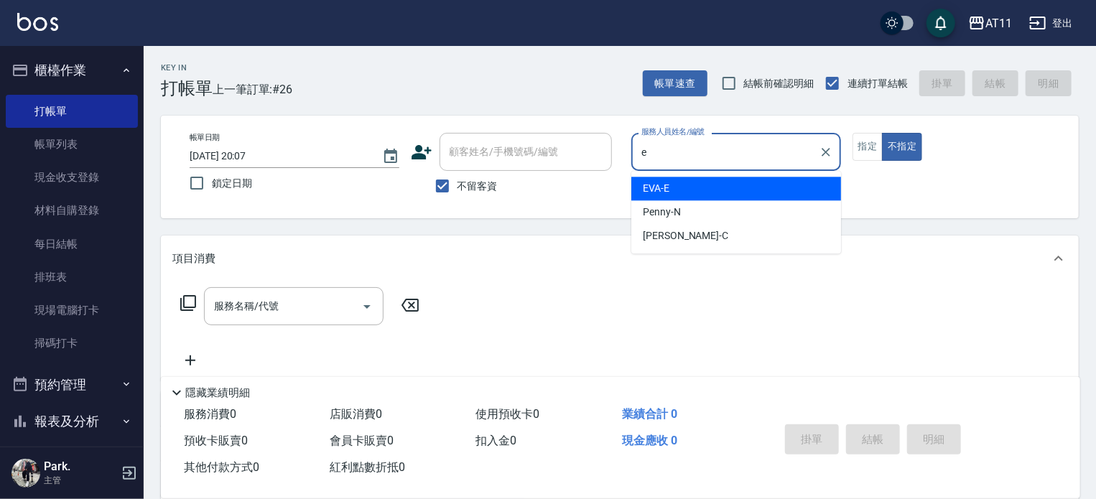
type input "EVA-E"
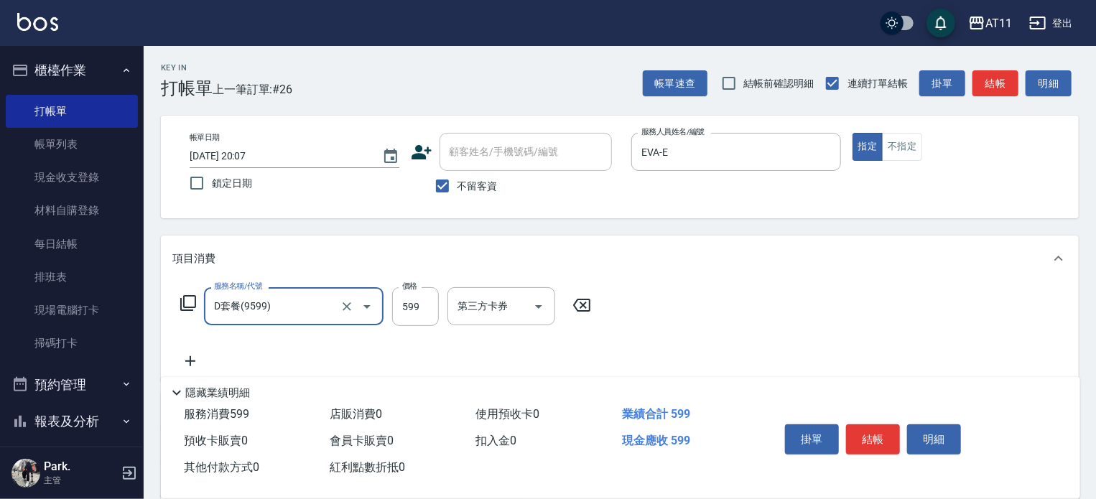
type input "D套餐(9599)"
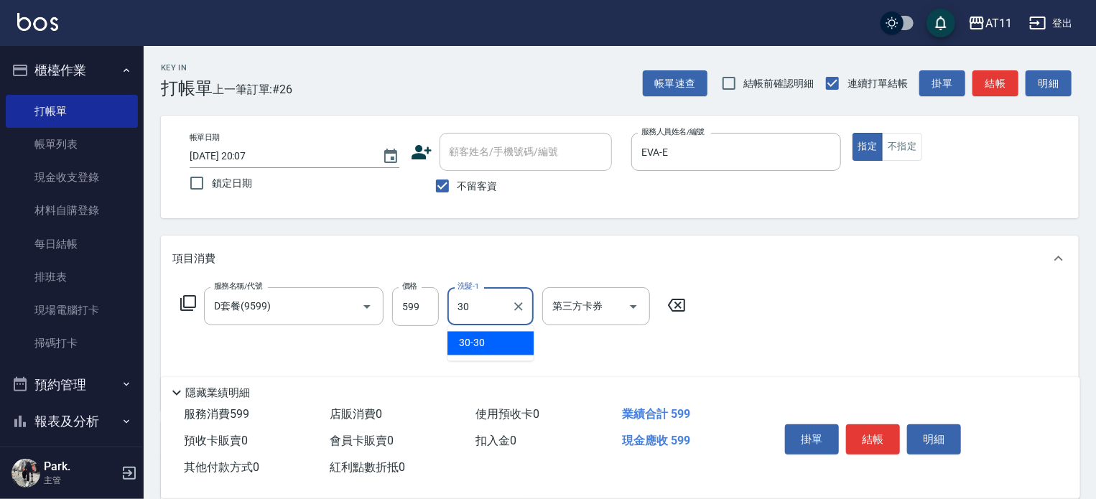
type input "30-30"
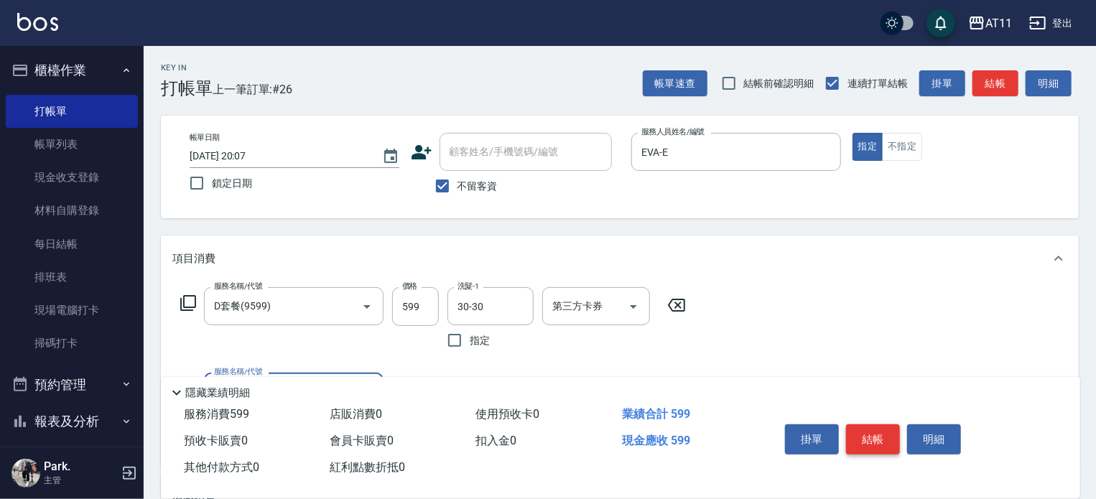
click at [876, 432] on button "結帳" at bounding box center [873, 439] width 54 height 30
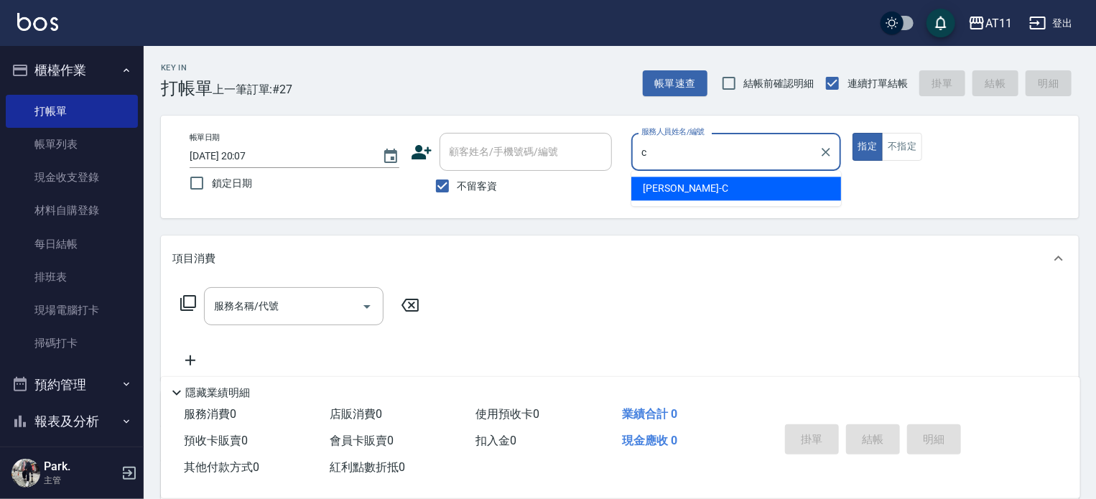
type input "Connie-C"
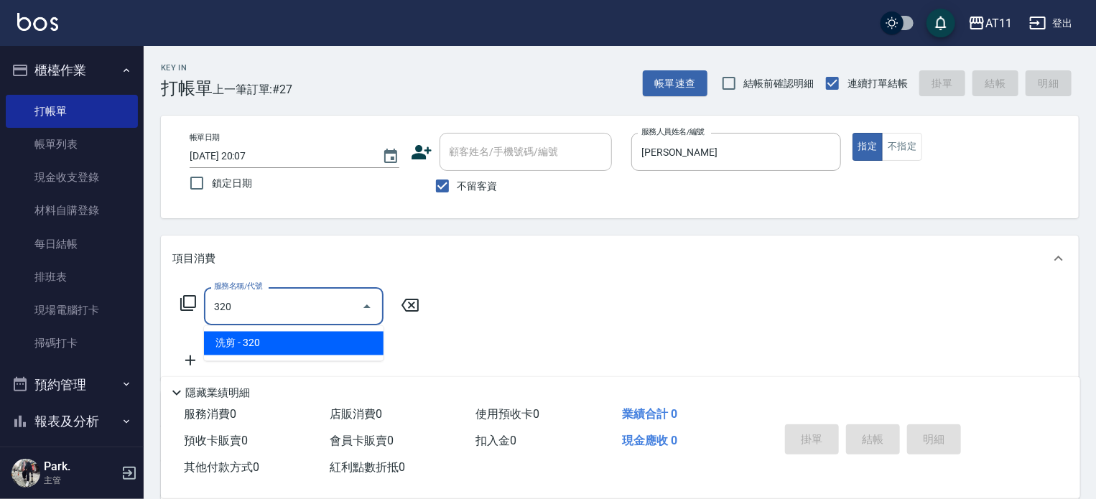
type input "洗剪(320)"
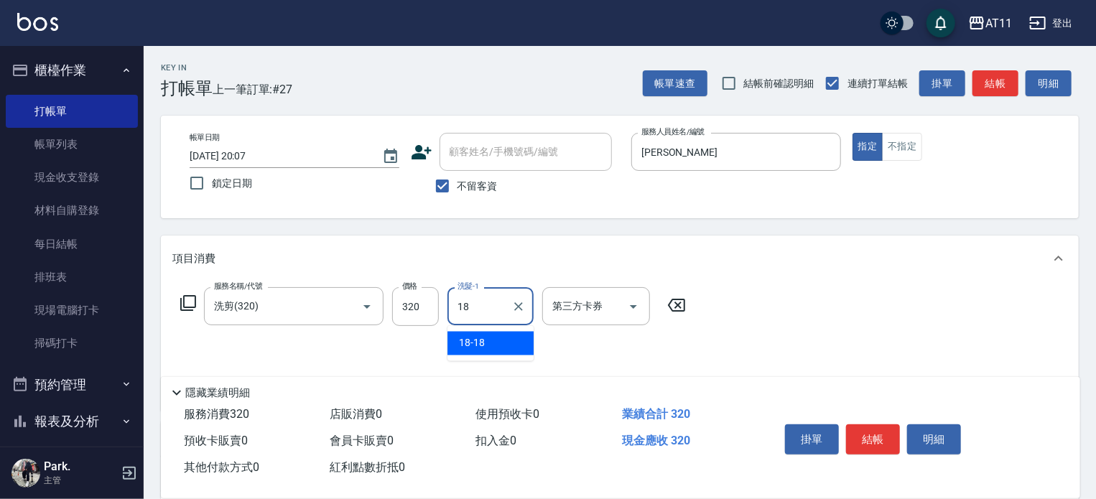
type input "18-18"
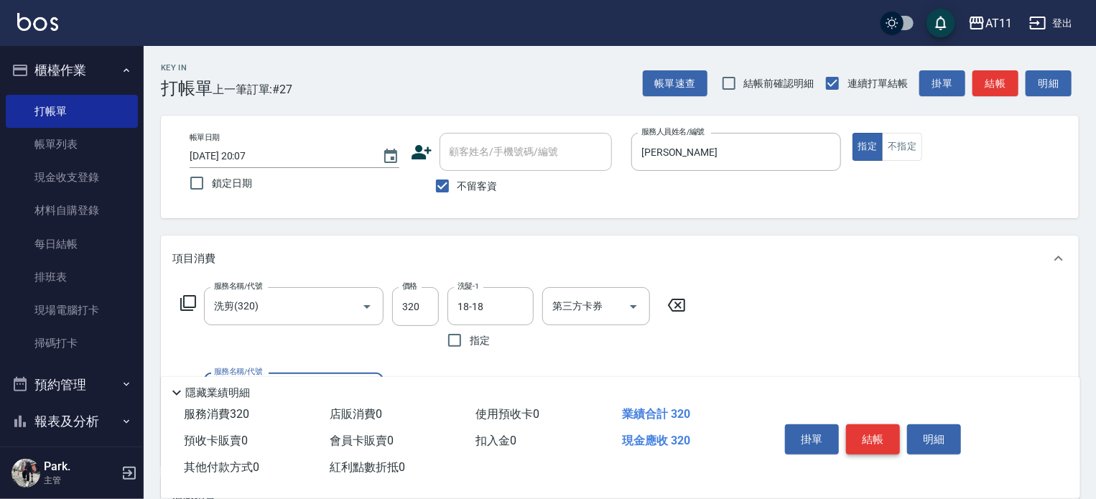
click at [883, 436] on button "結帳" at bounding box center [873, 439] width 54 height 30
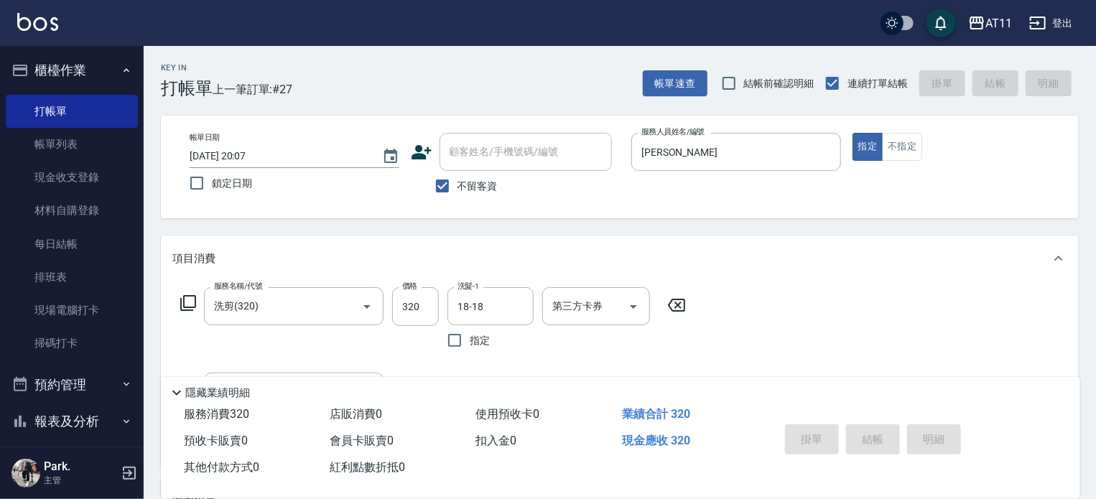
type input "2025/08/22 20:08"
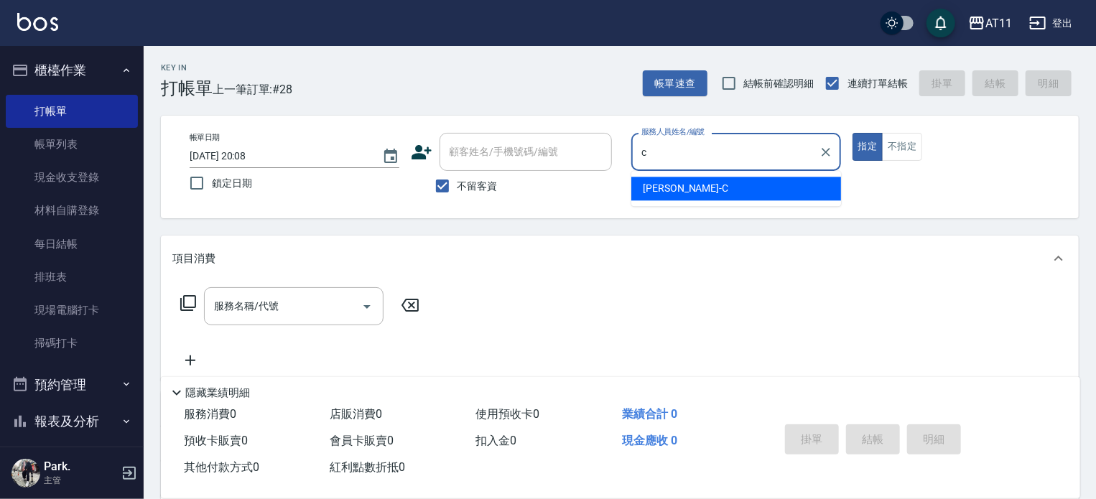
type input "Connie-C"
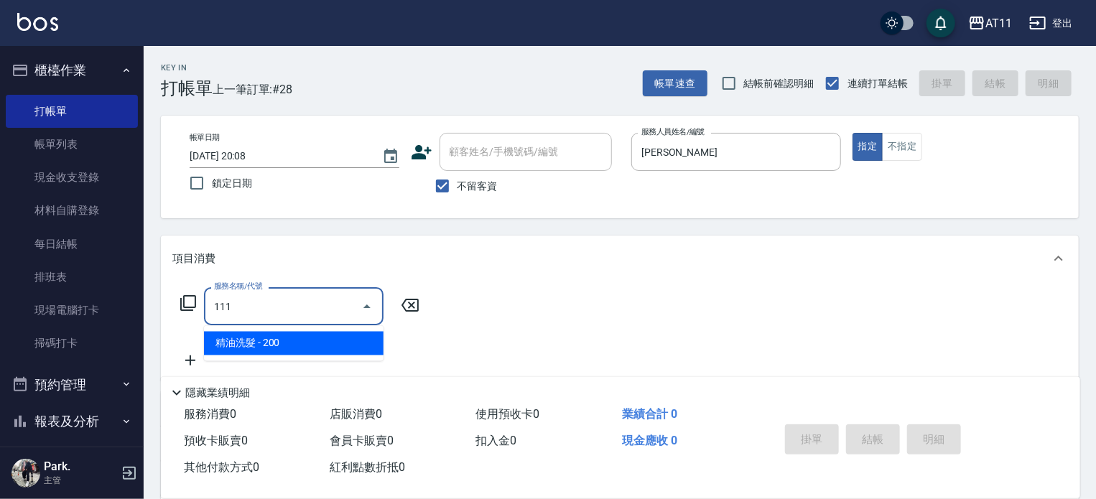
type input "精油洗髮(111)"
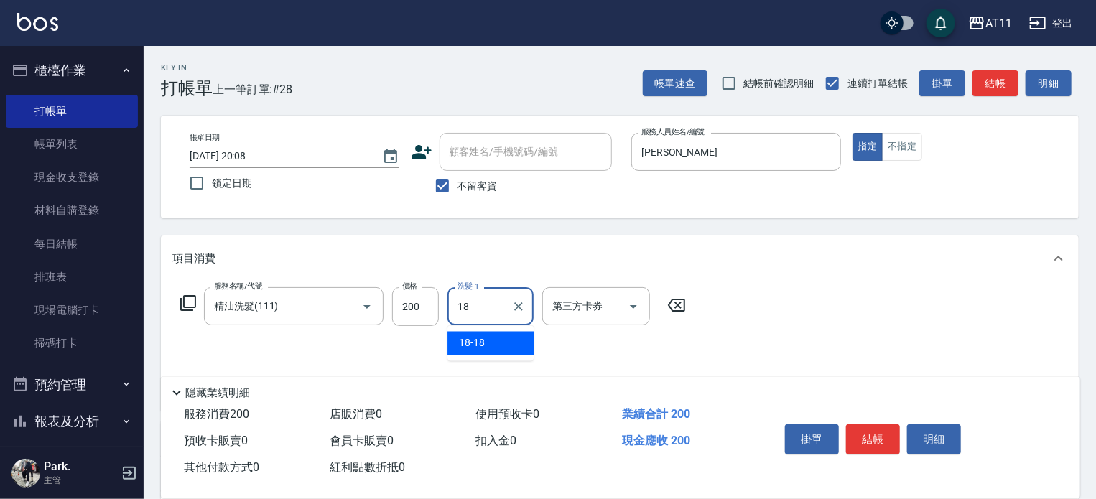
type input "18-18"
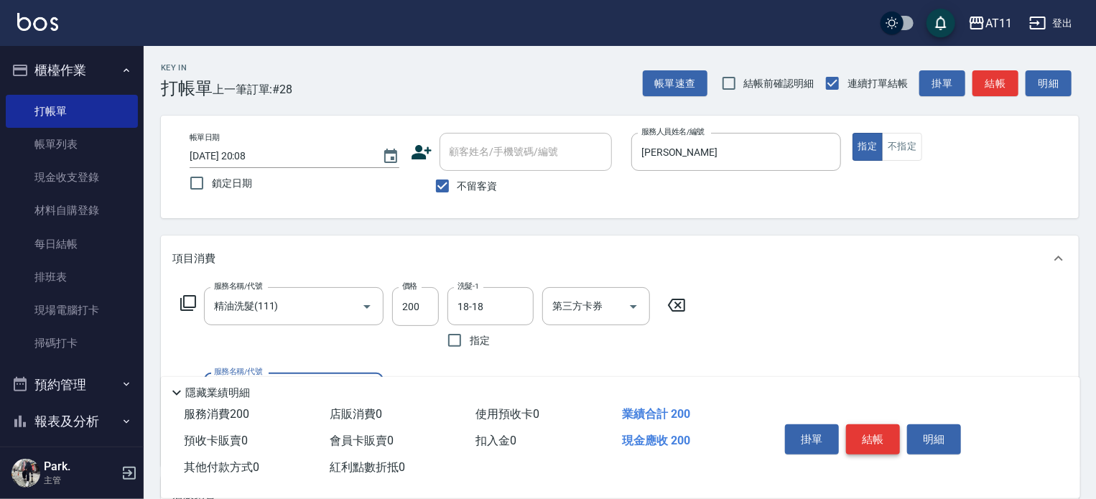
click at [873, 428] on button "結帳" at bounding box center [873, 439] width 54 height 30
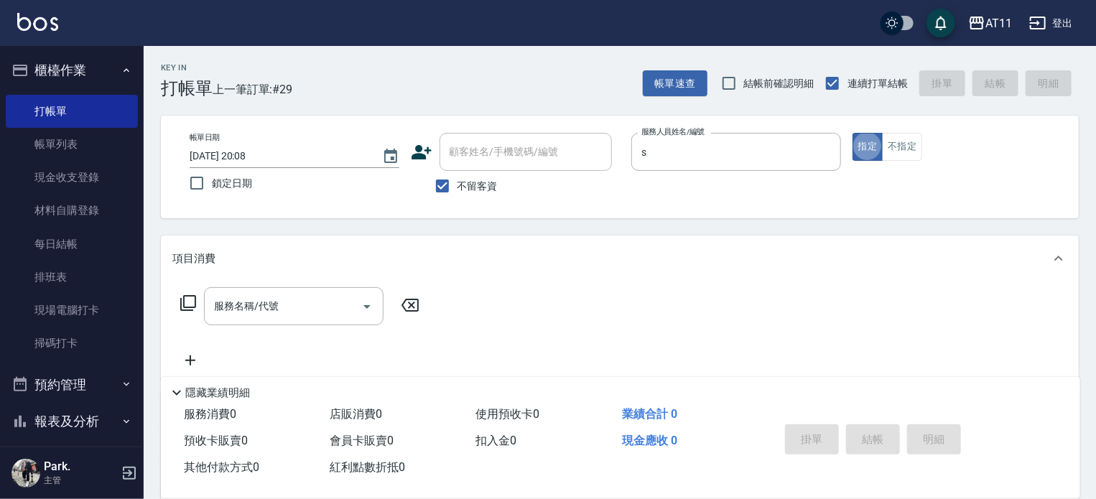
type input "Alisa-S"
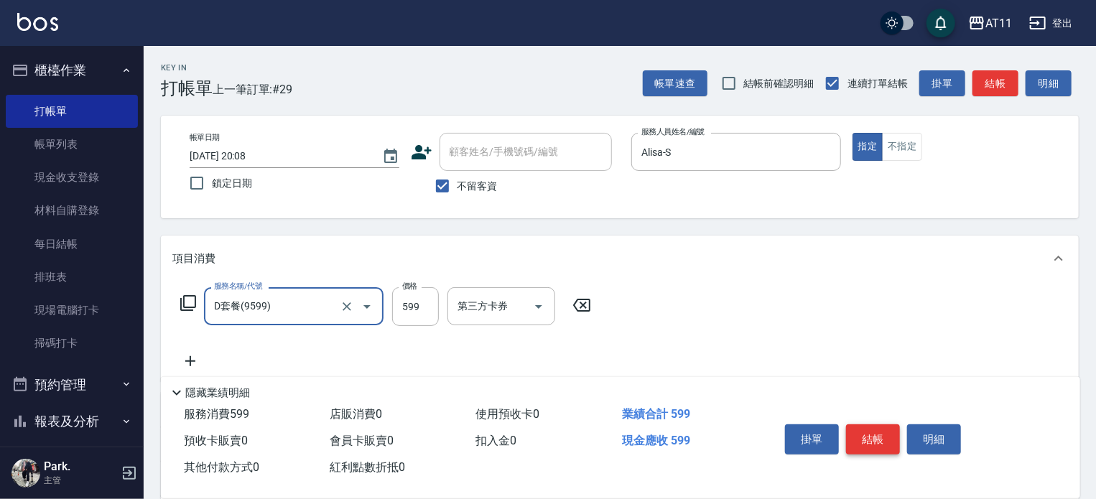
type input "D套餐(9599)"
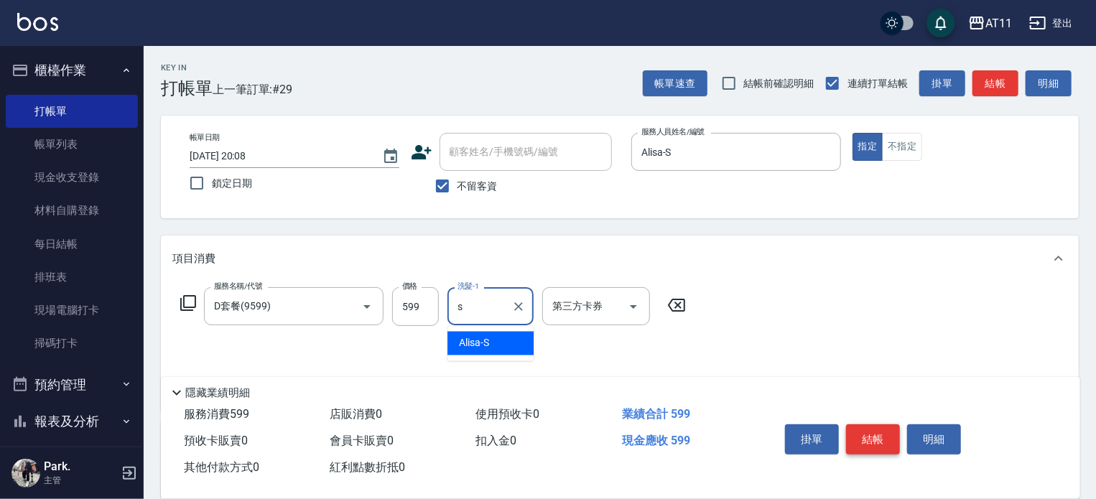
type input "Alisa-S"
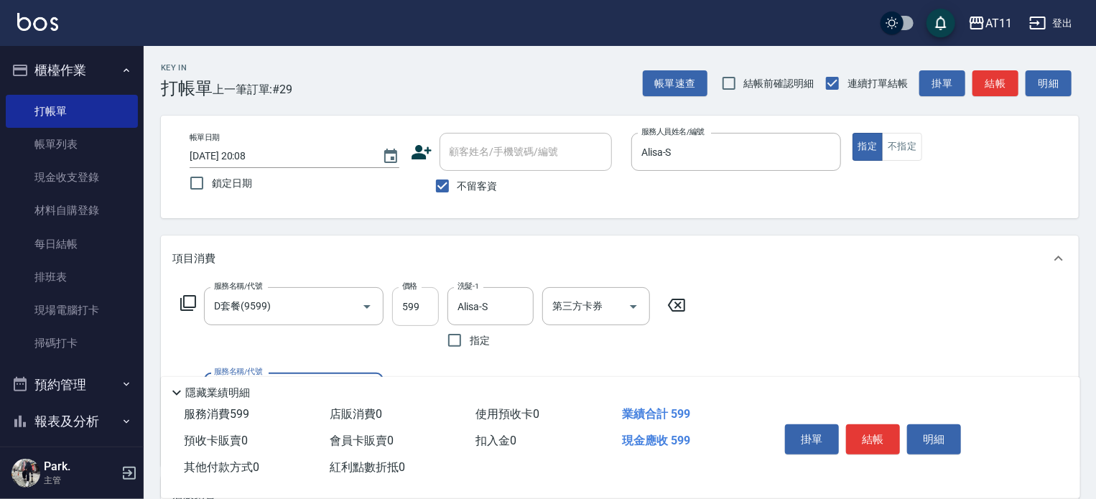
click at [437, 311] on input "599" at bounding box center [415, 306] width 47 height 39
type input "600"
drag, startPoint x: 871, startPoint y: 437, endPoint x: 855, endPoint y: 430, distance: 16.4
click at [871, 436] on button "結帳" at bounding box center [873, 439] width 54 height 30
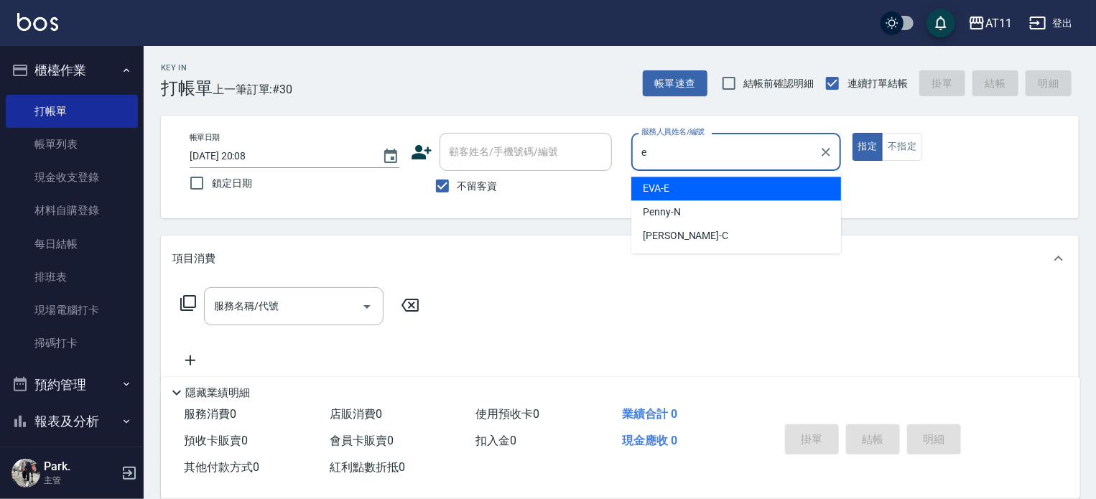
type input "EVA-E"
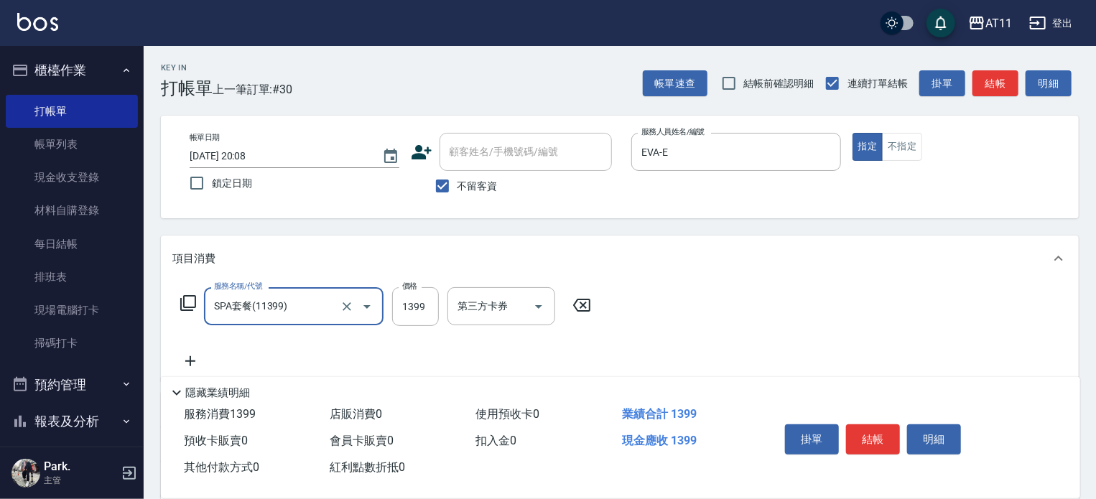
type input "SPA套餐(11399)"
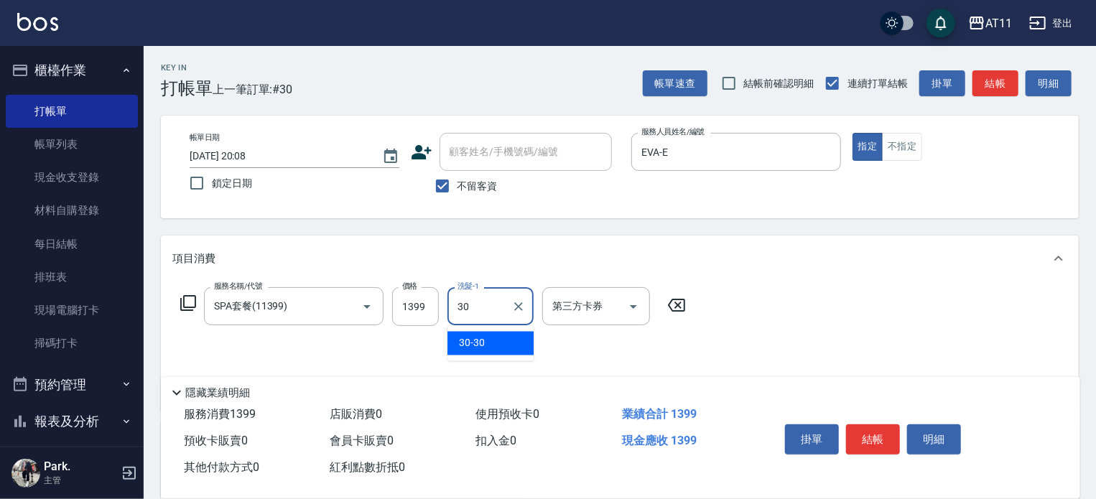
type input "30-30"
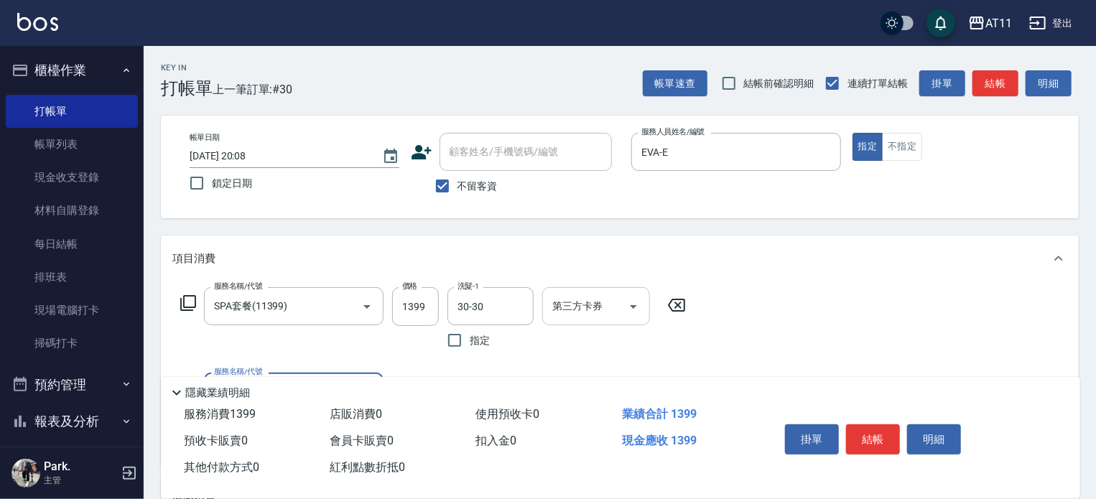
scroll to position [253, 0]
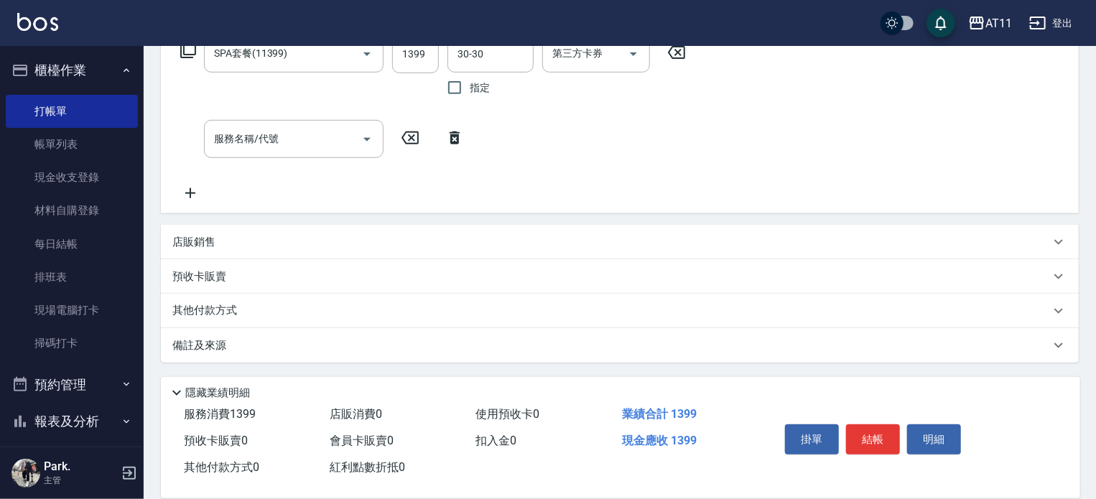
click at [254, 314] on div "其他付款方式" at bounding box center [611, 311] width 878 height 16
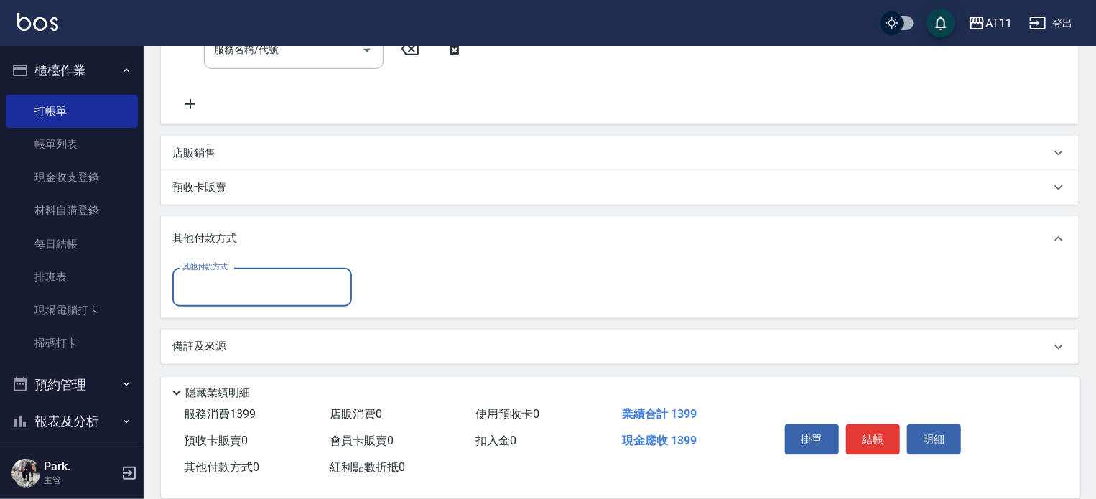
scroll to position [343, 0]
click at [256, 291] on input "其他付款方式" at bounding box center [262, 286] width 167 height 25
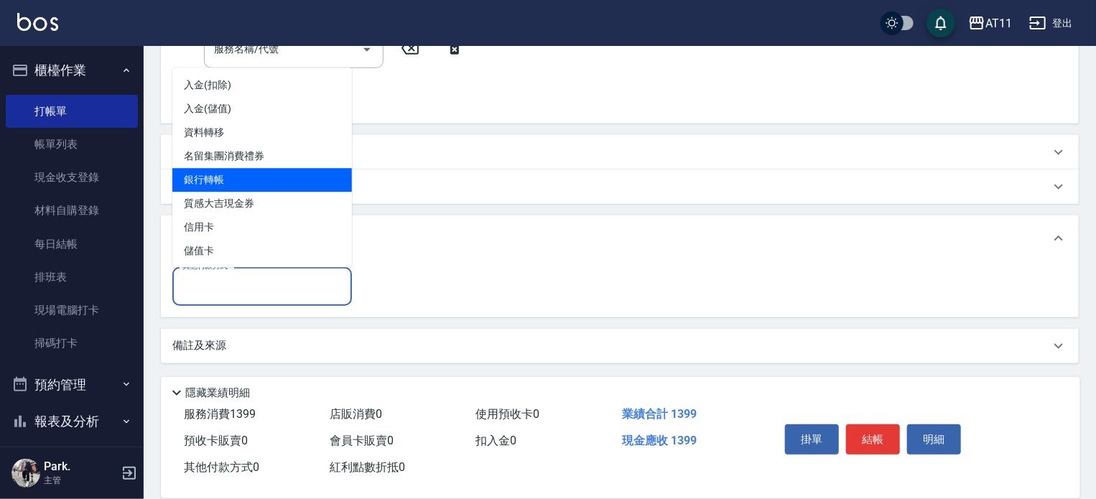
click at [264, 181] on span "銀行轉帳" at bounding box center [262, 180] width 180 height 24
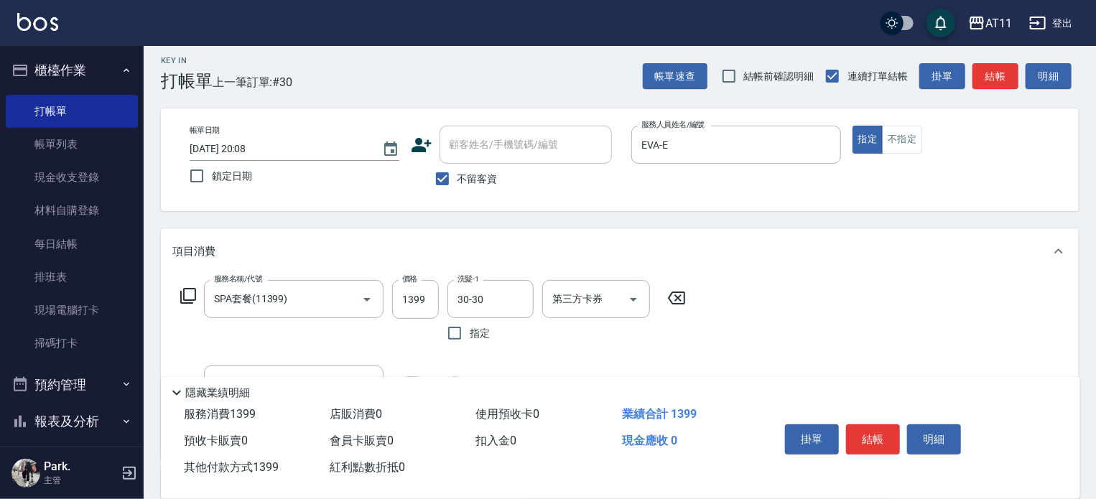
scroll to position [0, 0]
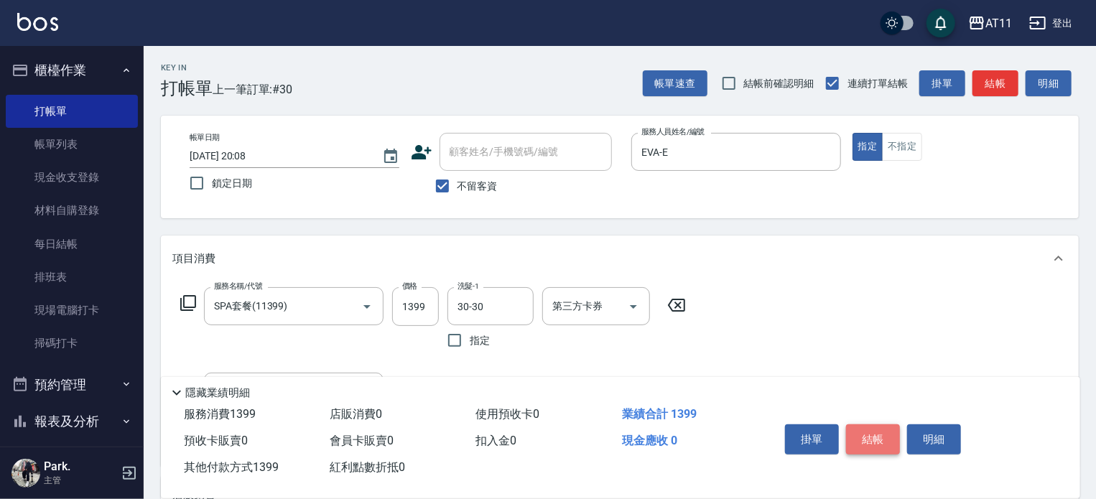
click at [871, 430] on button "結帳" at bounding box center [873, 439] width 54 height 30
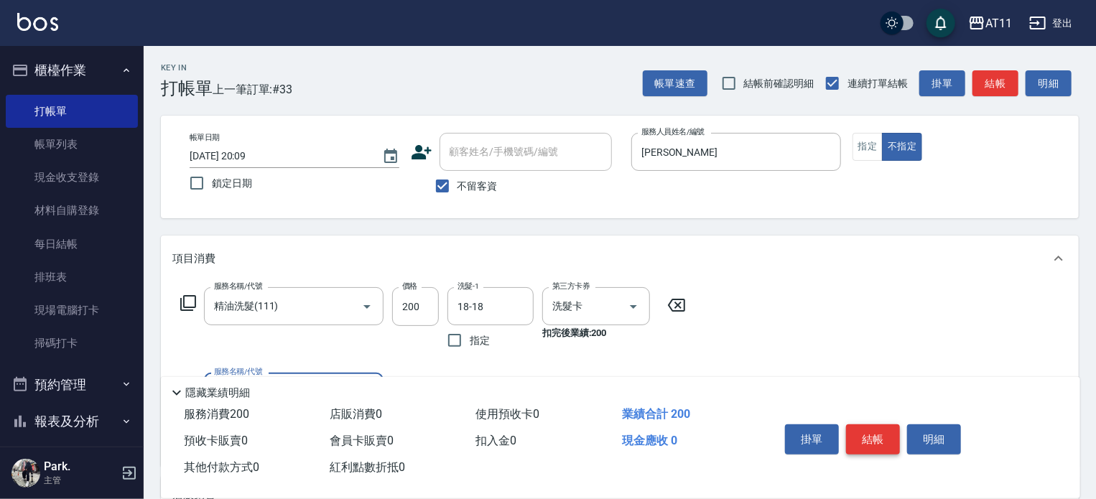
click at [871, 430] on button "結帳" at bounding box center [873, 439] width 54 height 30
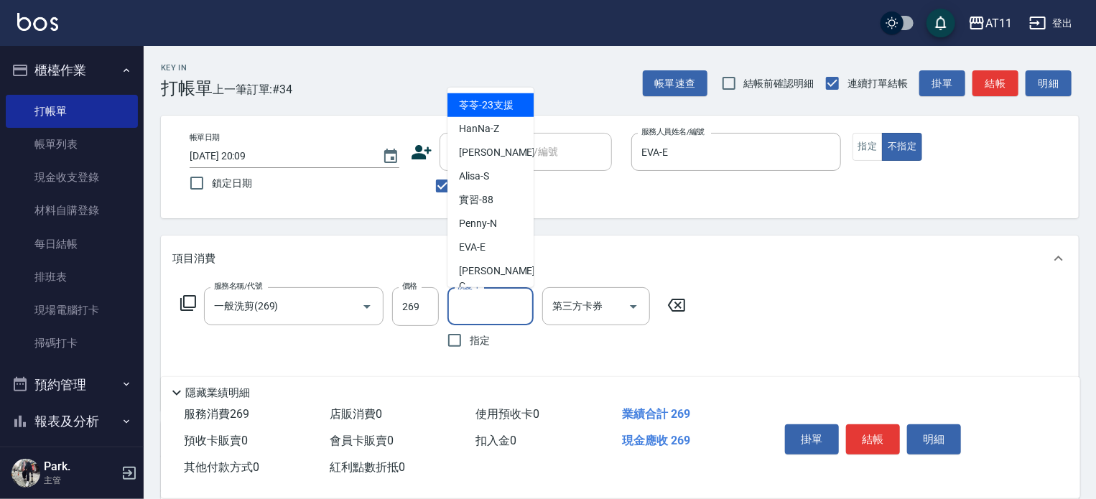
click at [465, 305] on input "洗髮-1" at bounding box center [490, 306] width 73 height 25
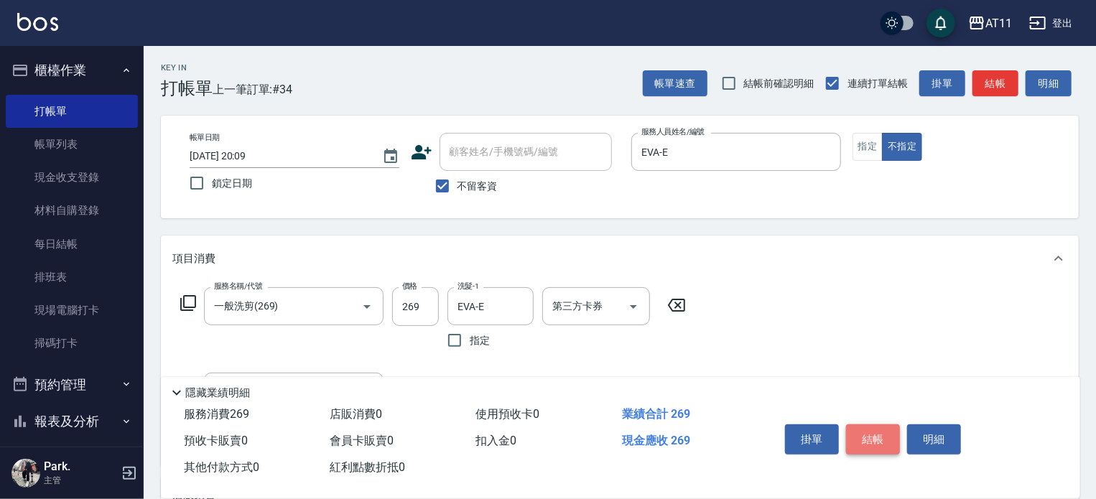
click at [875, 436] on button "結帳" at bounding box center [873, 439] width 54 height 30
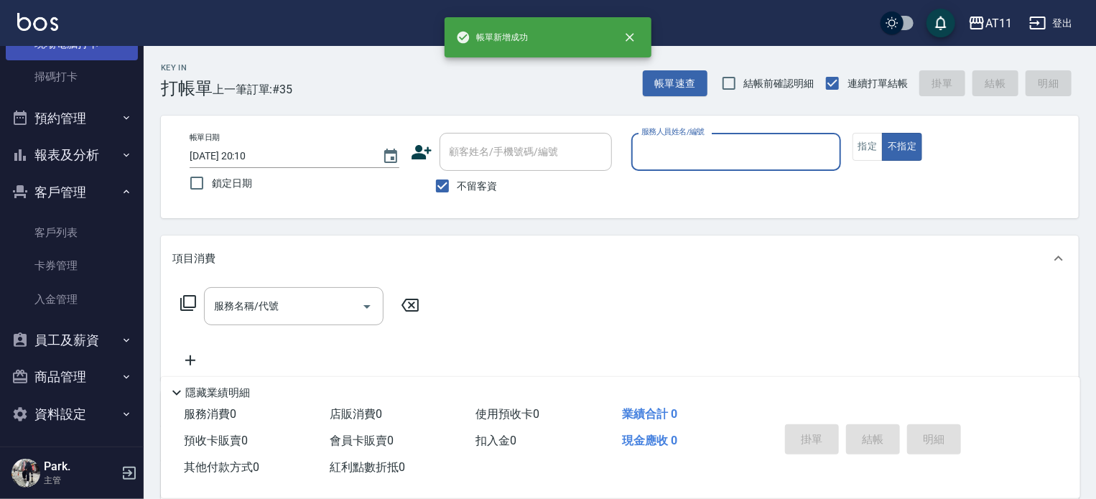
scroll to position [269, 0]
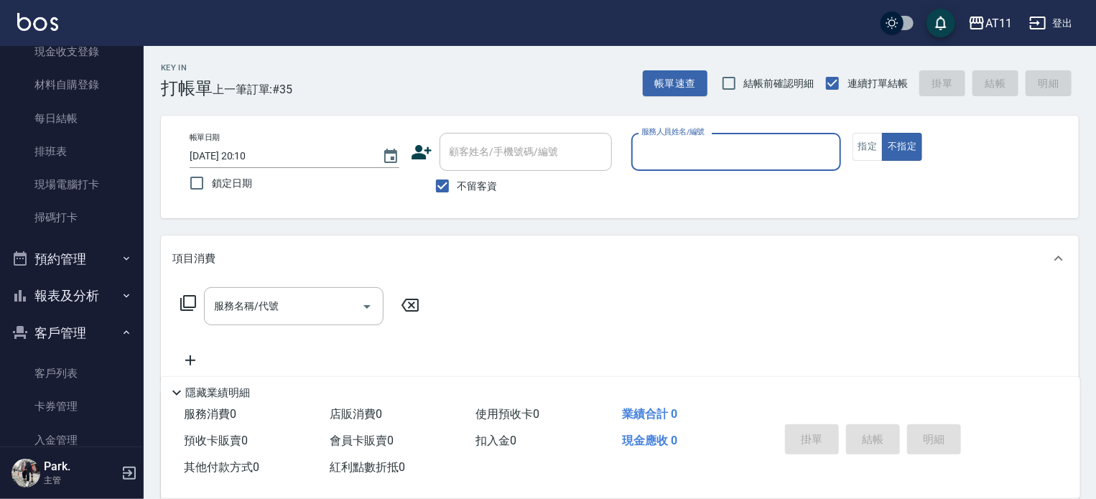
click at [77, 292] on button "報表及分析" at bounding box center [72, 295] width 132 height 37
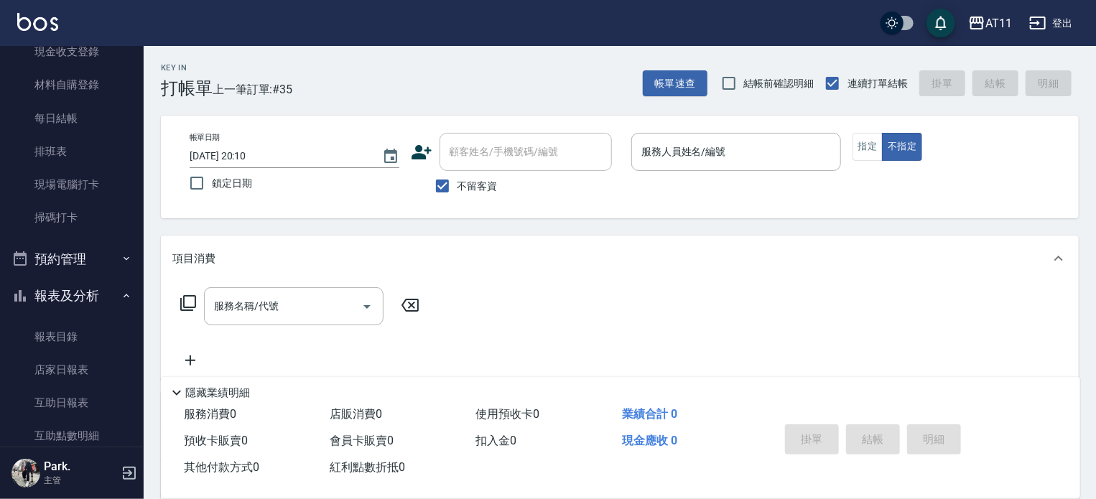
scroll to position [413, 0]
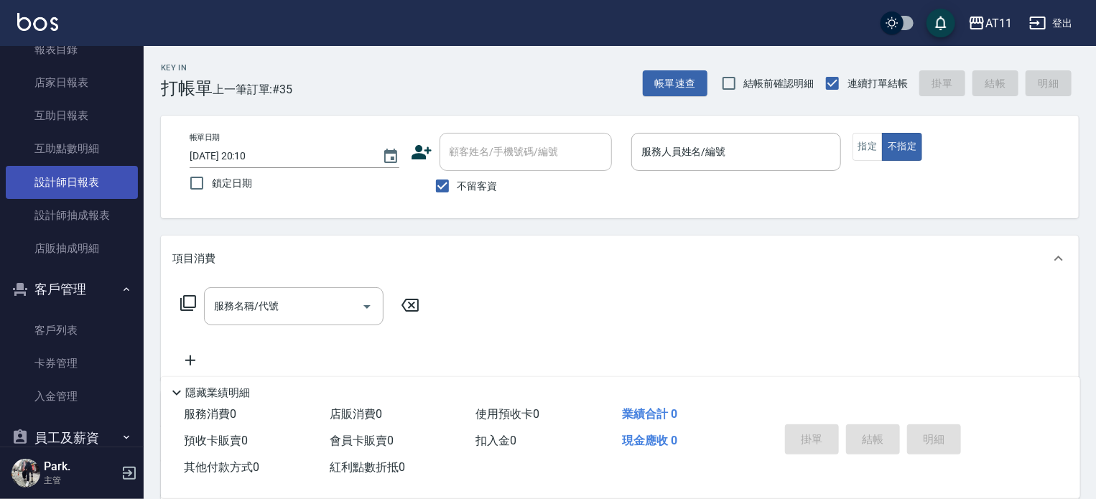
click at [85, 197] on link "設計師日報表" at bounding box center [72, 182] width 132 height 33
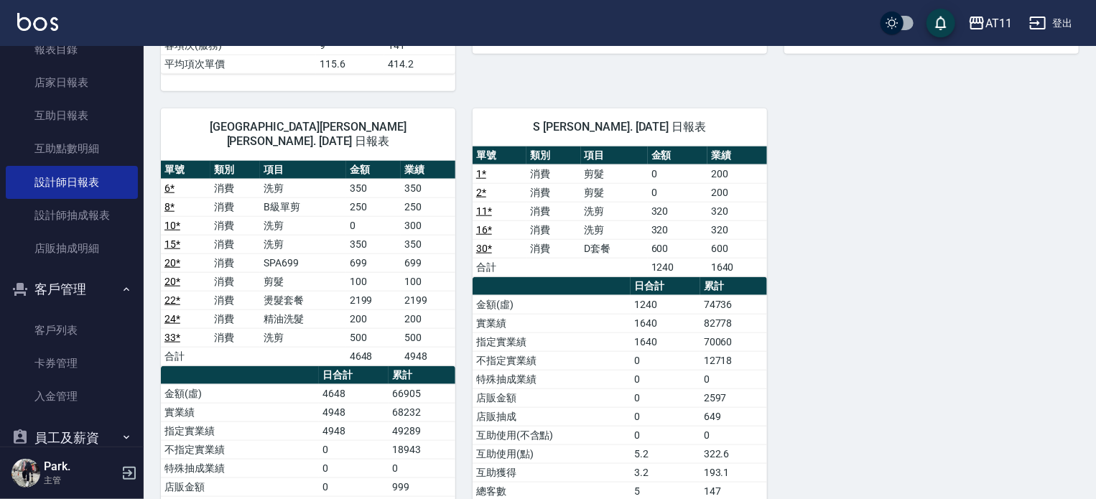
scroll to position [790, 0]
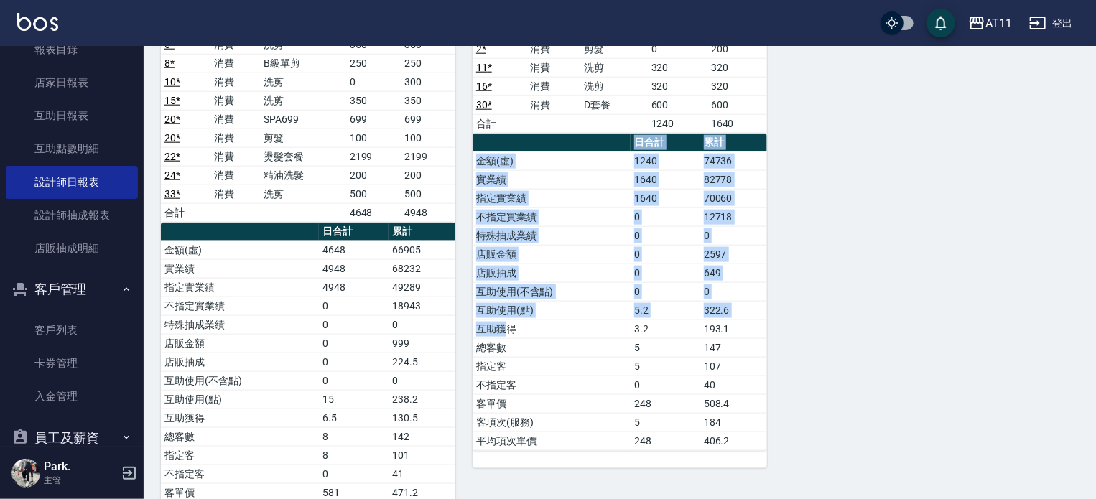
drag, startPoint x: 715, startPoint y: 315, endPoint x: 803, endPoint y: 315, distance: 87.6
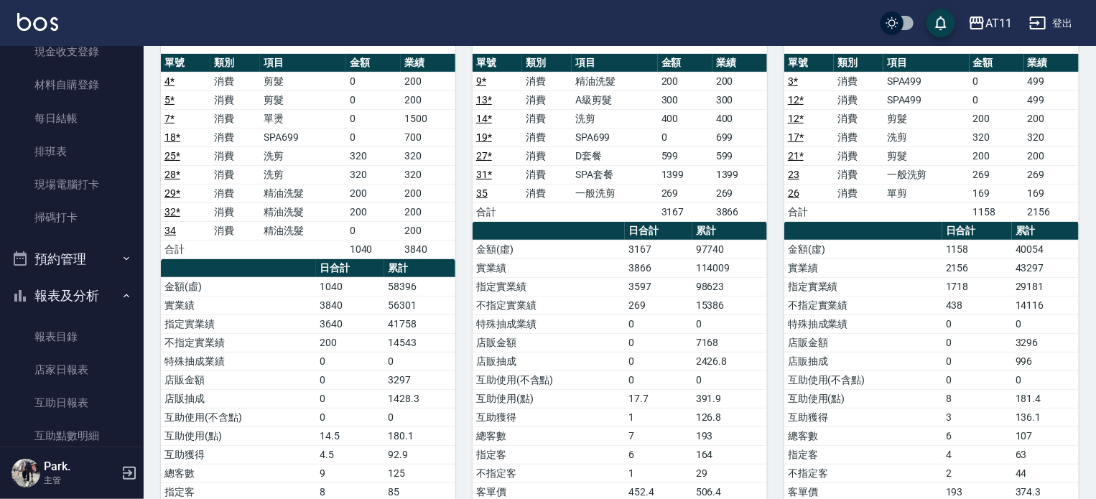
scroll to position [0, 0]
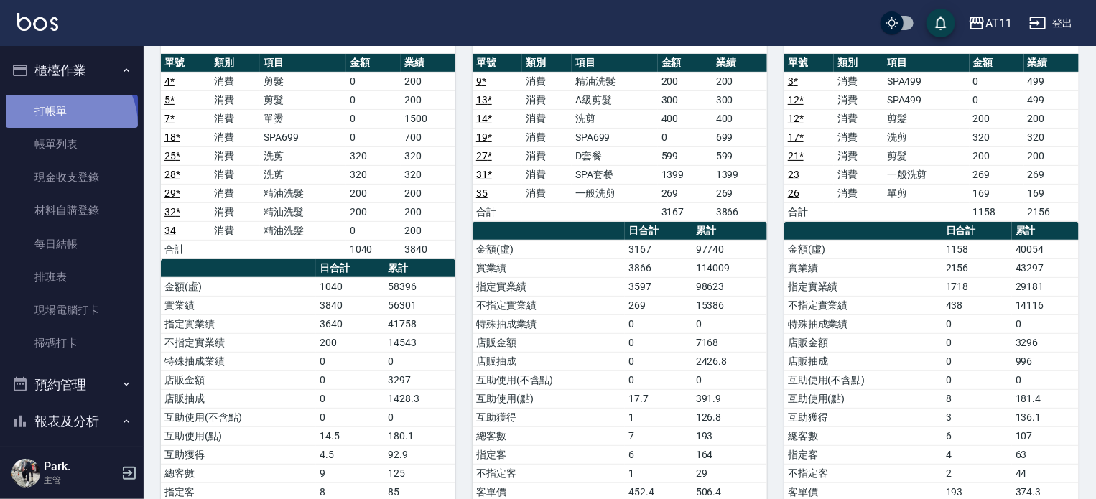
click at [62, 124] on link "打帳單" at bounding box center [72, 111] width 132 height 33
